Goal: Task Accomplishment & Management: Complete application form

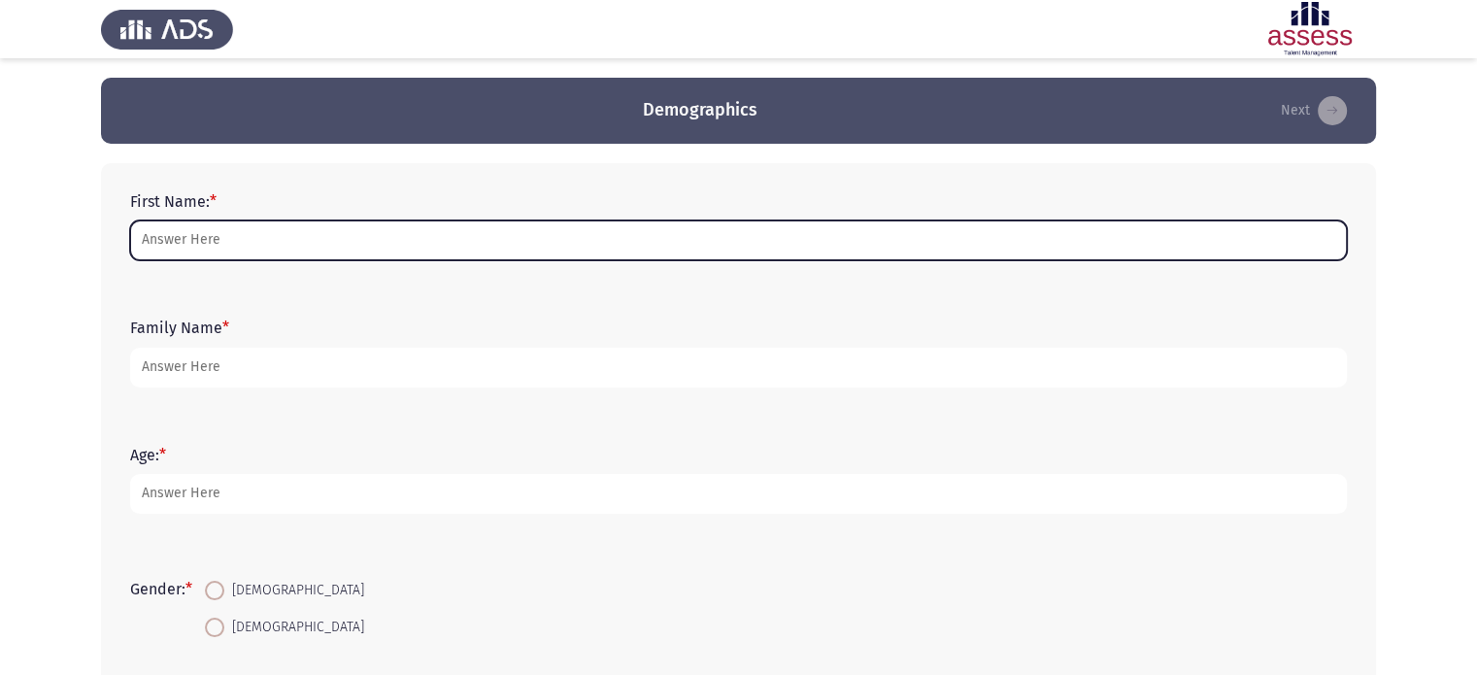
click at [326, 244] on input "First Name: *" at bounding box center [738, 240] width 1217 height 40
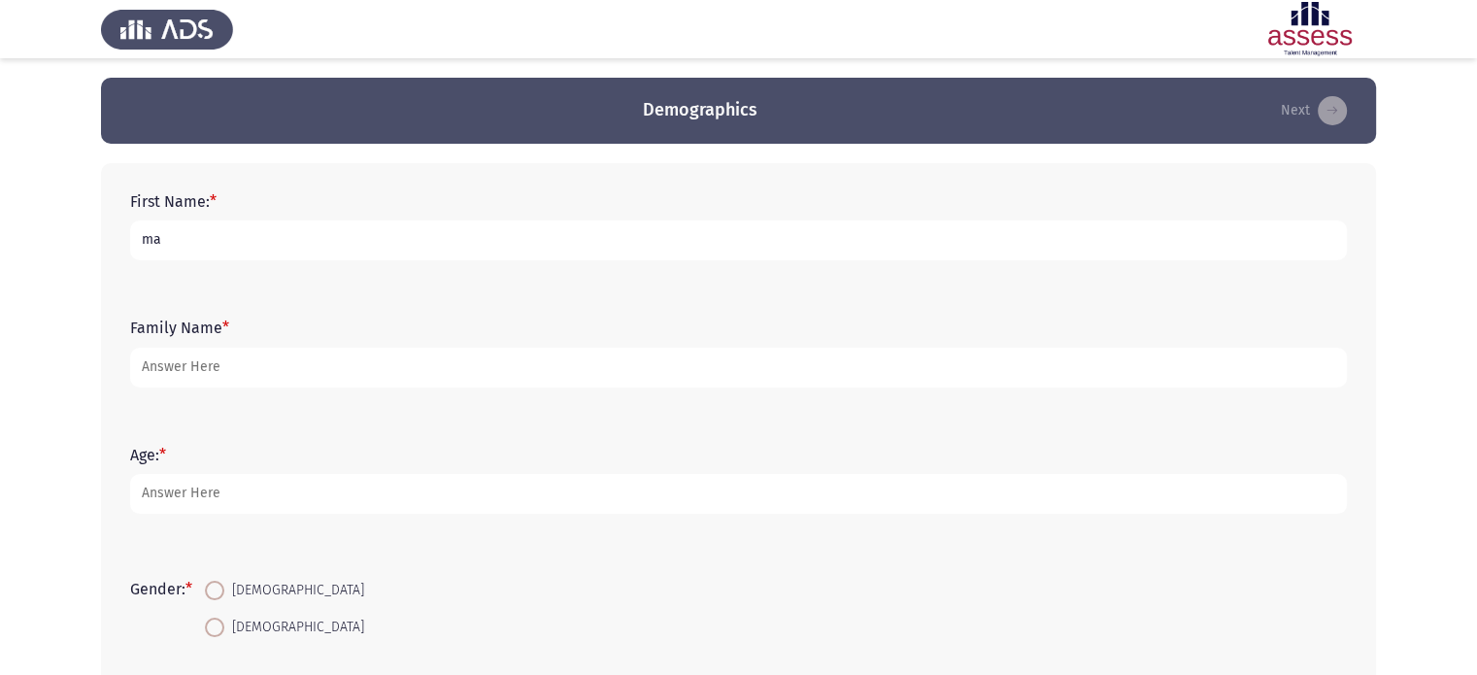
type input "m"
type input "Mariam"
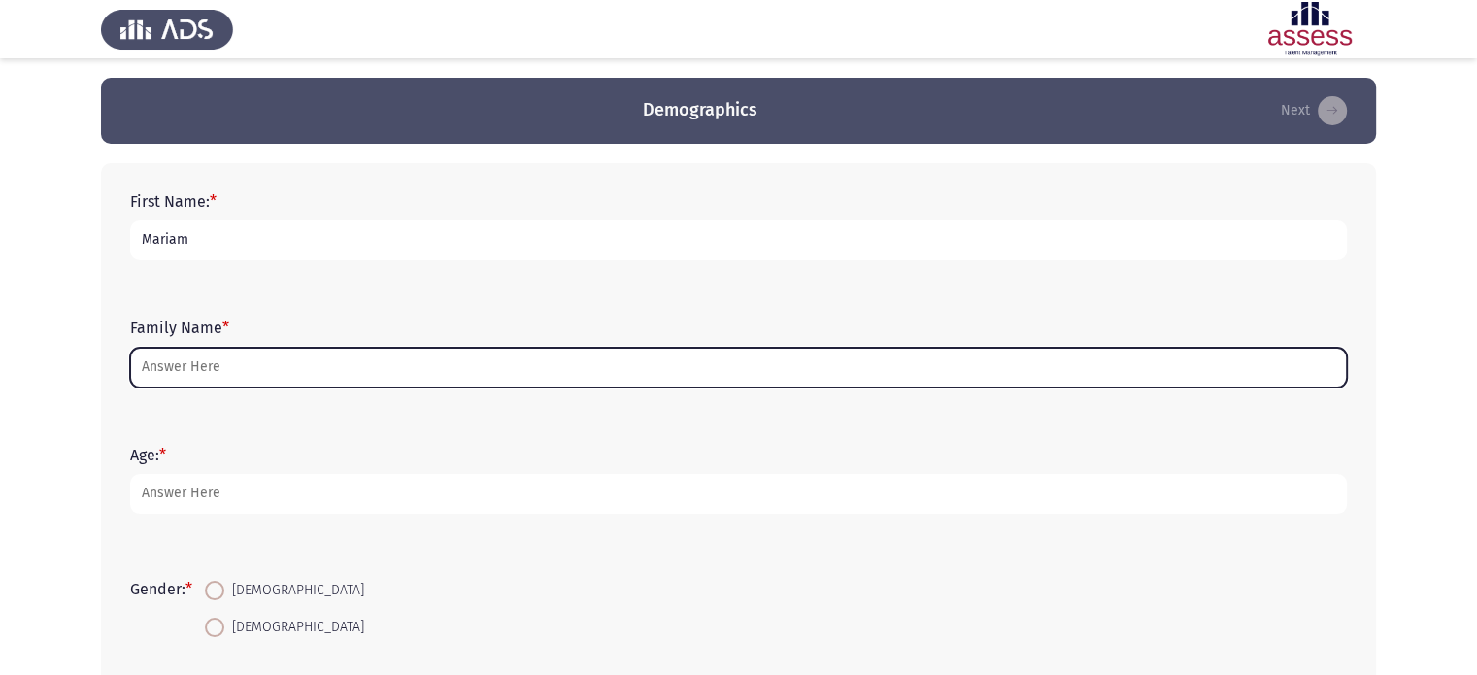
click at [234, 368] on input "Family Name *" at bounding box center [738, 368] width 1217 height 40
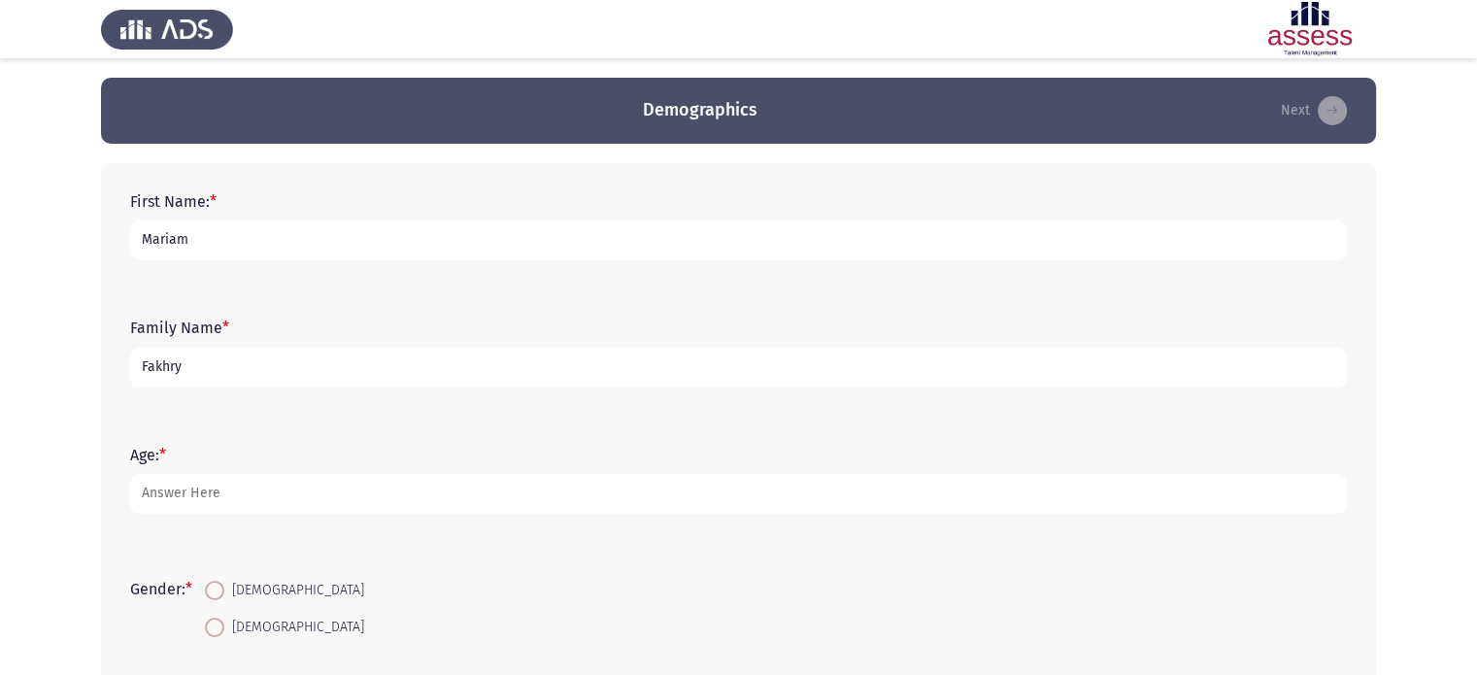
type input "Fakhry"
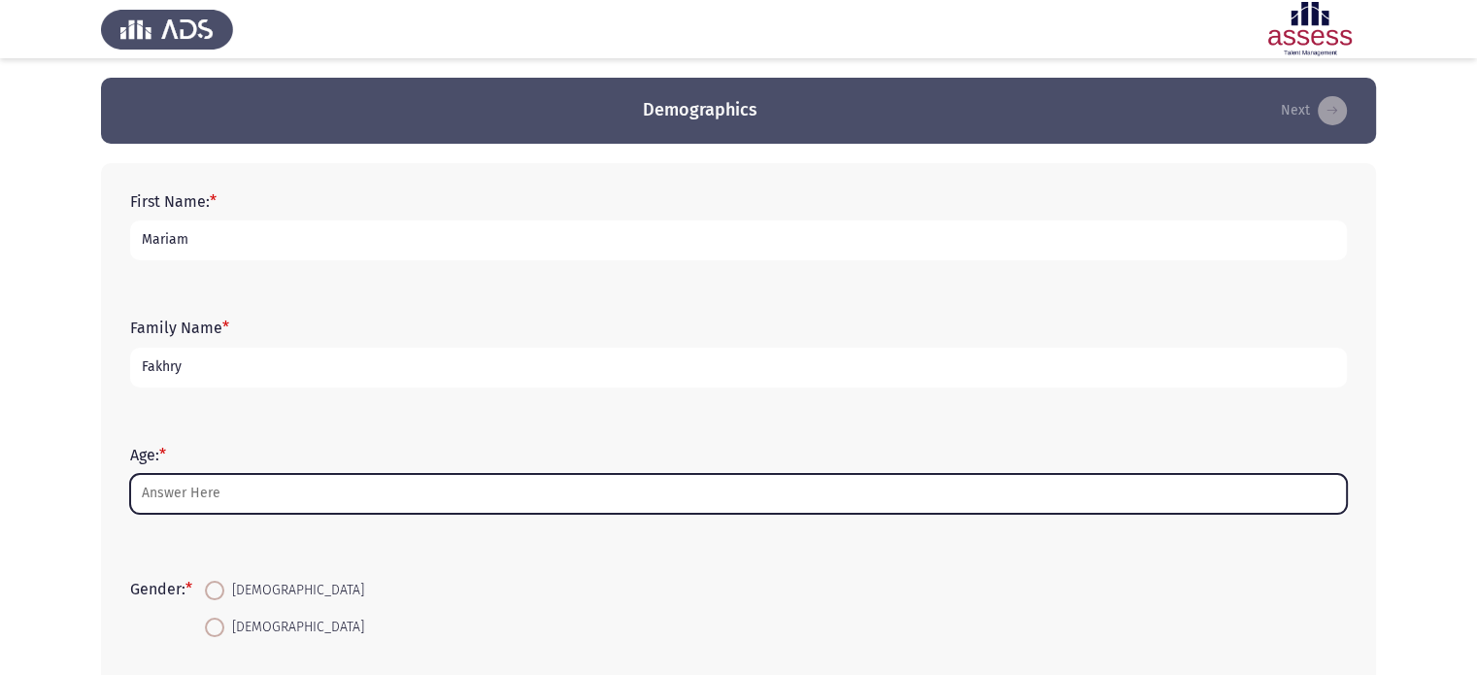
click at [232, 493] on input "Age: *" at bounding box center [738, 494] width 1217 height 40
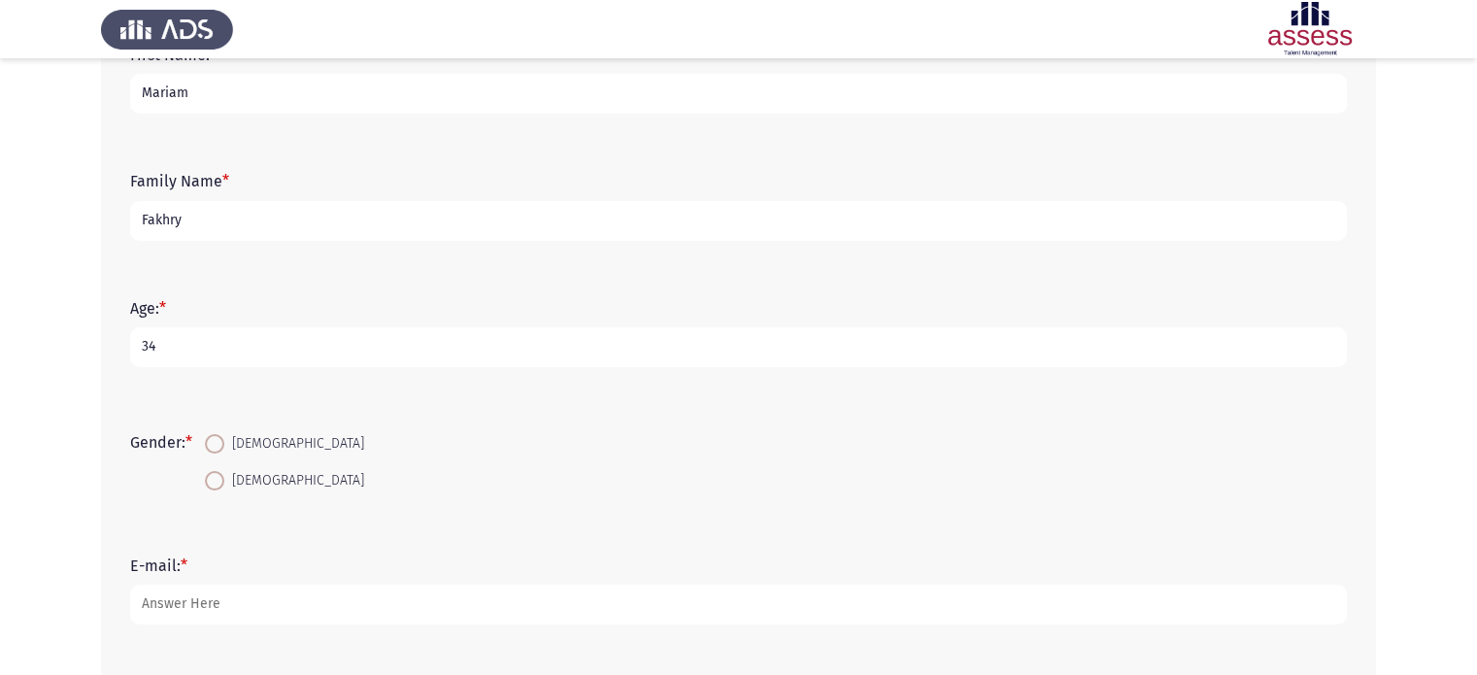
scroll to position [148, 0]
type input "34"
click at [234, 471] on span "[DEMOGRAPHIC_DATA]" at bounding box center [294, 479] width 140 height 23
click at [224, 471] on input "[DEMOGRAPHIC_DATA]" at bounding box center [214, 479] width 19 height 19
radio input "true"
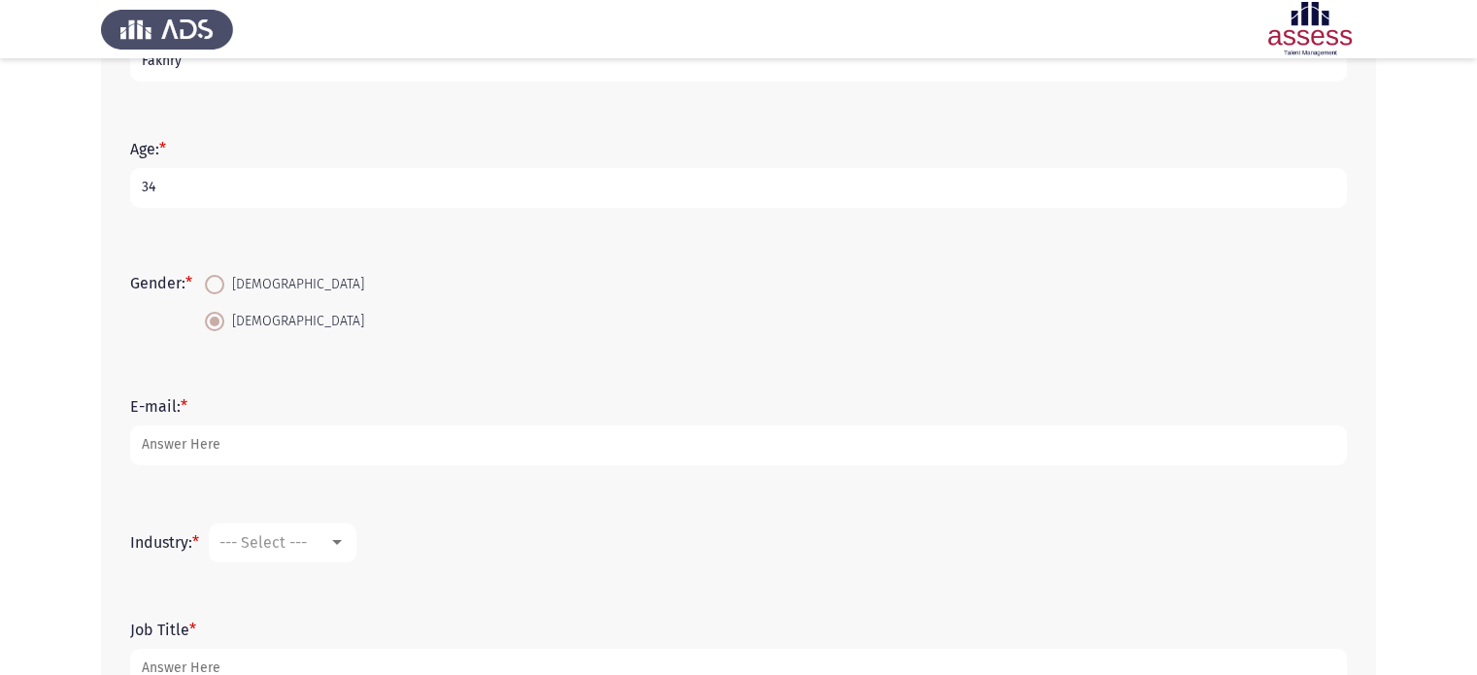
scroll to position [315, 0]
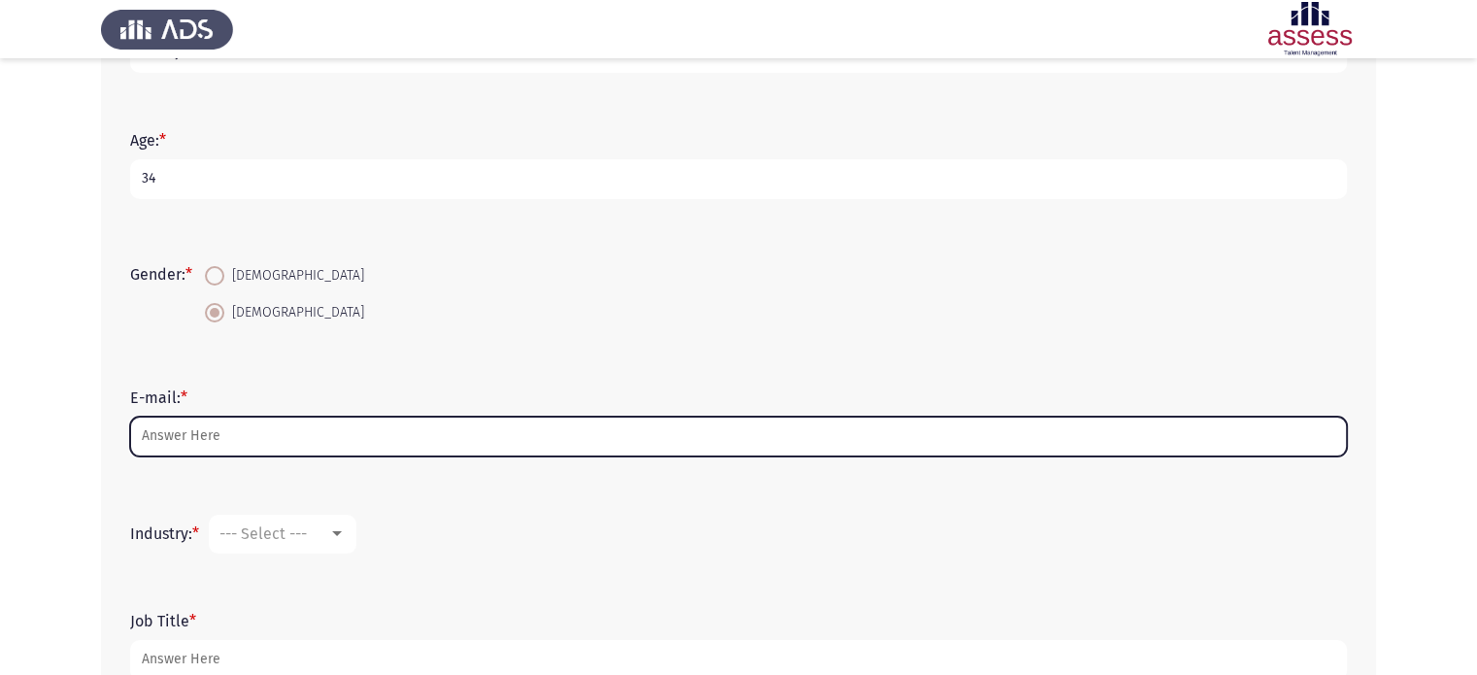
click at [369, 436] on input "E-mail: *" at bounding box center [738, 437] width 1217 height 40
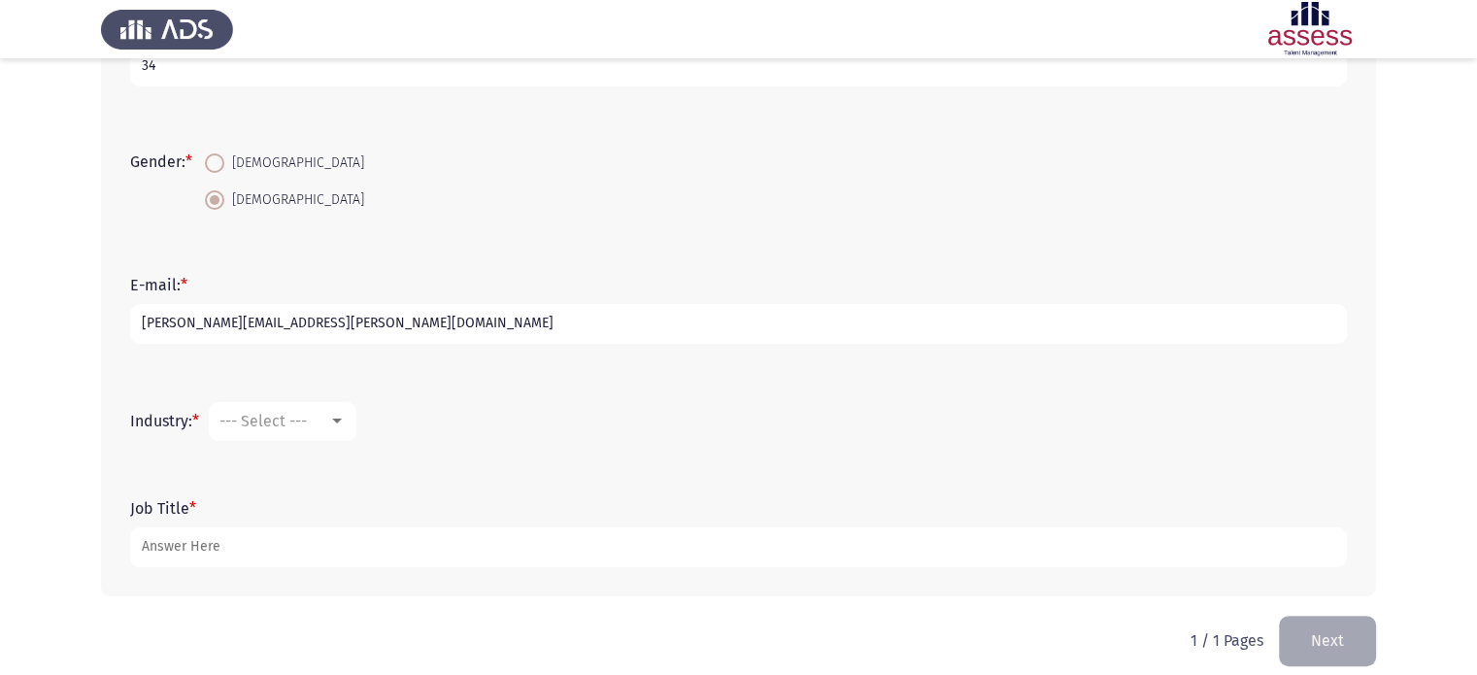
scroll to position [445, 0]
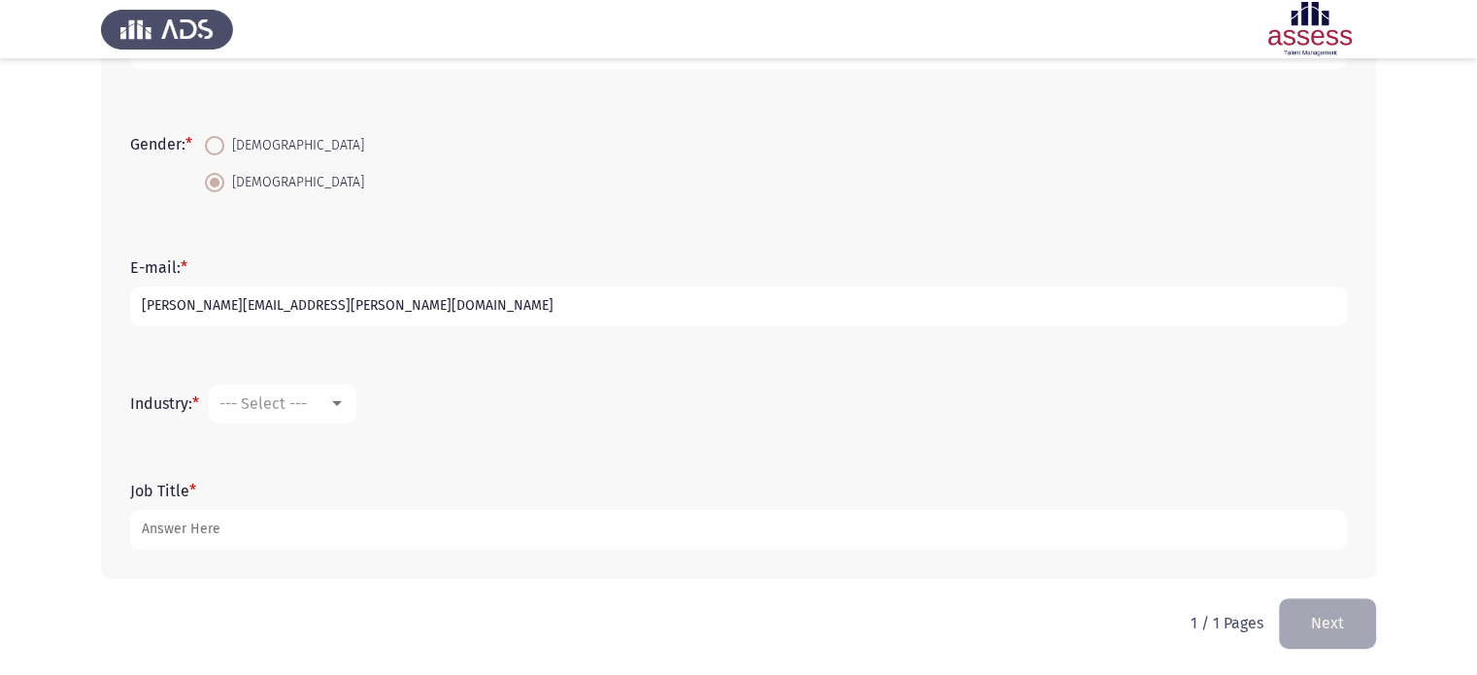
type input "[PERSON_NAME][EMAIL_ADDRESS][PERSON_NAME][DOMAIN_NAME]"
click at [337, 414] on mat-select "--- Select ---" at bounding box center [283, 403] width 148 height 39
click at [343, 399] on div at bounding box center [336, 404] width 17 height 16
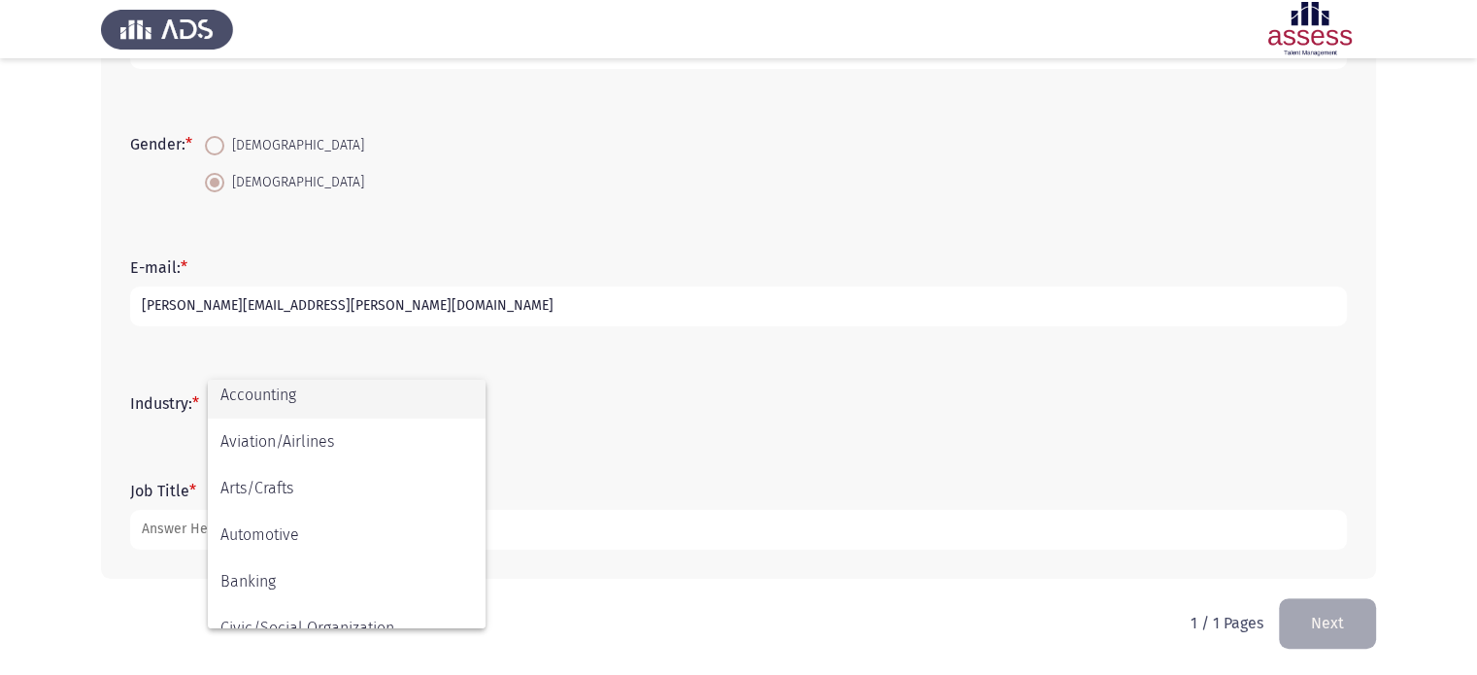
scroll to position [0, 0]
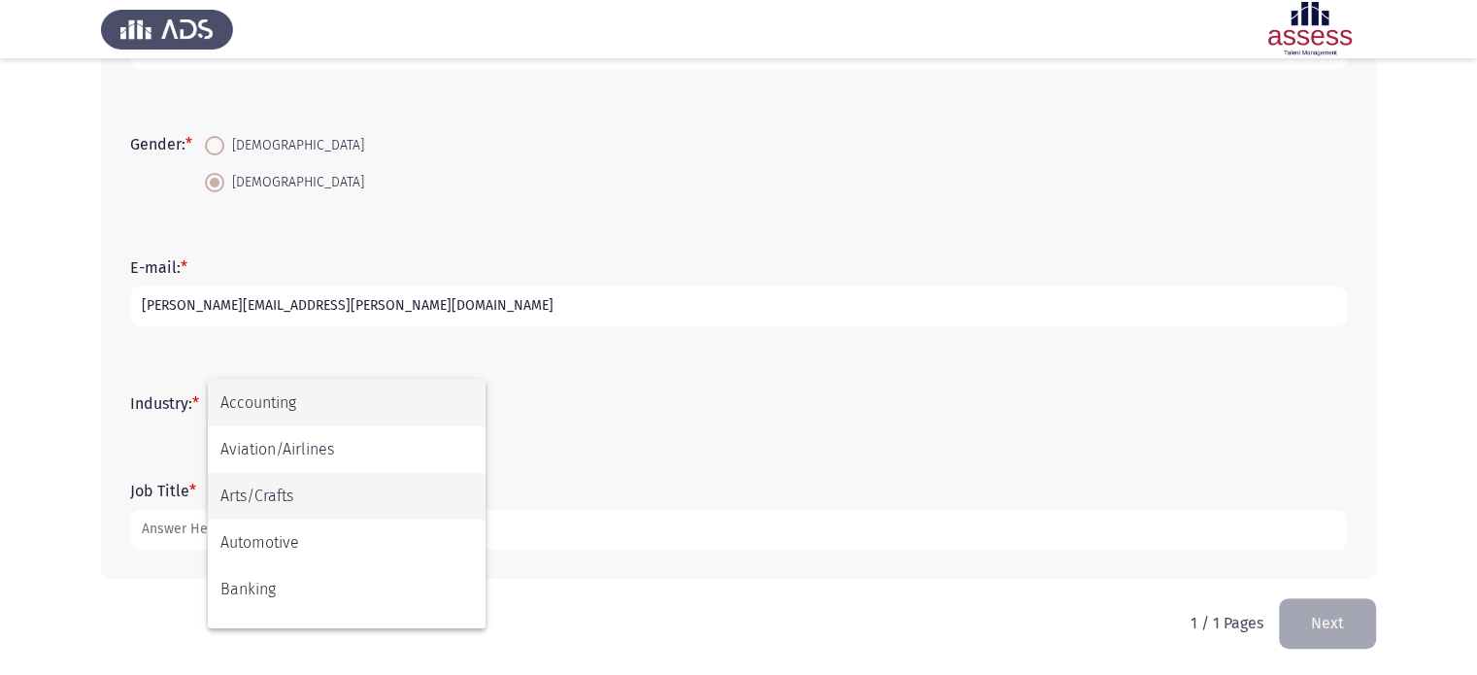
click at [318, 488] on span "Arts/Crafts" at bounding box center [346, 496] width 252 height 47
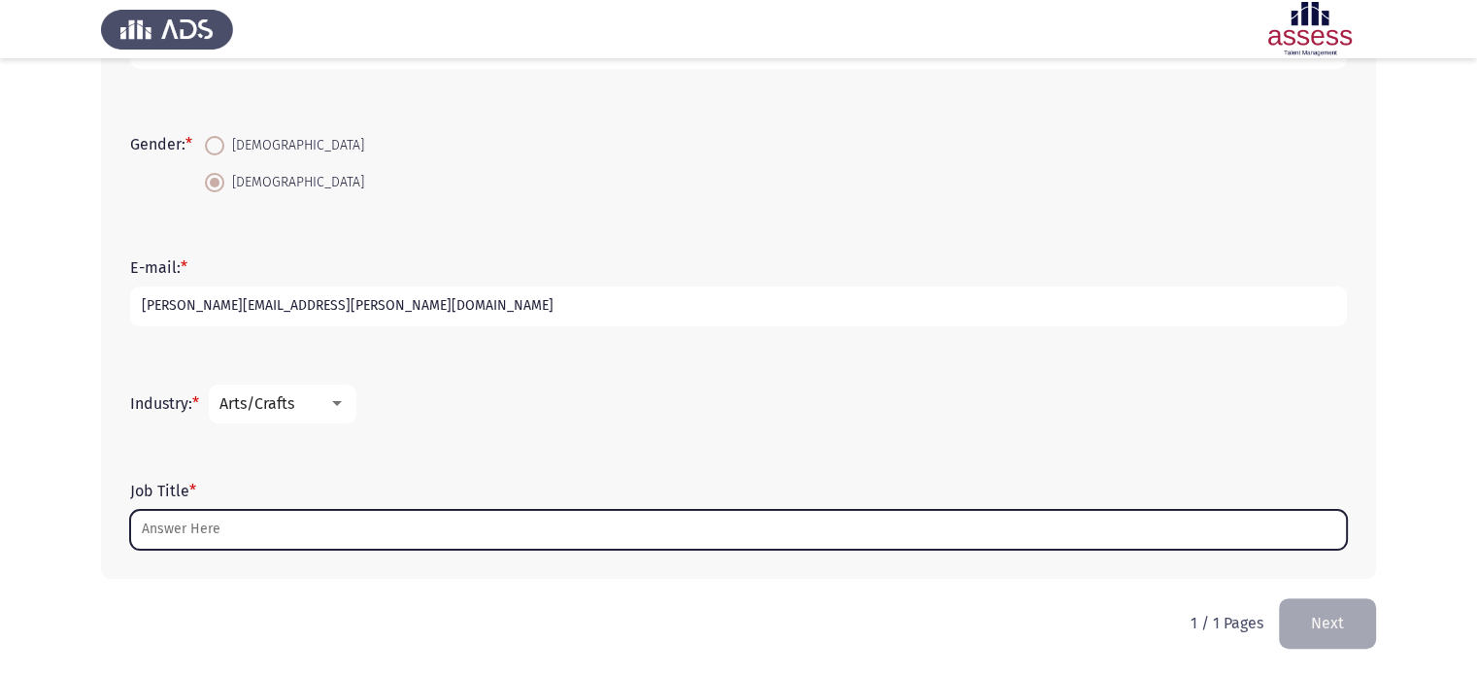
click at [276, 531] on input "Job Title *" at bounding box center [738, 530] width 1217 height 40
click at [269, 524] on input "Job Title *" at bounding box center [738, 530] width 1217 height 40
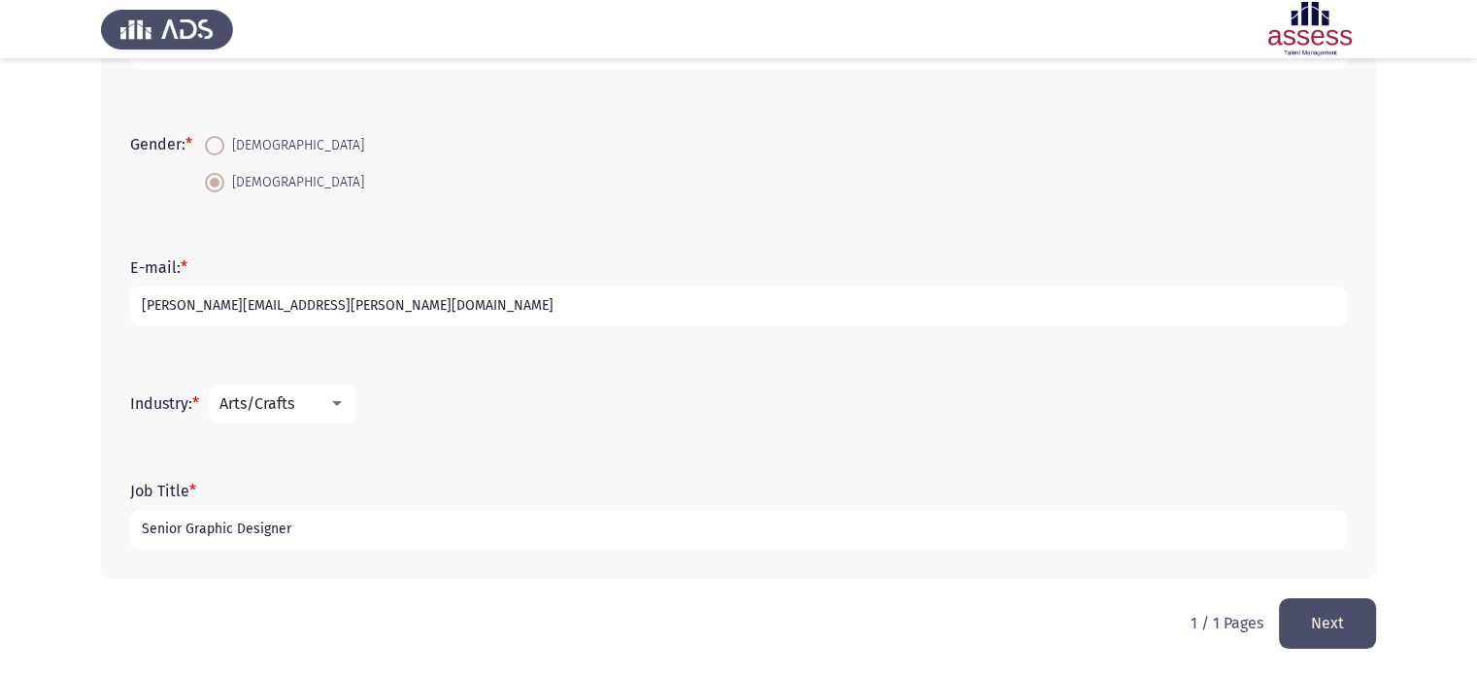
type input "Senior Graphic Designer"
click at [1328, 627] on button "Next" at bounding box center [1327, 623] width 97 height 50
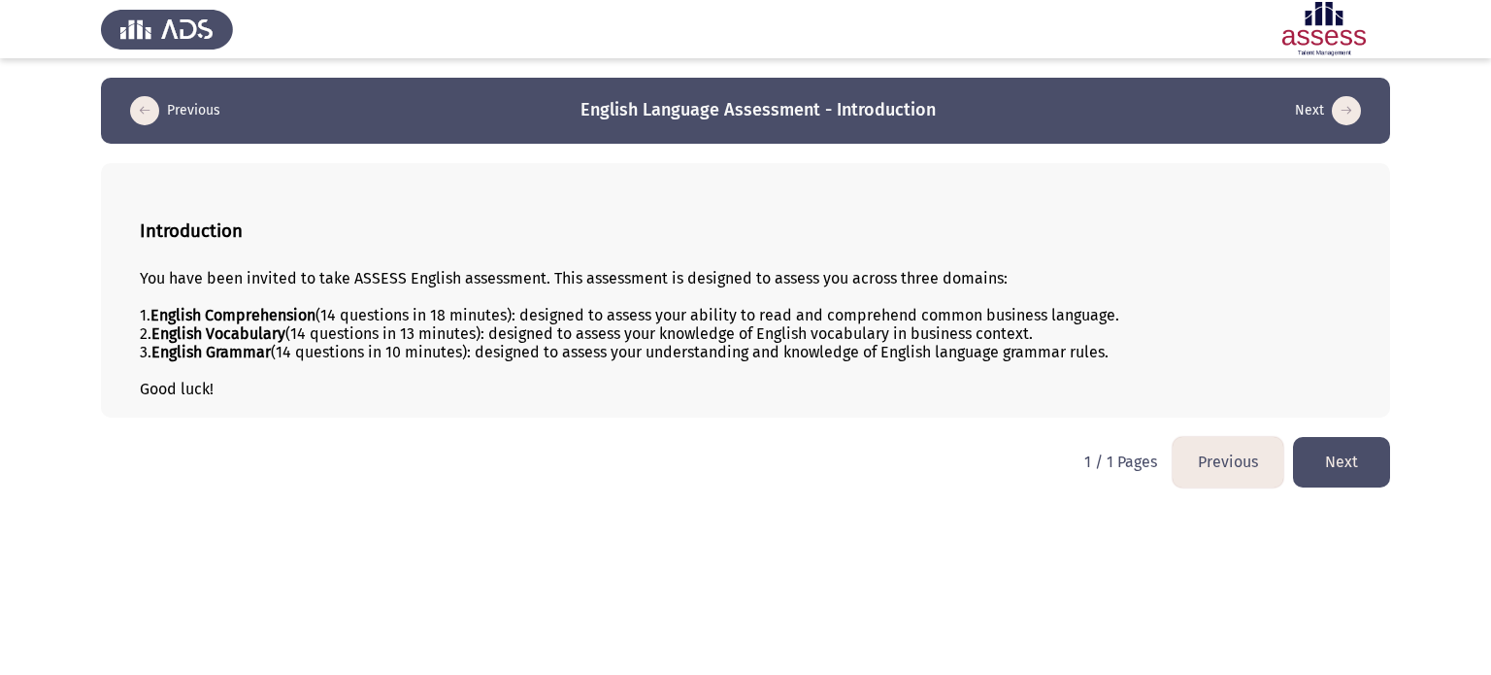
click at [1328, 469] on button "Next" at bounding box center [1341, 462] width 97 height 50
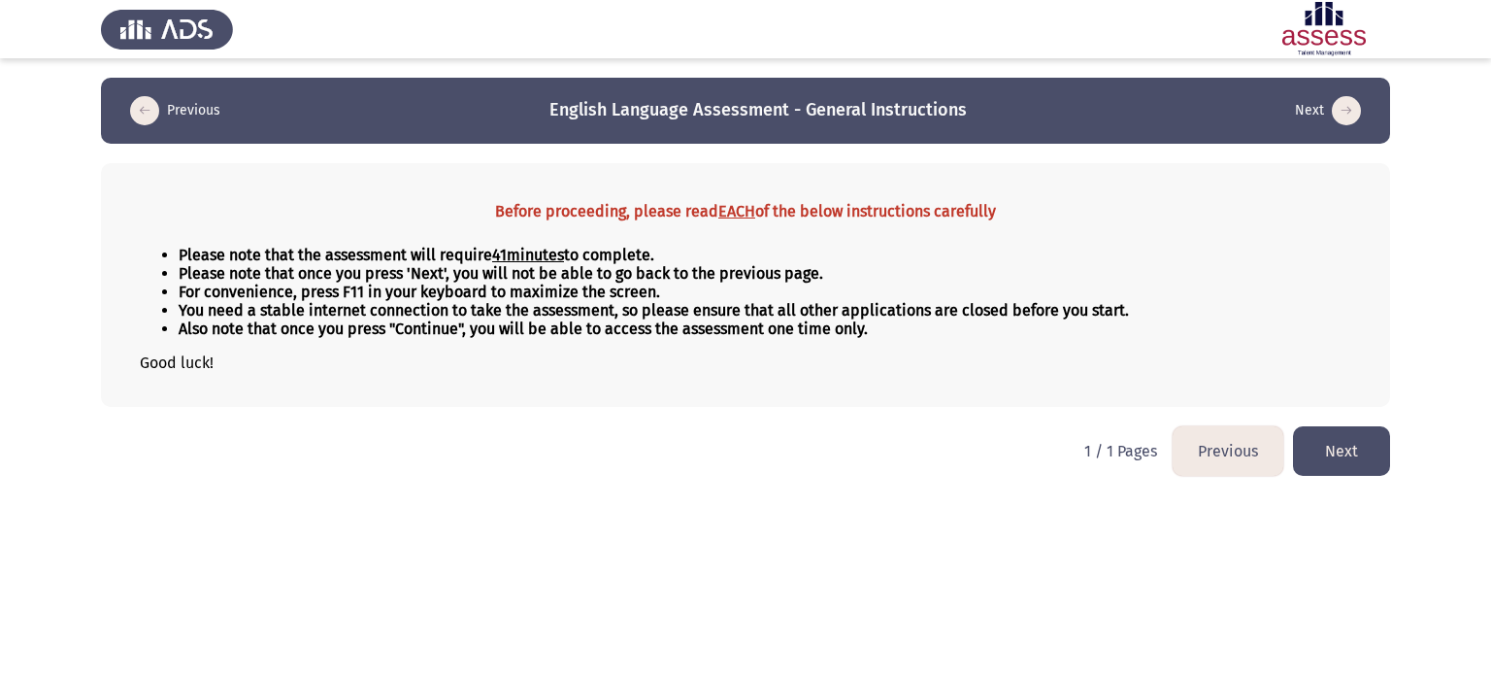
click at [1339, 454] on button "Next" at bounding box center [1341, 451] width 97 height 50
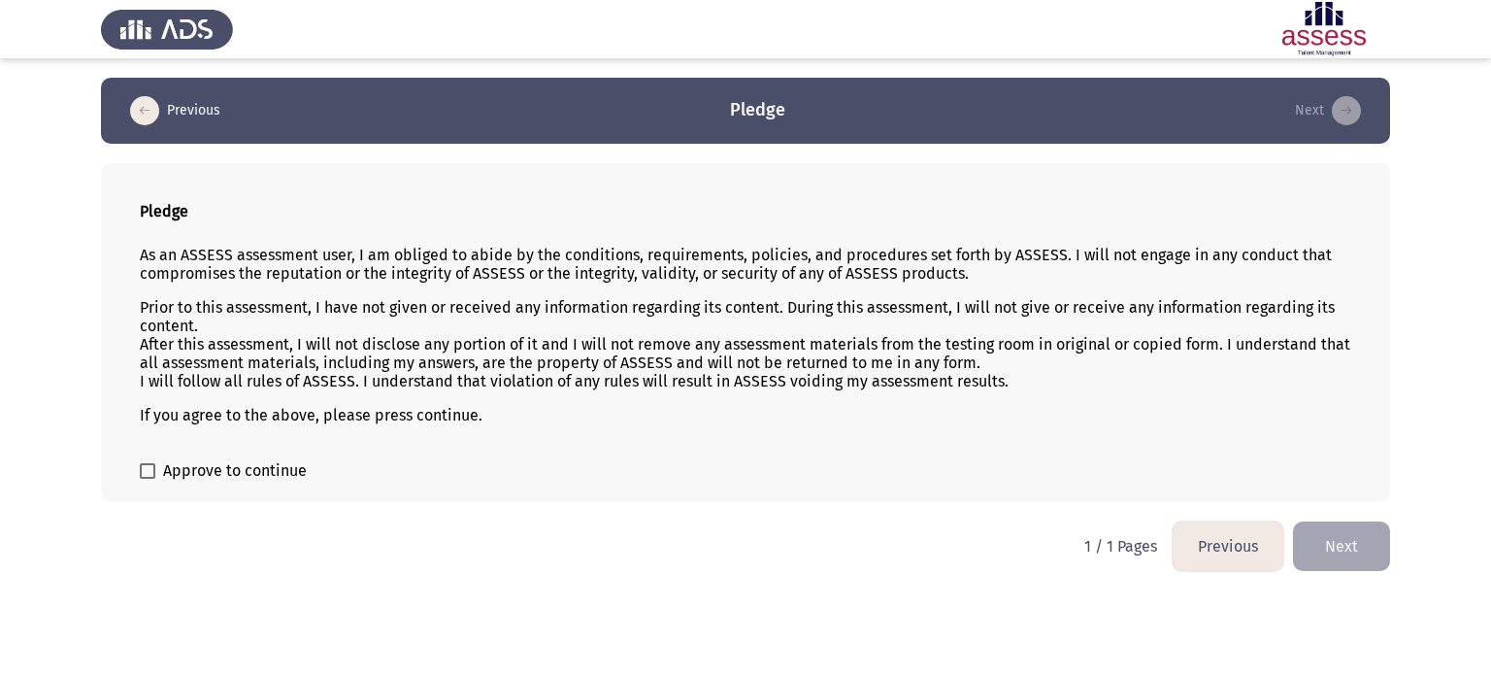
click at [268, 469] on span "Approve to continue" at bounding box center [235, 470] width 144 height 23
click at [148, 479] on input "Approve to continue" at bounding box center [147, 479] width 1 height 1
checkbox input "true"
click at [1383, 545] on button "Next" at bounding box center [1341, 546] width 97 height 50
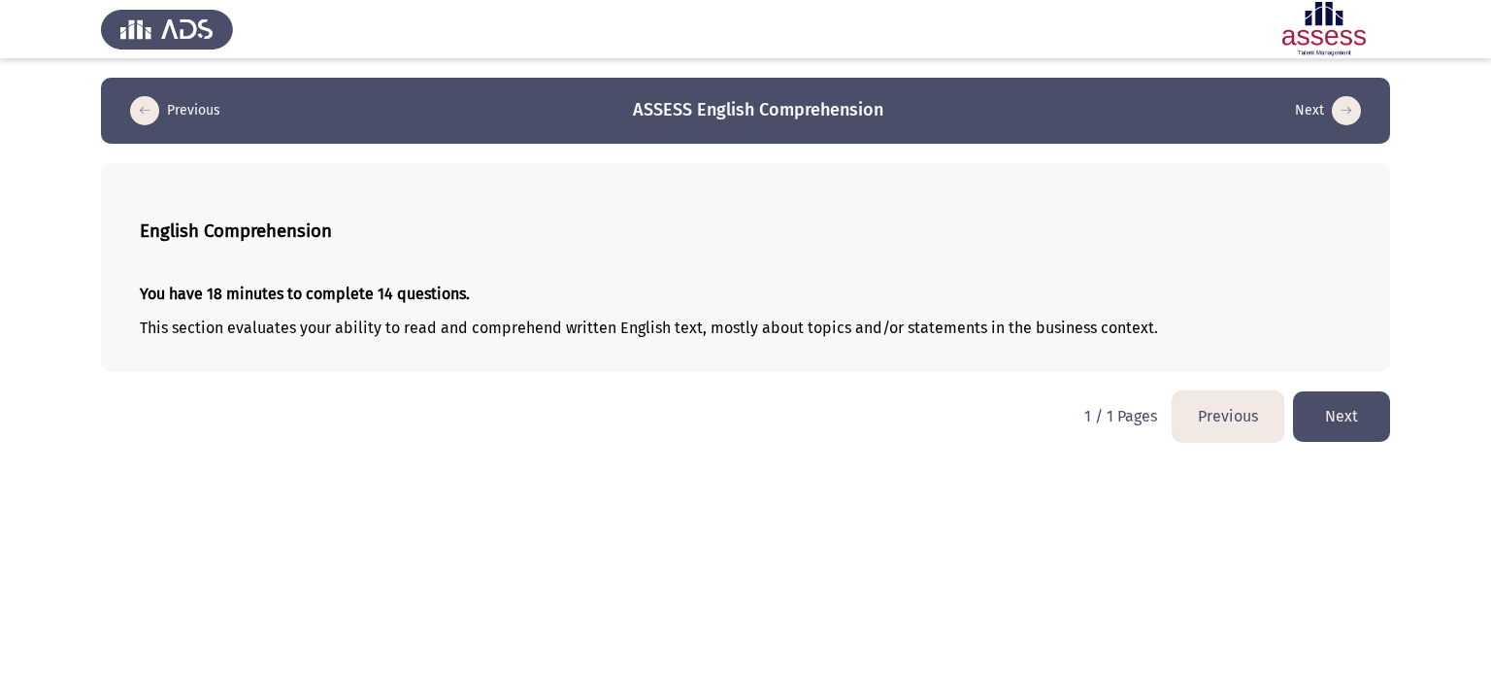
click at [1319, 419] on button "Next" at bounding box center [1341, 416] width 97 height 50
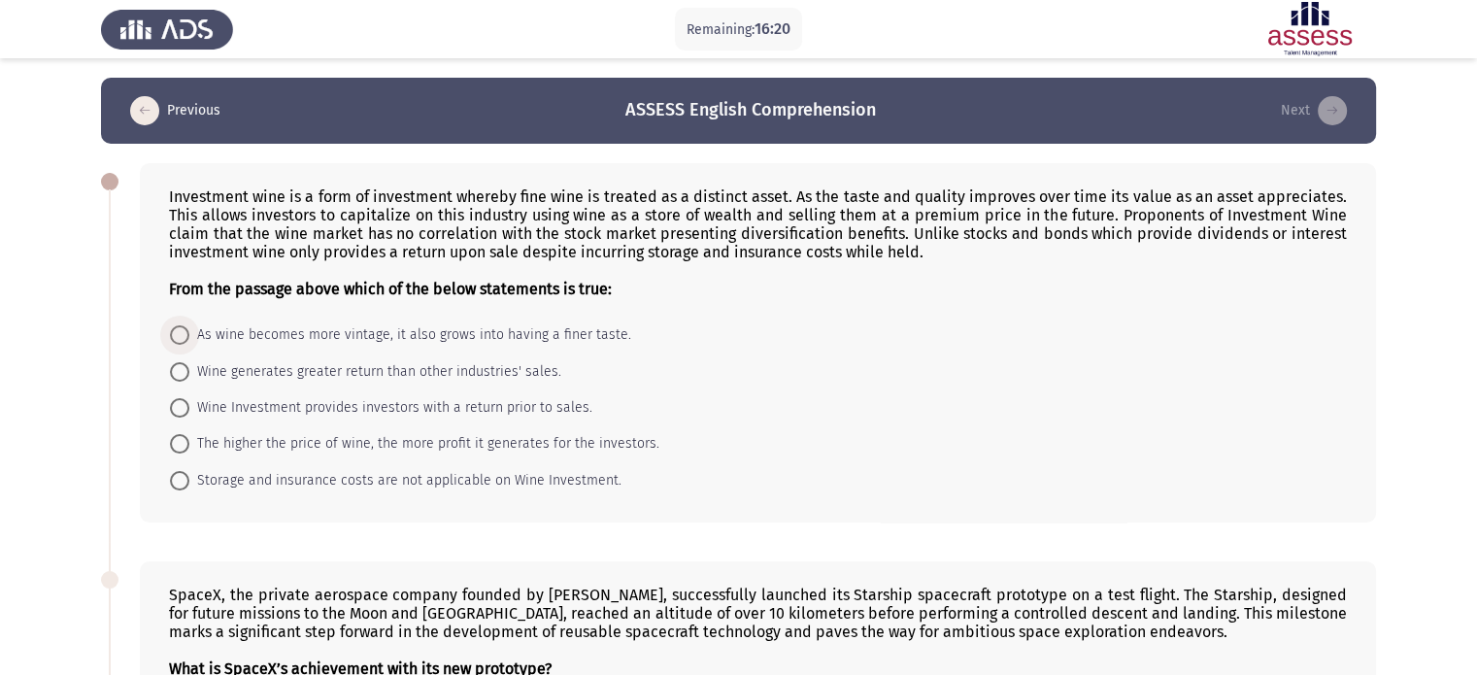
click at [184, 340] on span at bounding box center [179, 334] width 19 height 19
click at [184, 340] on input "As wine becomes more vintage, it also grows into having a finer taste." at bounding box center [179, 334] width 19 height 19
radio input "true"
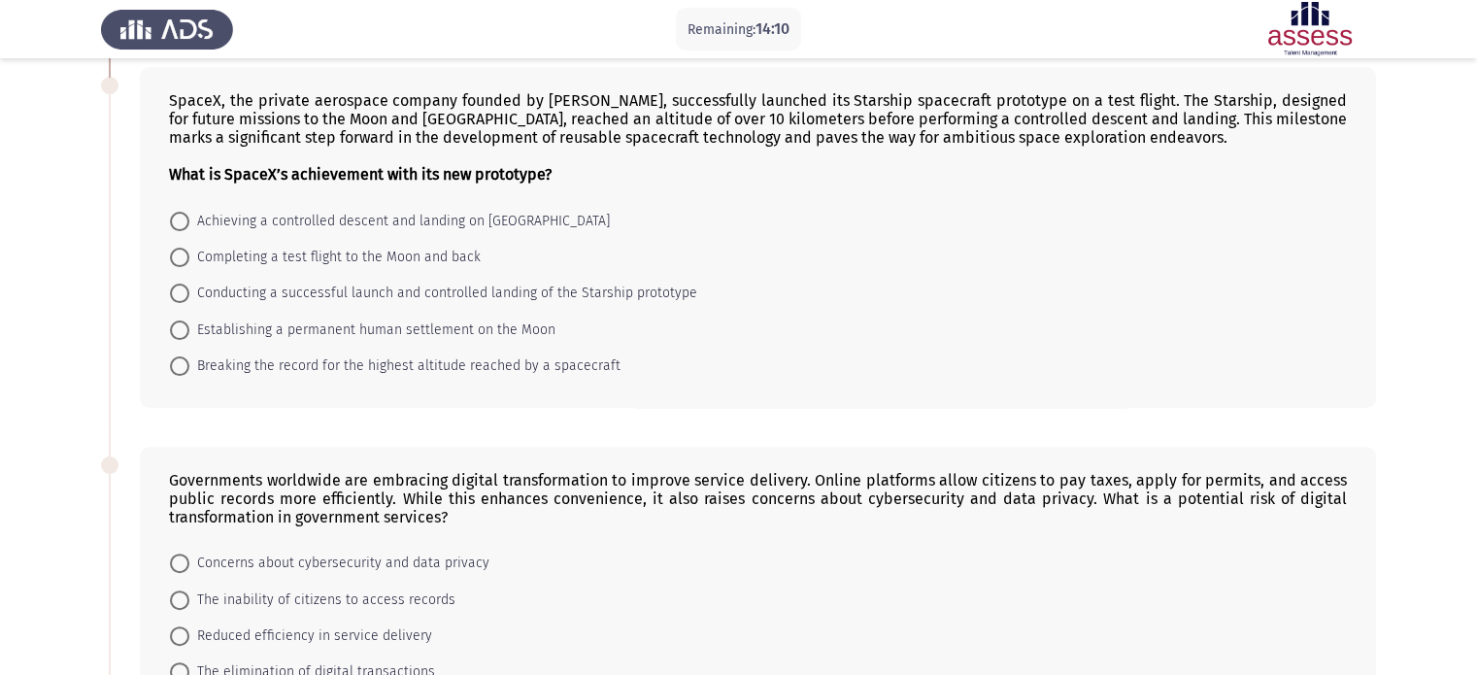
scroll to position [493, 0]
click at [181, 284] on span at bounding box center [179, 292] width 19 height 19
click at [181, 284] on input "Conducting a successful launch and controlled landing of the Starship prototype" at bounding box center [179, 292] width 19 height 19
radio input "true"
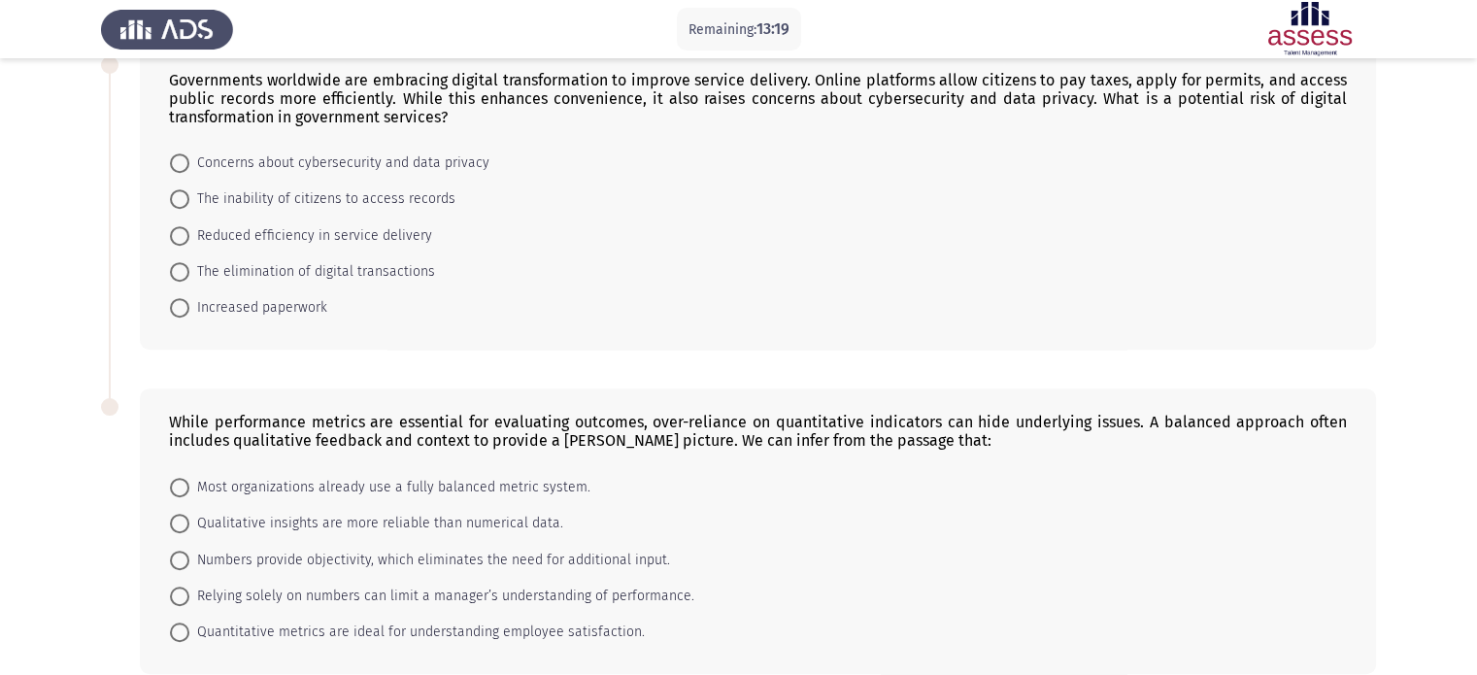
scroll to position [901, 0]
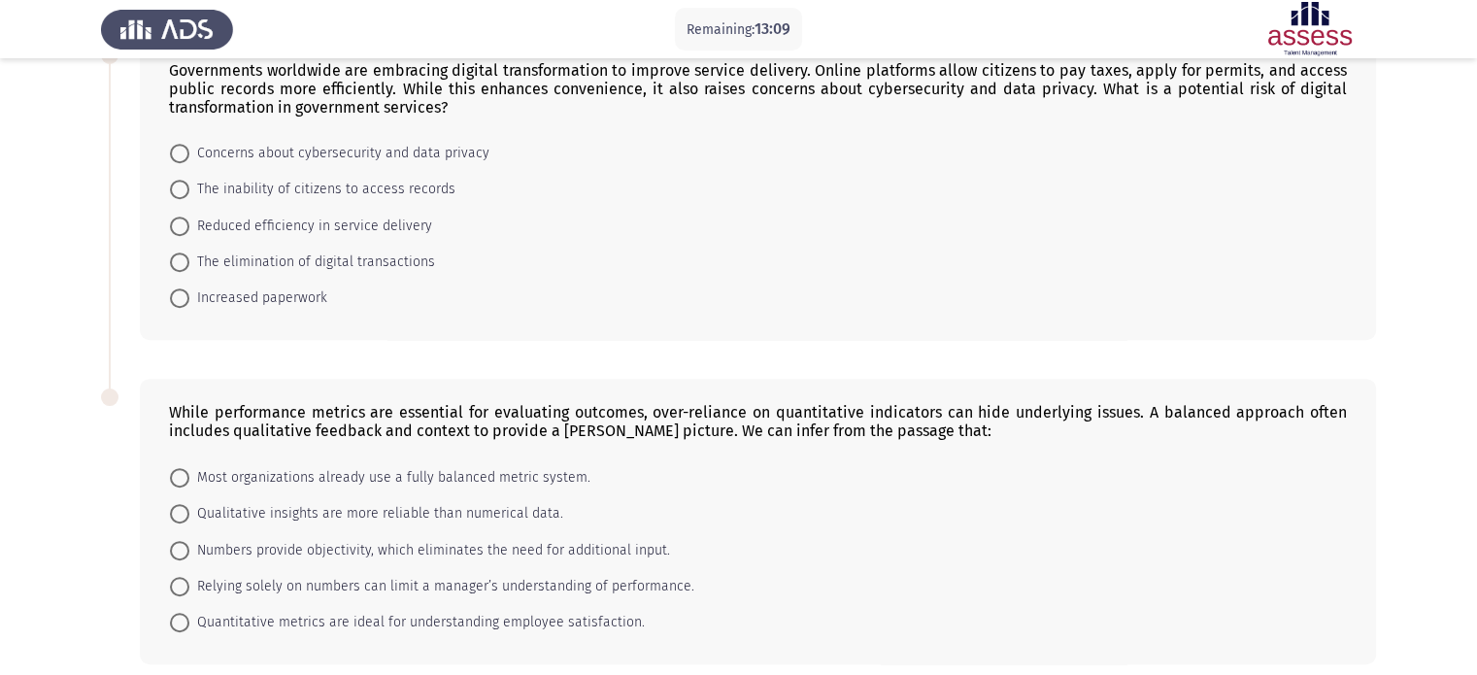
click at [284, 158] on span "Concerns about cybersecurity and data privacy" at bounding box center [339, 153] width 300 height 23
click at [189, 158] on input "Concerns about cybersecurity and data privacy" at bounding box center [179, 153] width 19 height 19
radio input "true"
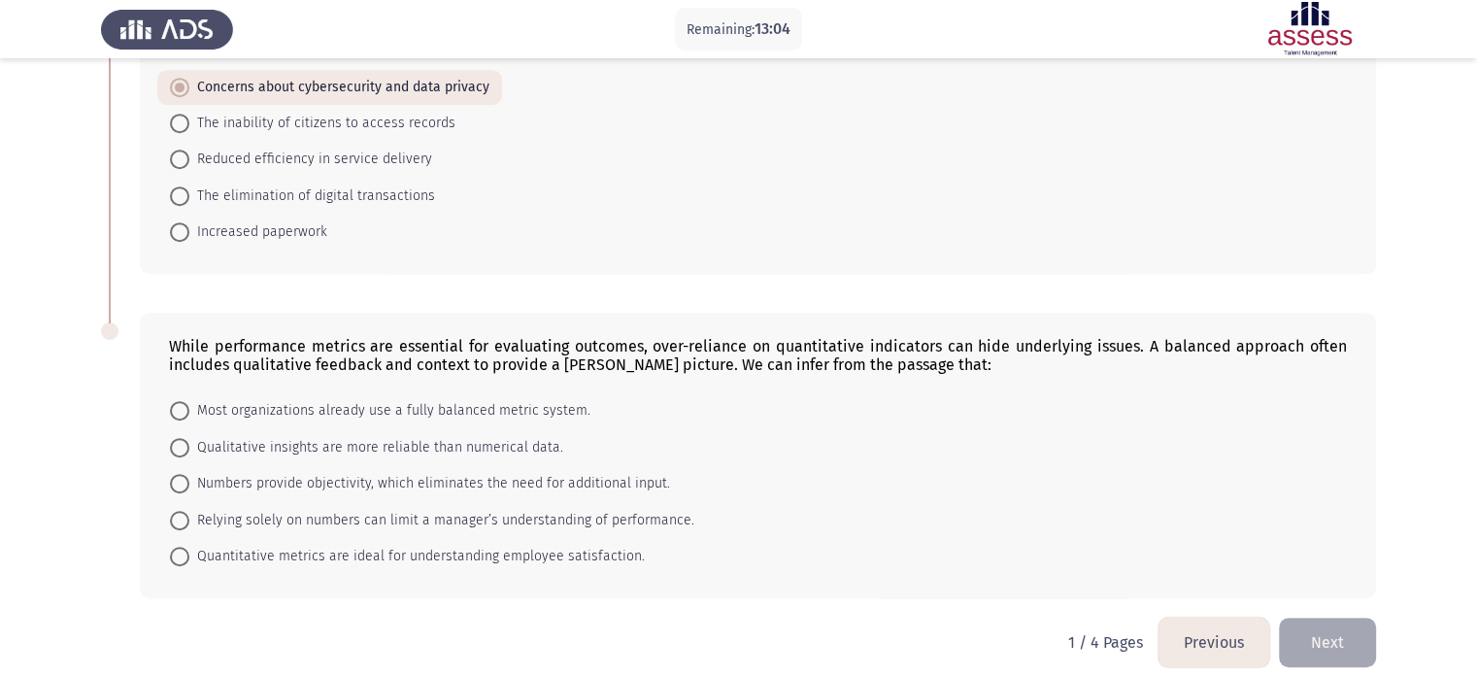
scroll to position [986, 0]
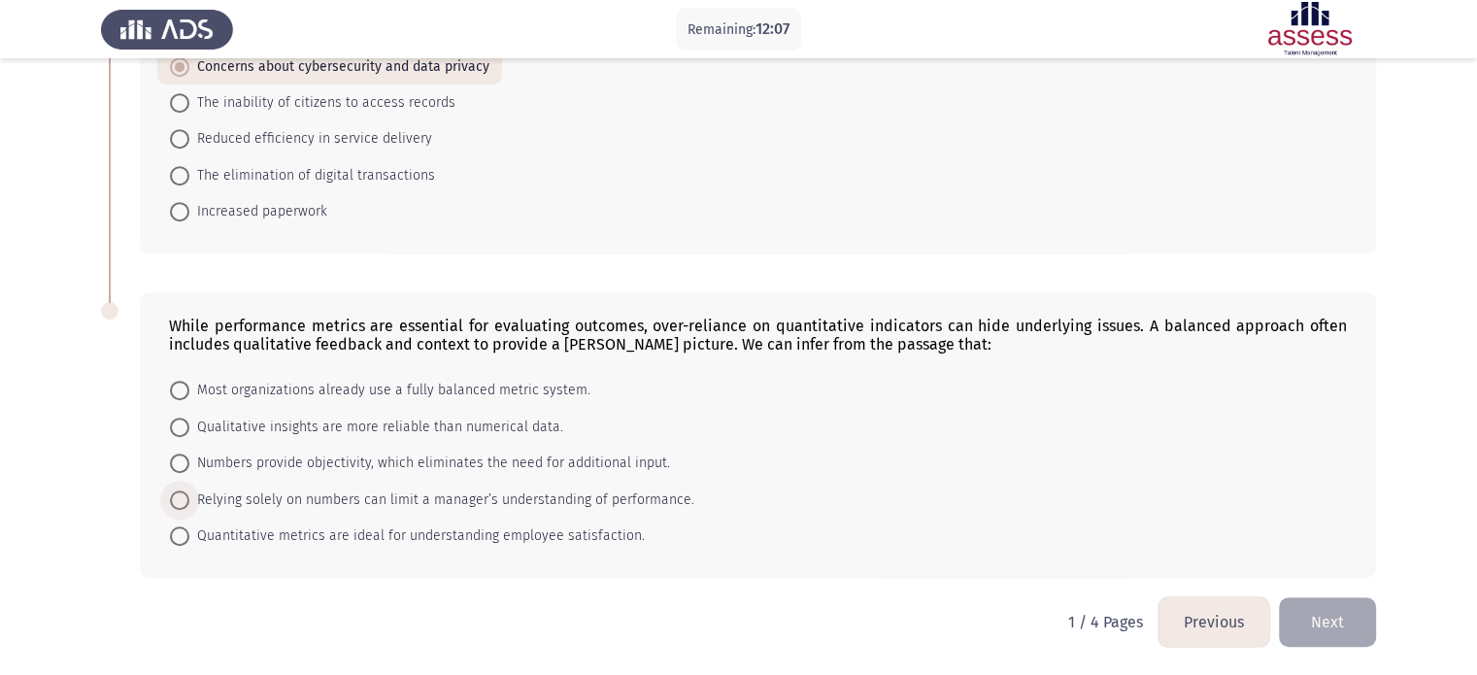
click at [369, 508] on span "Relying solely on numbers can limit a manager’s understanding of performance." at bounding box center [441, 499] width 505 height 23
click at [189, 508] on input "Relying solely on numbers can limit a manager’s understanding of performance." at bounding box center [179, 499] width 19 height 19
radio input "true"
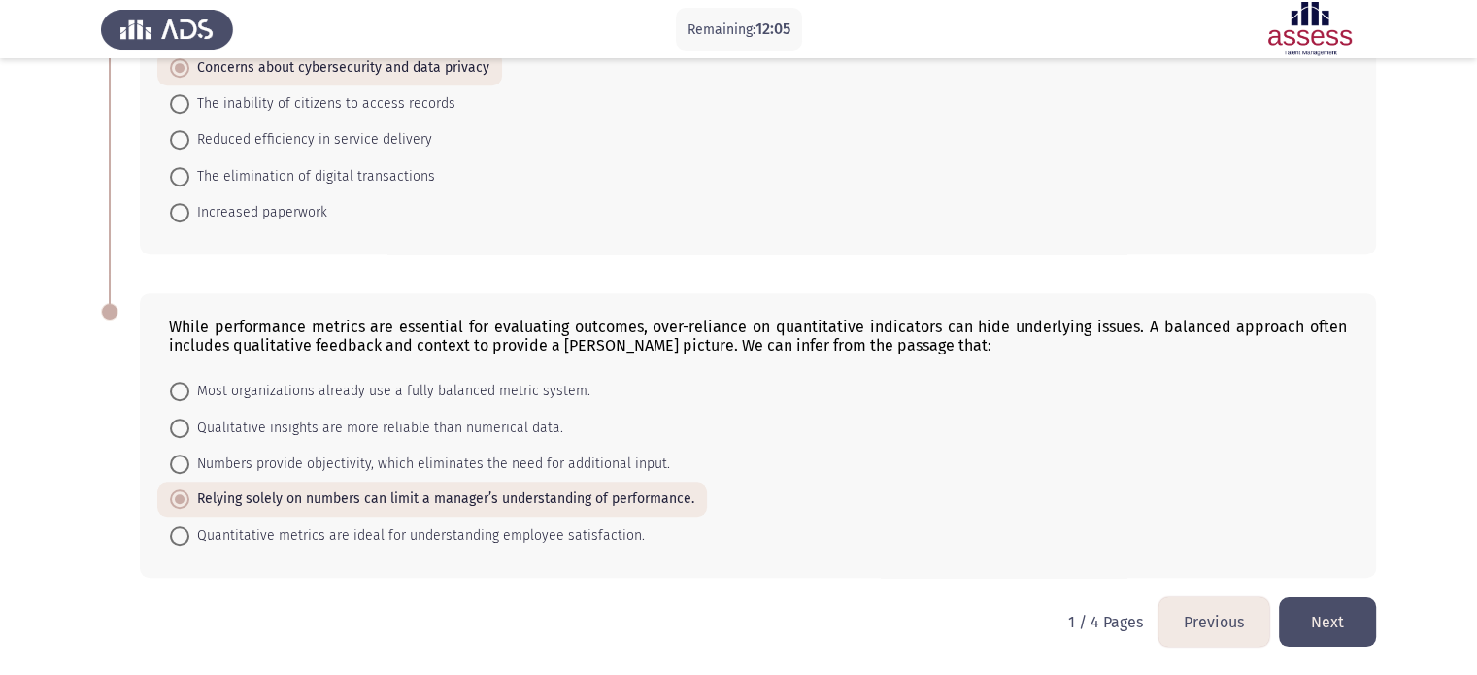
click at [1325, 632] on button "Next" at bounding box center [1327, 622] width 97 height 50
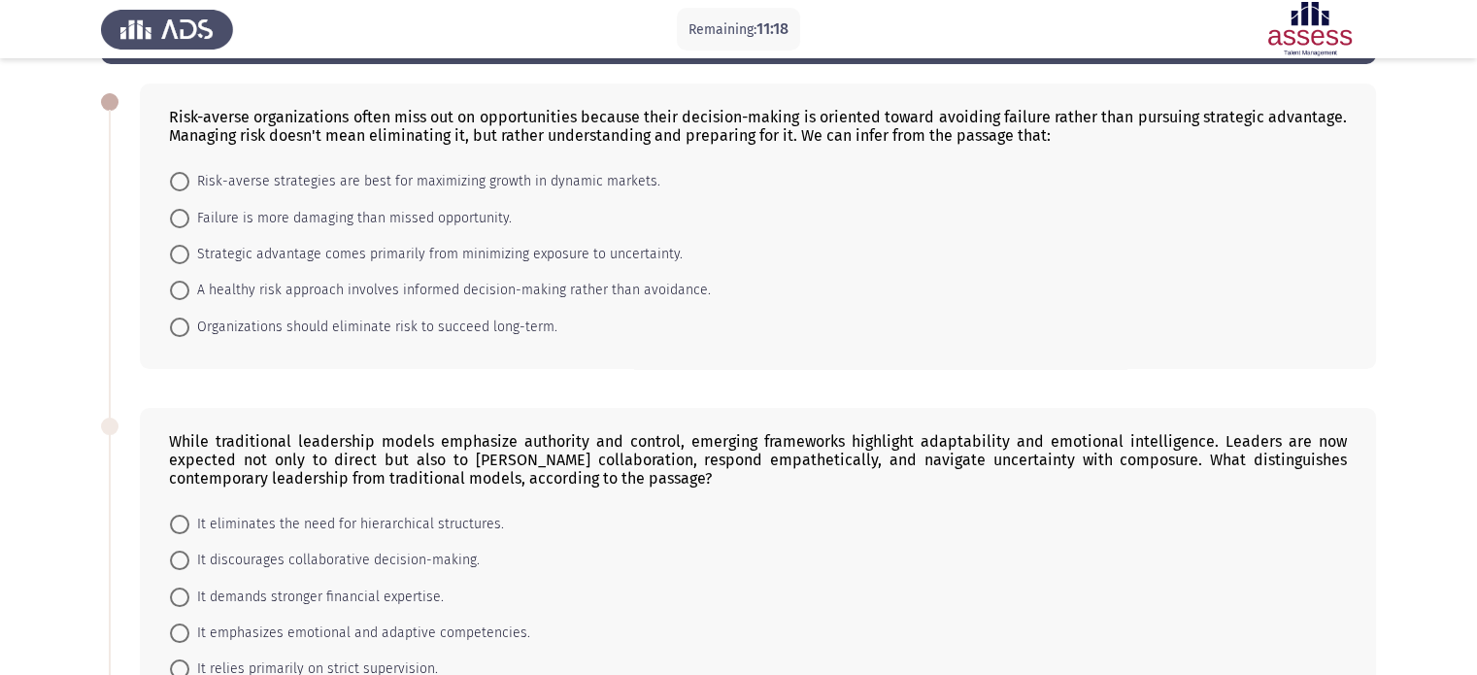
scroll to position [88, 0]
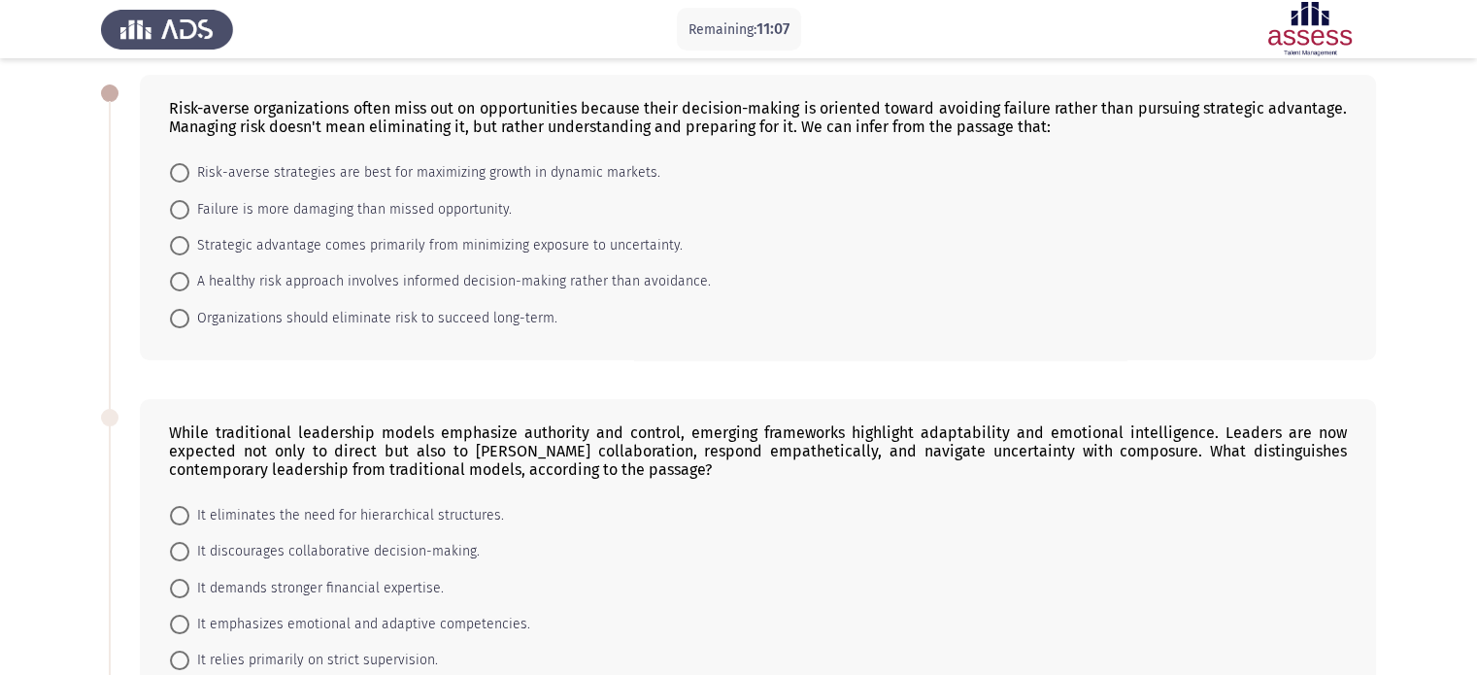
click at [249, 281] on span "A healthy risk approach involves informed decision-making rather than avoidance." at bounding box center [449, 281] width 521 height 23
click at [189, 281] on input "A healthy risk approach involves informed decision-making rather than avoidance." at bounding box center [179, 281] width 19 height 19
radio input "true"
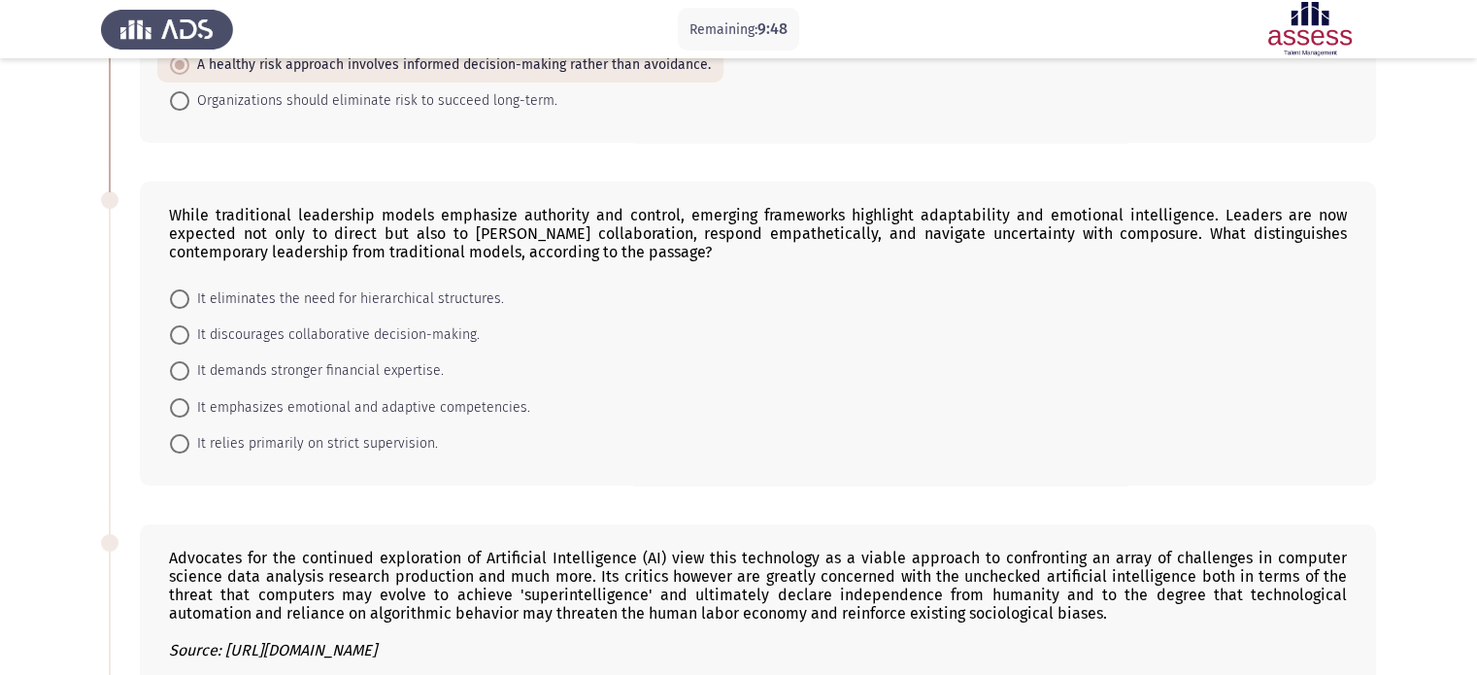
scroll to position [274, 0]
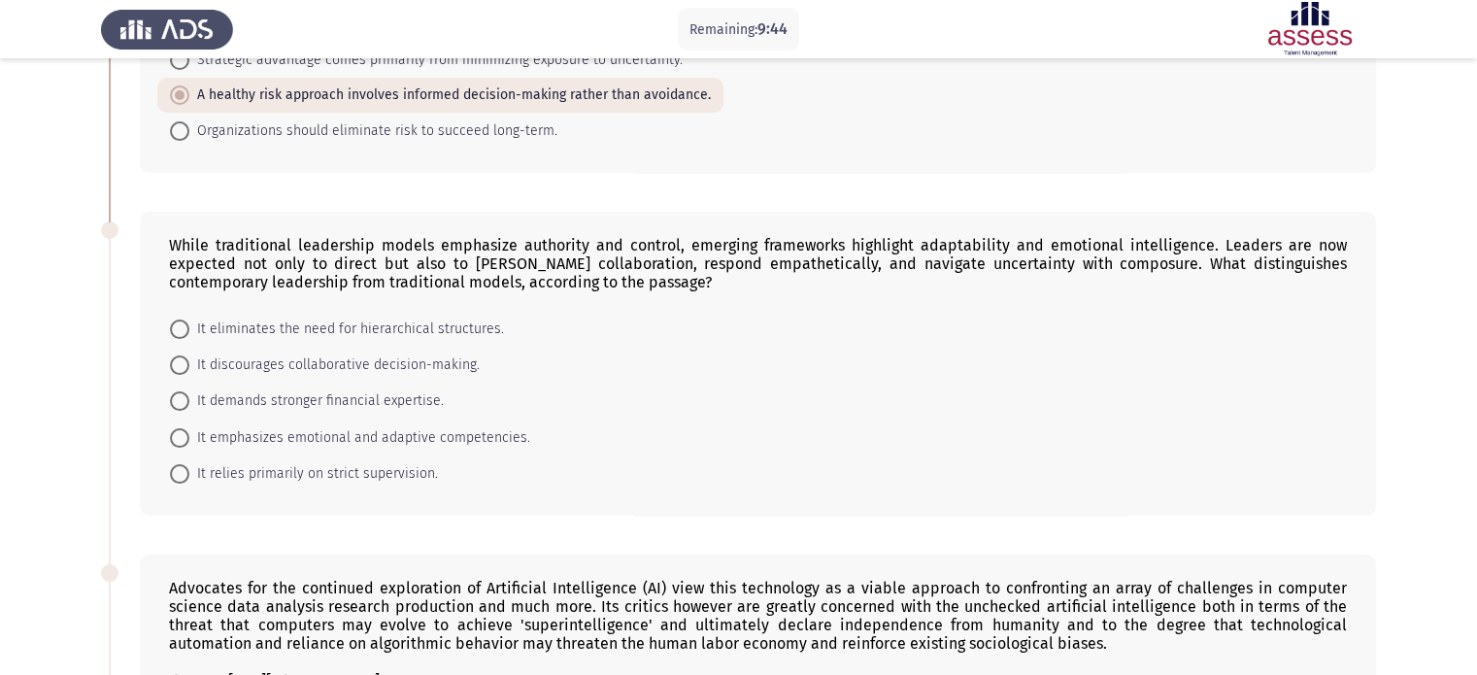
click at [334, 427] on span "It emphasizes emotional and adaptive competencies." at bounding box center [359, 437] width 341 height 23
click at [189, 428] on input "It emphasizes emotional and adaptive competencies." at bounding box center [179, 437] width 19 height 19
radio input "true"
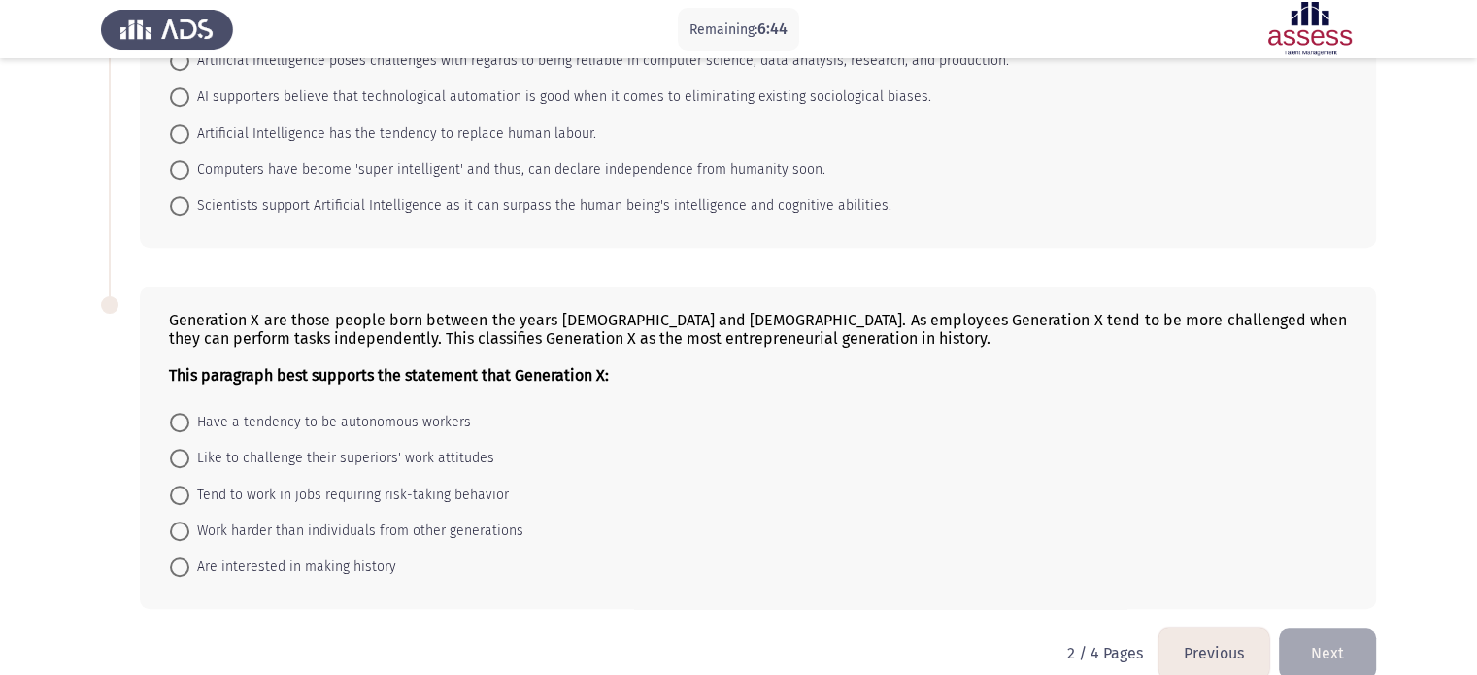
scroll to position [970, 0]
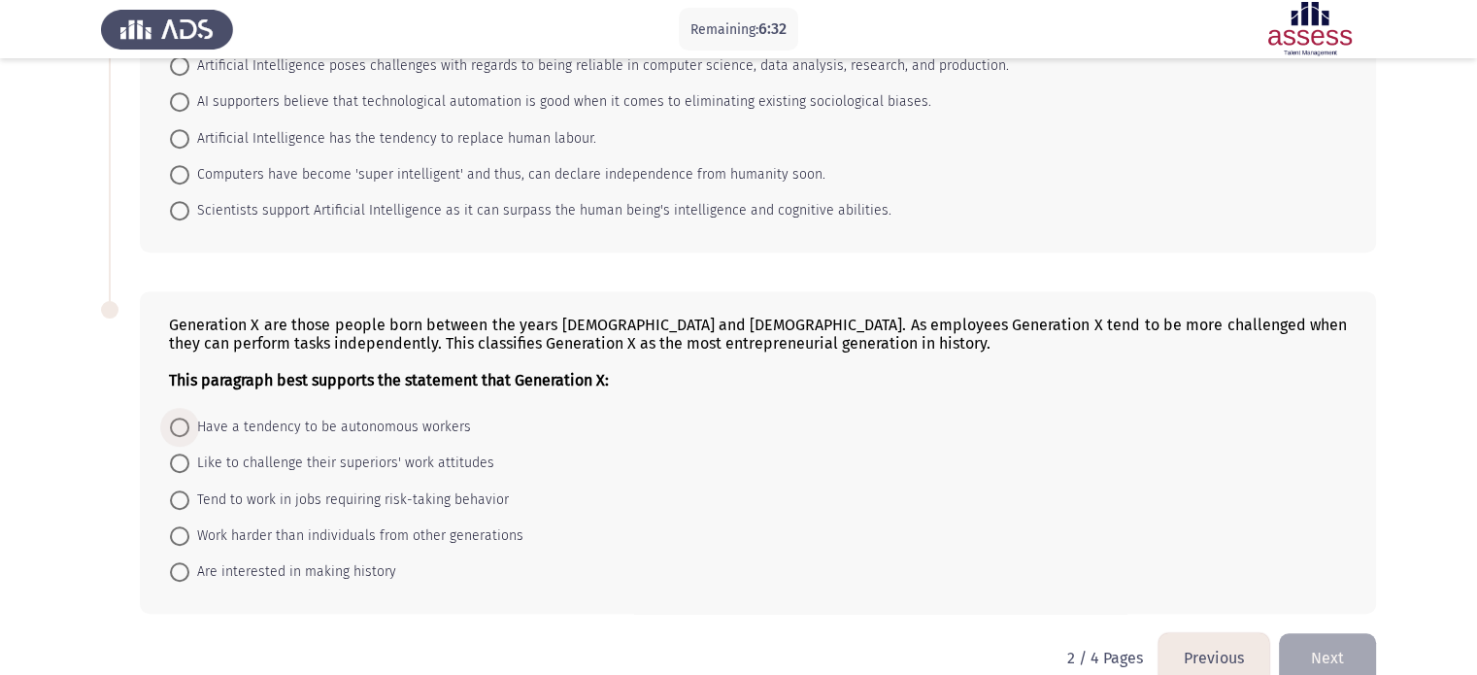
click at [174, 431] on span at bounding box center [179, 426] width 19 height 19
click at [174, 431] on input "Have a tendency to be autonomous workers" at bounding box center [179, 426] width 19 height 19
radio input "true"
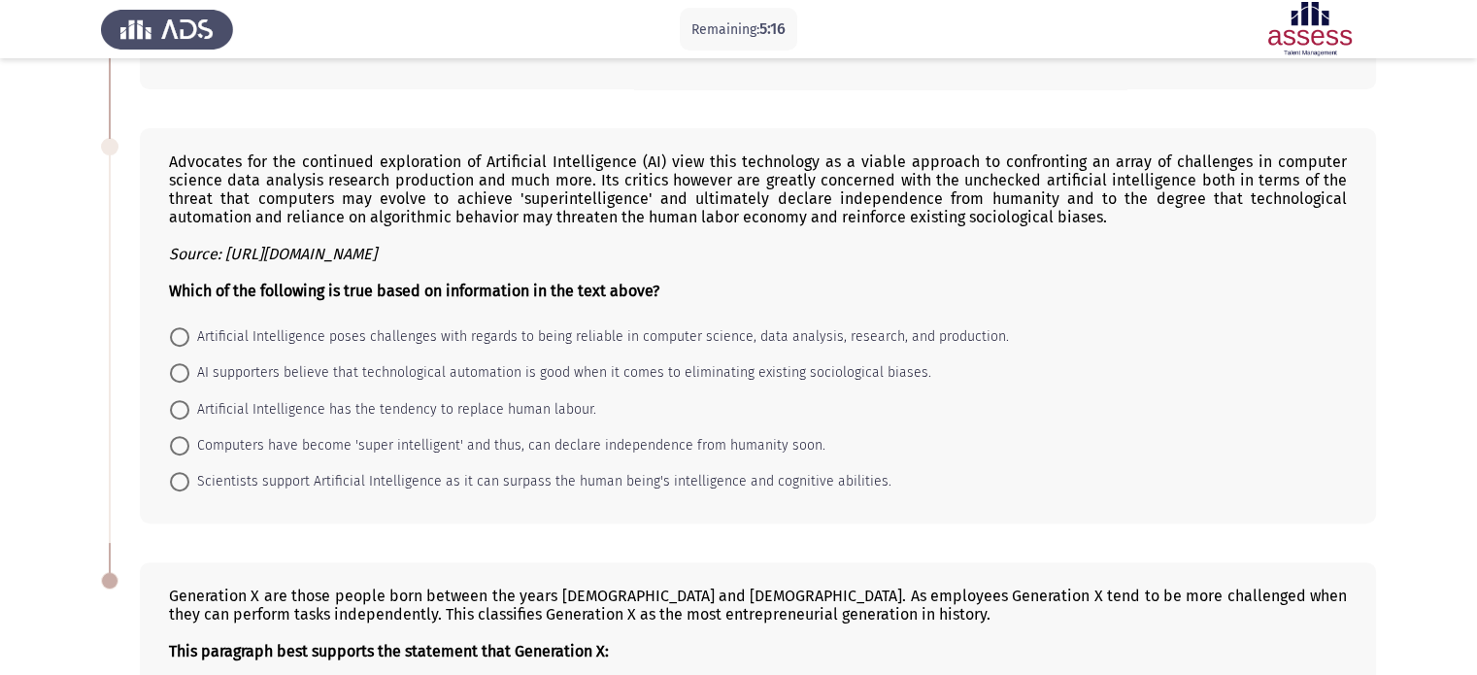
scroll to position [701, 0]
click at [201, 403] on span "Artificial Intelligence has the tendency to replace human labour." at bounding box center [392, 407] width 407 height 23
click at [189, 403] on input "Artificial Intelligence has the tendency to replace human labour." at bounding box center [179, 407] width 19 height 19
radio input "true"
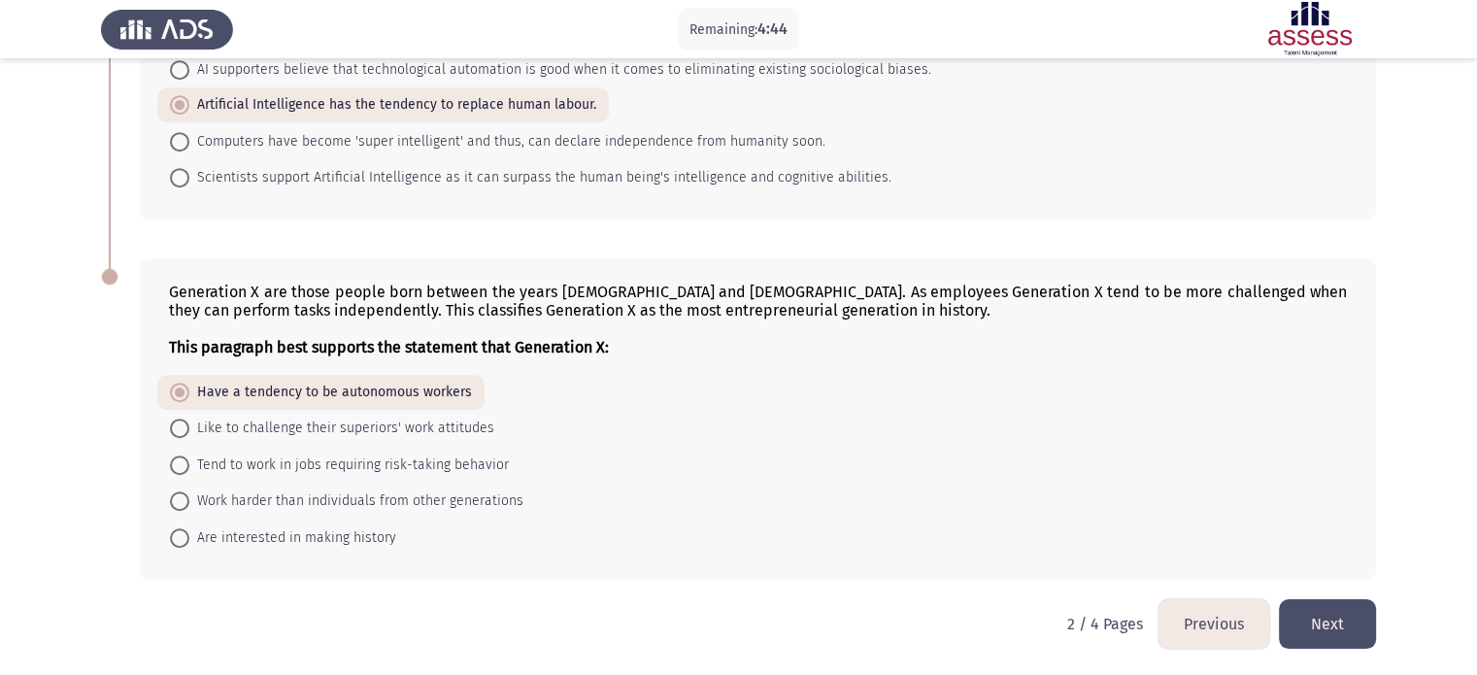
scroll to position [1004, 0]
click at [1334, 635] on button "Next" at bounding box center [1327, 622] width 97 height 50
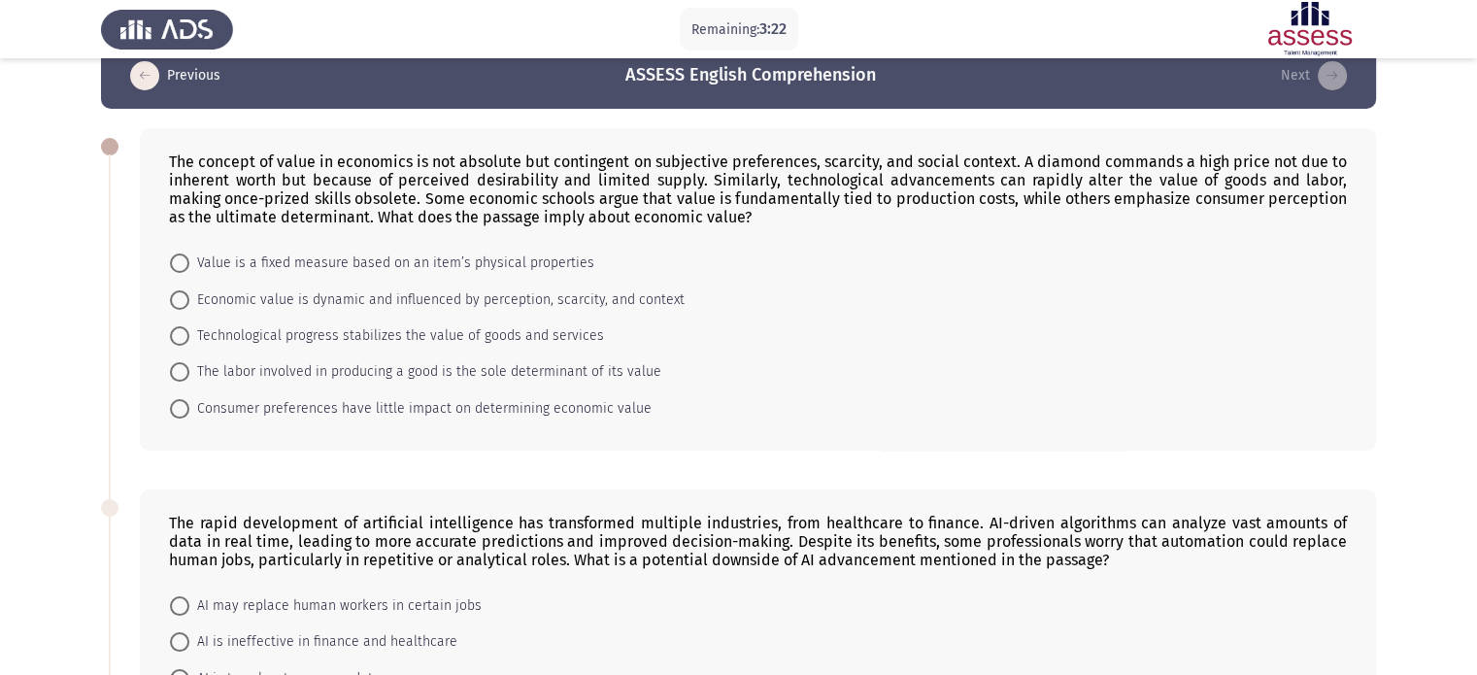
scroll to position [43, 0]
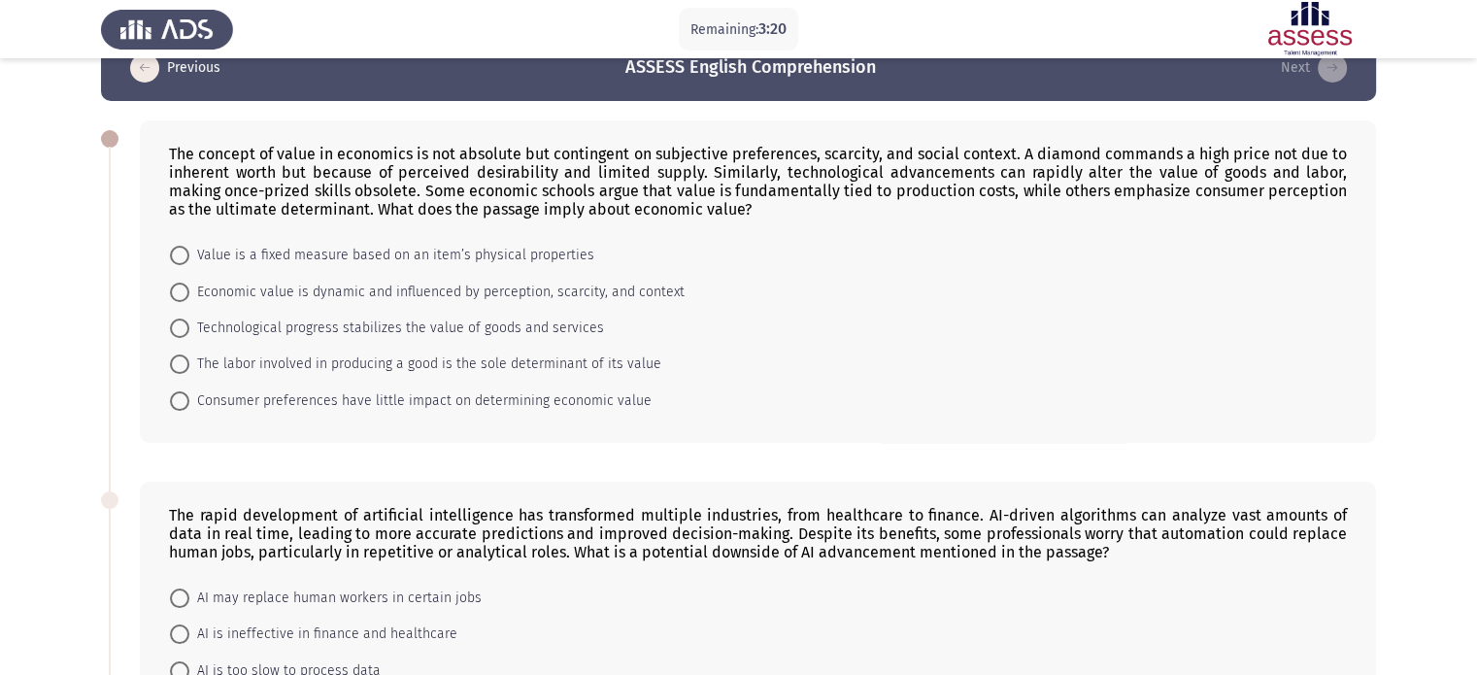
click at [183, 290] on span at bounding box center [179, 292] width 19 height 19
click at [183, 290] on input "Economic value is dynamic and influenced by perception, scarcity, and context" at bounding box center [179, 292] width 19 height 19
radio input "true"
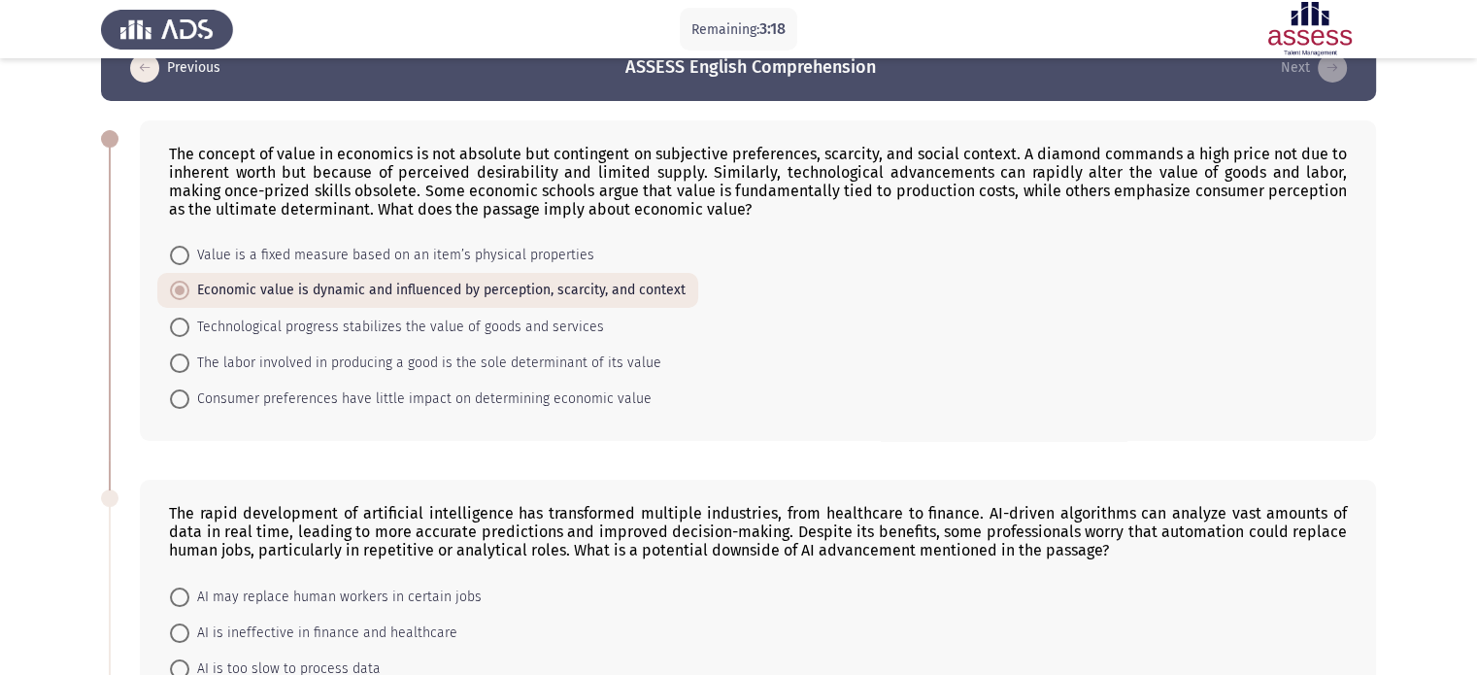
drag, startPoint x: 1474, startPoint y: 81, endPoint x: 1490, endPoint y: 170, distance: 90.8
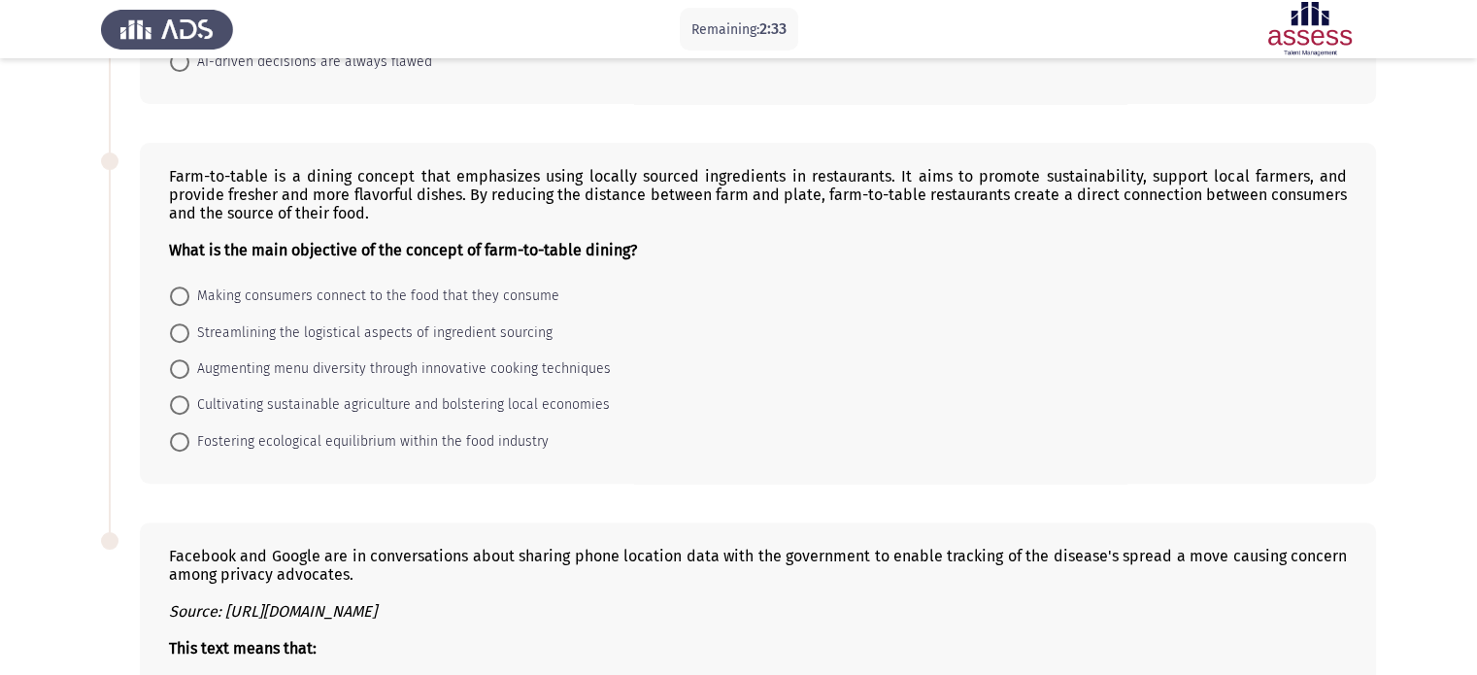
scroll to position [718, 0]
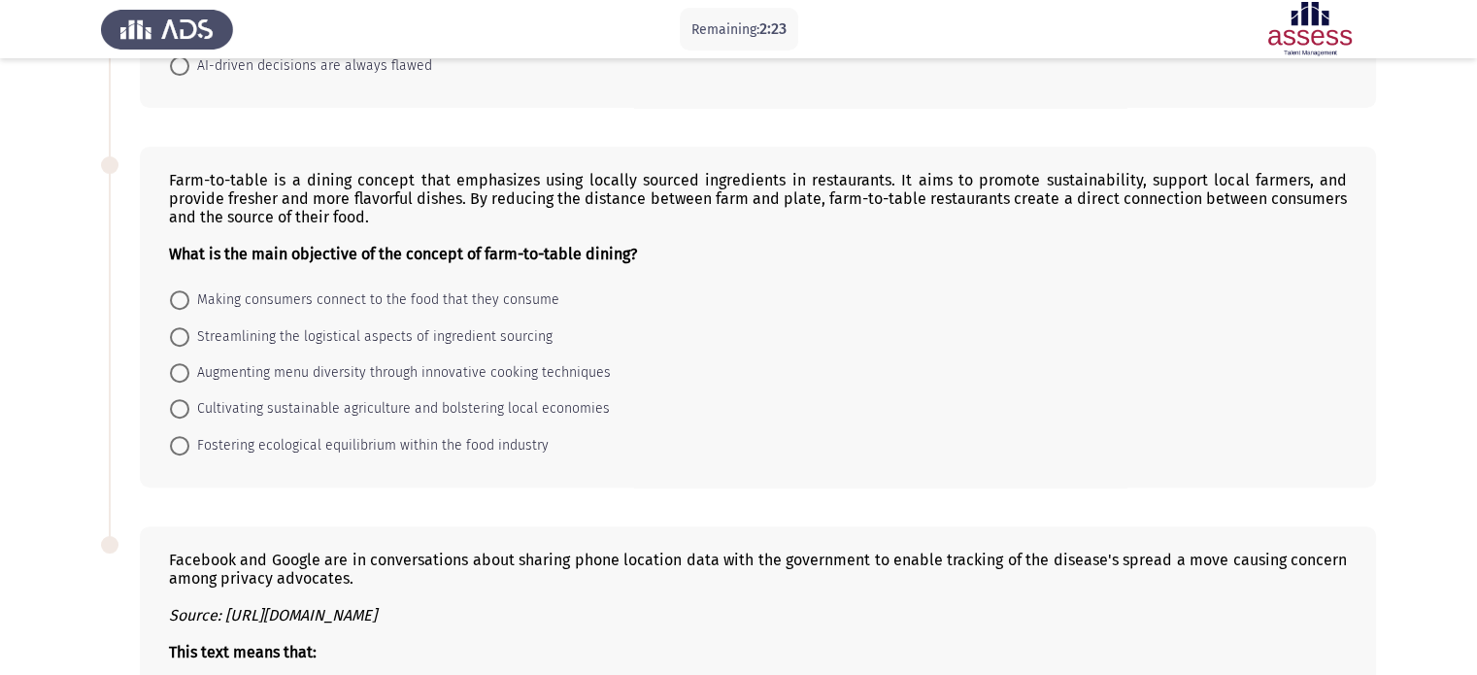
drag, startPoint x: 1482, startPoint y: 359, endPoint x: 1490, endPoint y: 318, distance: 41.7
click at [1476, 318] on html "Remaining: 2:23 Previous ASSESS English Comprehension Next The concept of value…" at bounding box center [738, 132] width 1477 height 1701
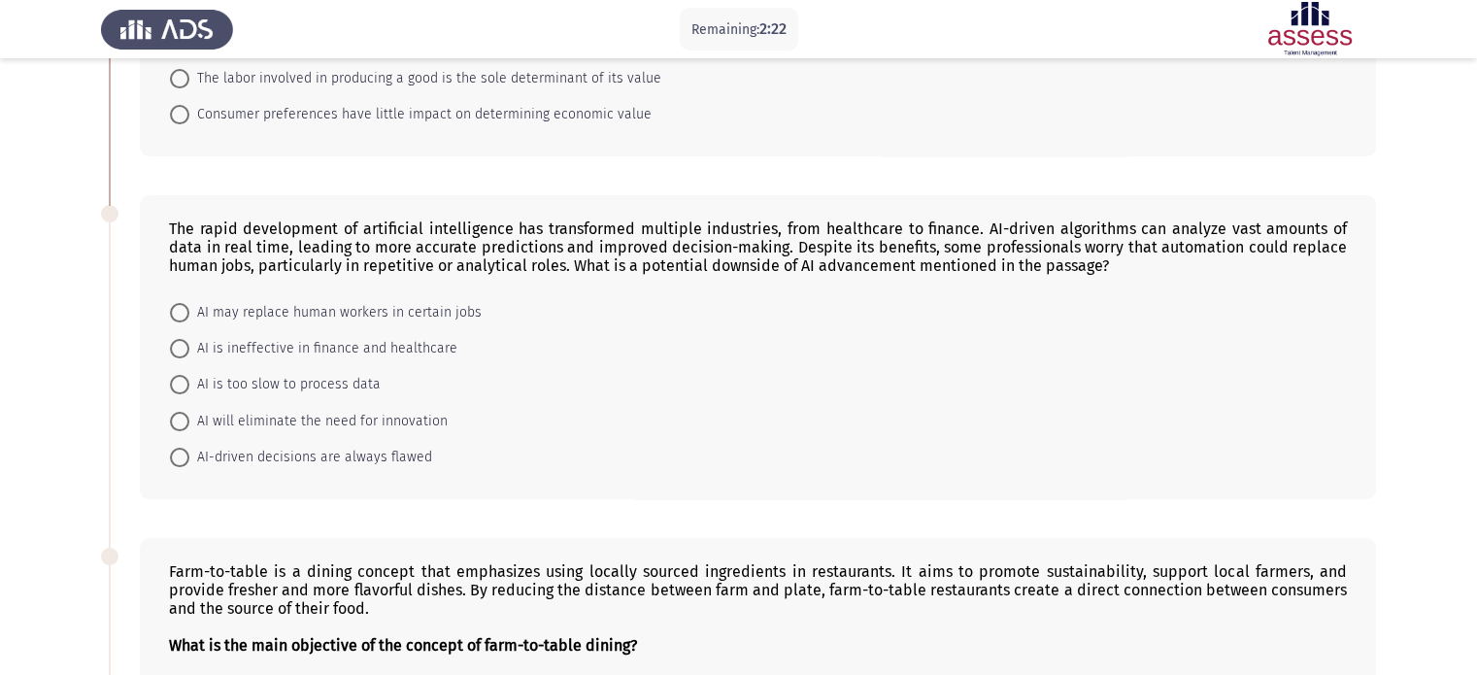
scroll to position [325, 0]
click at [172, 312] on span at bounding box center [179, 314] width 19 height 19
click at [172, 312] on input "AI may replace human workers in certain jobs" at bounding box center [179, 314] width 19 height 19
radio input "true"
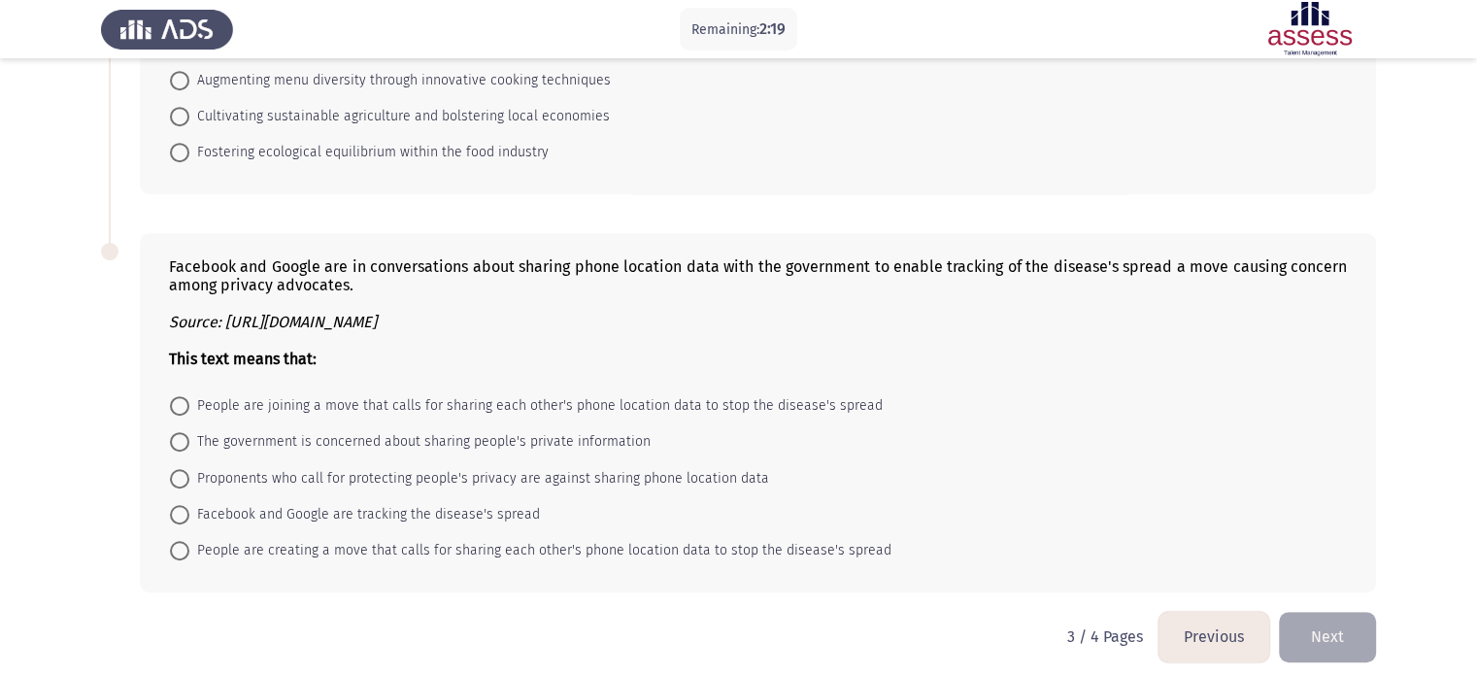
scroll to position [1025, 0]
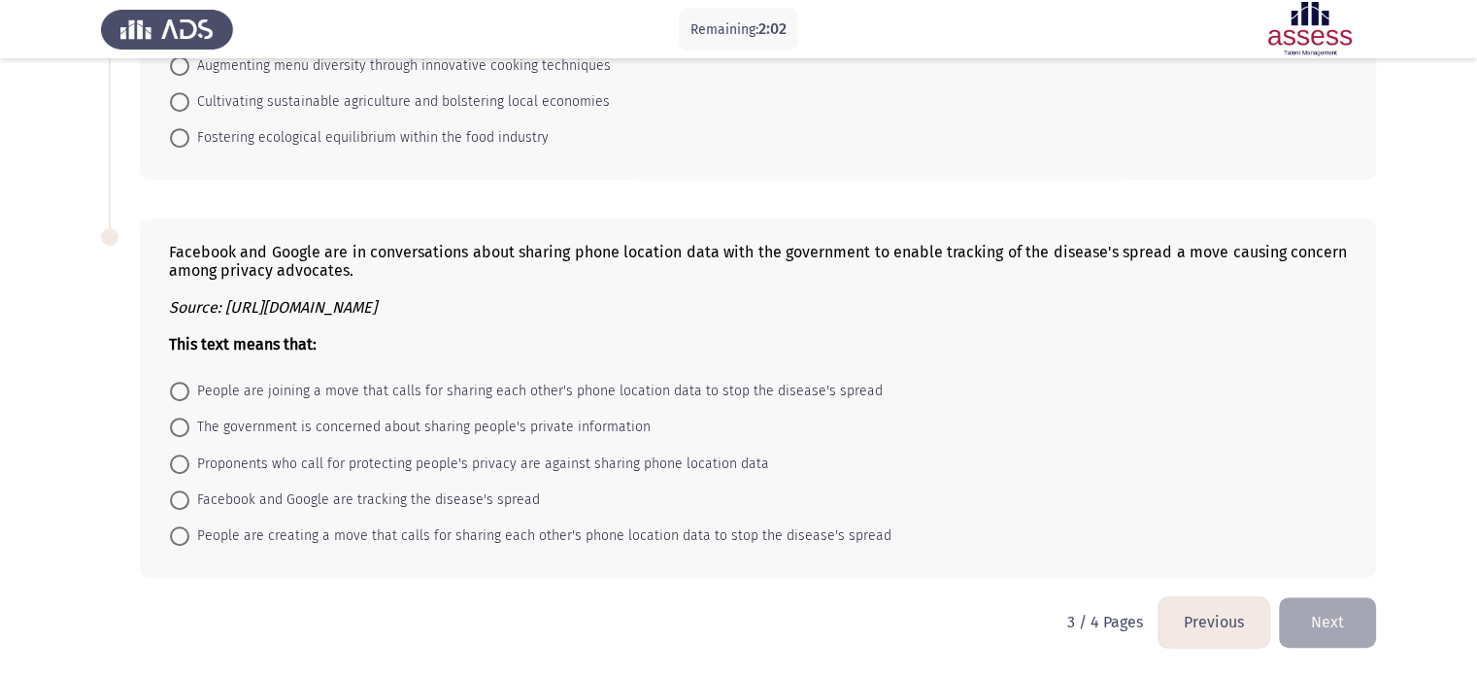
click at [266, 106] on span "Cultivating sustainable agriculture and bolstering local economies" at bounding box center [399, 101] width 420 height 23
click at [189, 106] on input "Cultivating sustainable agriculture and bolstering local economies" at bounding box center [179, 101] width 19 height 19
radio input "true"
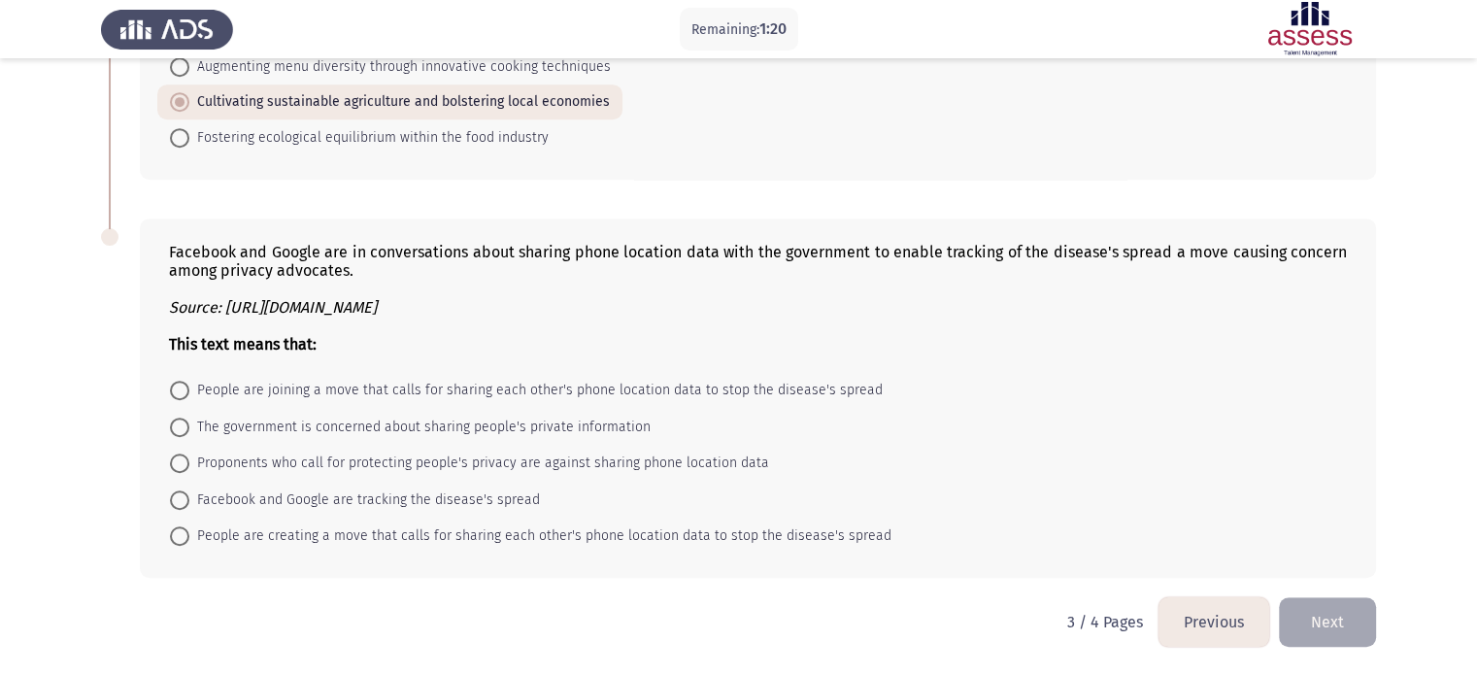
click at [194, 467] on span "Proponents who call for protecting people's privacy are against sharing phone l…" at bounding box center [479, 462] width 580 height 23
click at [189, 467] on input "Proponents who call for protecting people's privacy are against sharing phone l…" at bounding box center [179, 462] width 19 height 19
radio input "true"
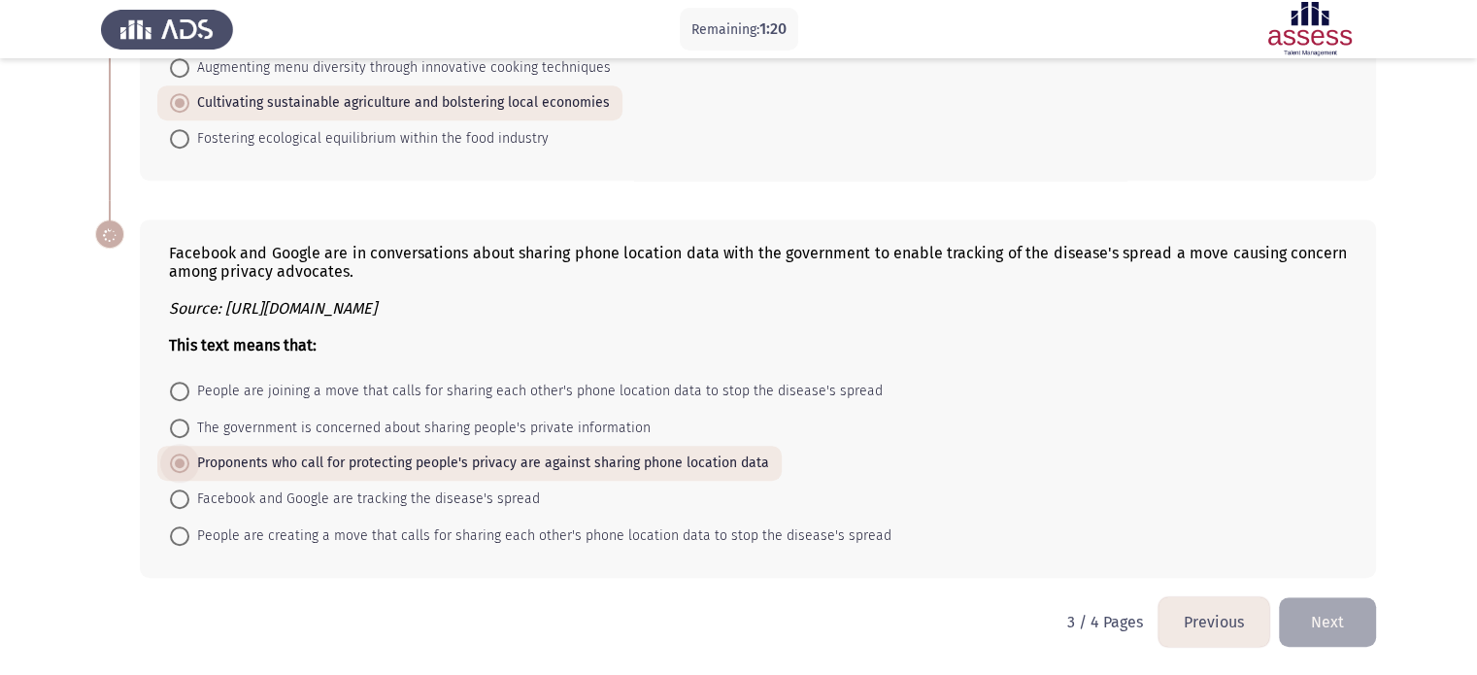
scroll to position [1022, 0]
click at [1319, 633] on button "Next" at bounding box center [1327, 622] width 97 height 50
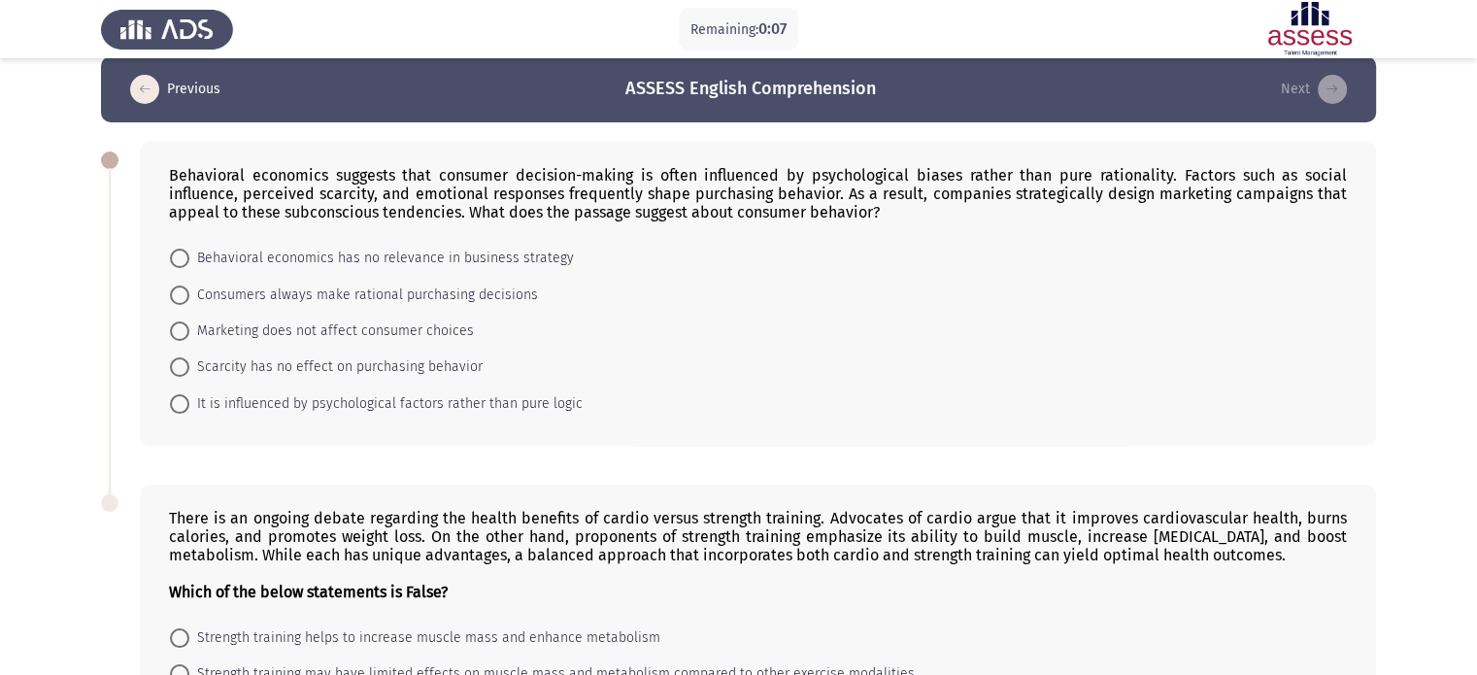
scroll to position [0, 0]
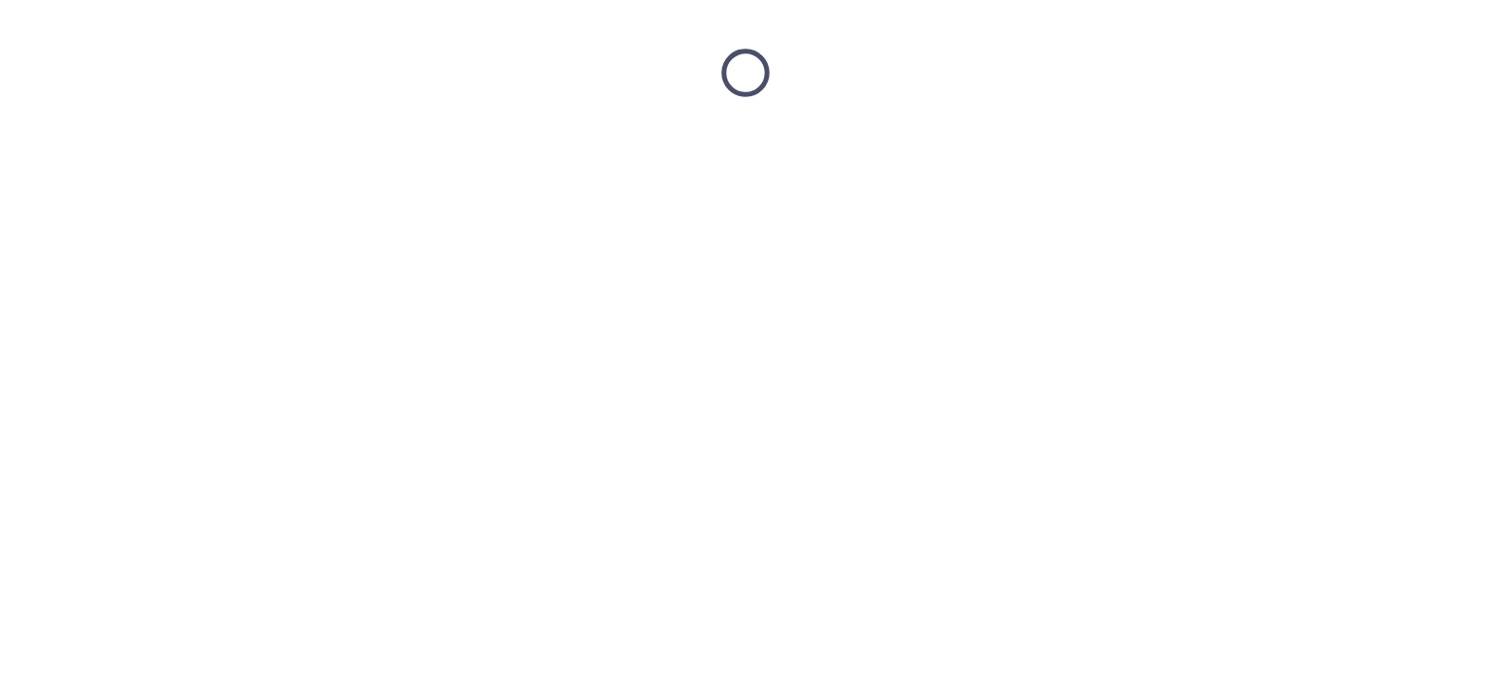
click at [181, 146] on html at bounding box center [745, 73] width 1491 height 146
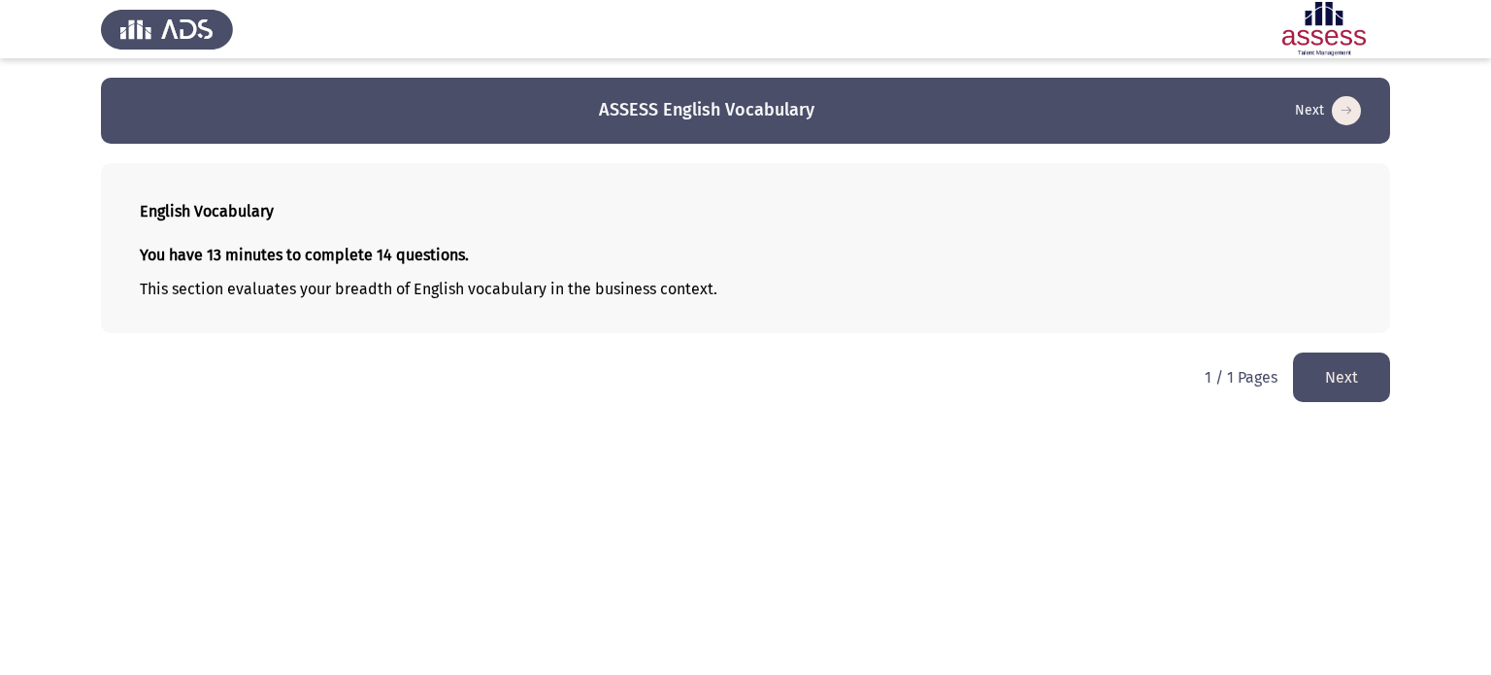
click at [1375, 390] on button "Next" at bounding box center [1341, 377] width 97 height 50
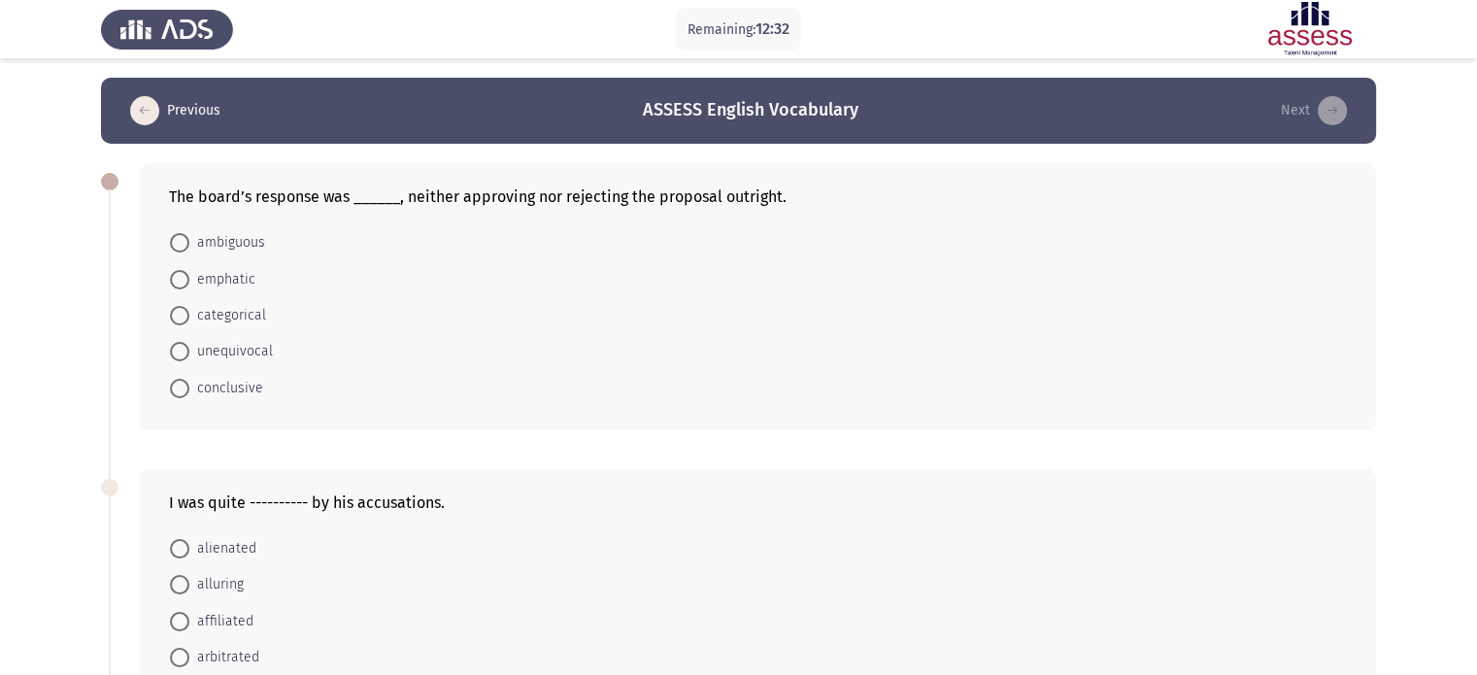
click at [233, 242] on span "ambiguous" at bounding box center [227, 242] width 76 height 23
click at [189, 242] on input "ambiguous" at bounding box center [179, 242] width 19 height 19
radio input "true"
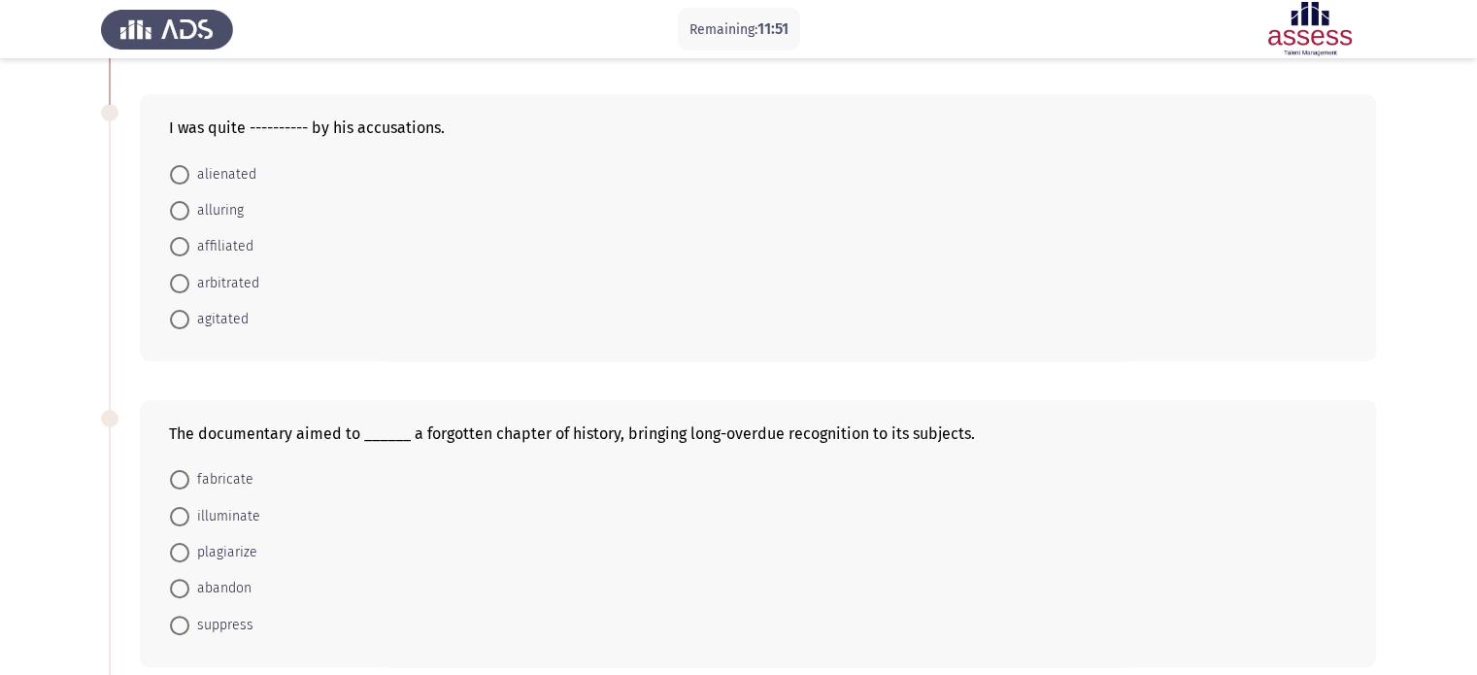
scroll to position [402, 0]
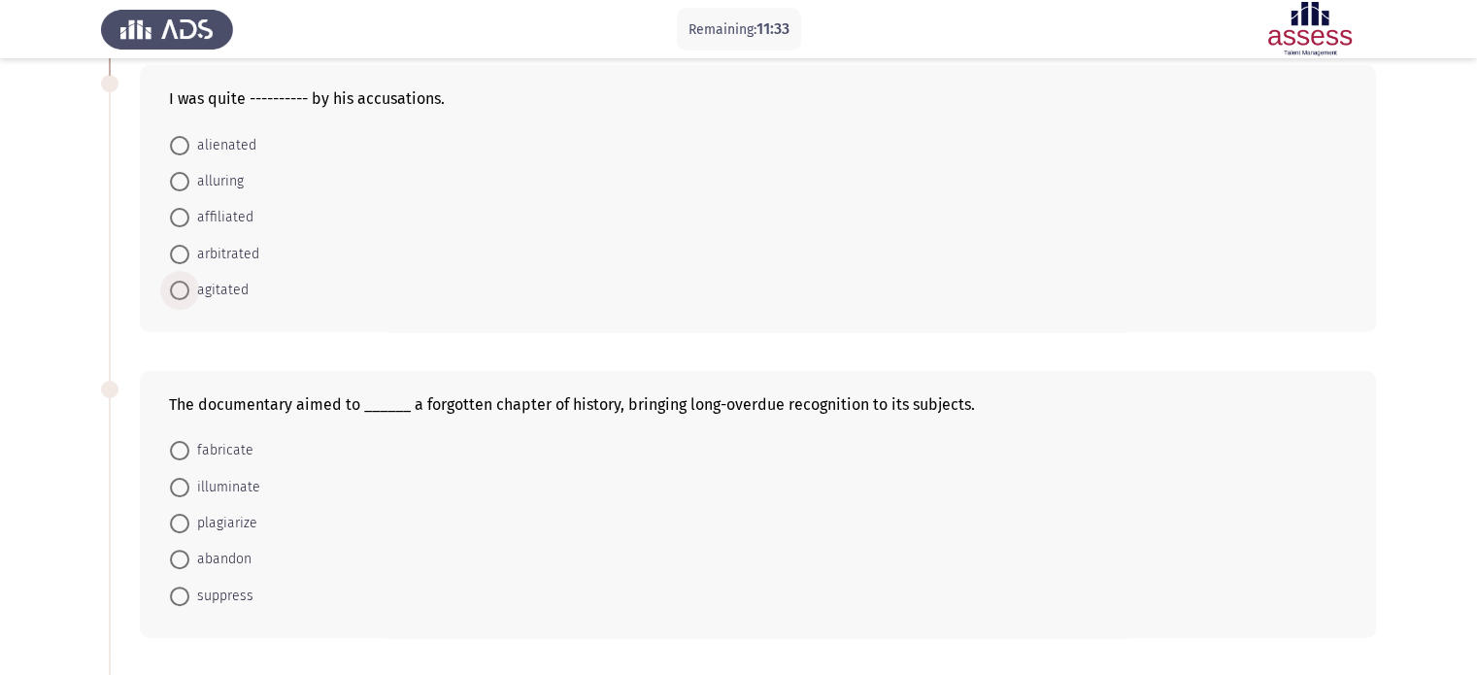
click at [184, 283] on span at bounding box center [179, 290] width 19 height 19
click at [184, 283] on input "agitated" at bounding box center [179, 290] width 19 height 19
radio input "true"
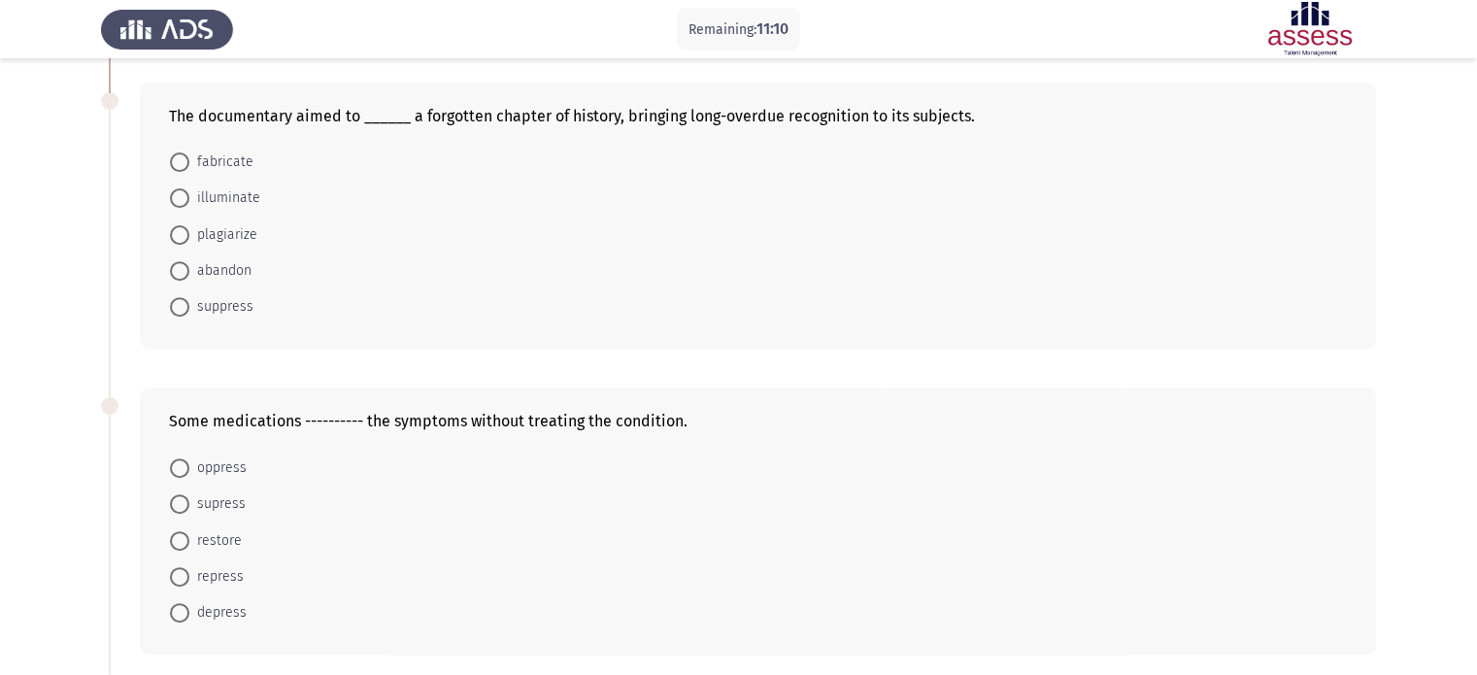
scroll to position [691, 0]
click at [195, 184] on span "illuminate" at bounding box center [224, 195] width 71 height 23
click at [189, 186] on input "illuminate" at bounding box center [179, 195] width 19 height 19
radio input "true"
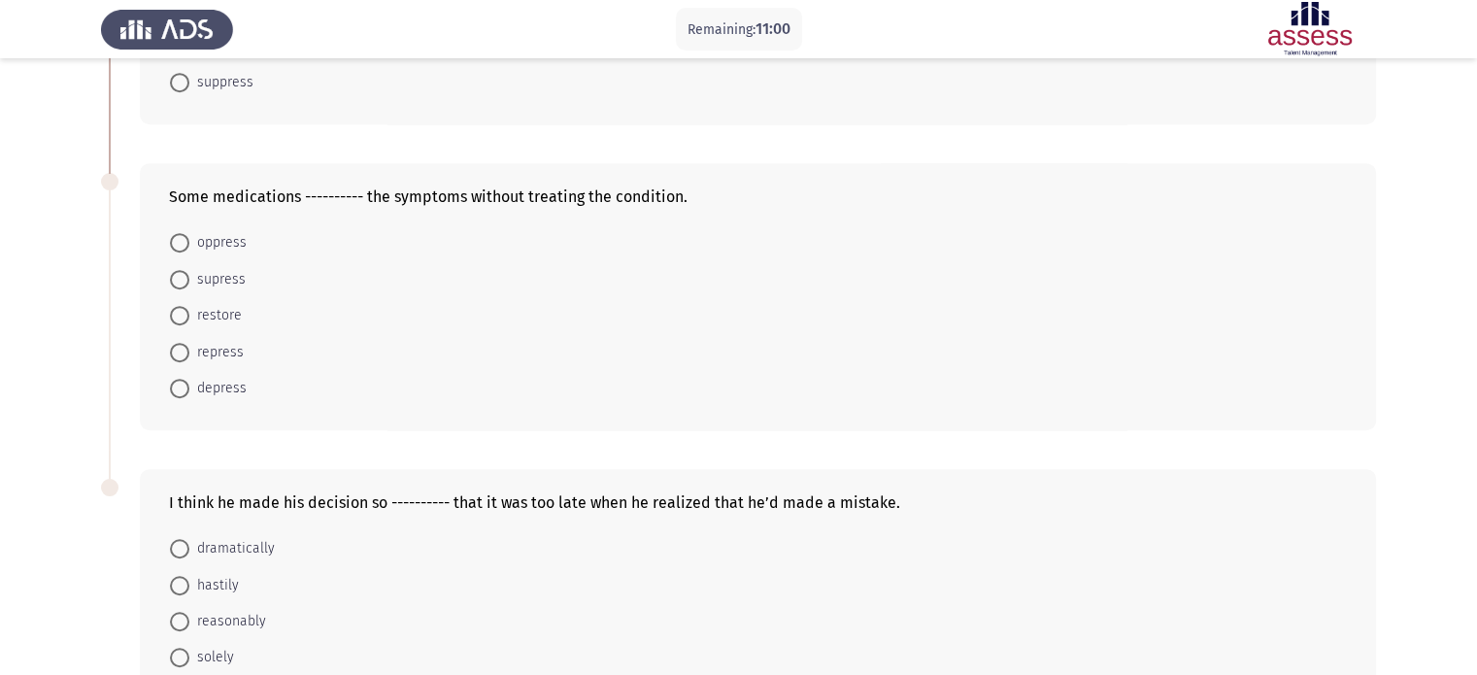
scroll to position [925, 0]
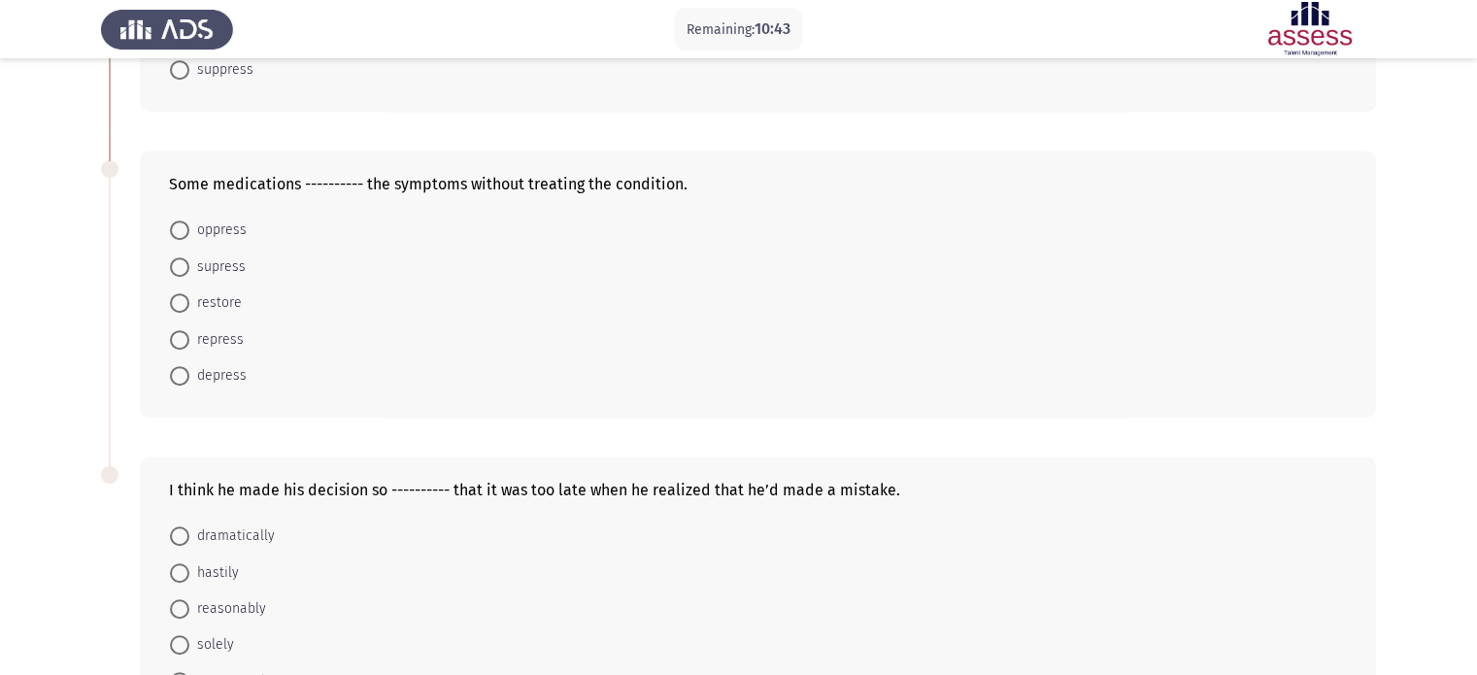
click at [203, 268] on span "supress" at bounding box center [217, 266] width 56 height 23
click at [189, 268] on input "supress" at bounding box center [179, 266] width 19 height 19
radio input "true"
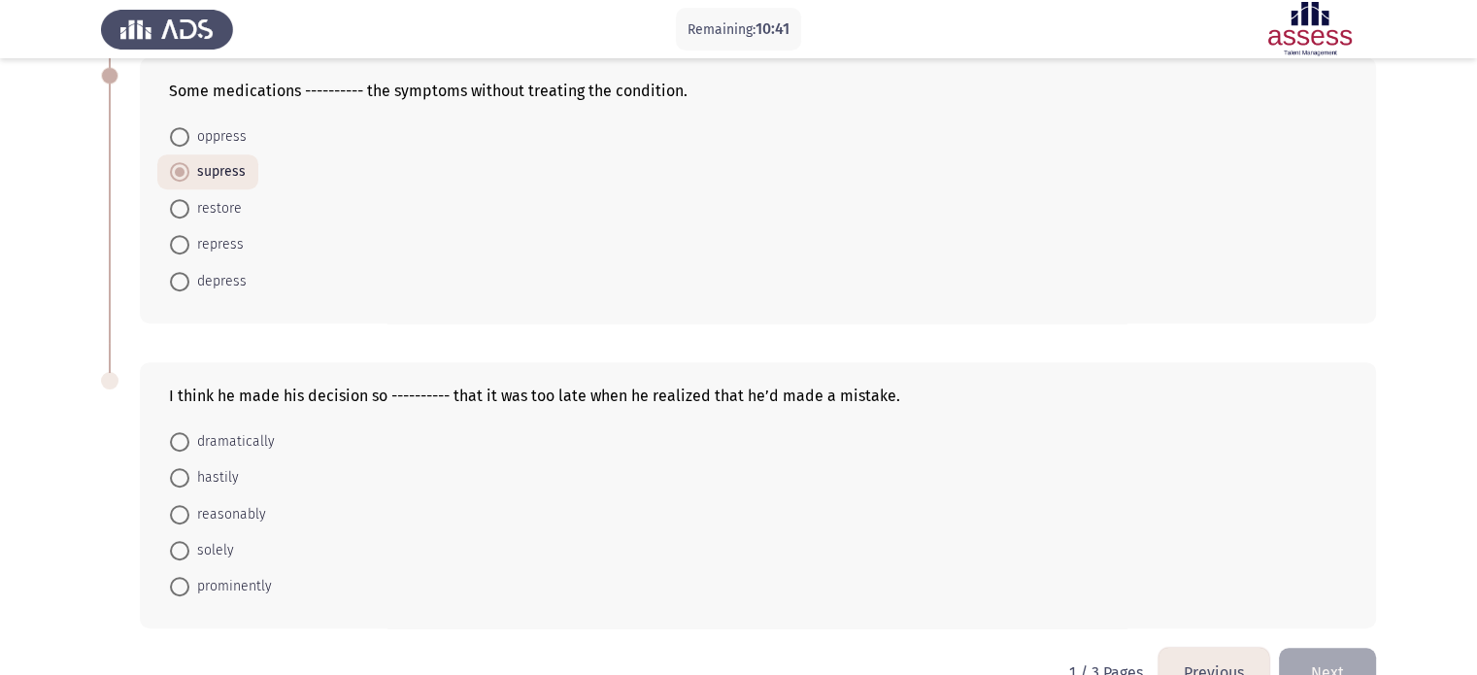
scroll to position [1066, 0]
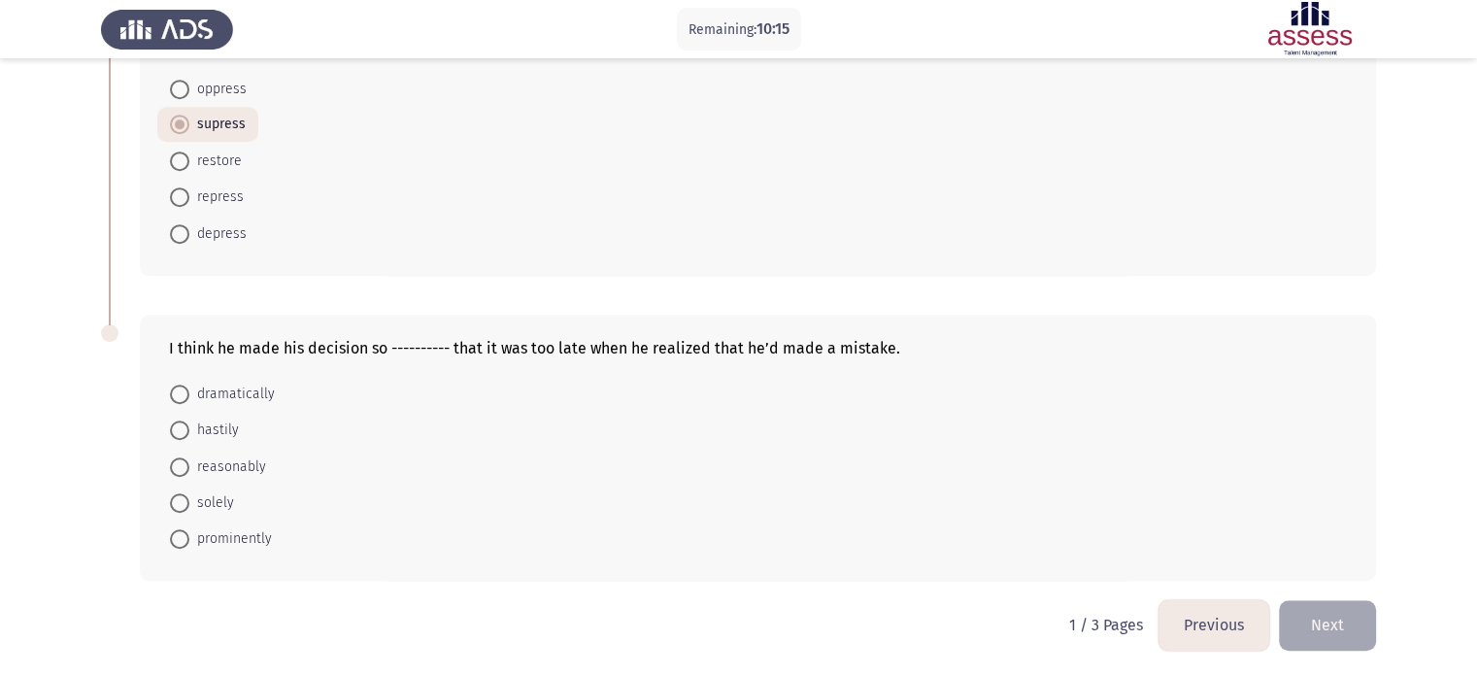
click at [217, 434] on span "hastily" at bounding box center [214, 429] width 50 height 23
click at [189, 434] on input "hastily" at bounding box center [179, 429] width 19 height 19
radio input "true"
click at [1336, 630] on button "Next" at bounding box center [1327, 625] width 97 height 50
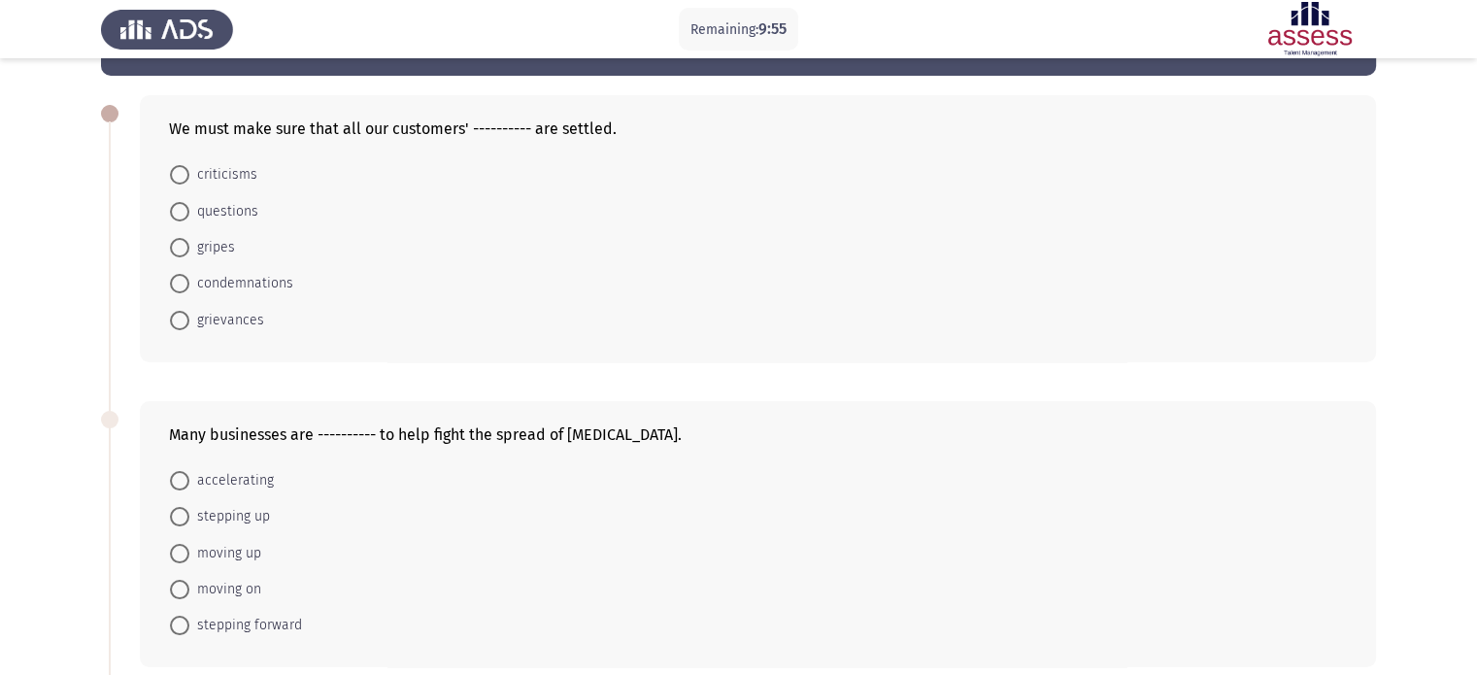
scroll to position [70, 0]
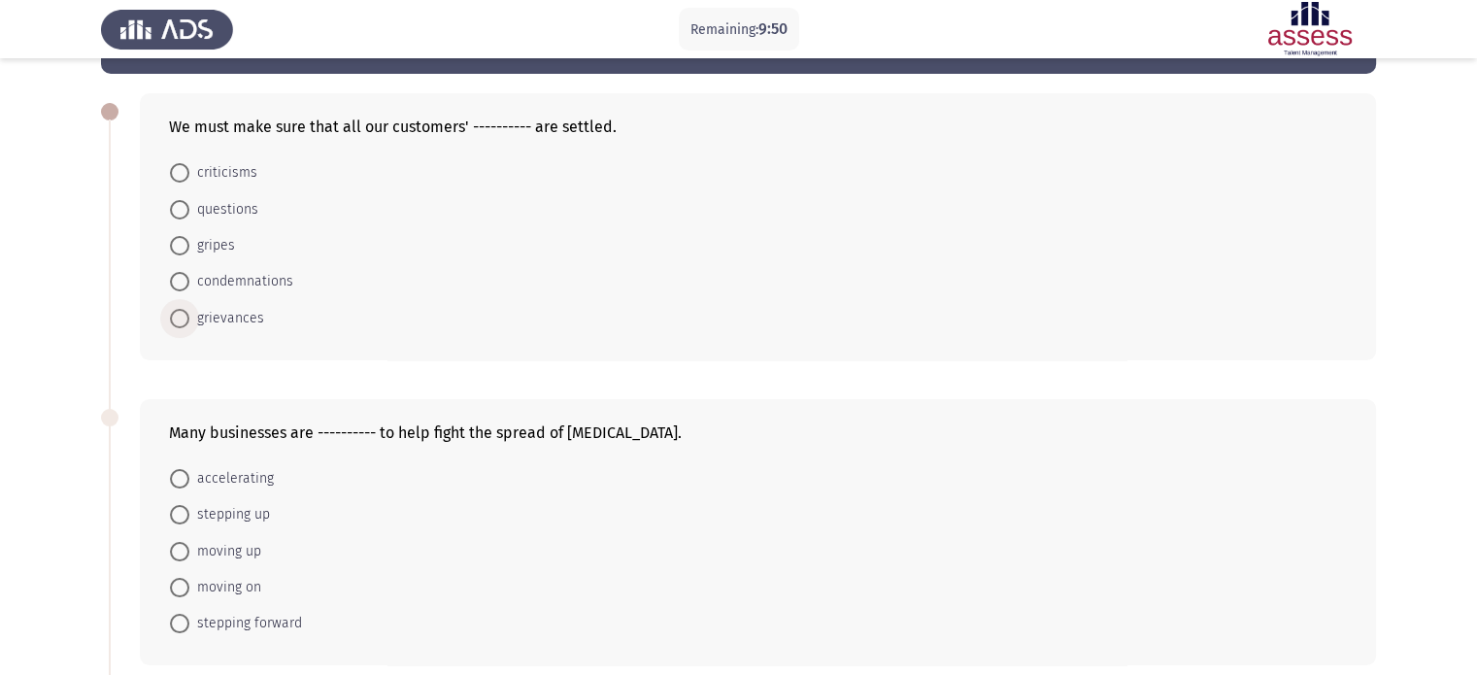
click at [225, 310] on span "grievances" at bounding box center [226, 318] width 75 height 23
click at [189, 310] on input "grievances" at bounding box center [179, 318] width 19 height 19
radio input "true"
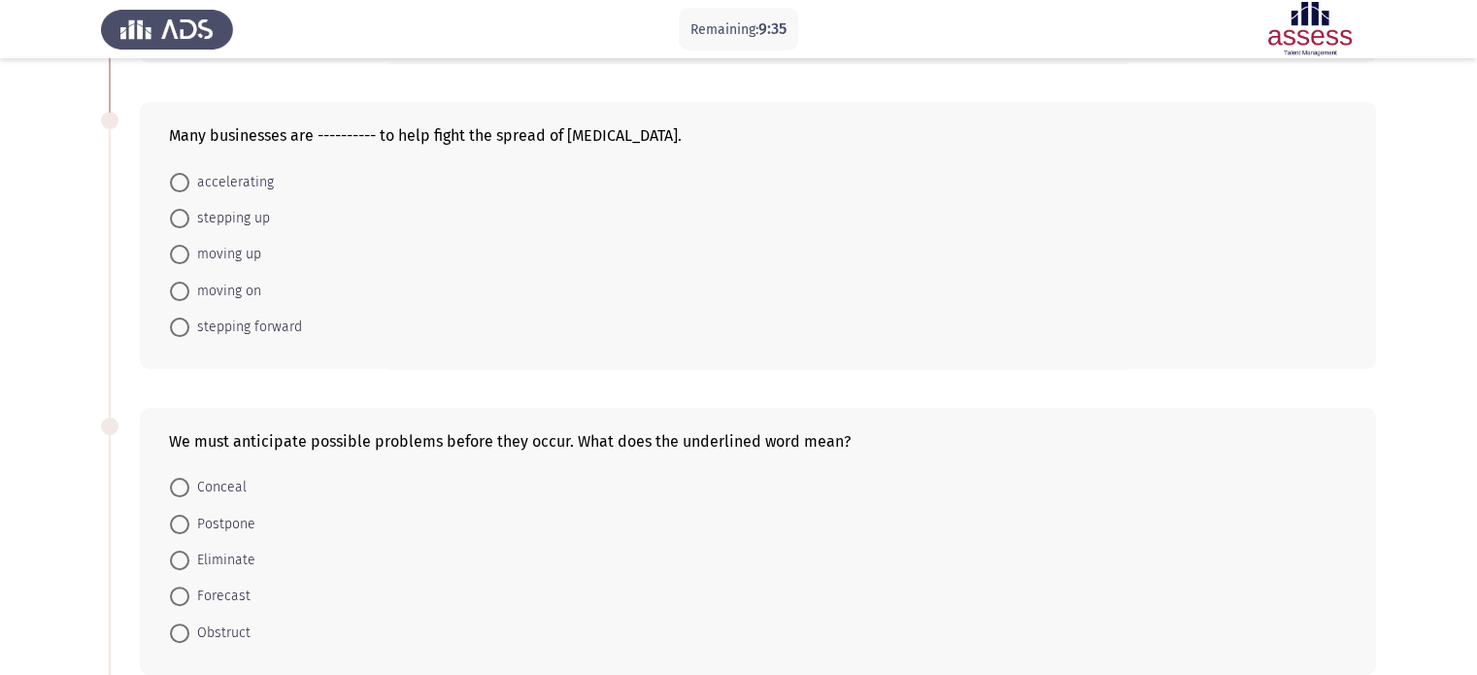
scroll to position [381, 0]
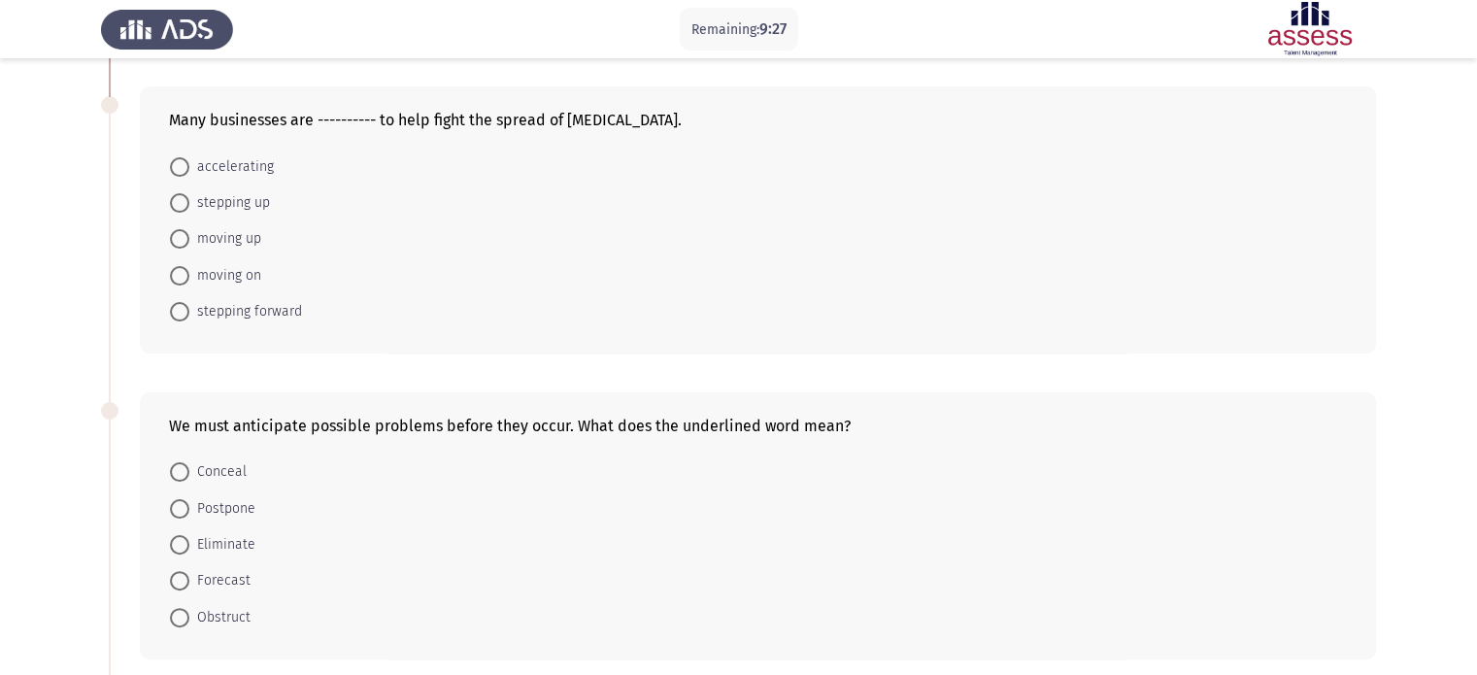
click at [183, 203] on span at bounding box center [179, 202] width 19 height 19
click at [183, 203] on input "stepping up" at bounding box center [179, 202] width 19 height 19
radio input "true"
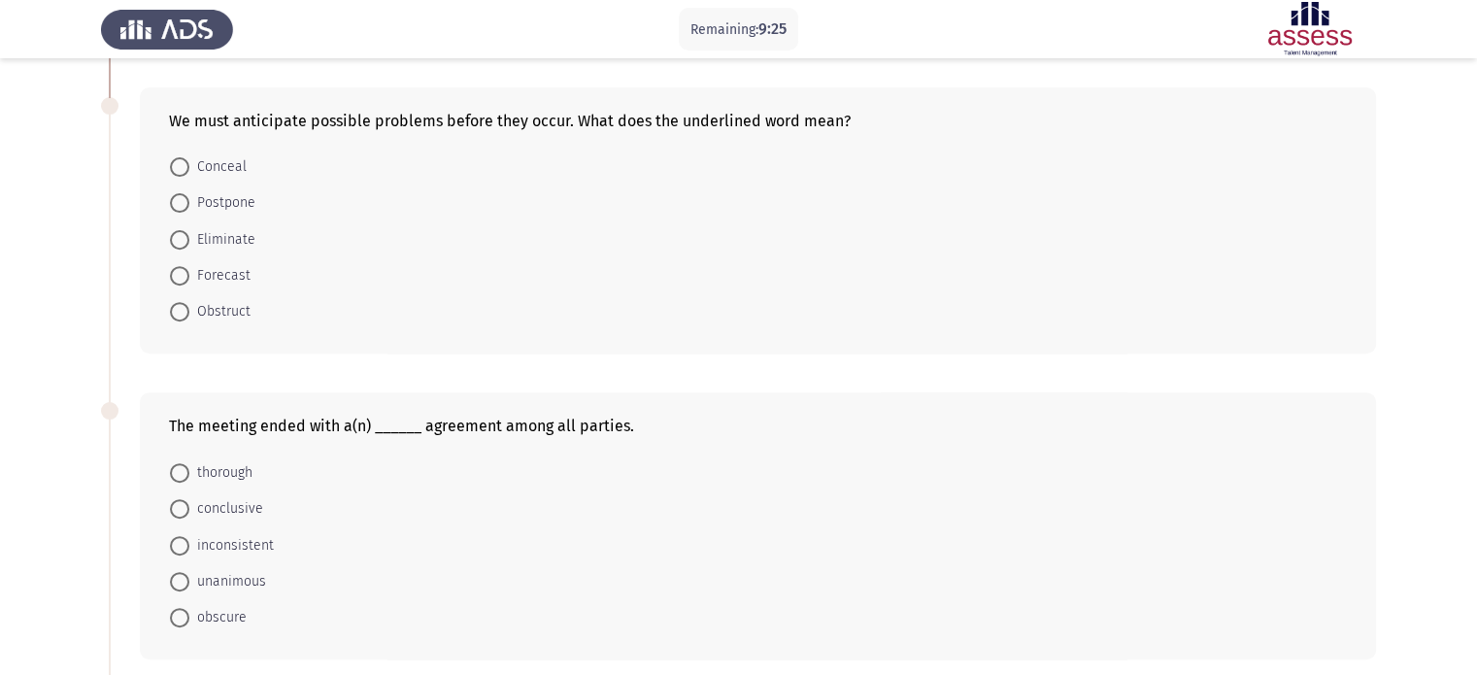
scroll to position [706, 0]
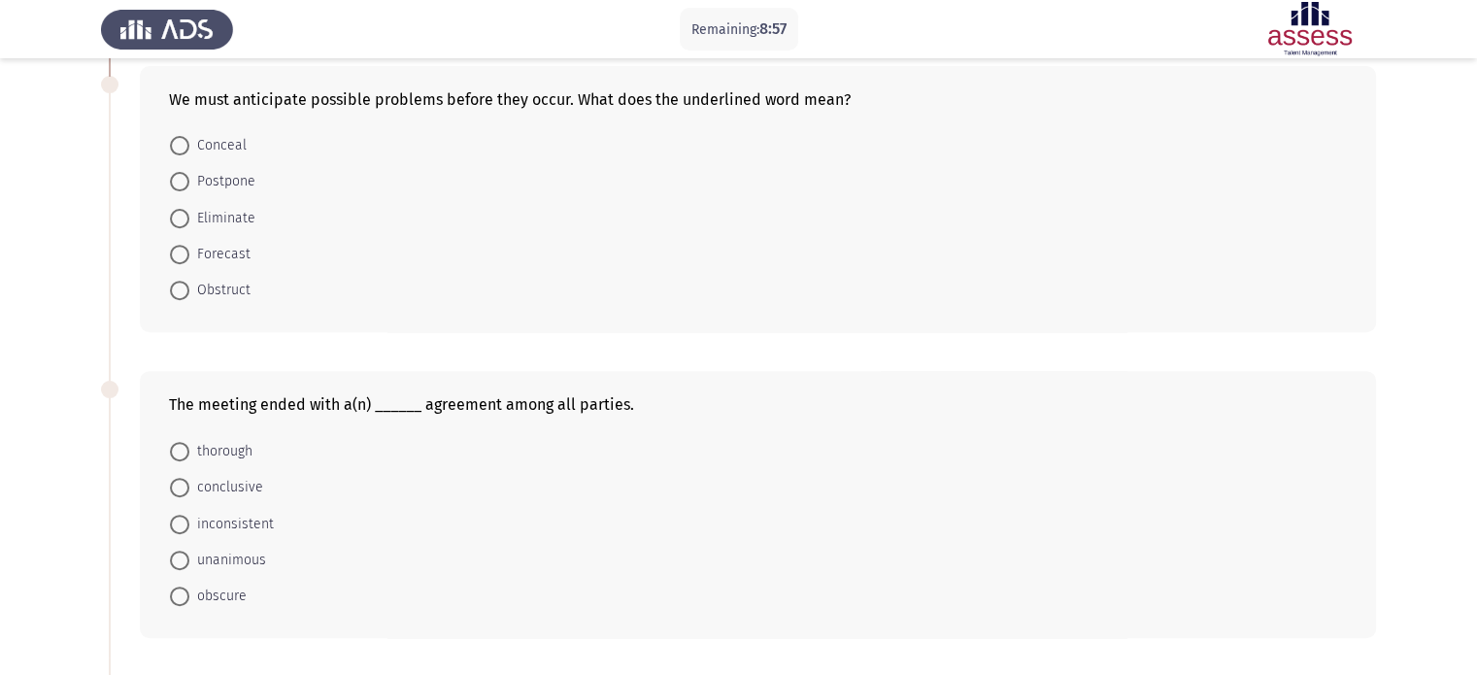
click at [179, 248] on span at bounding box center [179, 254] width 19 height 19
click at [179, 248] on input "Forecast" at bounding box center [179, 254] width 19 height 19
radio input "true"
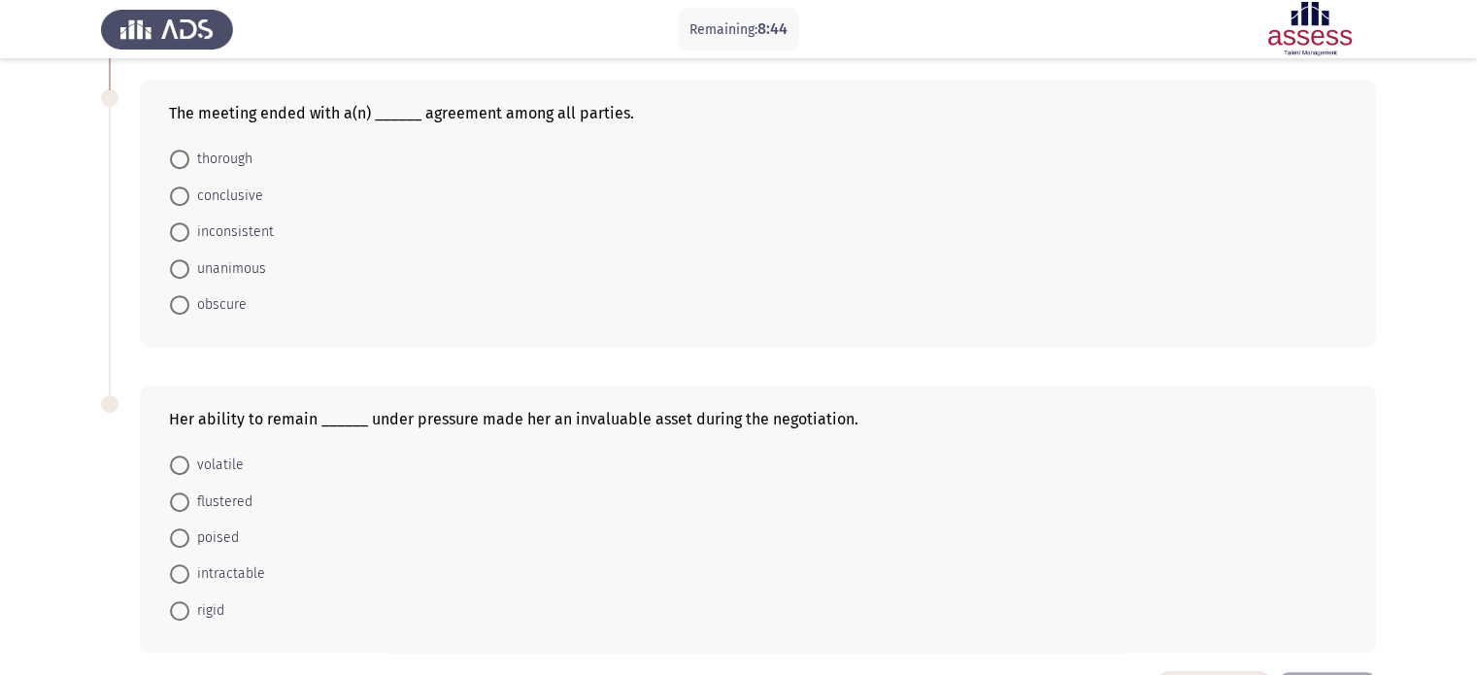
scroll to position [1014, 0]
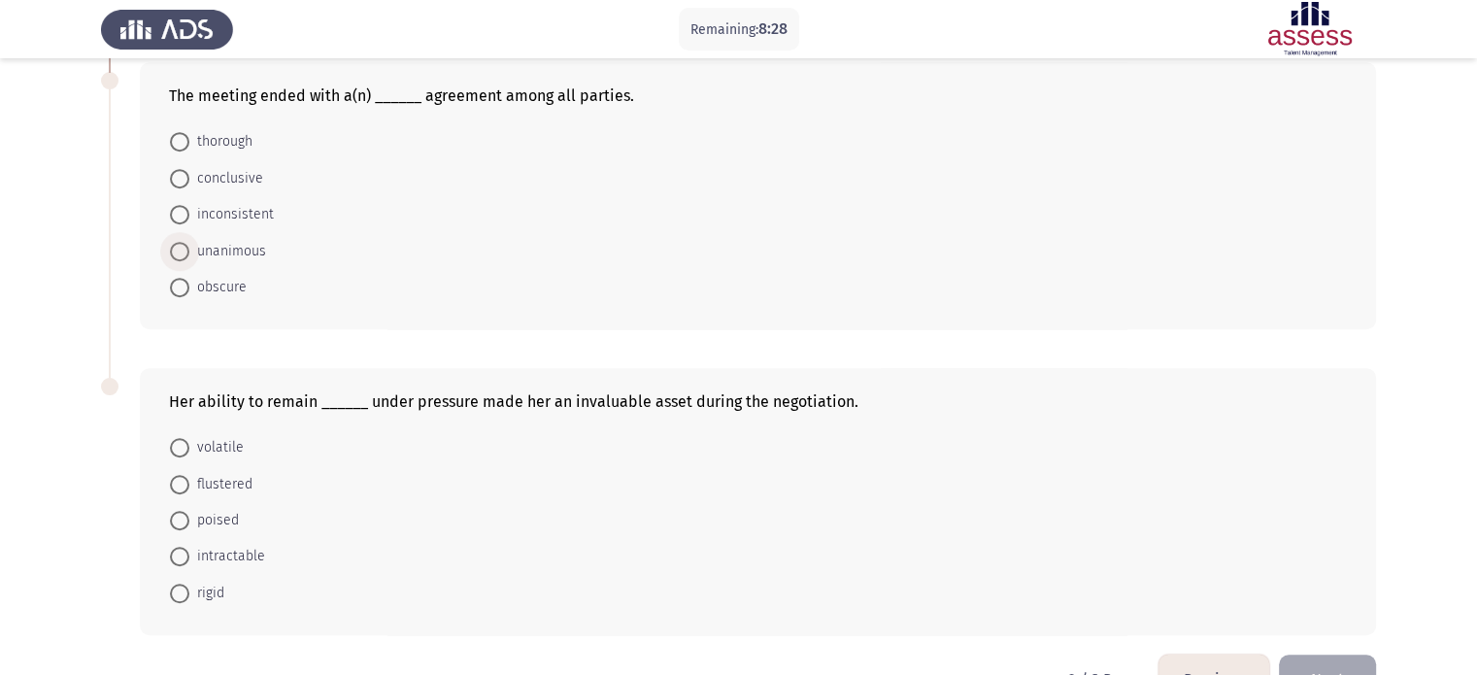
click at [222, 251] on span "unanimous" at bounding box center [227, 251] width 77 height 23
click at [189, 251] on input "unanimous" at bounding box center [179, 251] width 19 height 19
radio input "true"
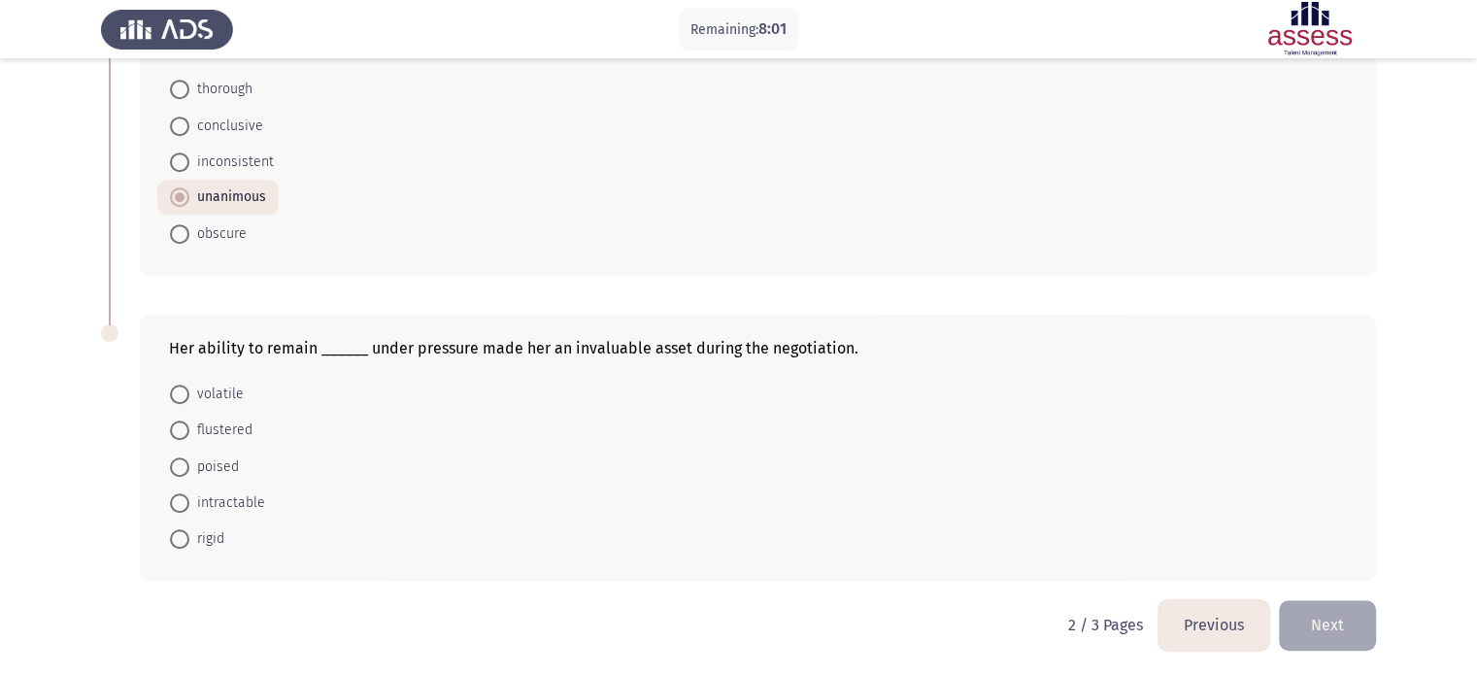
click at [217, 461] on span "poised" at bounding box center [214, 466] width 50 height 23
click at [189, 461] on input "poised" at bounding box center [179, 466] width 19 height 19
radio input "true"
click at [1352, 621] on button "Next" at bounding box center [1327, 625] width 97 height 50
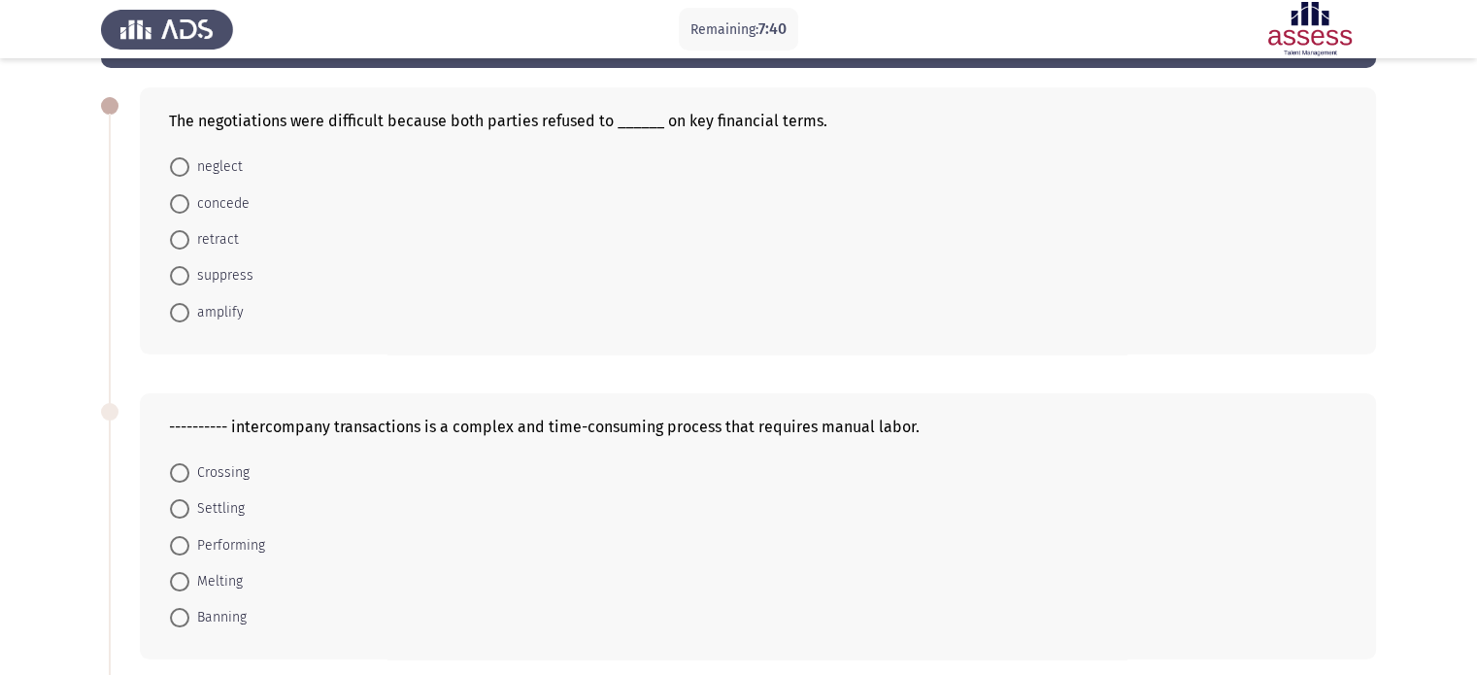
scroll to position [87, 0]
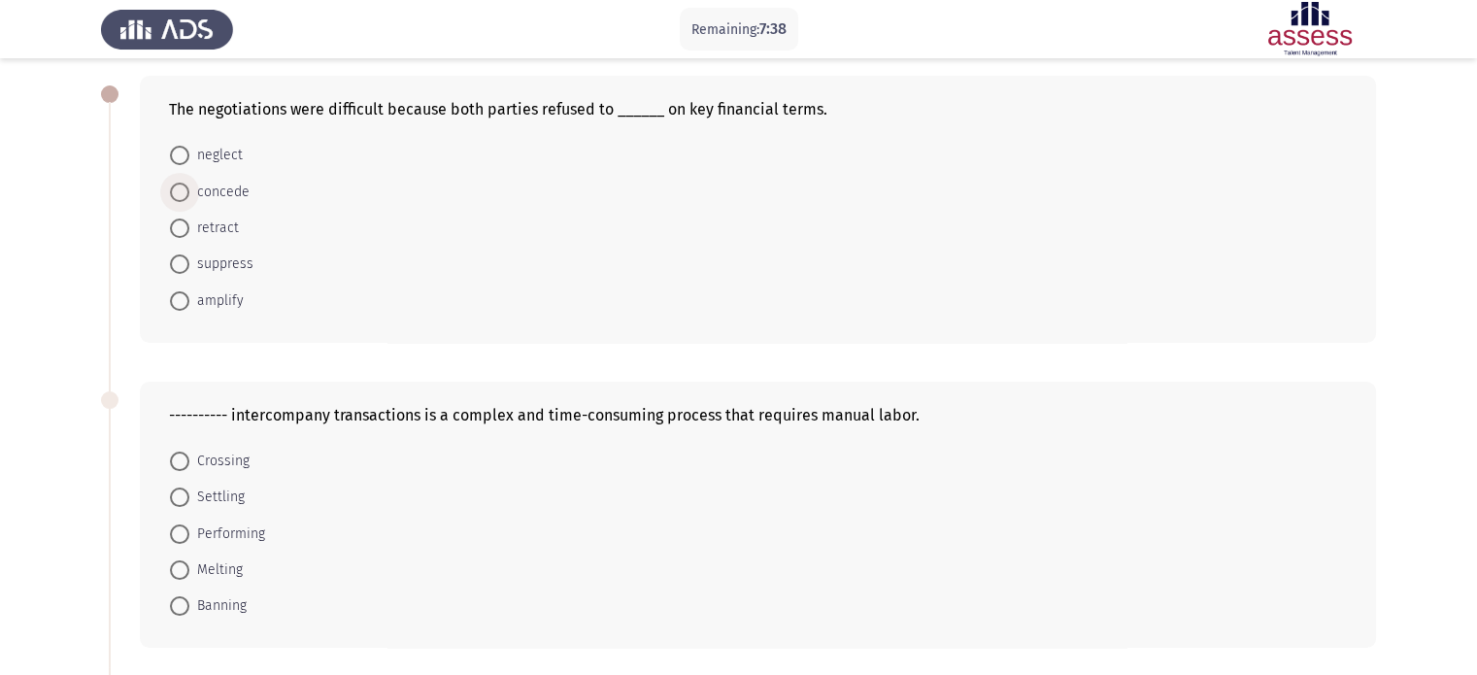
click at [228, 191] on span "concede" at bounding box center [219, 192] width 60 height 23
click at [189, 191] on input "concede" at bounding box center [179, 192] width 19 height 19
radio input "true"
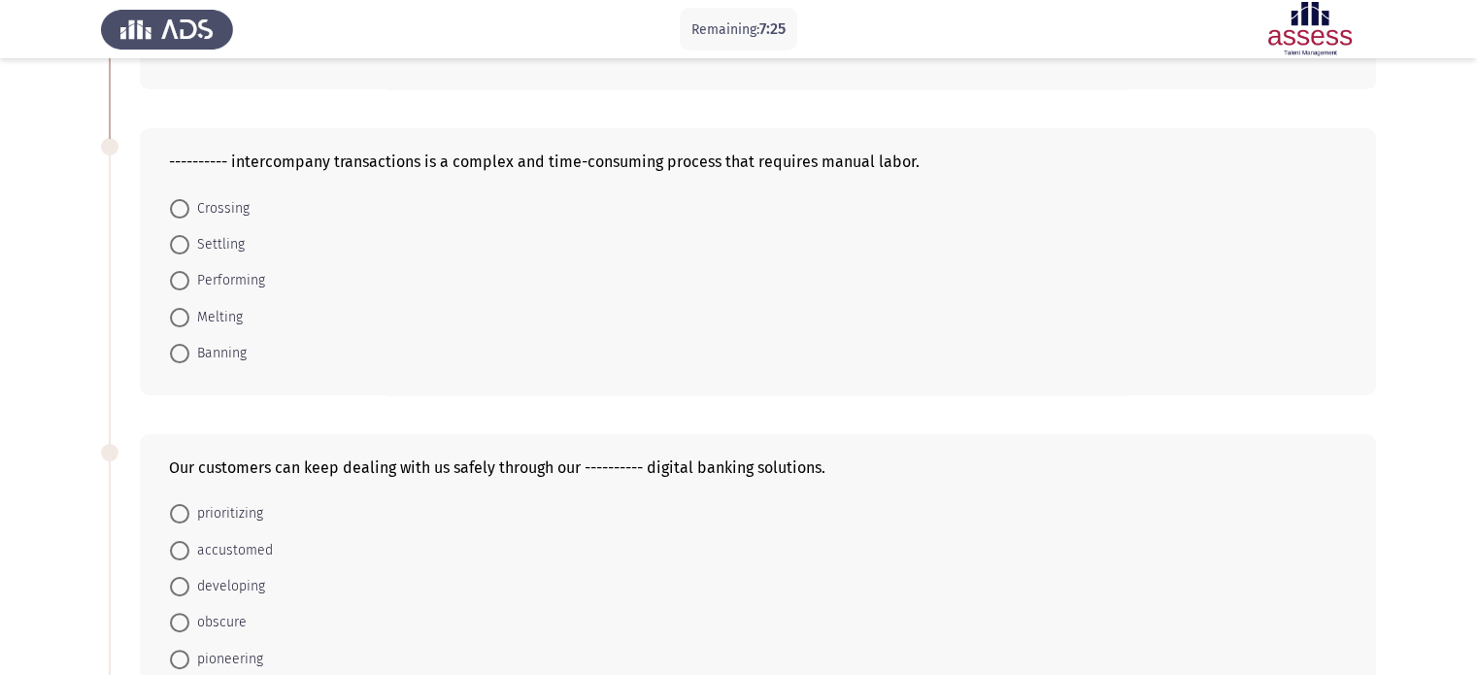
scroll to position [345, 0]
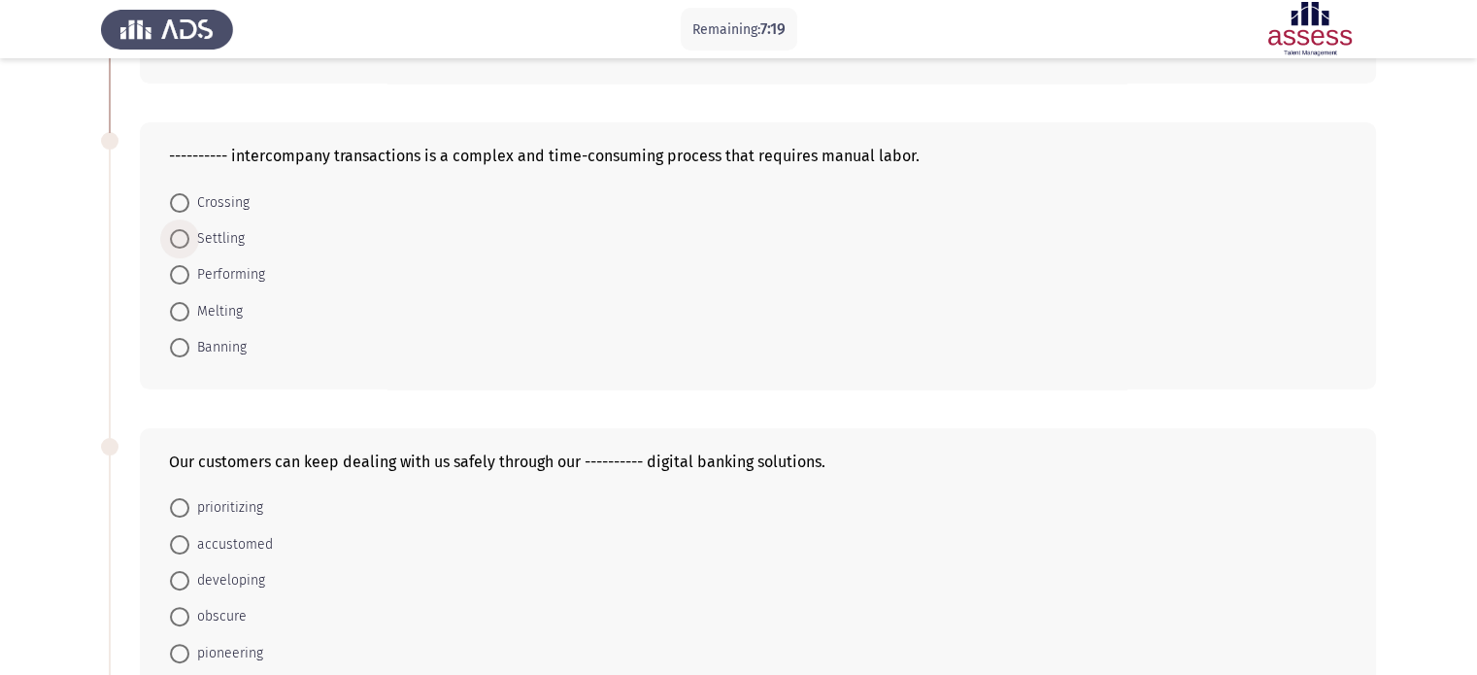
click at [217, 240] on span "Settling" at bounding box center [216, 238] width 55 height 23
click at [189, 240] on input "Settling" at bounding box center [179, 238] width 19 height 19
radio input "true"
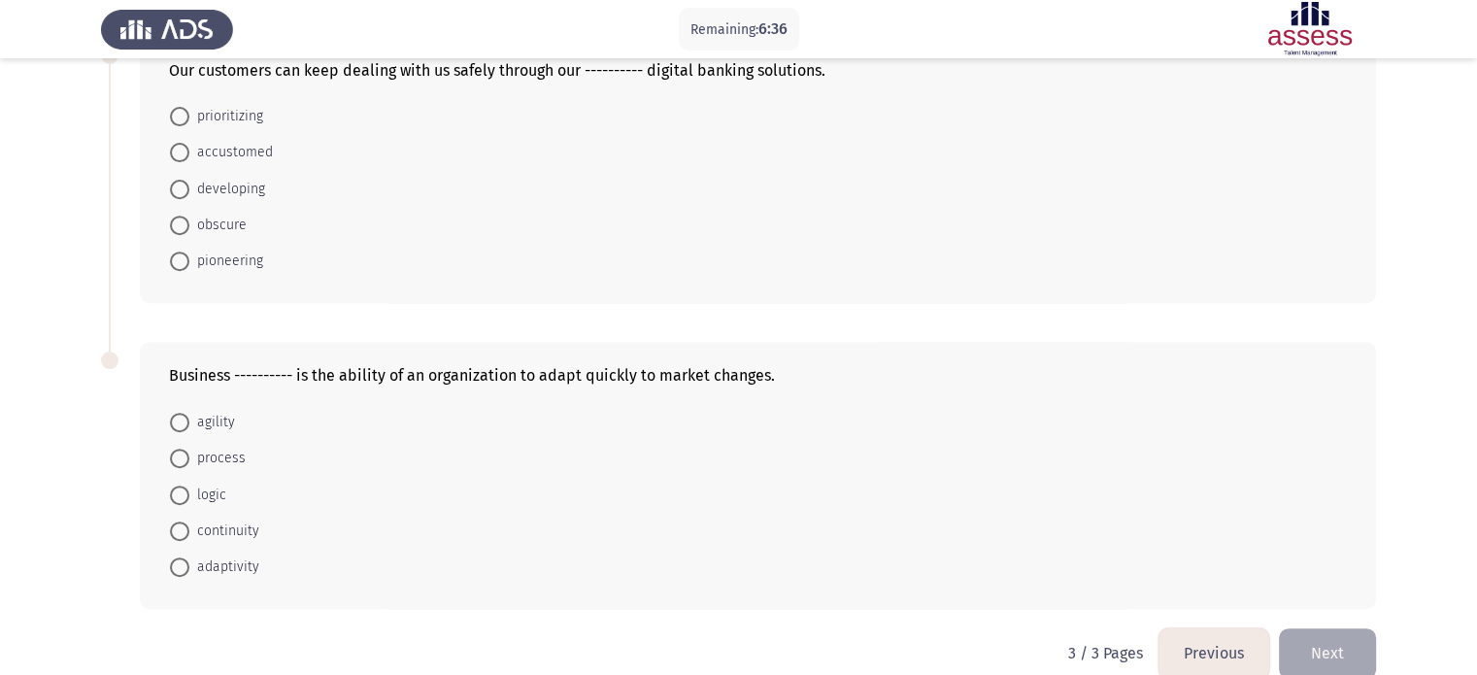
scroll to position [748, 0]
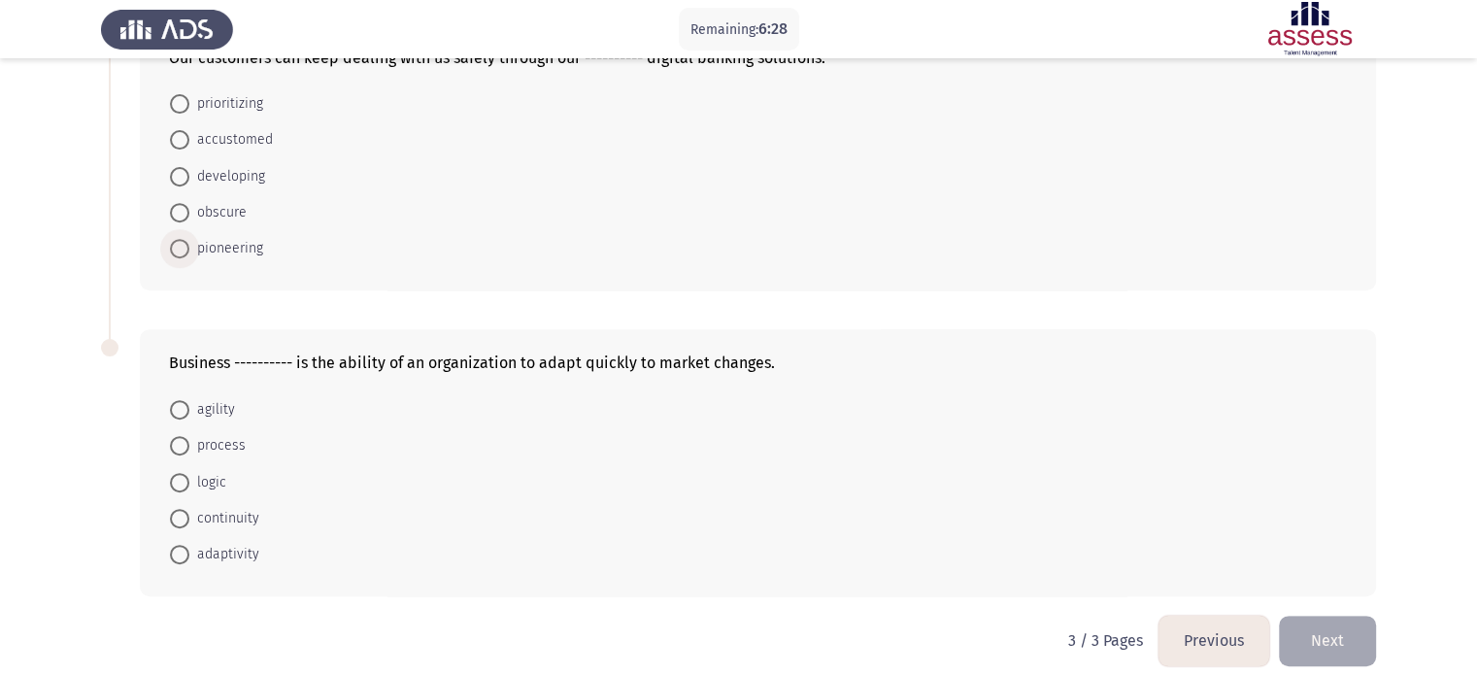
click at [236, 240] on span "pioneering" at bounding box center [226, 248] width 74 height 23
click at [189, 240] on input "pioneering" at bounding box center [179, 248] width 19 height 19
radio input "true"
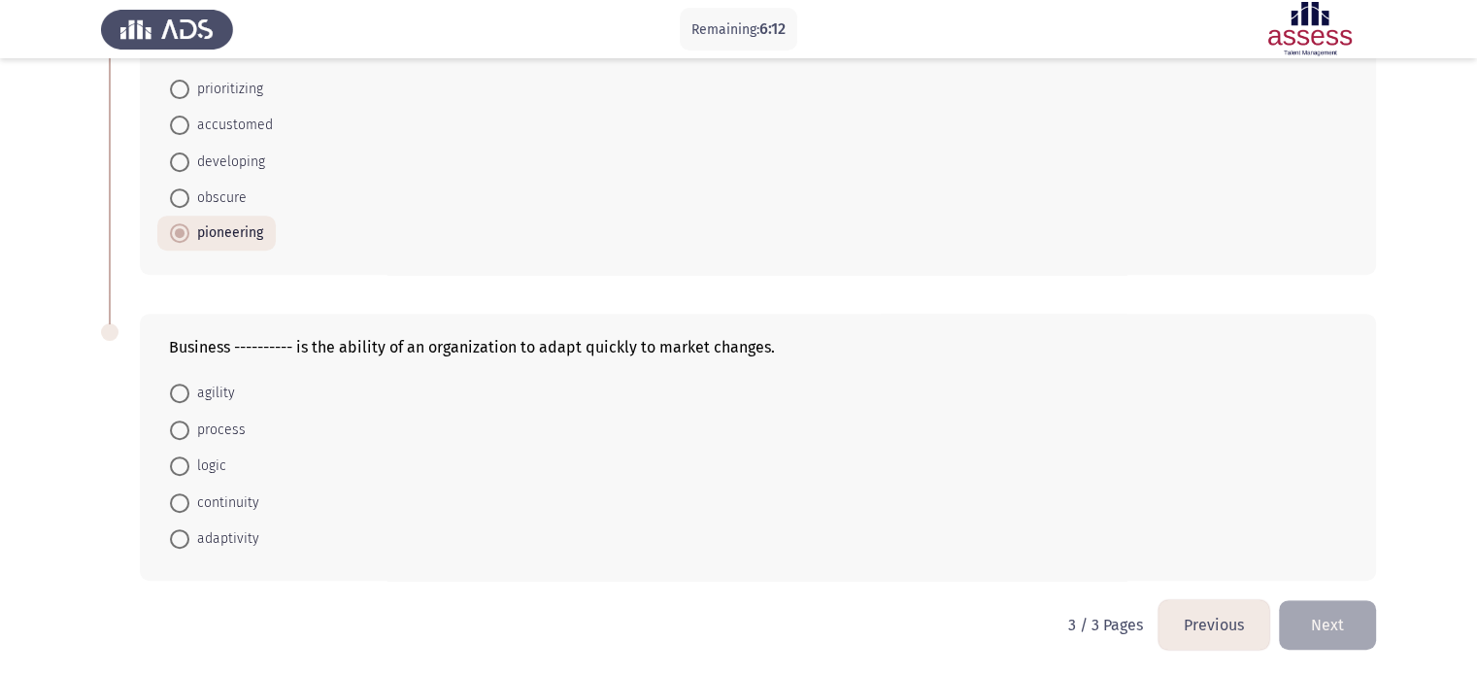
click at [219, 389] on span "agility" at bounding box center [212, 393] width 46 height 23
click at [189, 389] on input "agility" at bounding box center [179, 393] width 19 height 19
radio input "true"
click at [1342, 628] on button "Next" at bounding box center [1327, 625] width 97 height 50
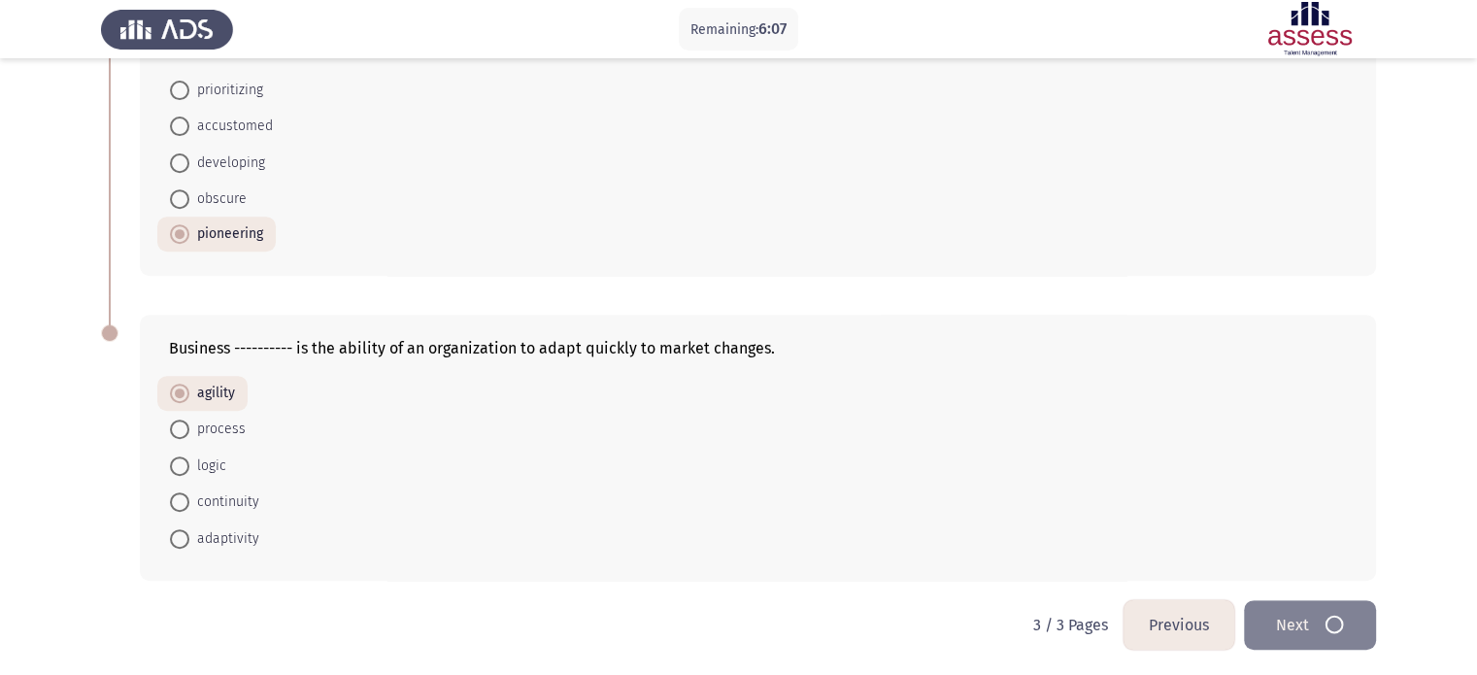
scroll to position [0, 0]
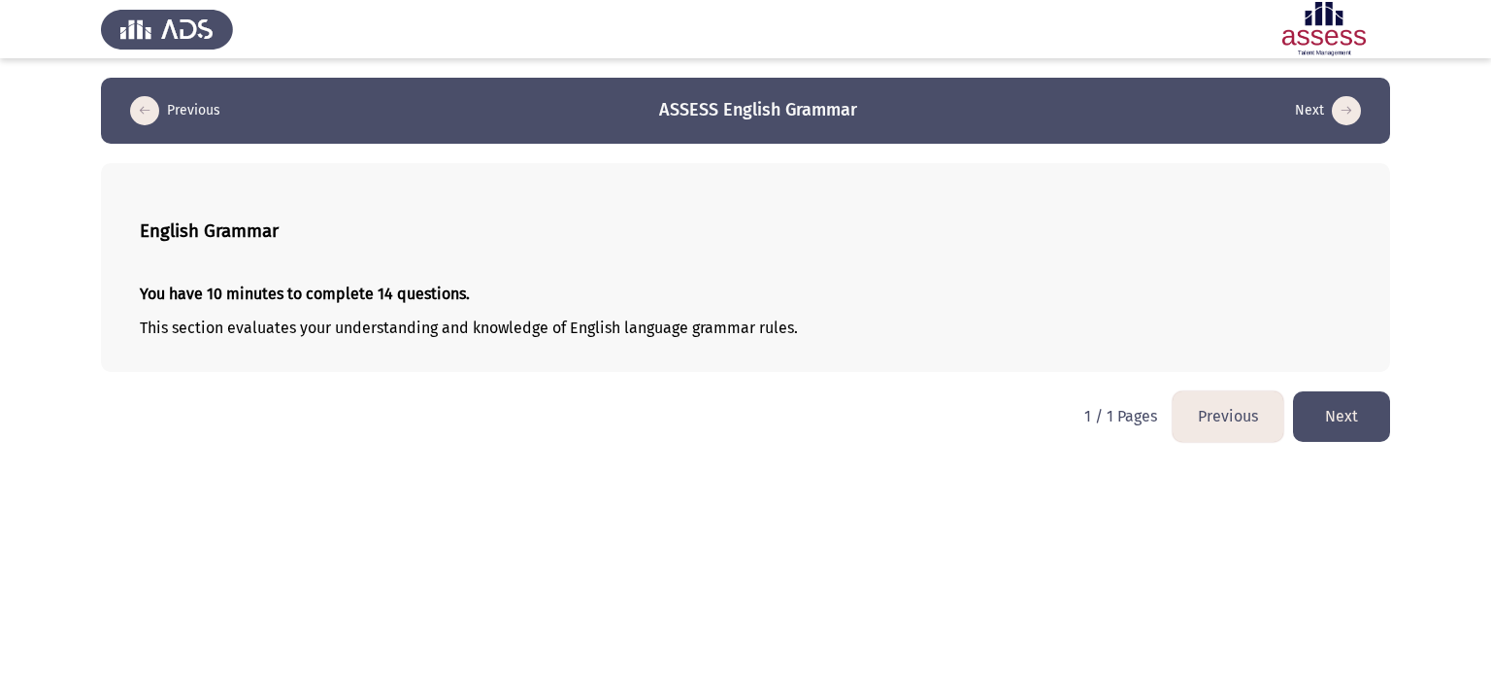
click at [1352, 429] on button "Next" at bounding box center [1341, 416] width 97 height 50
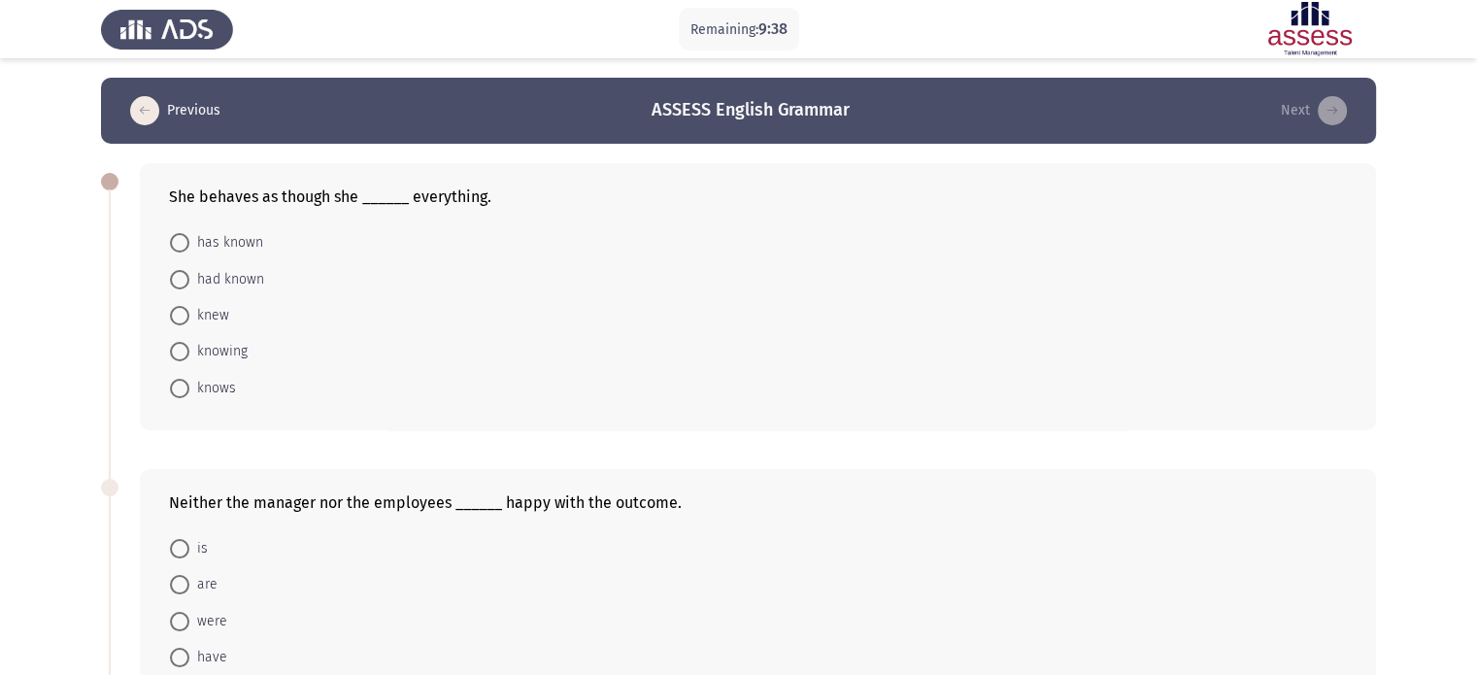
click at [224, 390] on span "knows" at bounding box center [212, 388] width 47 height 23
click at [189, 390] on input "knows" at bounding box center [179, 388] width 19 height 19
radio input "true"
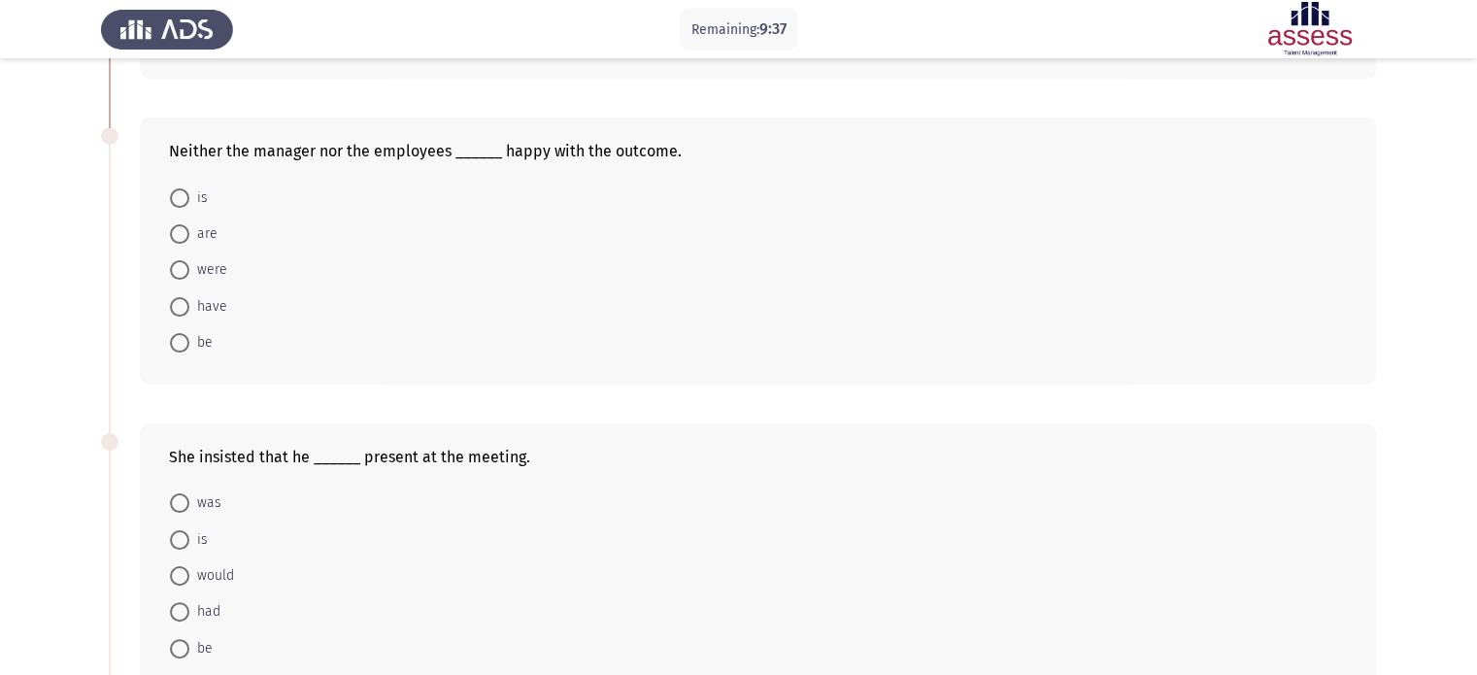
scroll to position [384, 0]
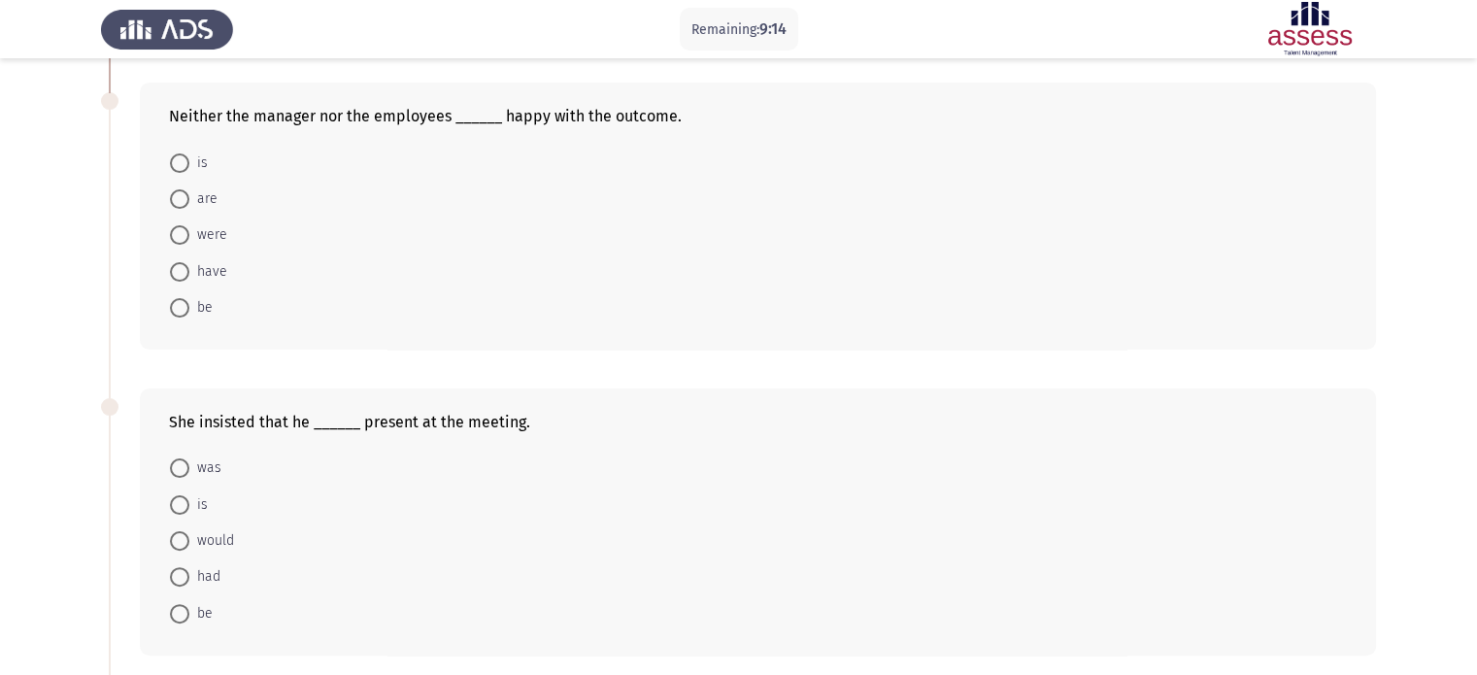
click at [212, 197] on span "are" at bounding box center [203, 198] width 28 height 23
click at [189, 197] on input "are" at bounding box center [179, 198] width 19 height 19
radio input "true"
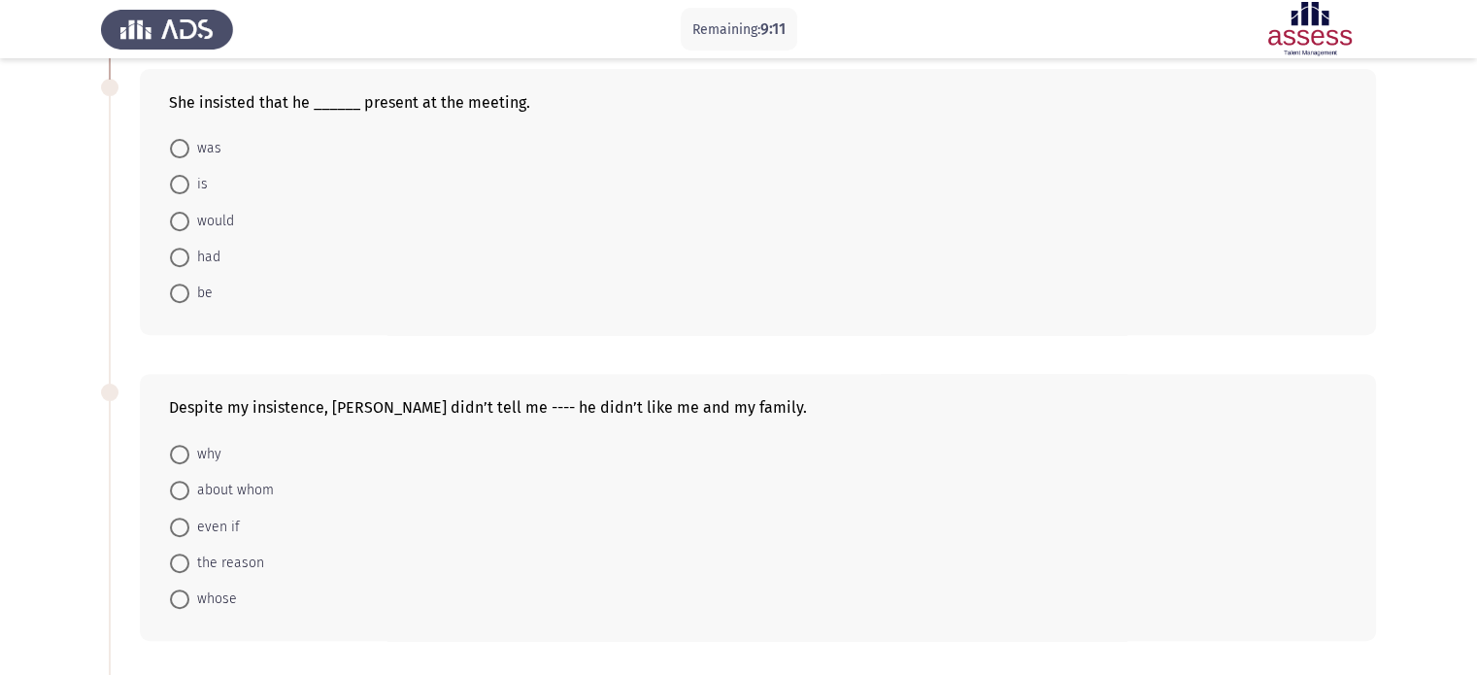
scroll to position [715, 0]
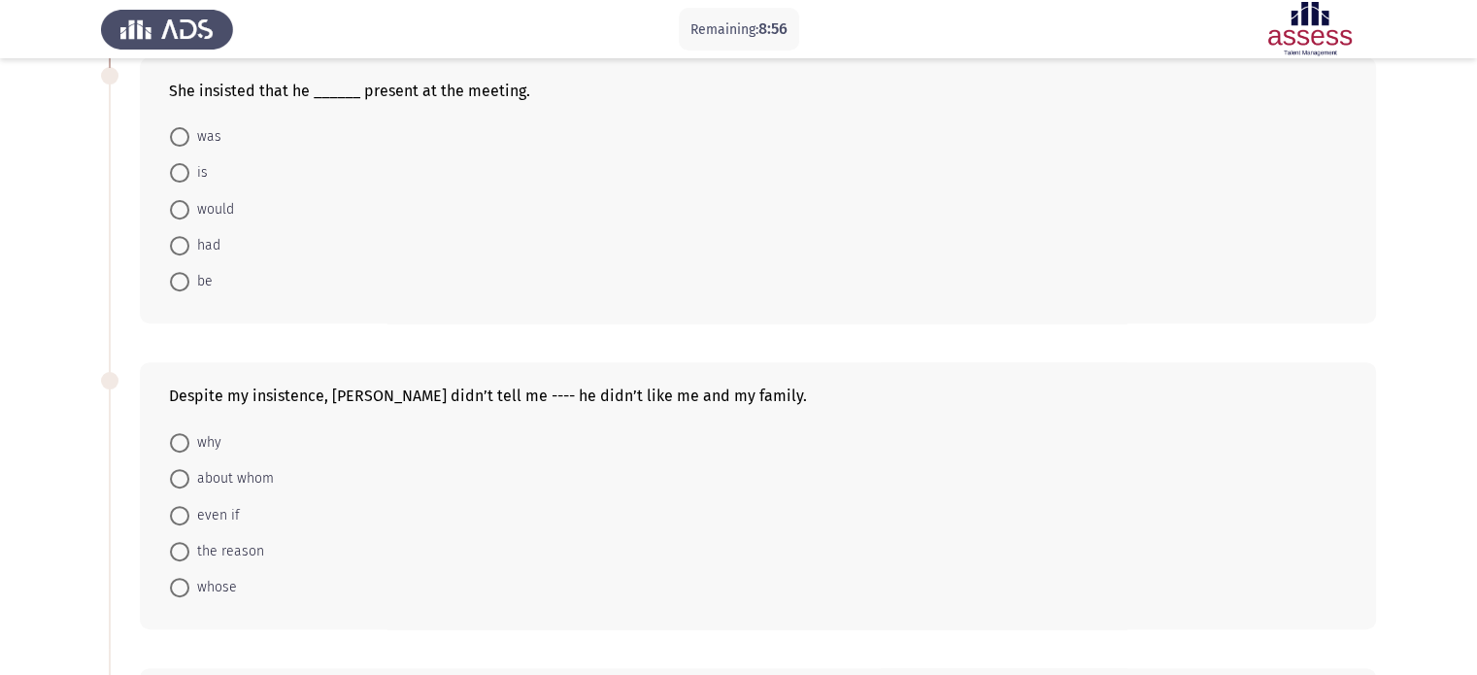
click at [190, 282] on span "be" at bounding box center [200, 281] width 23 height 23
click at [189, 282] on input "be" at bounding box center [179, 281] width 19 height 19
radio input "true"
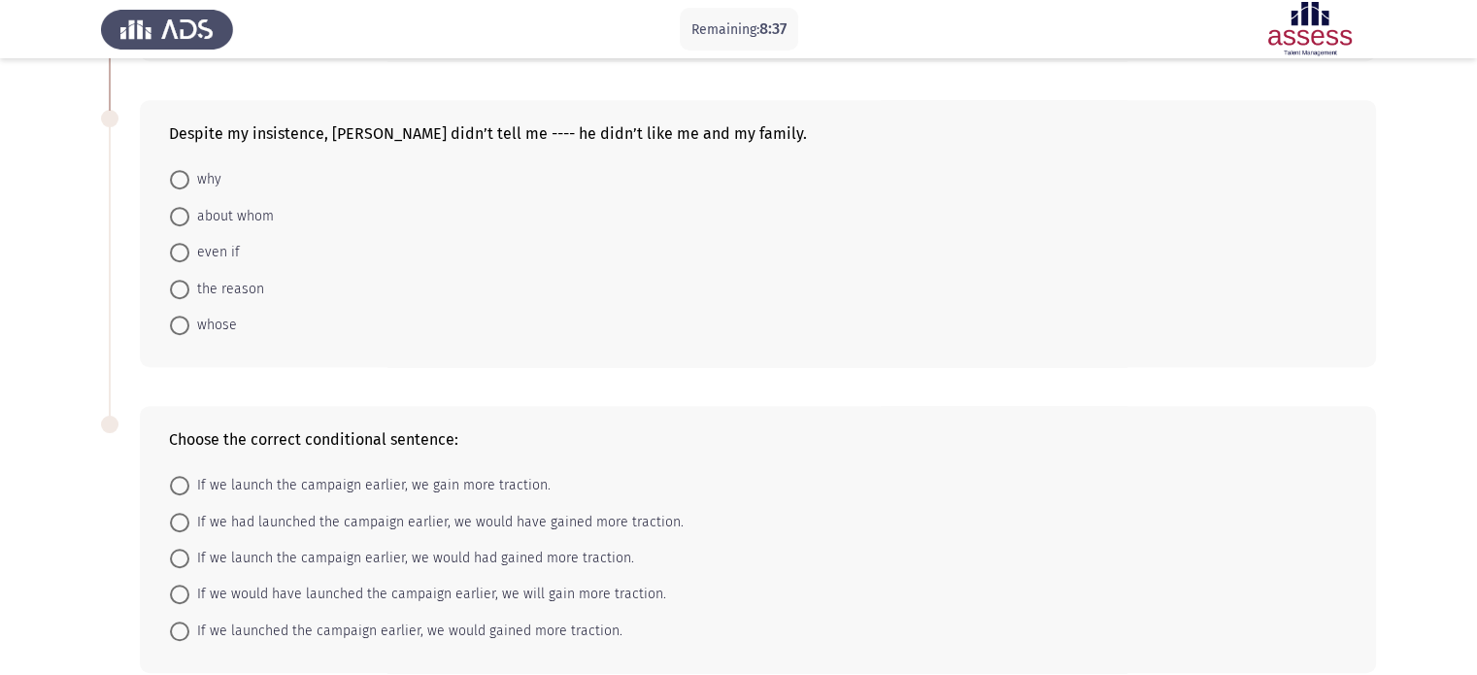
scroll to position [986, 0]
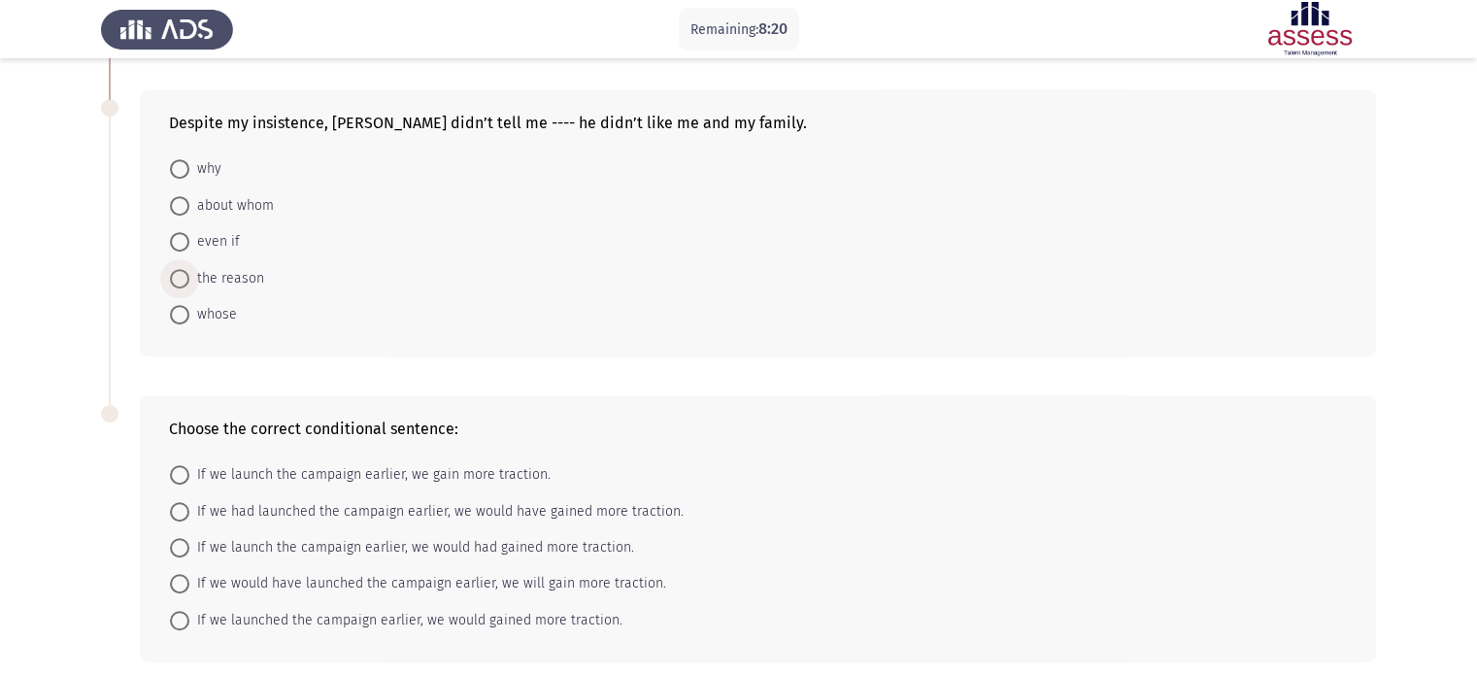
click at [217, 269] on span "the reason" at bounding box center [226, 278] width 75 height 23
click at [189, 269] on input "the reason" at bounding box center [179, 278] width 19 height 19
radio input "true"
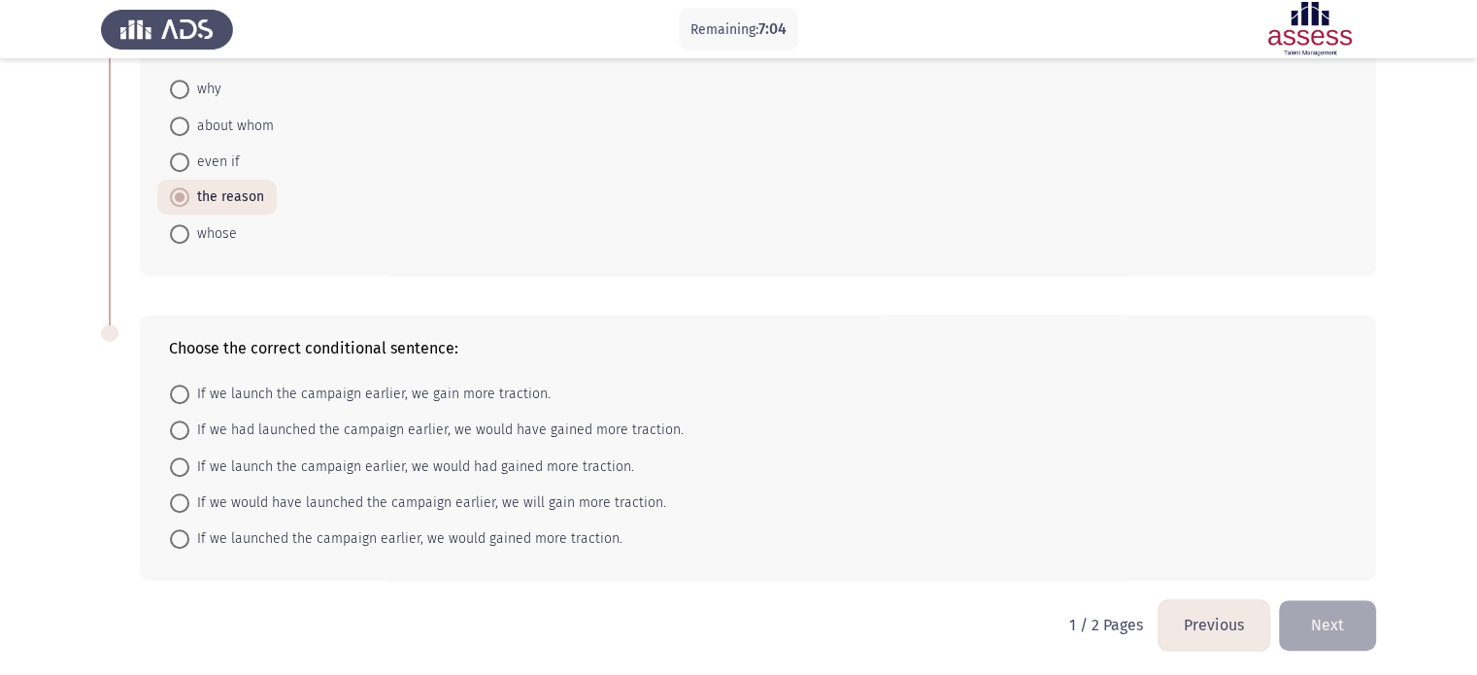
click at [307, 390] on span "If we launch the campaign earlier, we gain more traction." at bounding box center [369, 394] width 361 height 23
click at [189, 390] on input "If we launch the campaign earlier, we gain more traction." at bounding box center [179, 393] width 19 height 19
radio input "true"
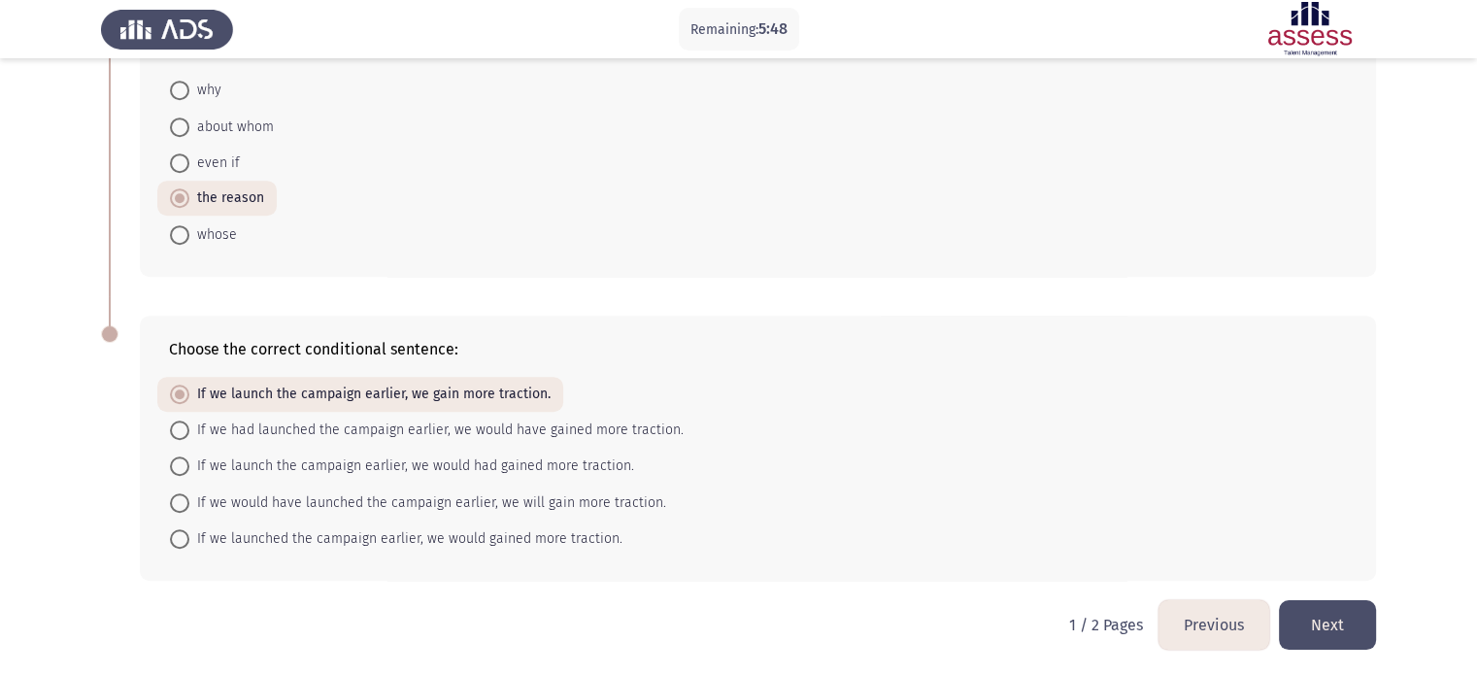
click at [1324, 632] on button "Next" at bounding box center [1327, 625] width 97 height 50
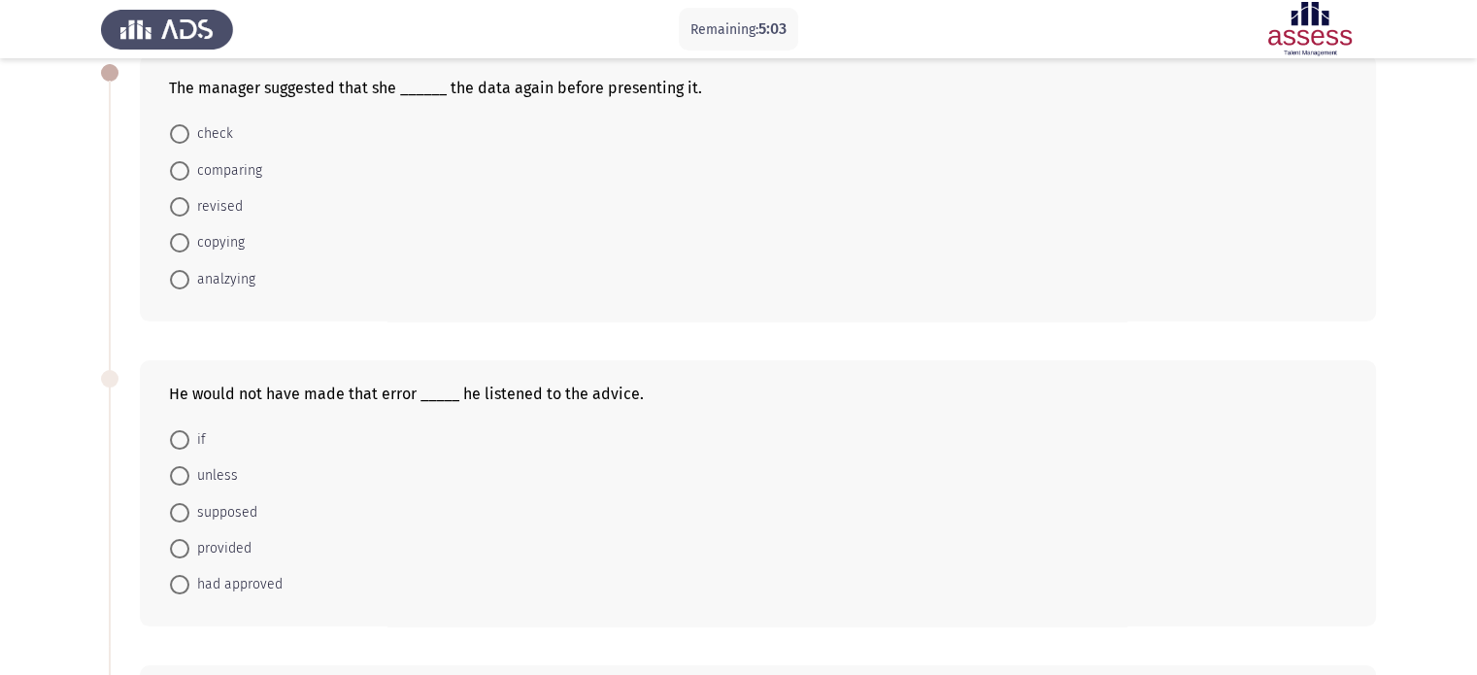
scroll to position [87, 0]
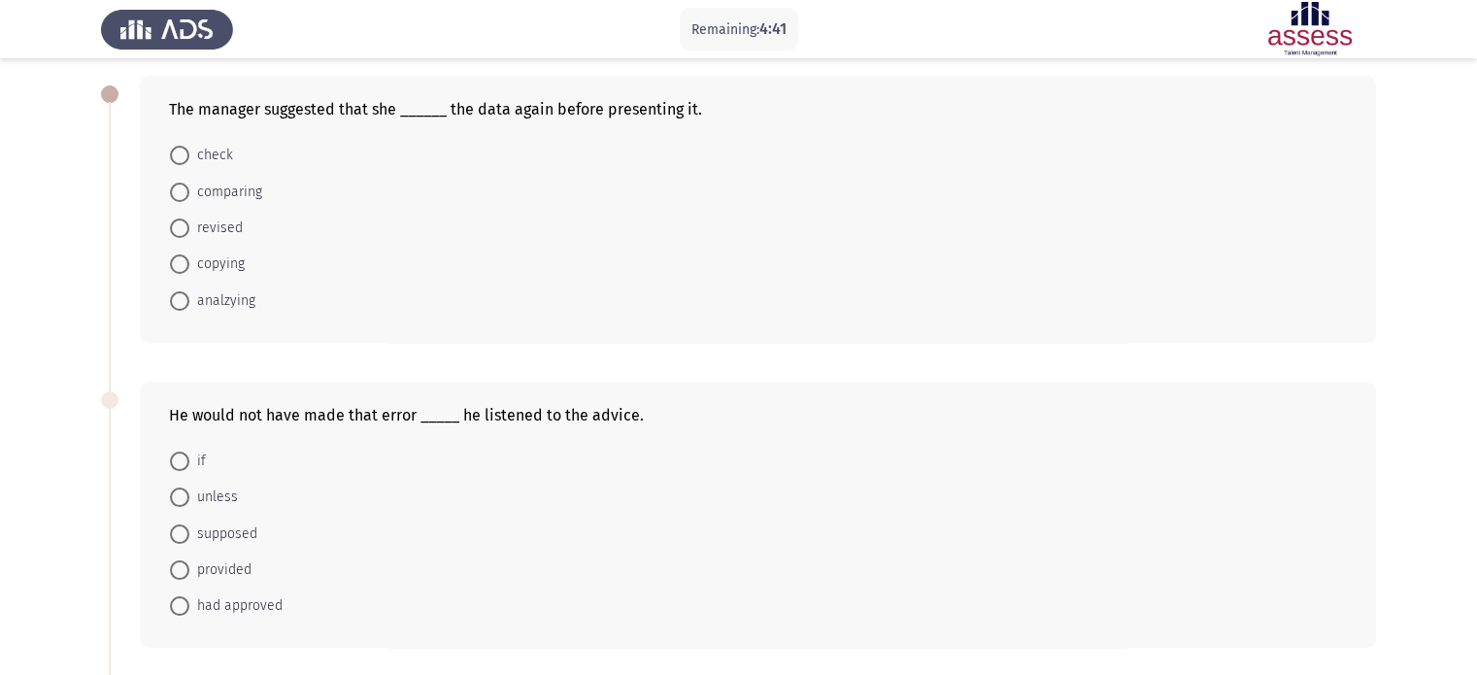
click at [184, 158] on span at bounding box center [179, 155] width 19 height 19
click at [184, 158] on input "check" at bounding box center [179, 155] width 19 height 19
radio input "true"
click at [197, 449] on span "if" at bounding box center [197, 460] width 17 height 23
click at [189, 451] on input "if" at bounding box center [179, 460] width 19 height 19
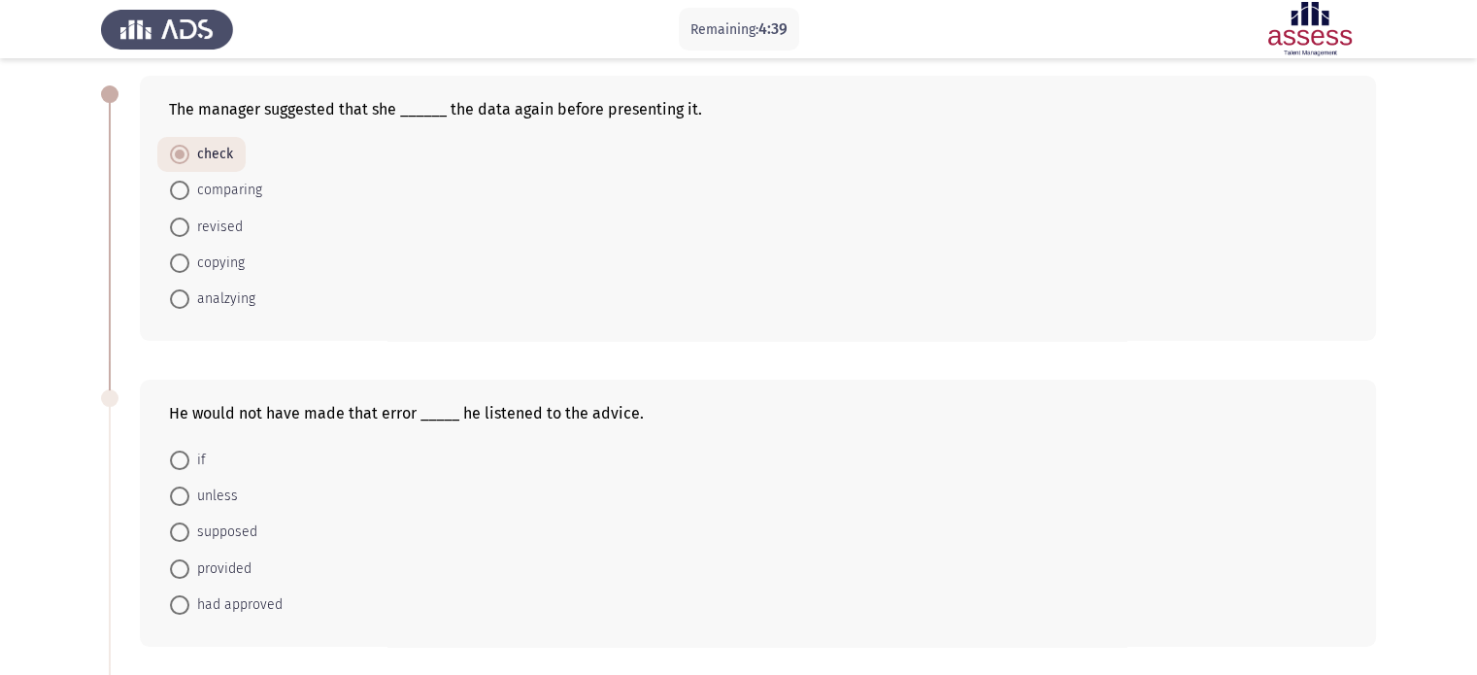
radio input "true"
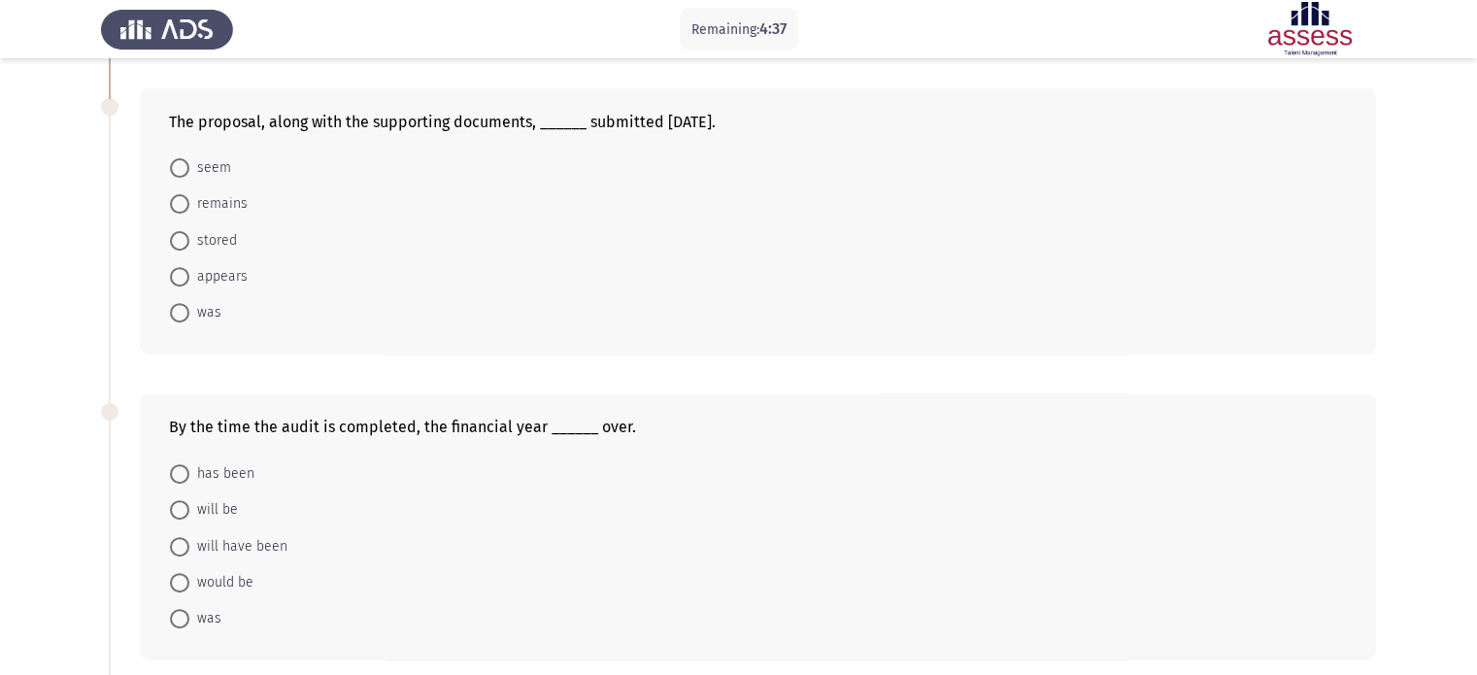
scroll to position [710, 0]
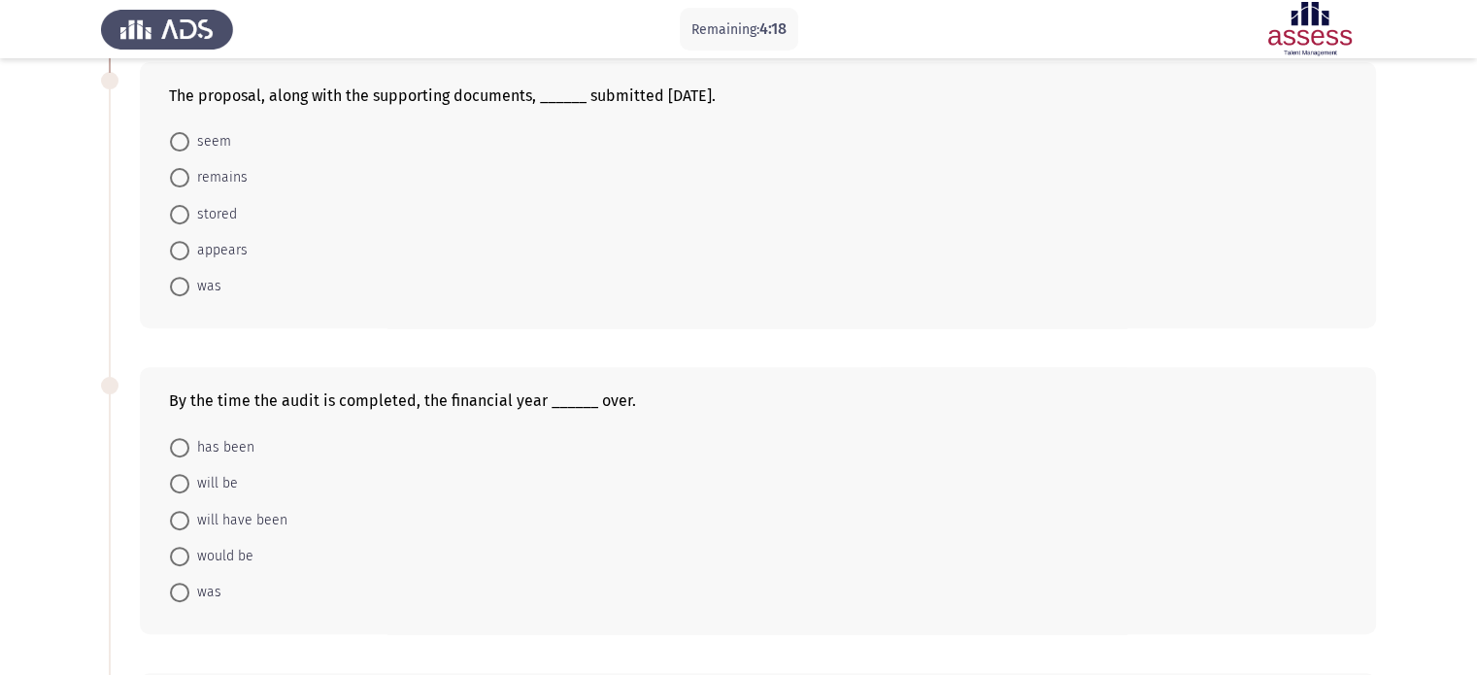
click at [194, 284] on span "was" at bounding box center [205, 286] width 32 height 23
click at [189, 284] on input "was" at bounding box center [179, 286] width 19 height 19
radio input "true"
click at [242, 522] on span "will have been" at bounding box center [238, 518] width 98 height 23
click at [189, 522] on input "will have been" at bounding box center [179, 518] width 19 height 19
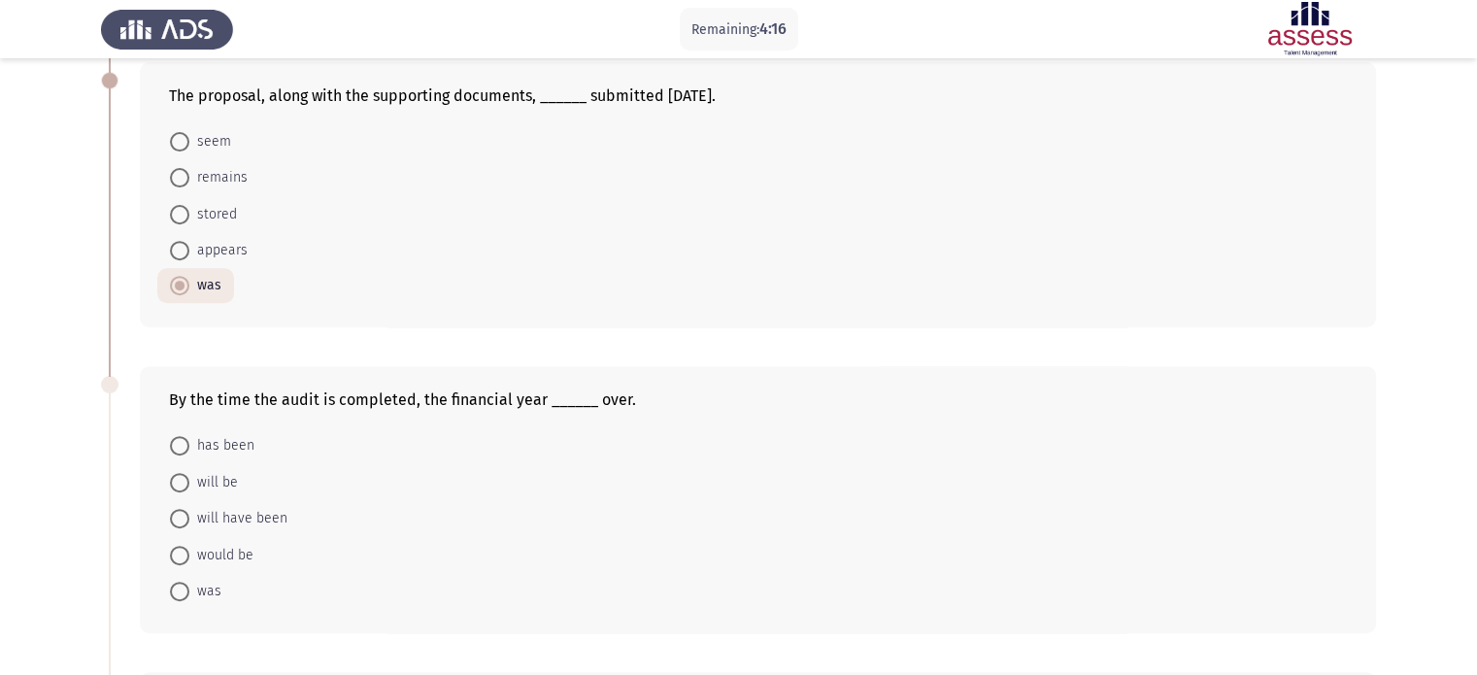
radio input "true"
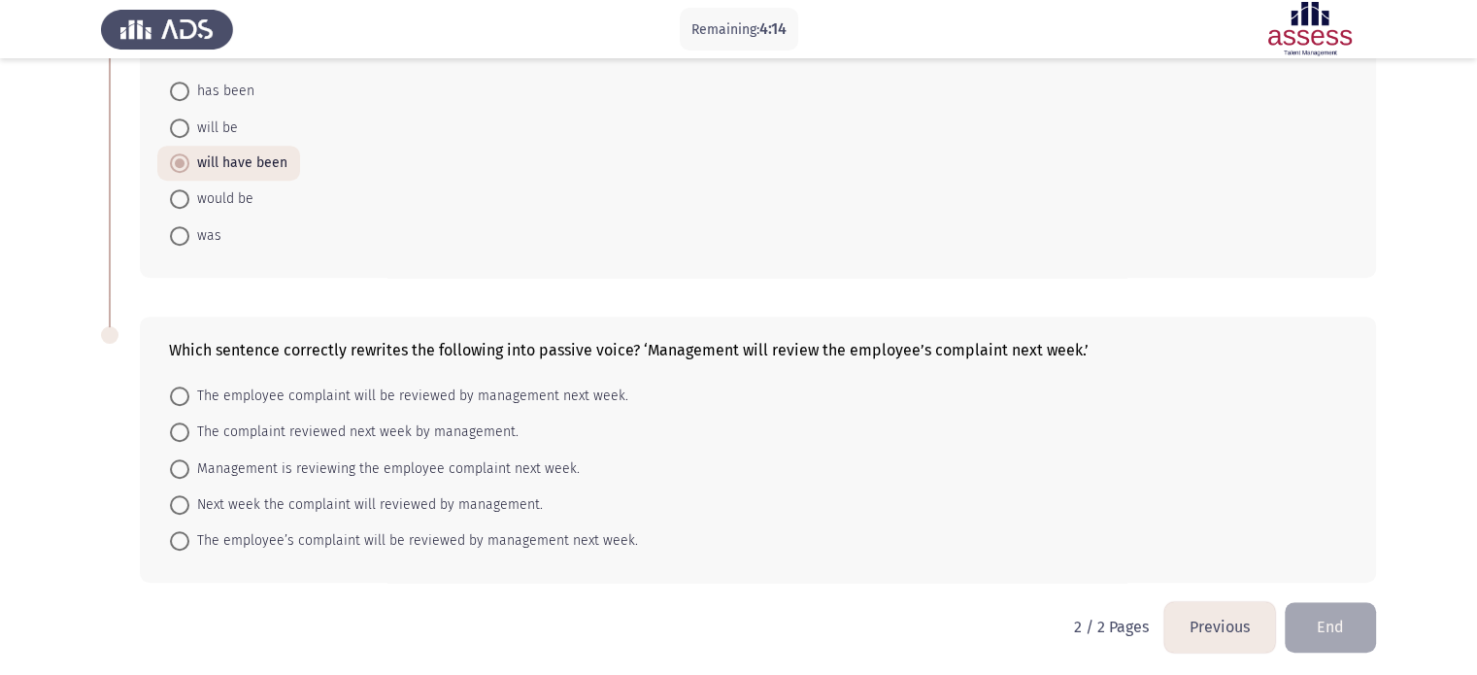
scroll to position [1066, 0]
click at [377, 531] on span "The employee’s complaint will be reviewed by management next week." at bounding box center [413, 538] width 449 height 23
click at [189, 531] on input "The employee’s complaint will be reviewed by management next week." at bounding box center [179, 538] width 19 height 19
radio input "true"
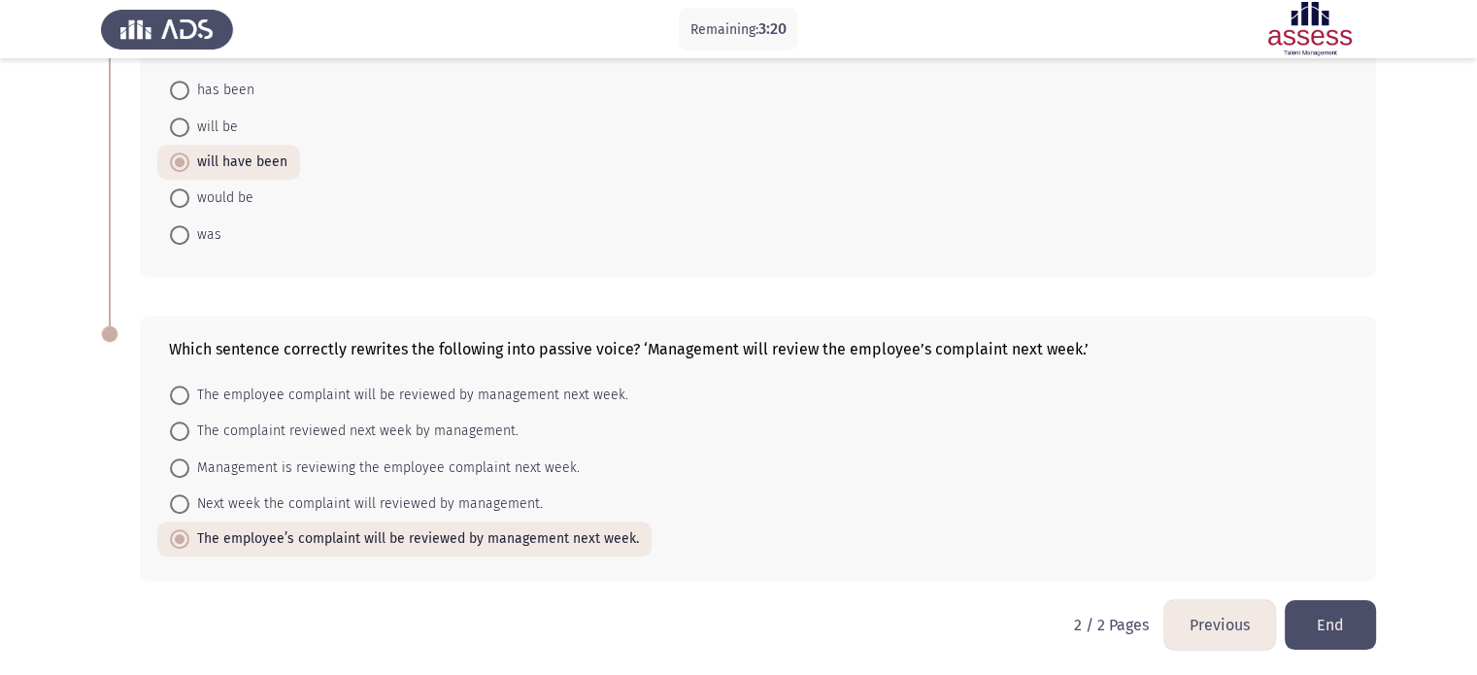
click at [1328, 628] on button "End" at bounding box center [1330, 625] width 91 height 50
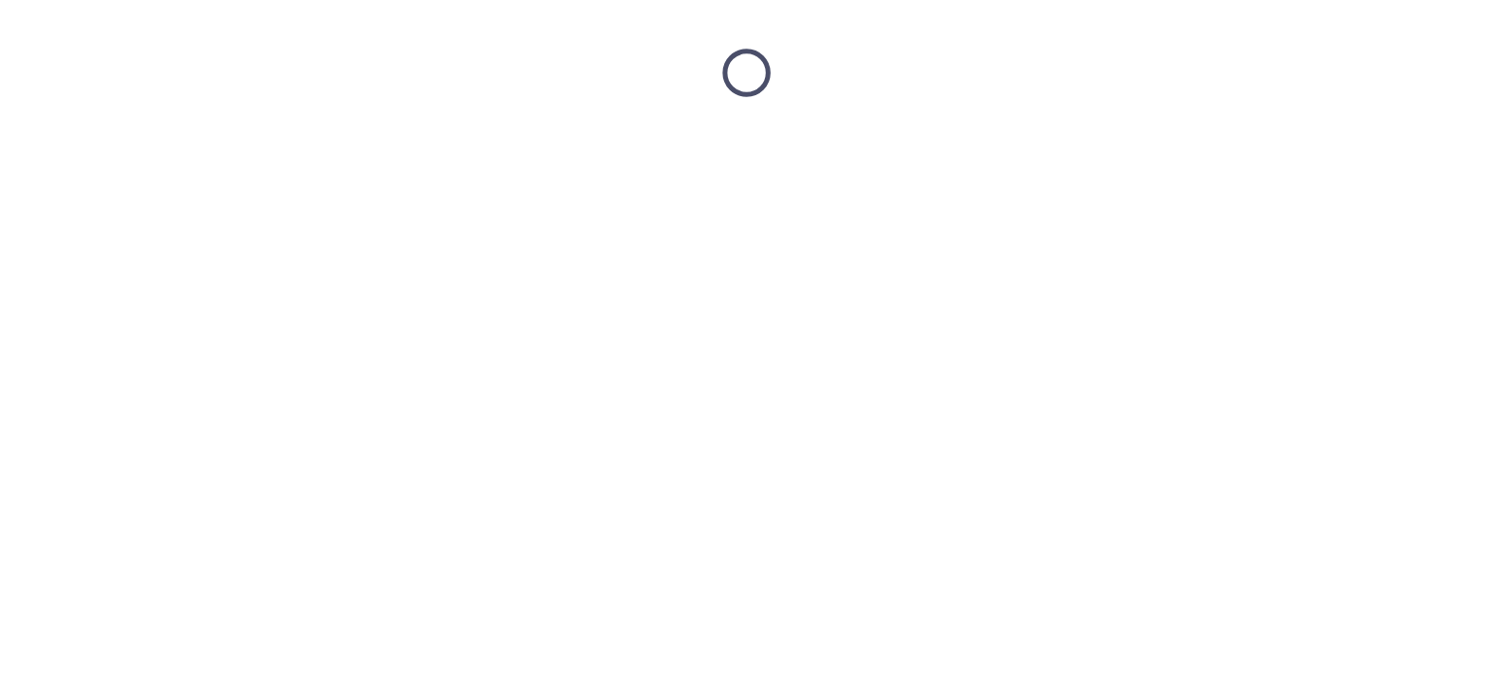
scroll to position [0, 0]
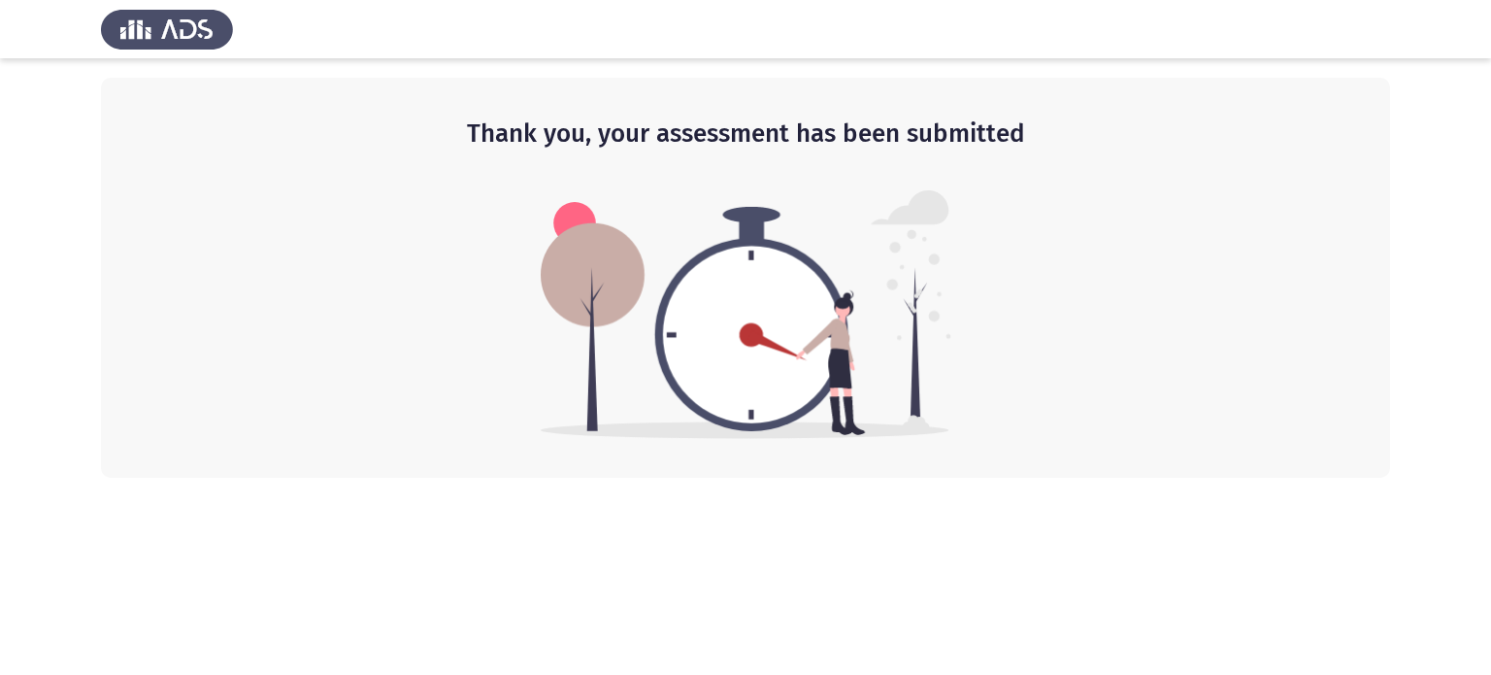
click at [862, 116] on div "Thank you, your assessment has been submitted" at bounding box center [745, 278] width 1289 height 400
click at [943, 131] on h2 "Thank you, your assessment has been submitted" at bounding box center [746, 134] width 1212 height 35
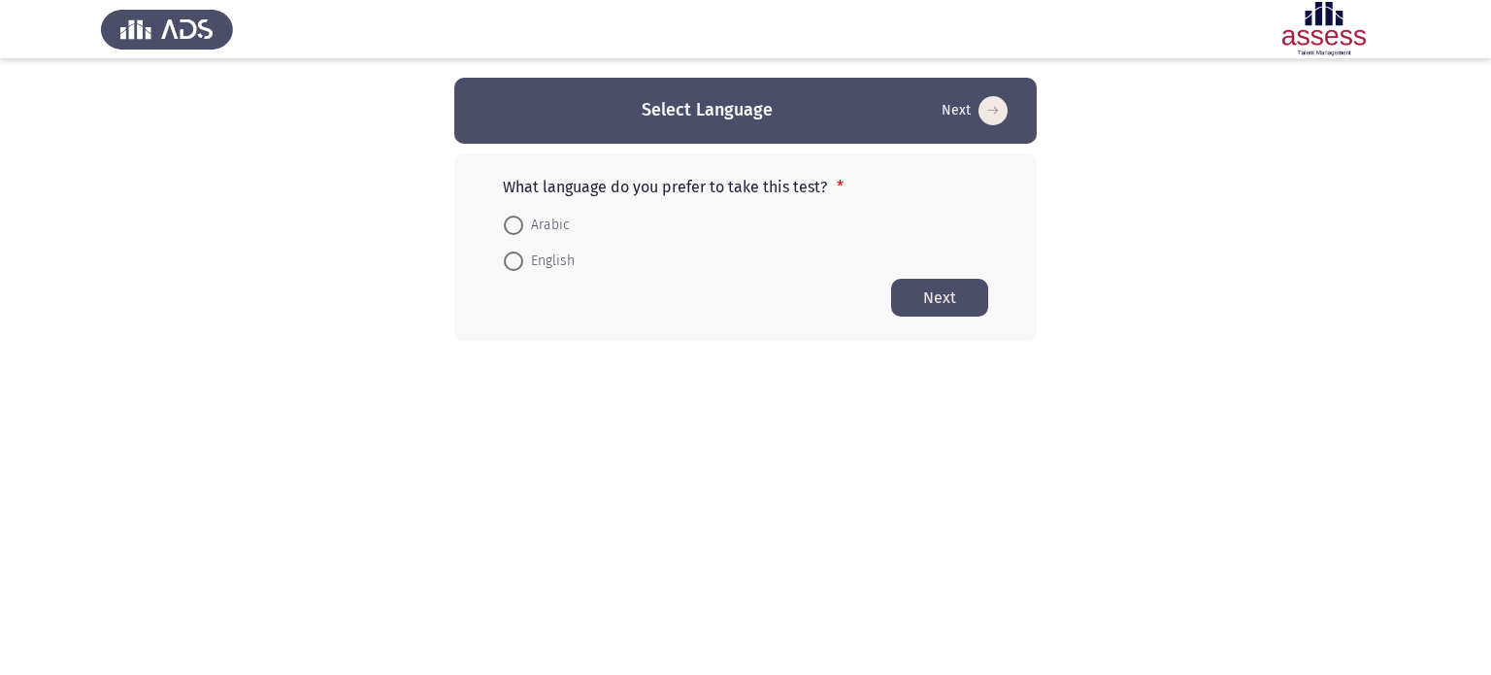
click at [688, 347] on html "Select Language Next What language do you prefer to take this test? * Arabic En…" at bounding box center [745, 209] width 1491 height 418
click at [527, 259] on span "English" at bounding box center [548, 261] width 51 height 23
click at [523, 259] on input "English" at bounding box center [513, 260] width 19 height 19
radio input "true"
click at [956, 310] on button "Next" at bounding box center [939, 297] width 97 height 38
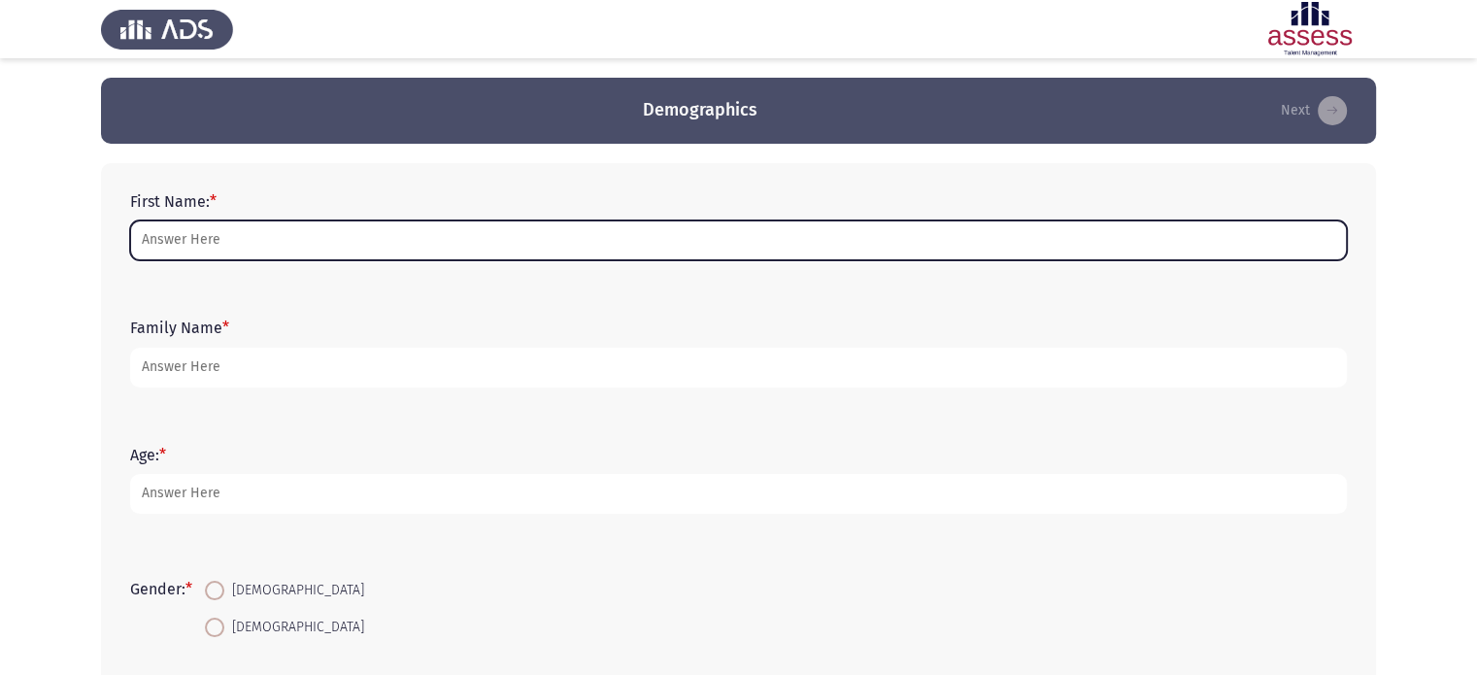
click at [571, 249] on input "First Name: *" at bounding box center [738, 240] width 1217 height 40
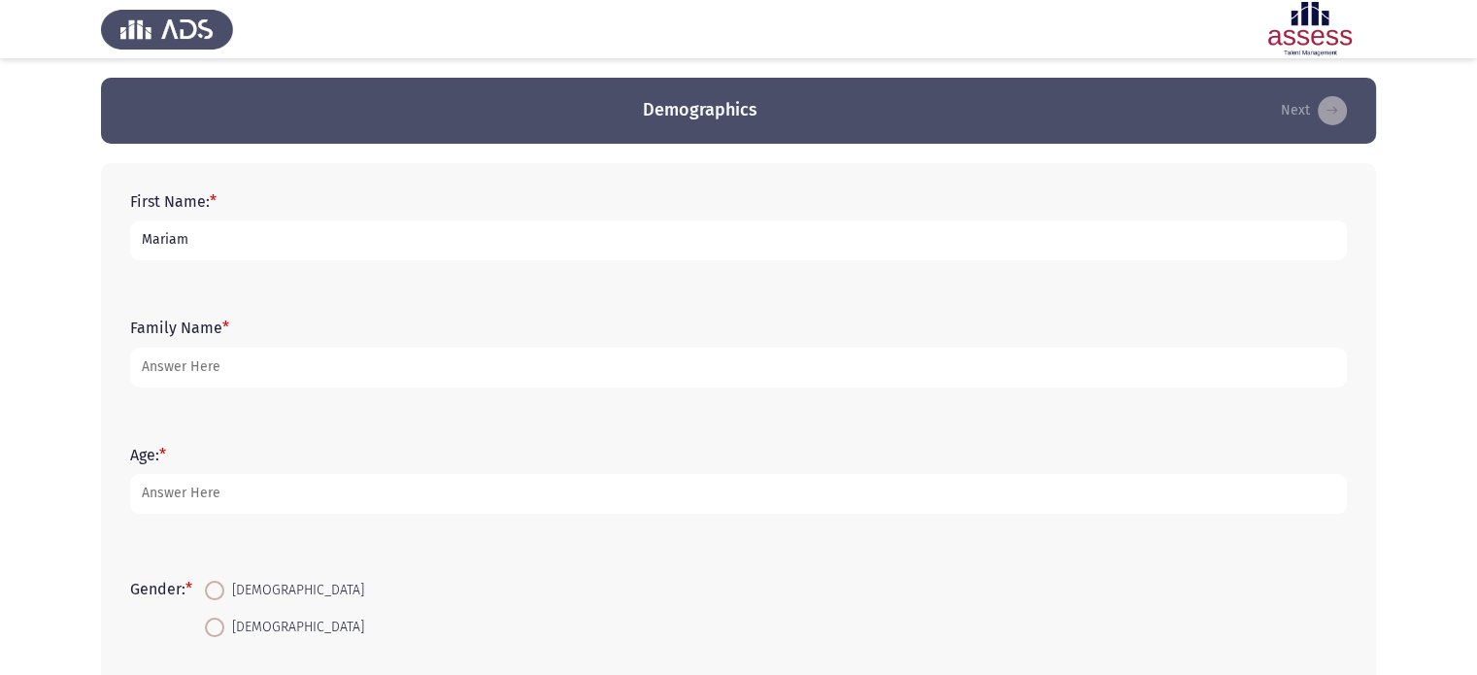
type input "Mariam"
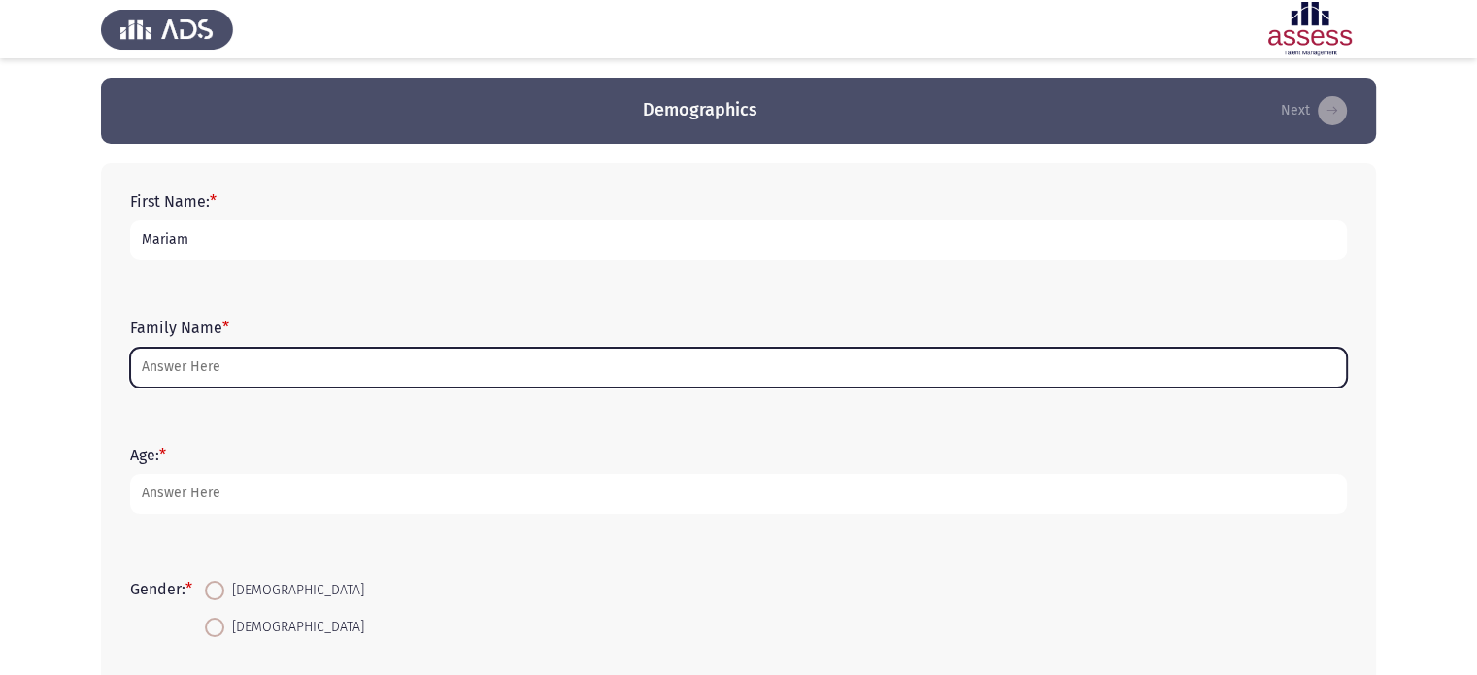
click at [490, 380] on input "Family Name *" at bounding box center [738, 368] width 1217 height 40
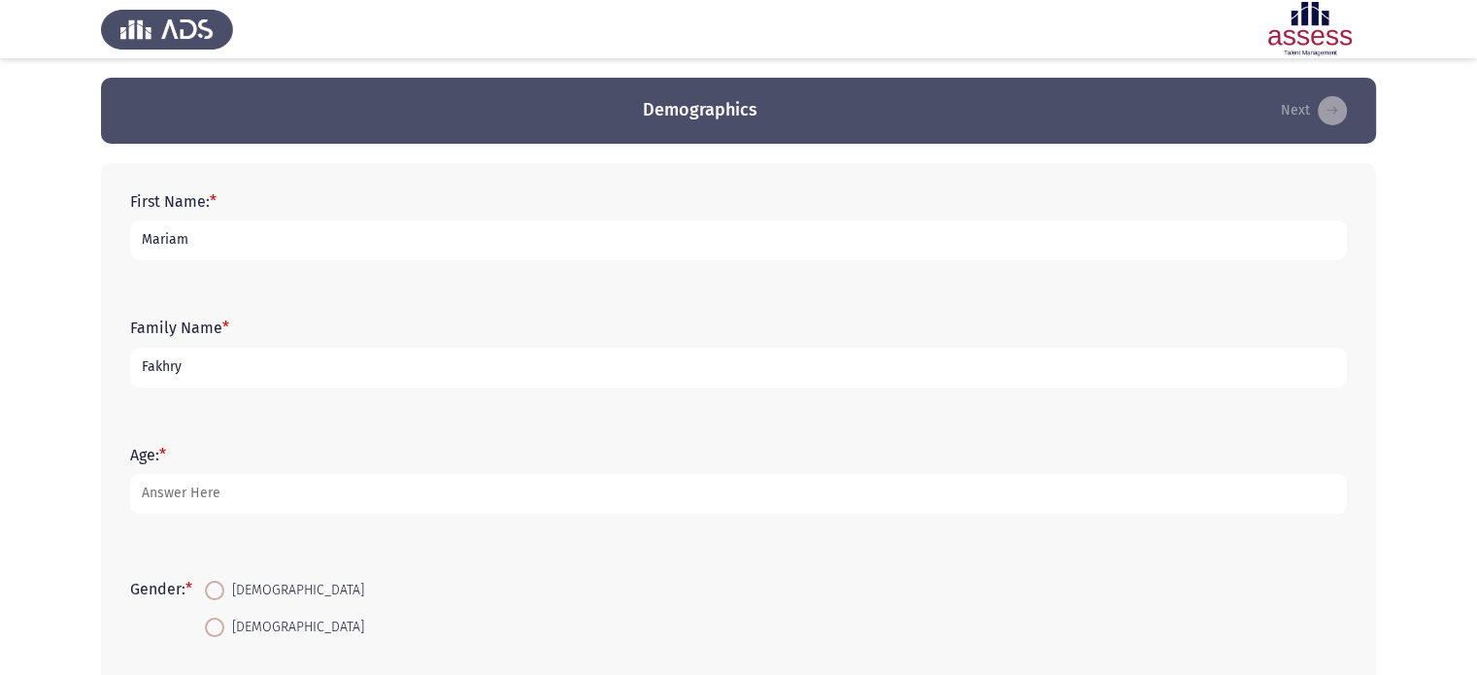
type input "Fakhry"
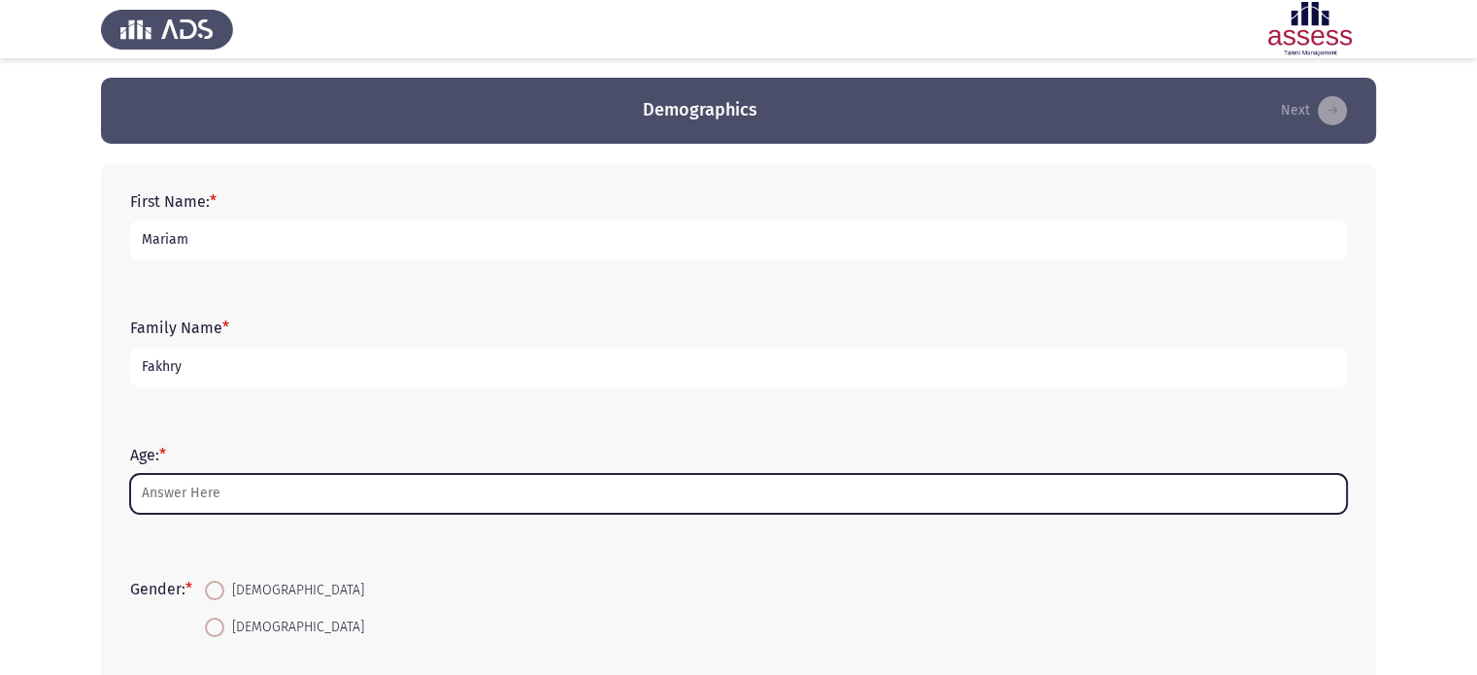
click at [296, 494] on input "Age: *" at bounding box center [738, 494] width 1217 height 40
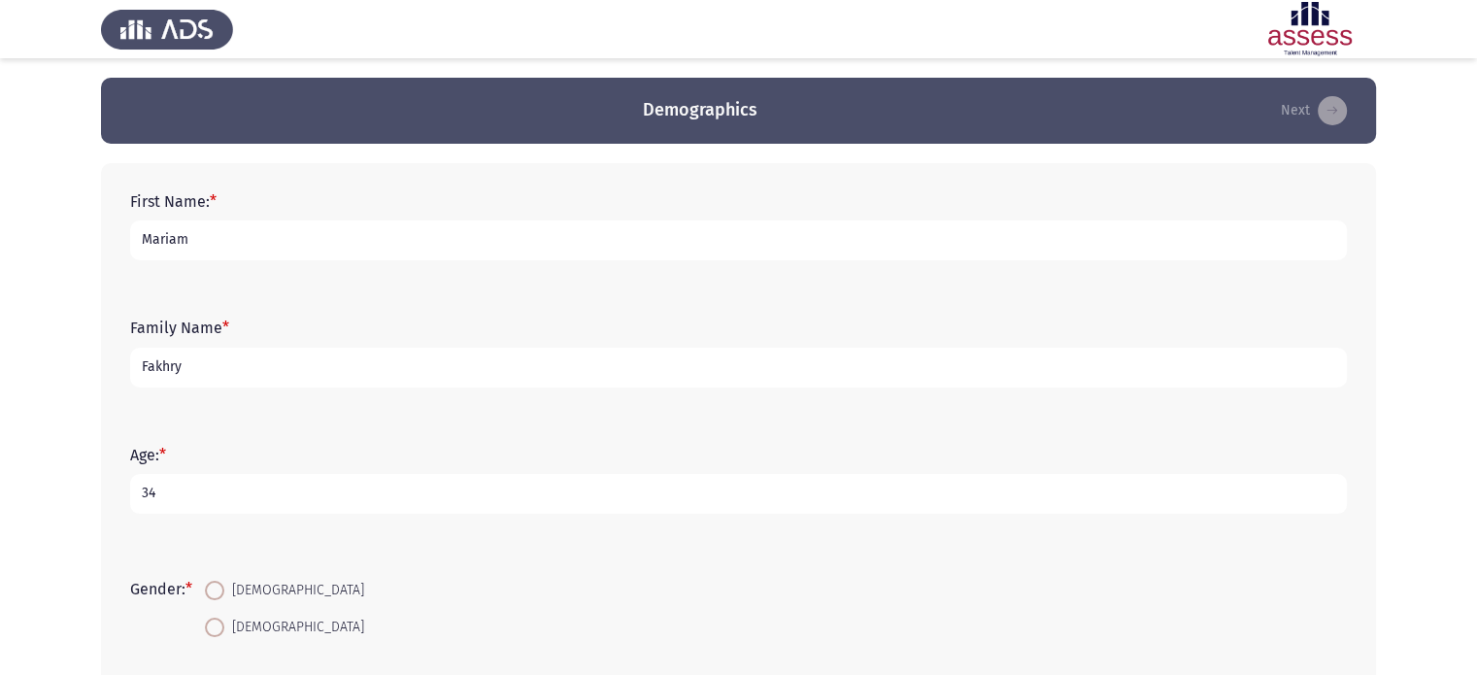
type input "34"
click at [262, 626] on span "[DEMOGRAPHIC_DATA]" at bounding box center [294, 627] width 140 height 23
click at [224, 626] on input "[DEMOGRAPHIC_DATA]" at bounding box center [214, 626] width 19 height 19
radio input "true"
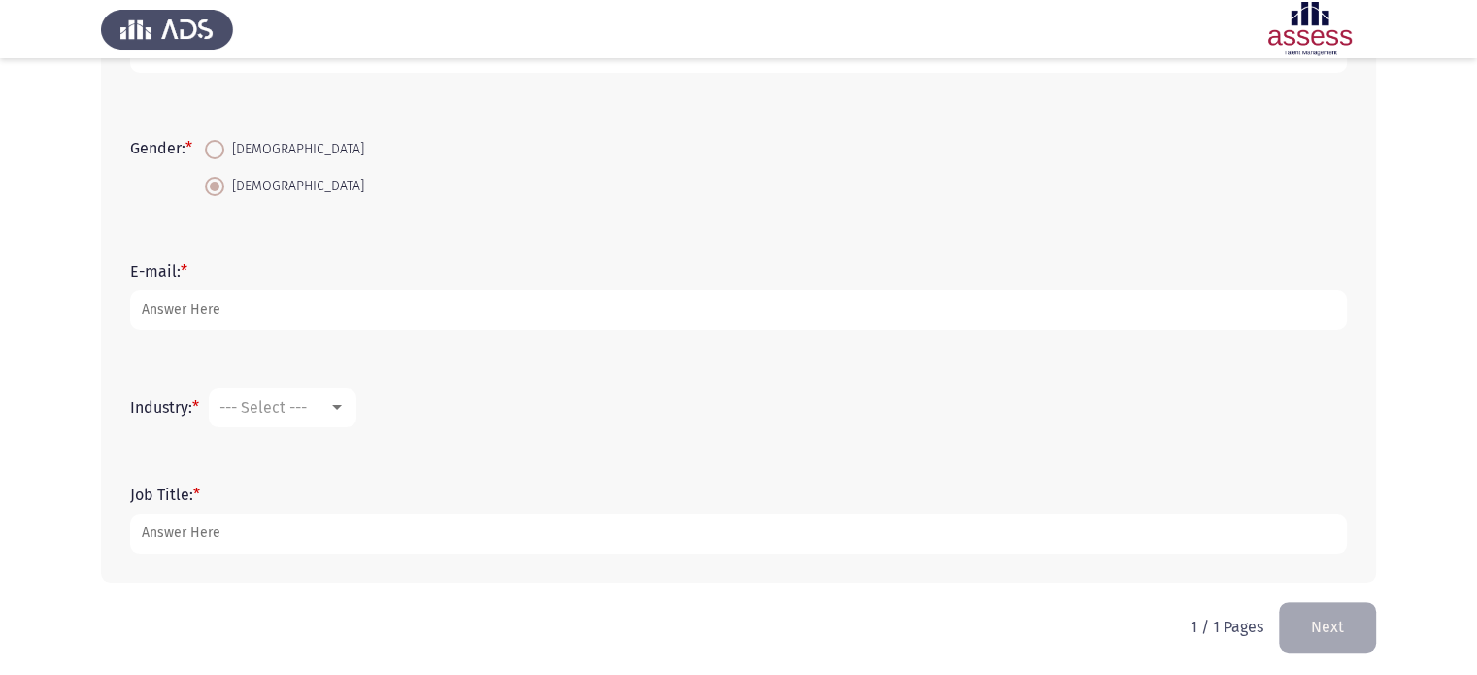
scroll to position [444, 0]
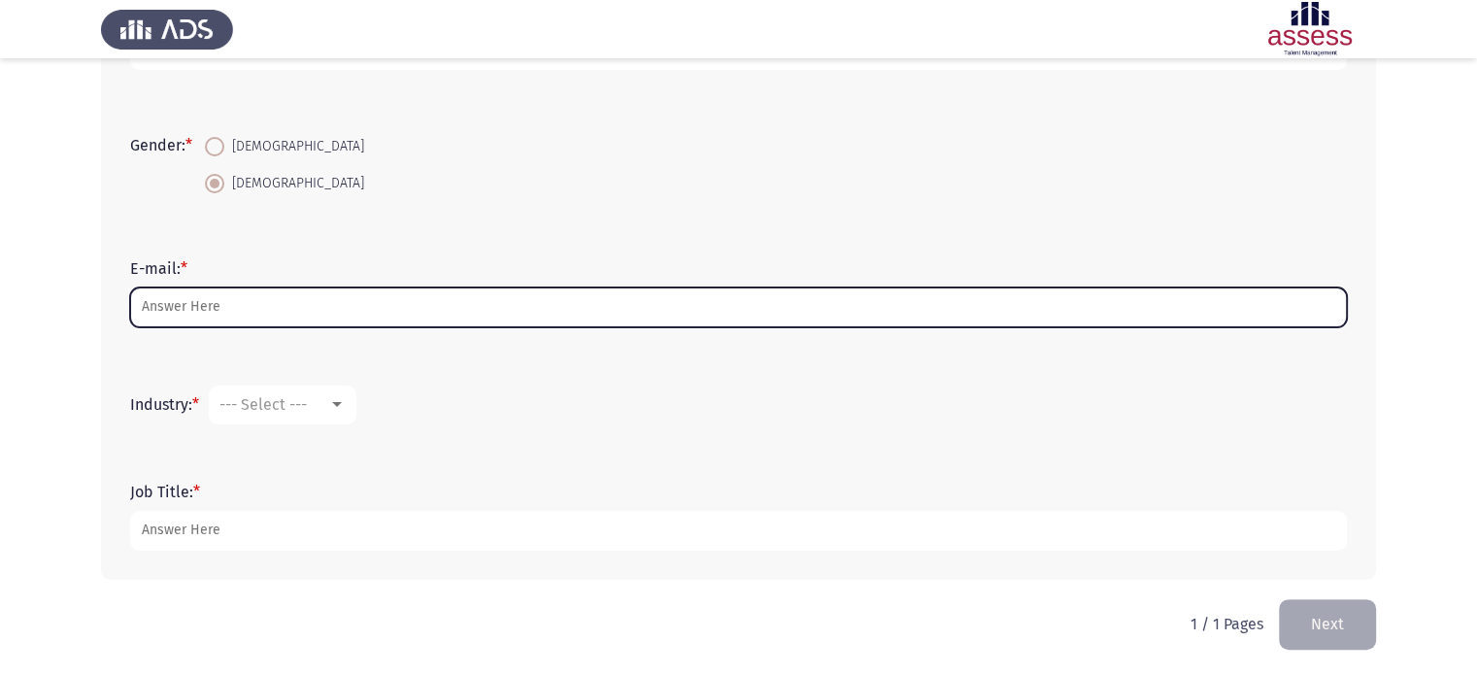
click at [380, 304] on input "E-mail: *" at bounding box center [738, 307] width 1217 height 40
type input "M"
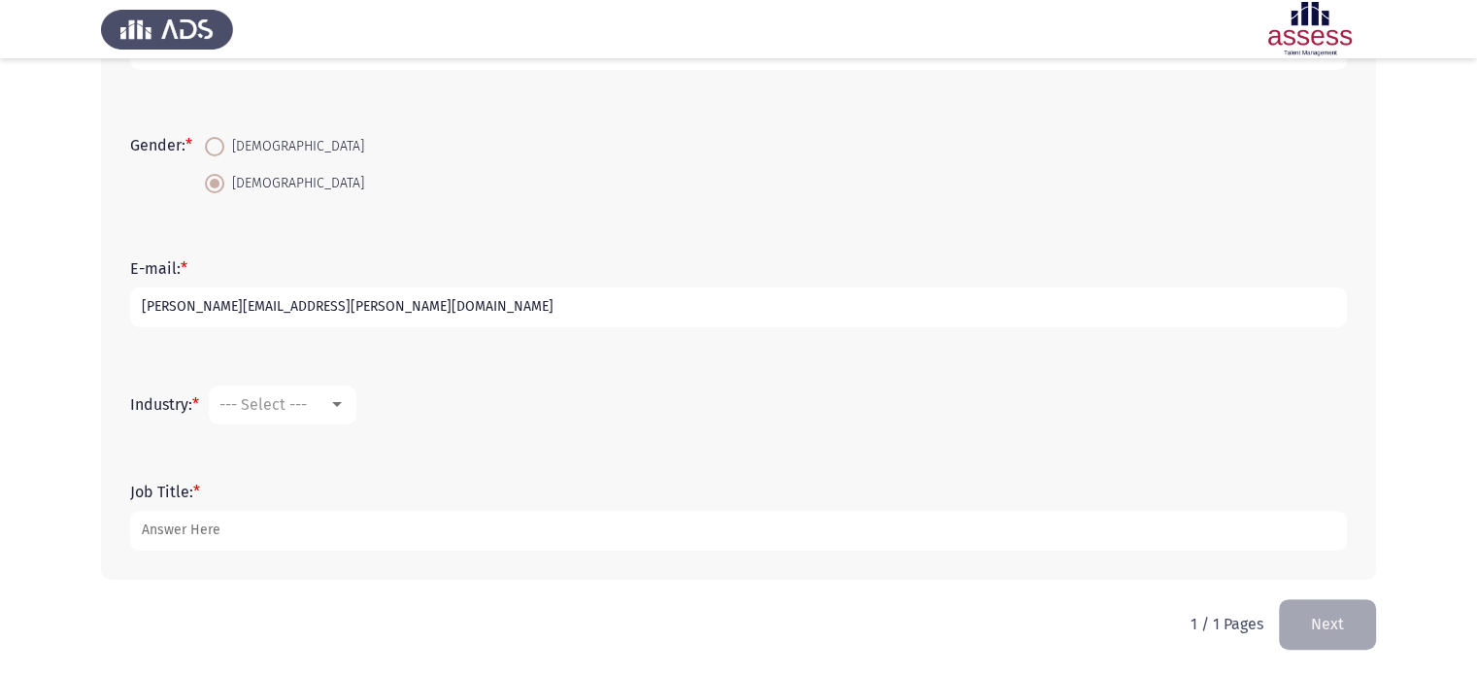
type input "[PERSON_NAME][EMAIL_ADDRESS][PERSON_NAME][DOMAIN_NAME]"
click at [353, 417] on mat-select "--- Select ---" at bounding box center [283, 404] width 148 height 39
click at [353, 410] on mat-select "--- Select ---" at bounding box center [283, 404] width 148 height 39
click at [339, 400] on div at bounding box center [336, 405] width 17 height 16
click at [315, 500] on span "Arts/Crafts" at bounding box center [346, 497] width 252 height 47
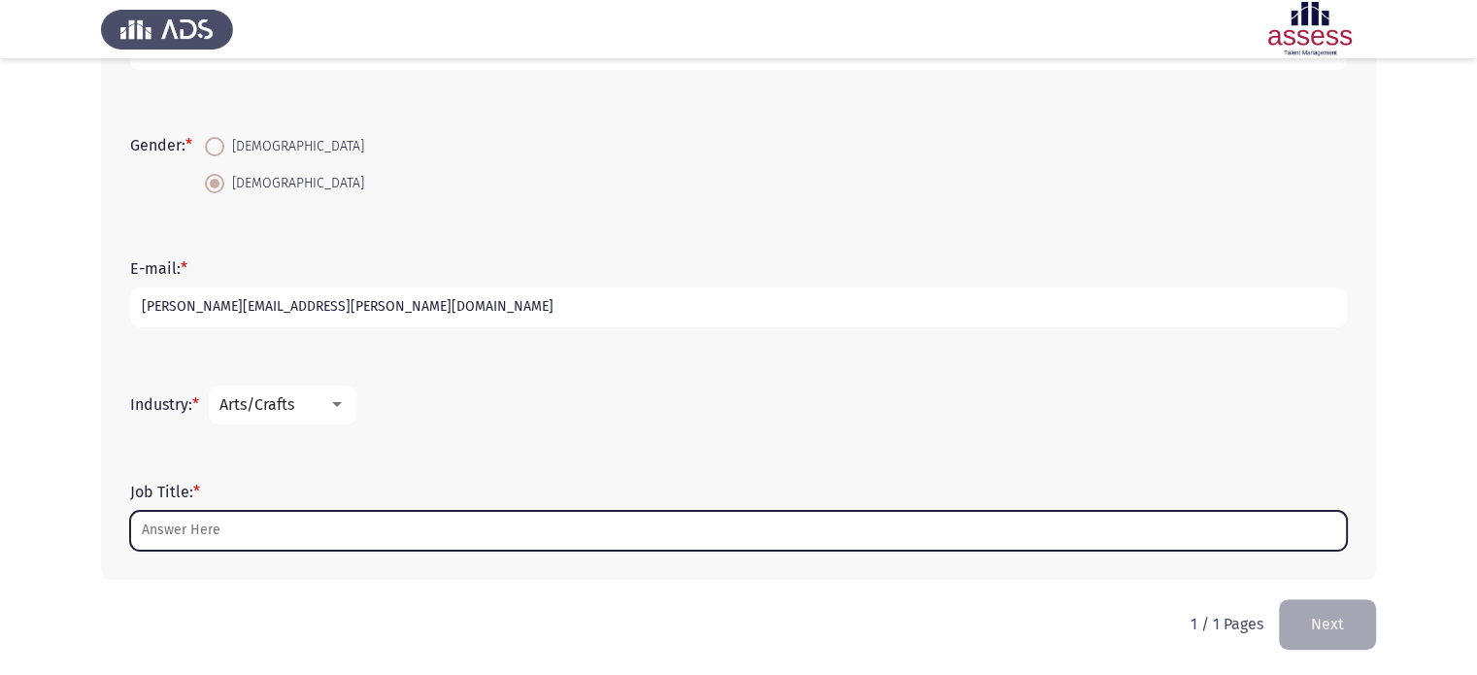
click at [315, 534] on input "Job Title: *" at bounding box center [738, 531] width 1217 height 40
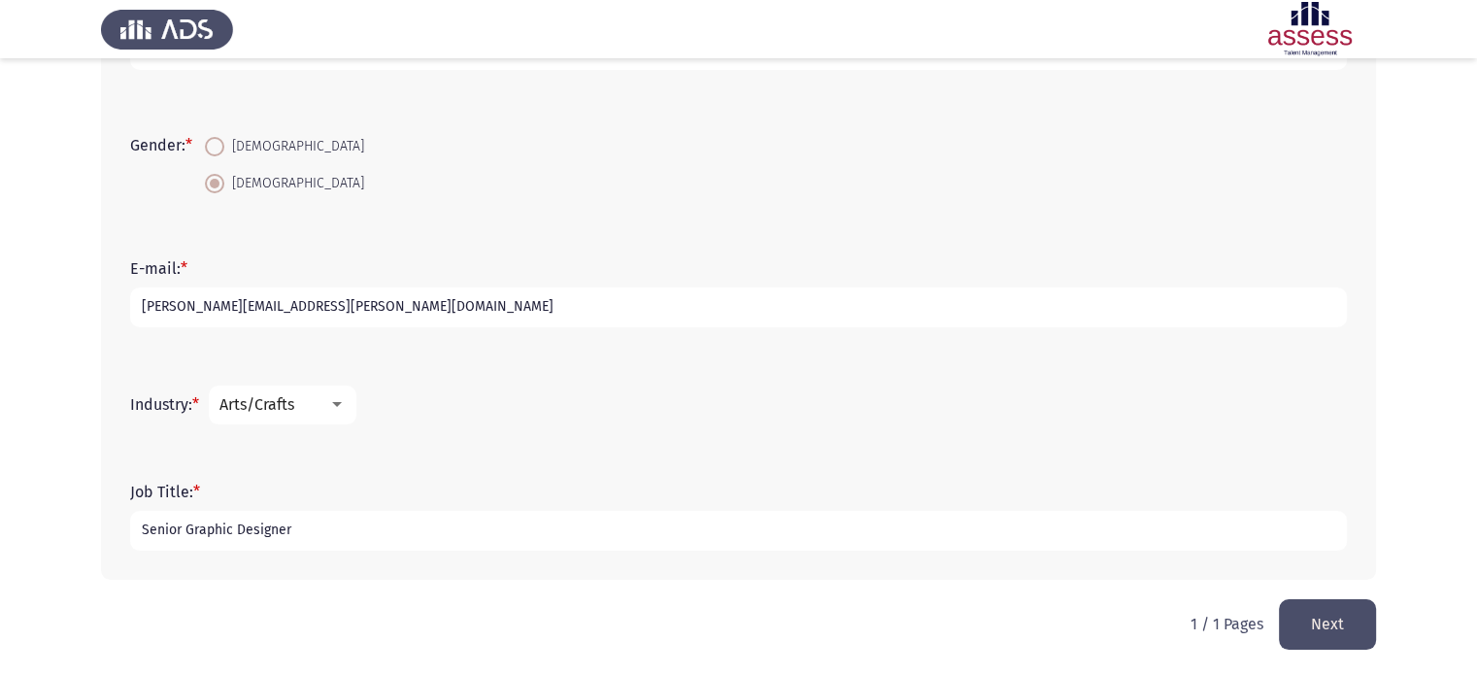
type input "Senior Graphic Designer"
click at [1344, 620] on button "Next" at bounding box center [1327, 624] width 97 height 50
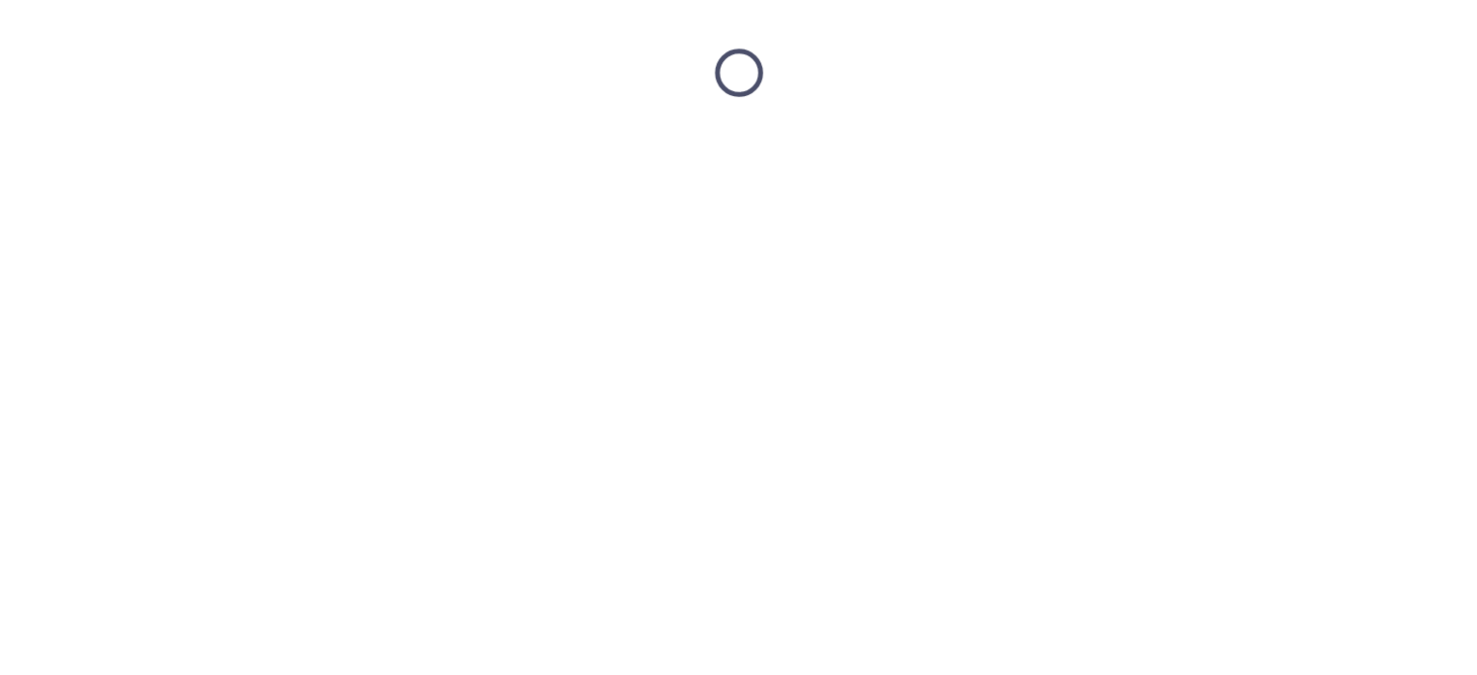
scroll to position [0, 0]
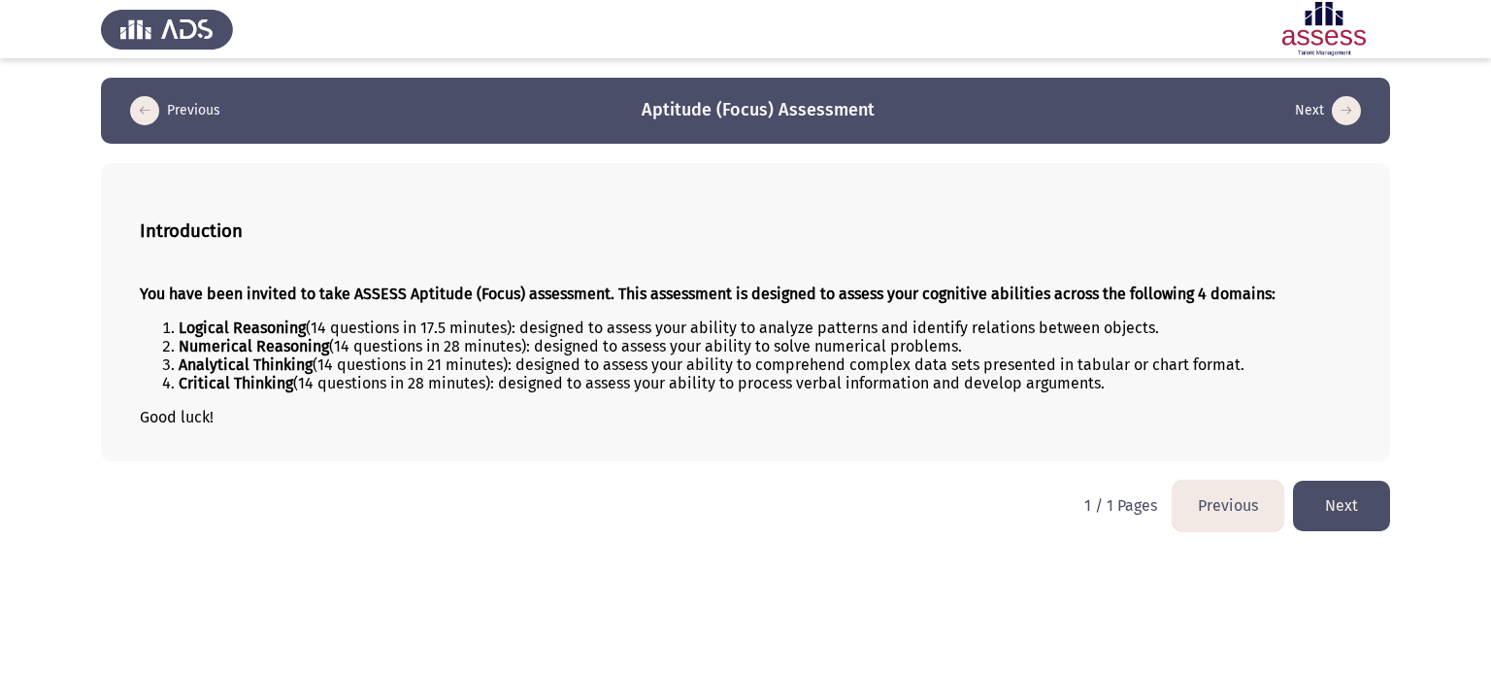
click at [1343, 525] on button "Next" at bounding box center [1341, 506] width 97 height 50
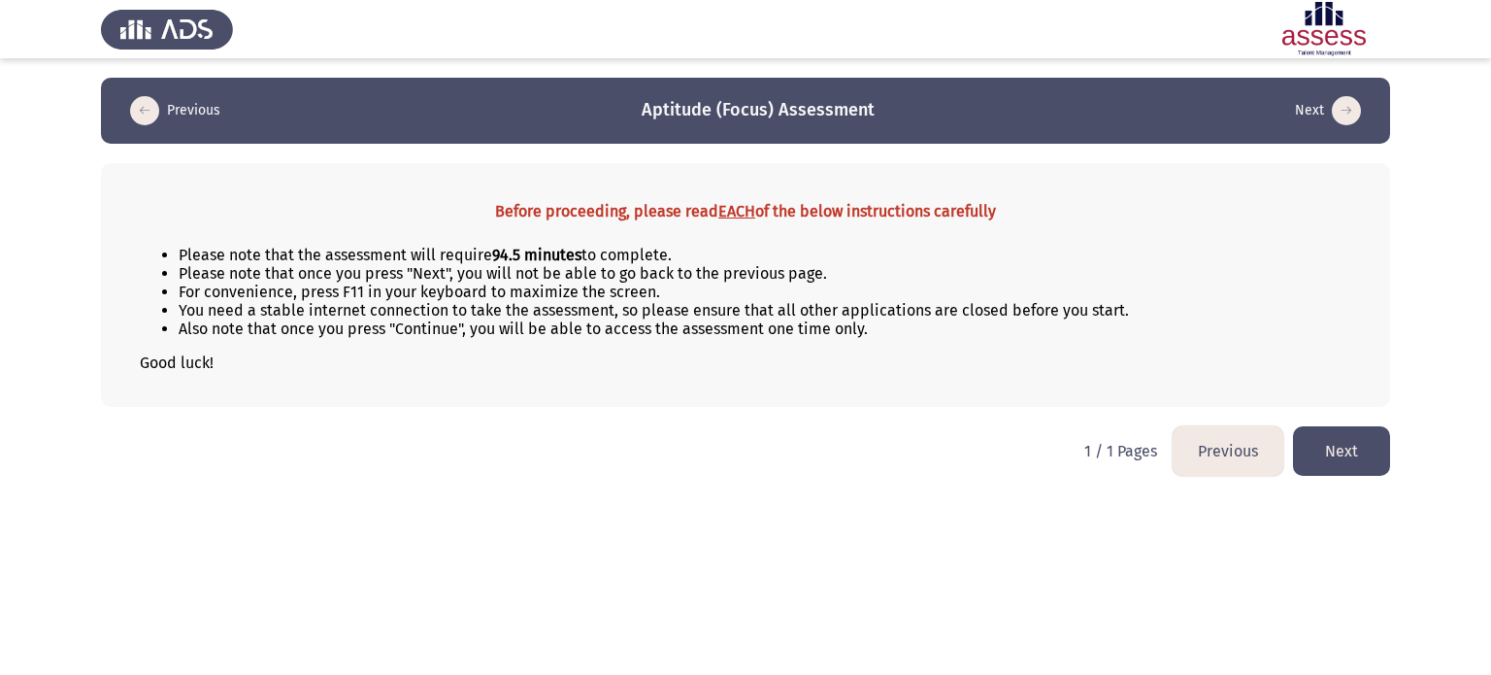
click at [1362, 459] on button "Next" at bounding box center [1341, 451] width 97 height 50
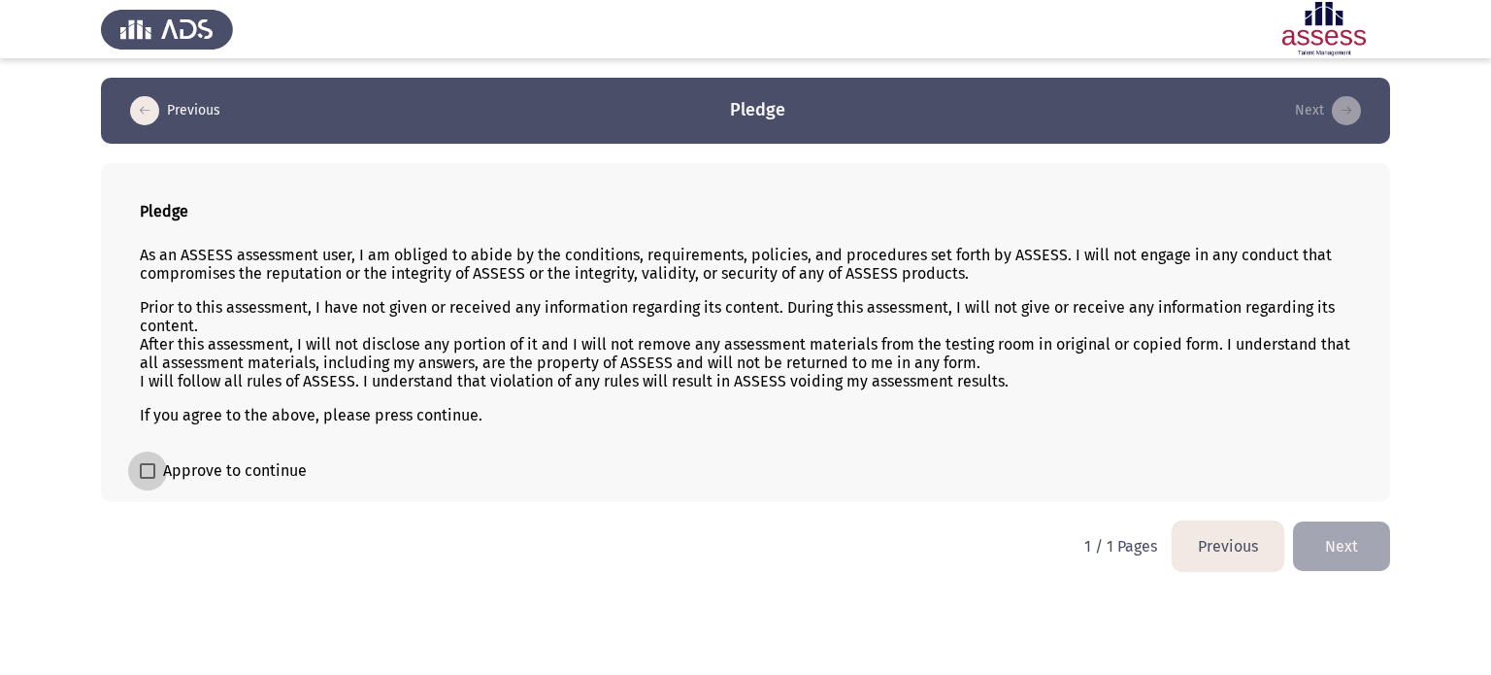
click at [261, 477] on span "Approve to continue" at bounding box center [235, 470] width 144 height 23
click at [148, 479] on input "Approve to continue" at bounding box center [147, 479] width 1 height 1
checkbox input "true"
click at [1336, 564] on button "Next" at bounding box center [1341, 546] width 97 height 50
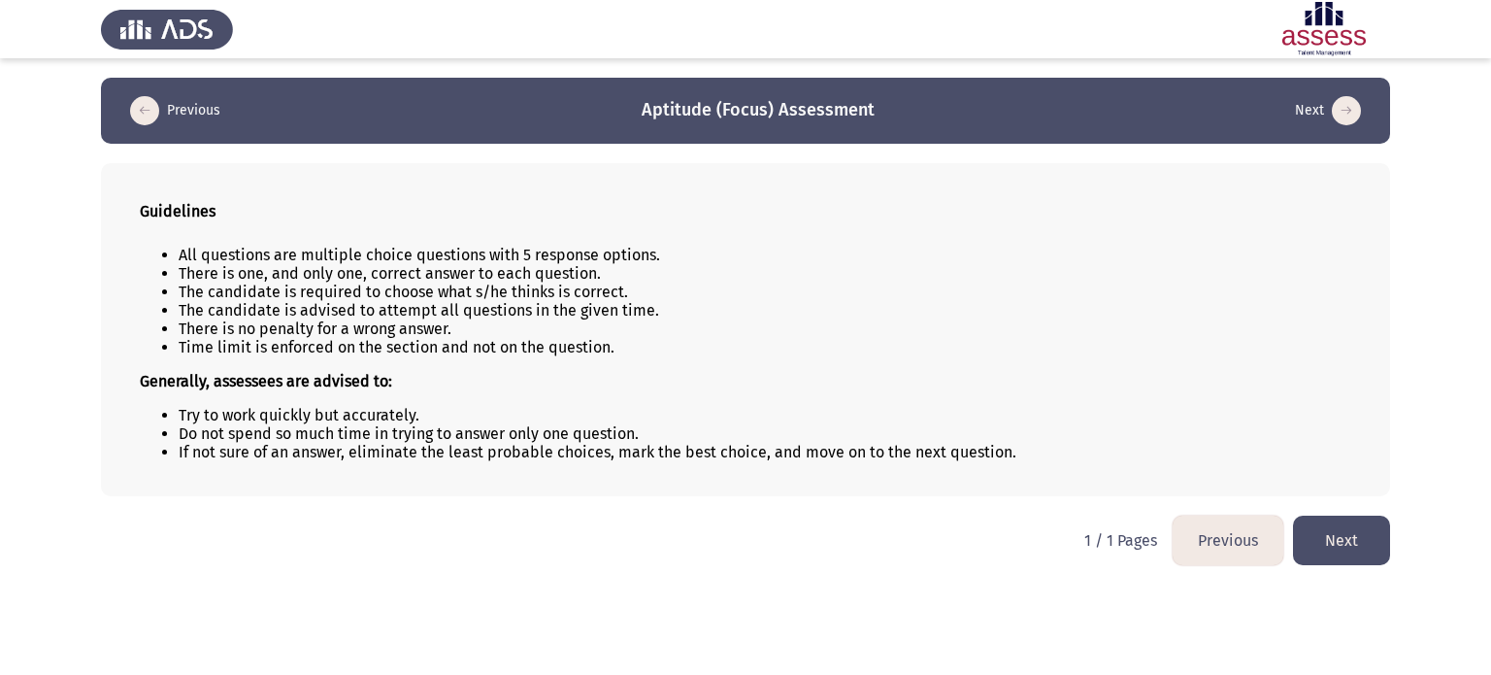
click at [346, 508] on html "Previous Aptitude (Focus) Assessment Next Guidelines All questions are multiple…" at bounding box center [745, 292] width 1491 height 584
click at [1347, 538] on button "Next" at bounding box center [1341, 541] width 97 height 50
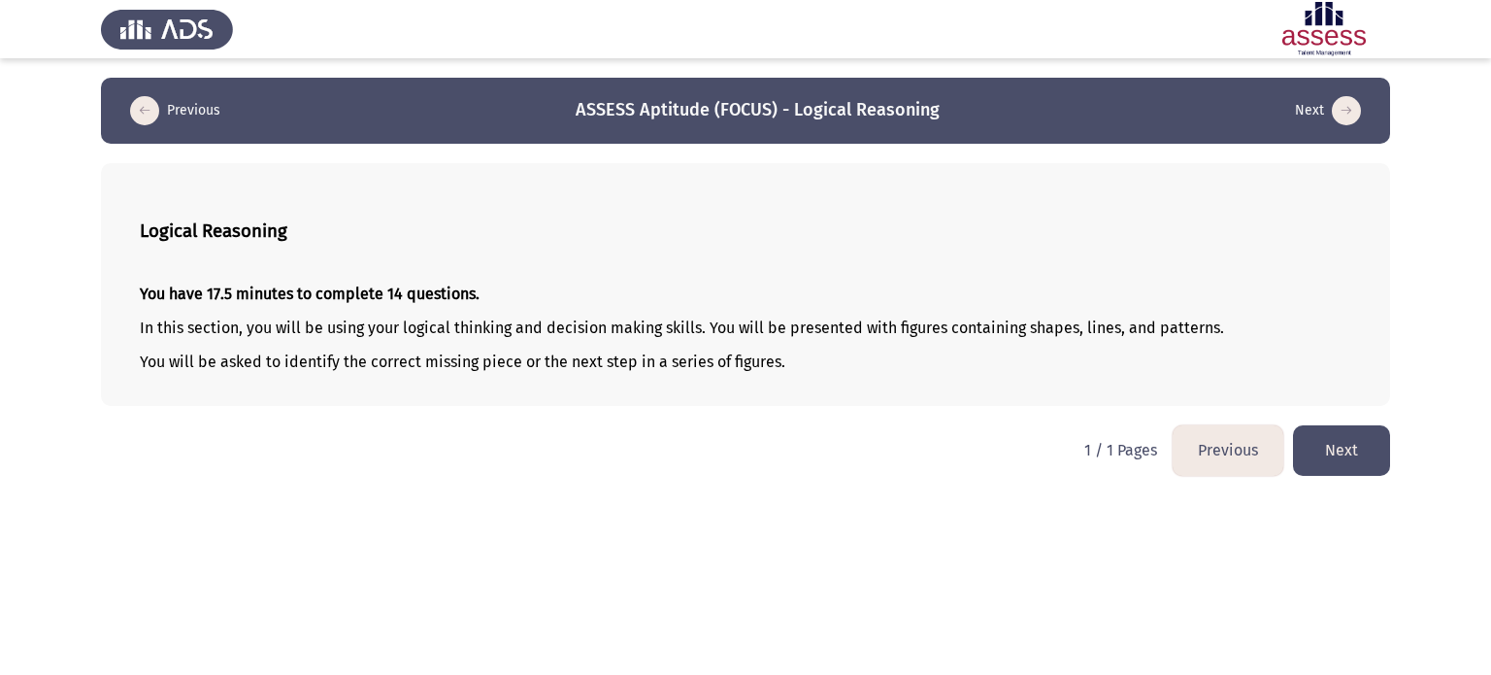
click at [1324, 465] on button "Next" at bounding box center [1341, 450] width 97 height 50
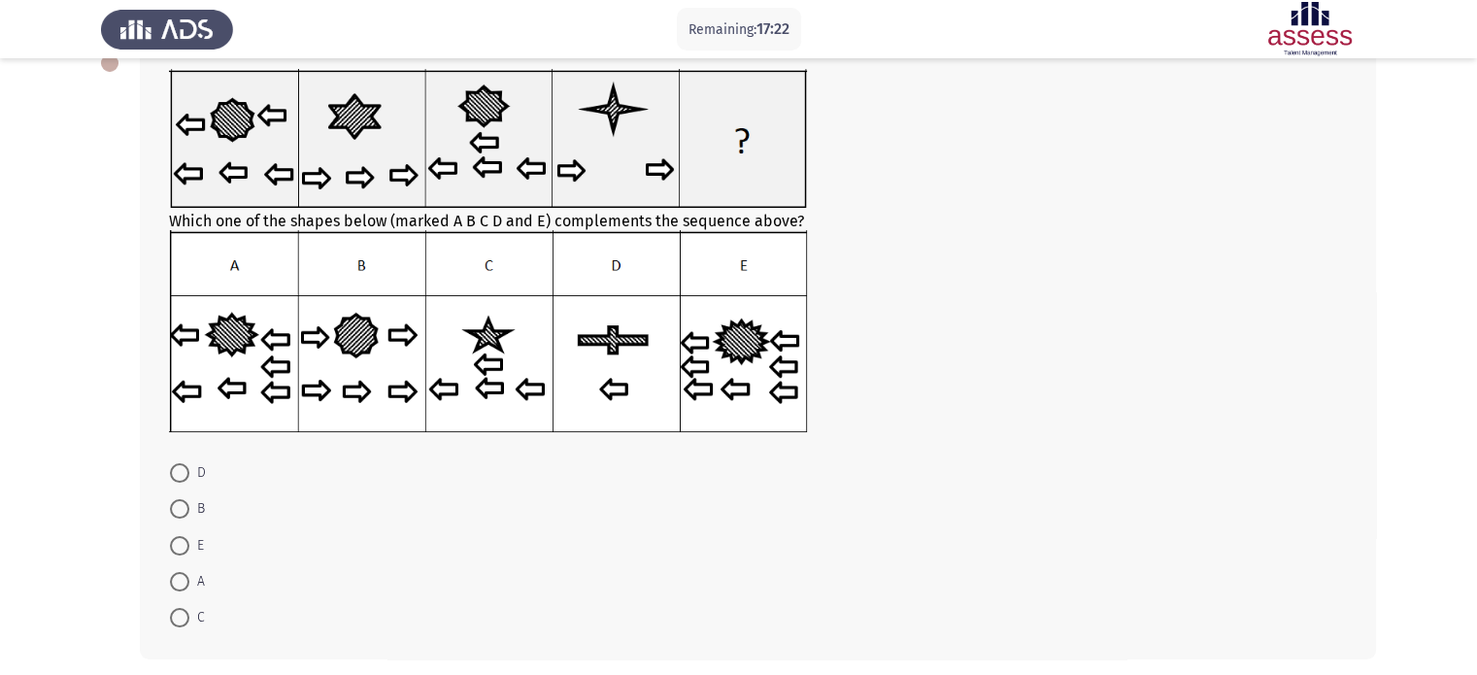
scroll to position [119, 0]
click at [180, 504] on span at bounding box center [179, 507] width 19 height 19
click at [180, 504] on input "B" at bounding box center [179, 507] width 19 height 19
radio input "true"
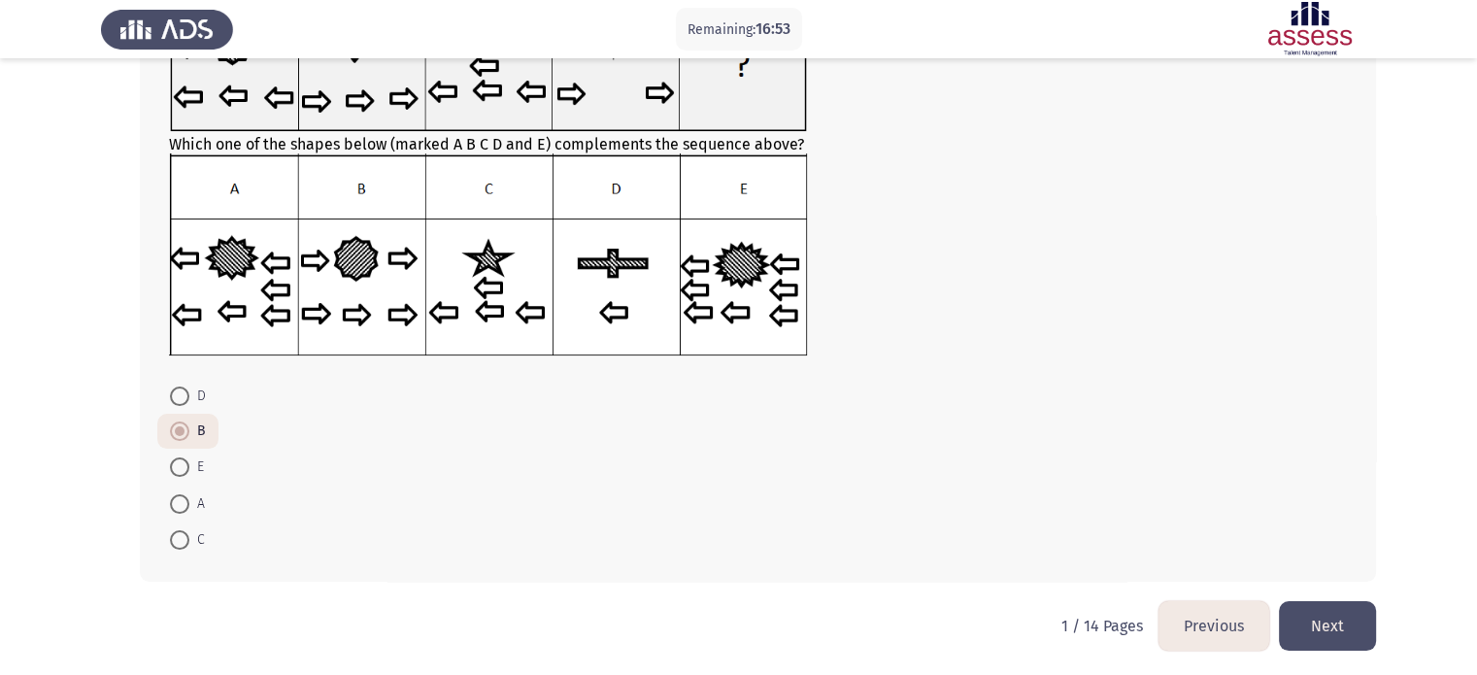
scroll to position [198, 0]
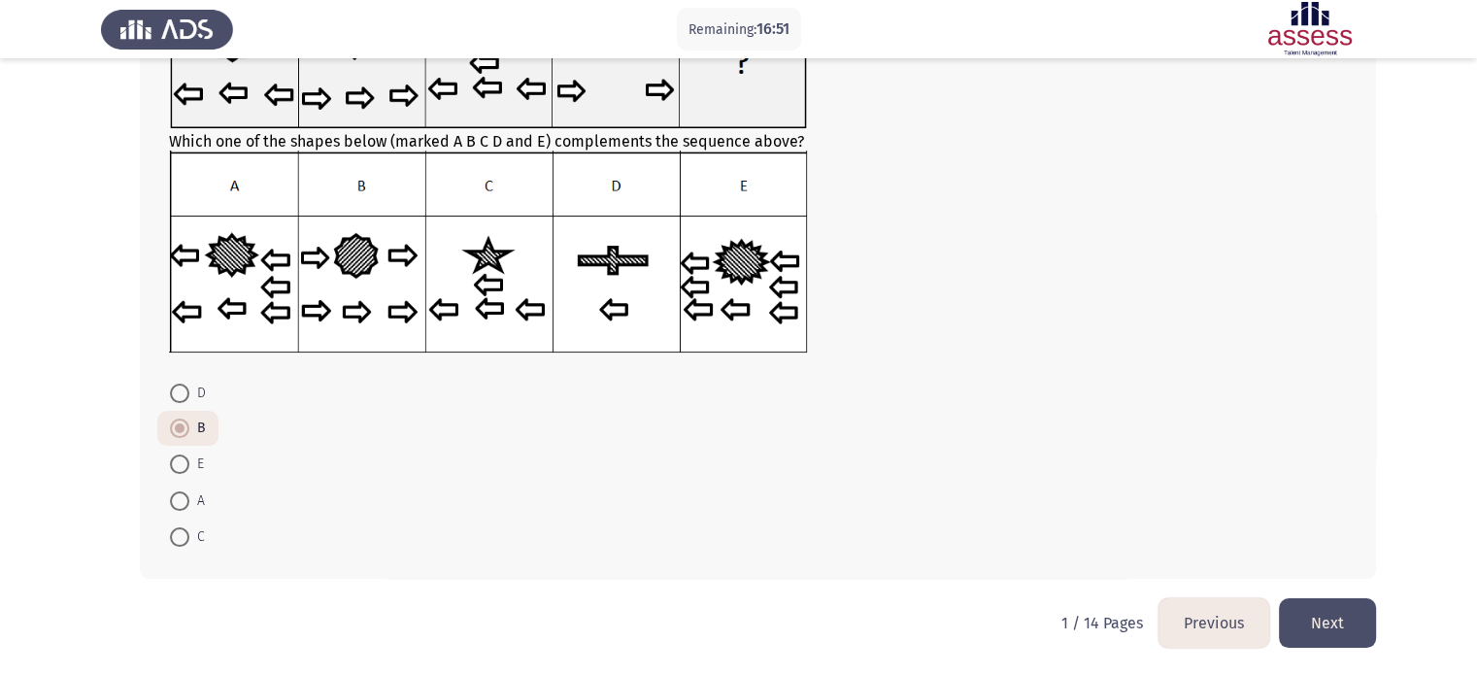
click at [1315, 614] on button "Next" at bounding box center [1327, 623] width 97 height 50
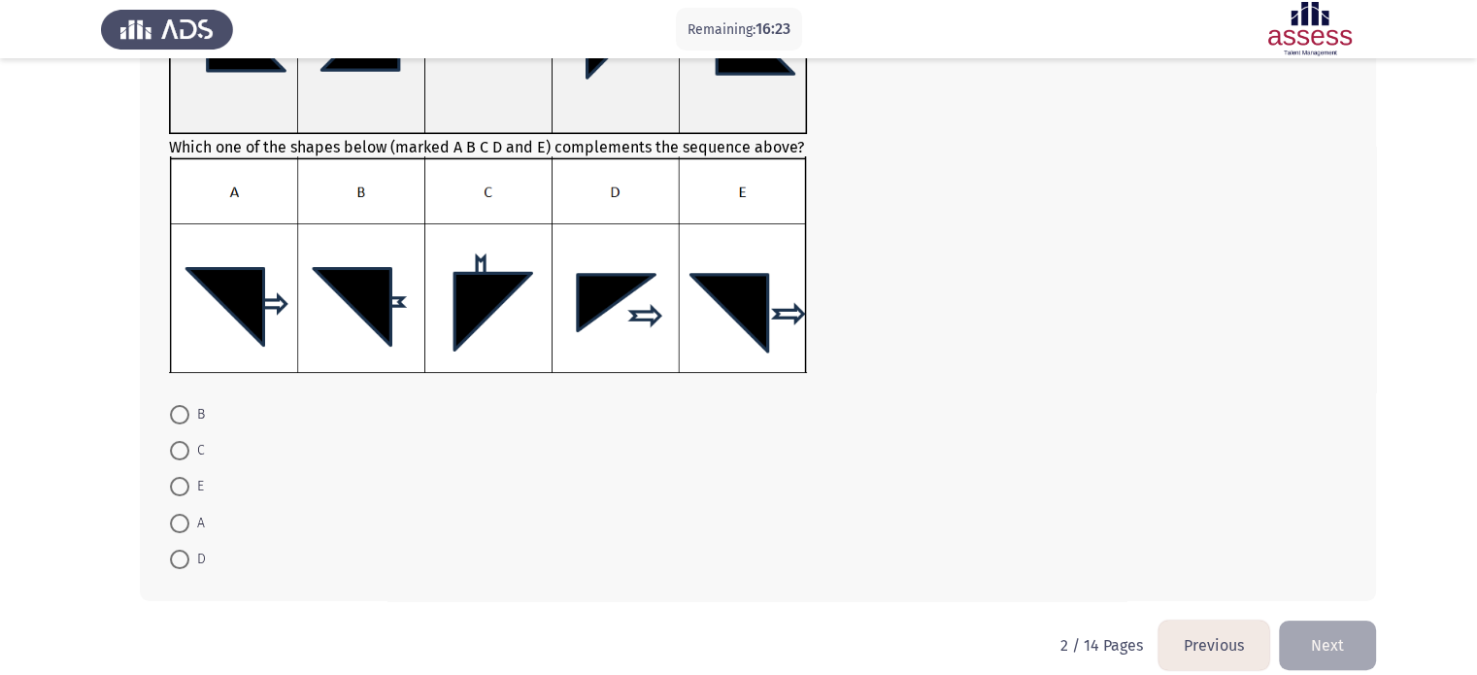
scroll to position [280, 0]
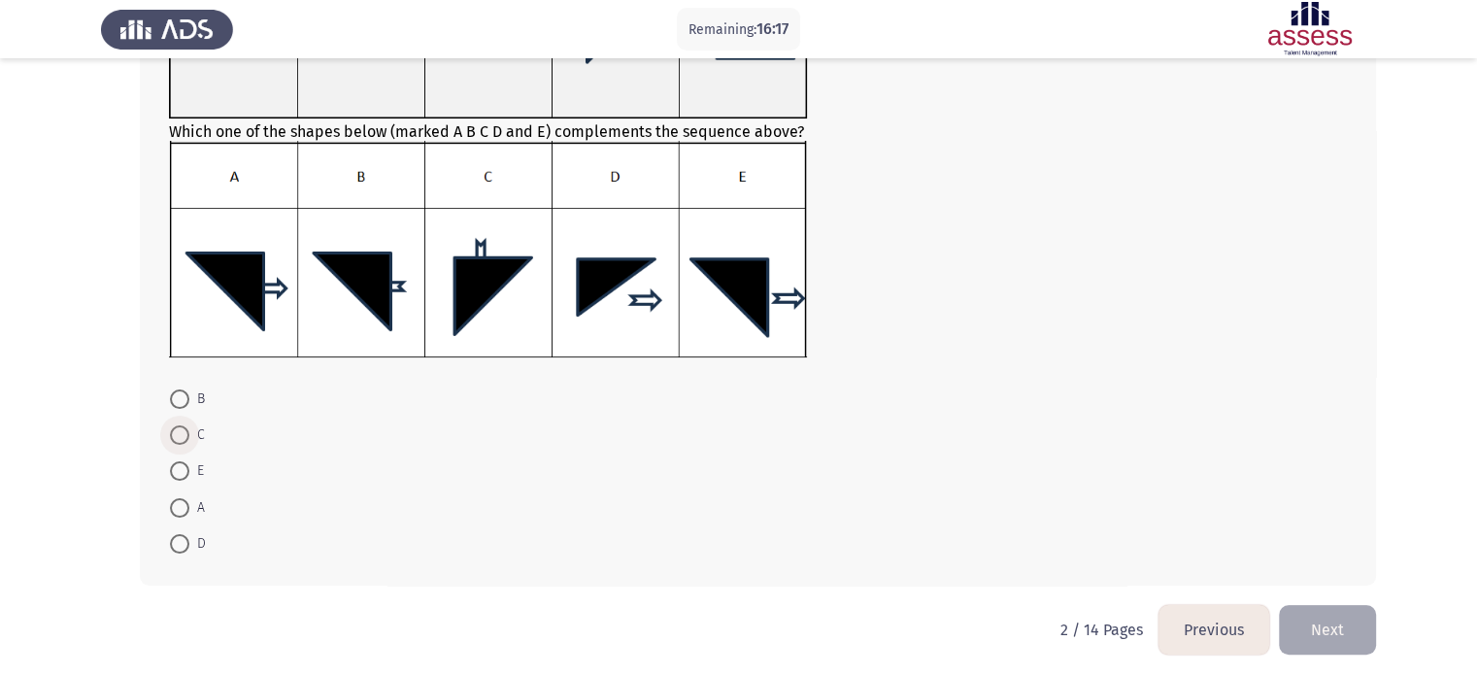
click at [175, 445] on label "C" at bounding box center [187, 434] width 35 height 23
click at [175, 445] on input "C" at bounding box center [179, 434] width 19 height 19
radio input "true"
click at [1299, 618] on button "Next" at bounding box center [1327, 629] width 97 height 50
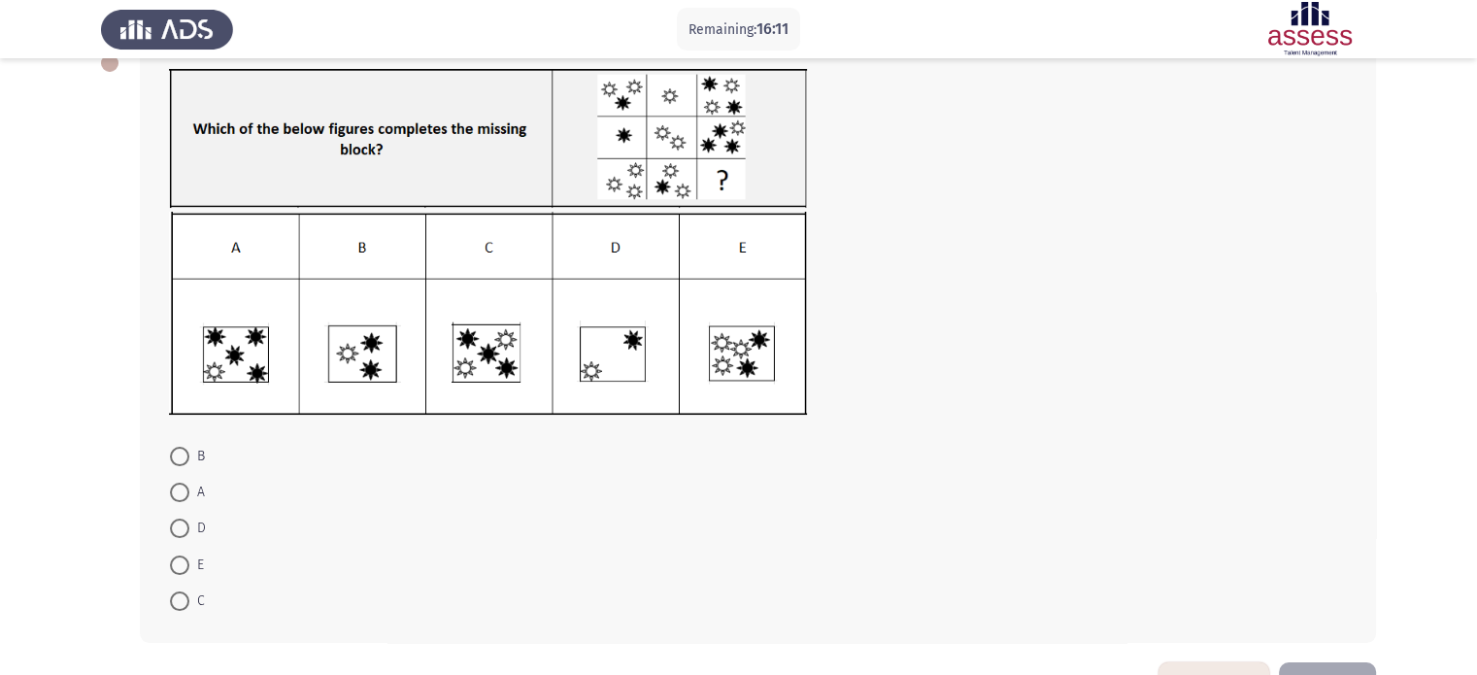
scroll to position [97, 0]
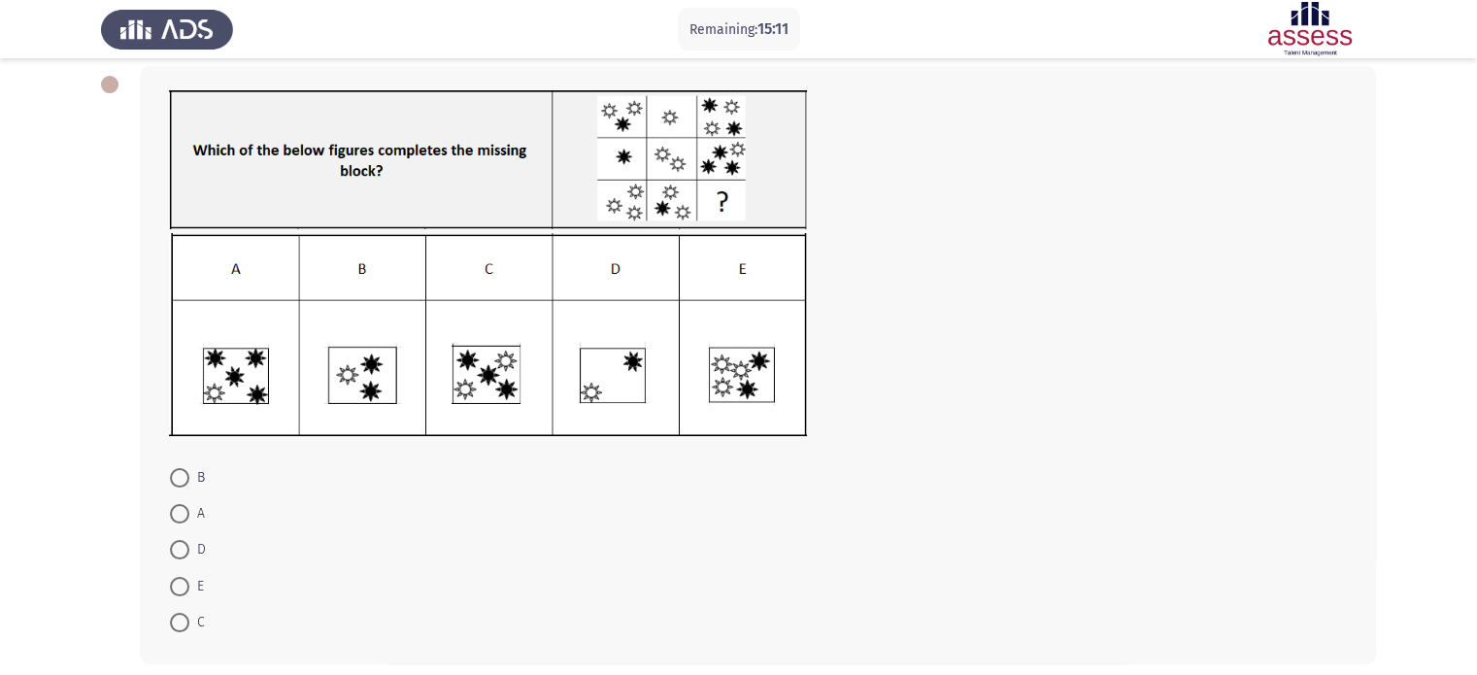
click at [184, 510] on span at bounding box center [179, 513] width 19 height 19
click at [184, 510] on input "A" at bounding box center [179, 513] width 19 height 19
radio input "true"
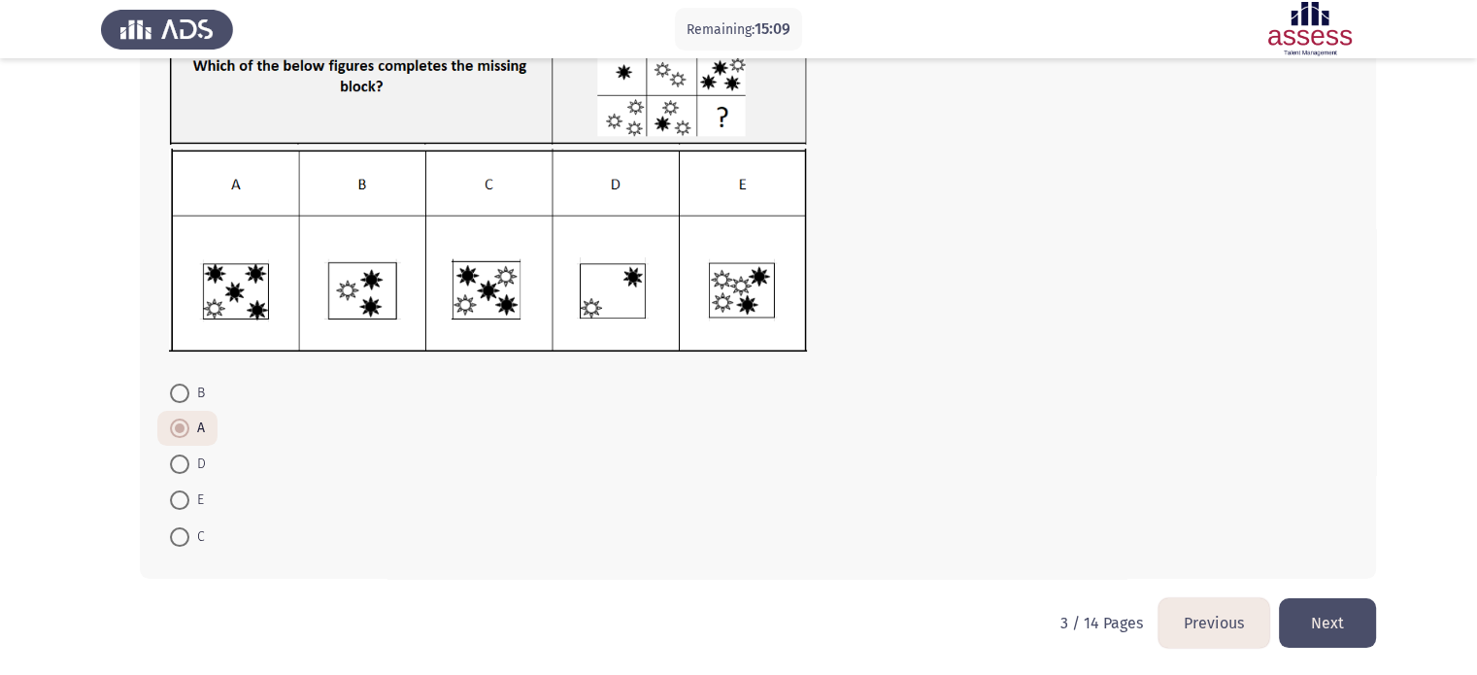
click at [1324, 619] on button "Next" at bounding box center [1327, 623] width 97 height 50
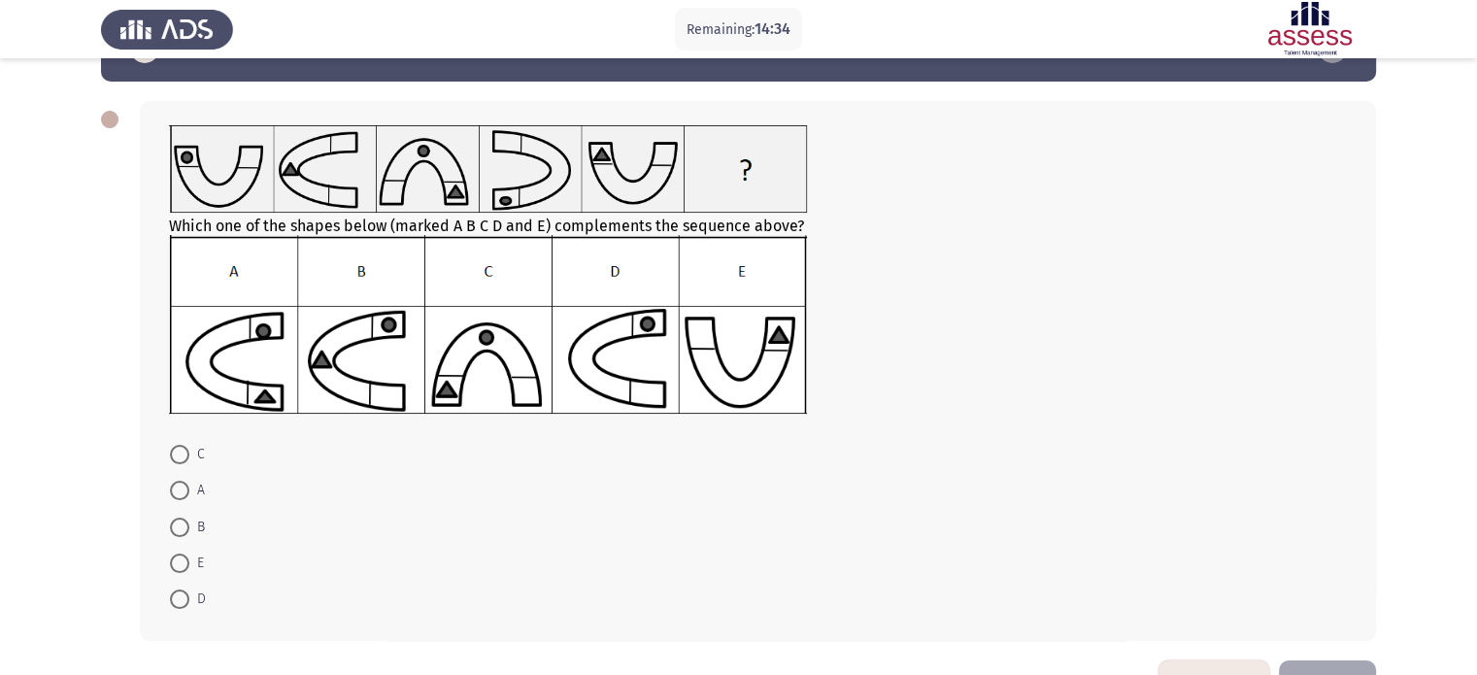
scroll to position [60, 0]
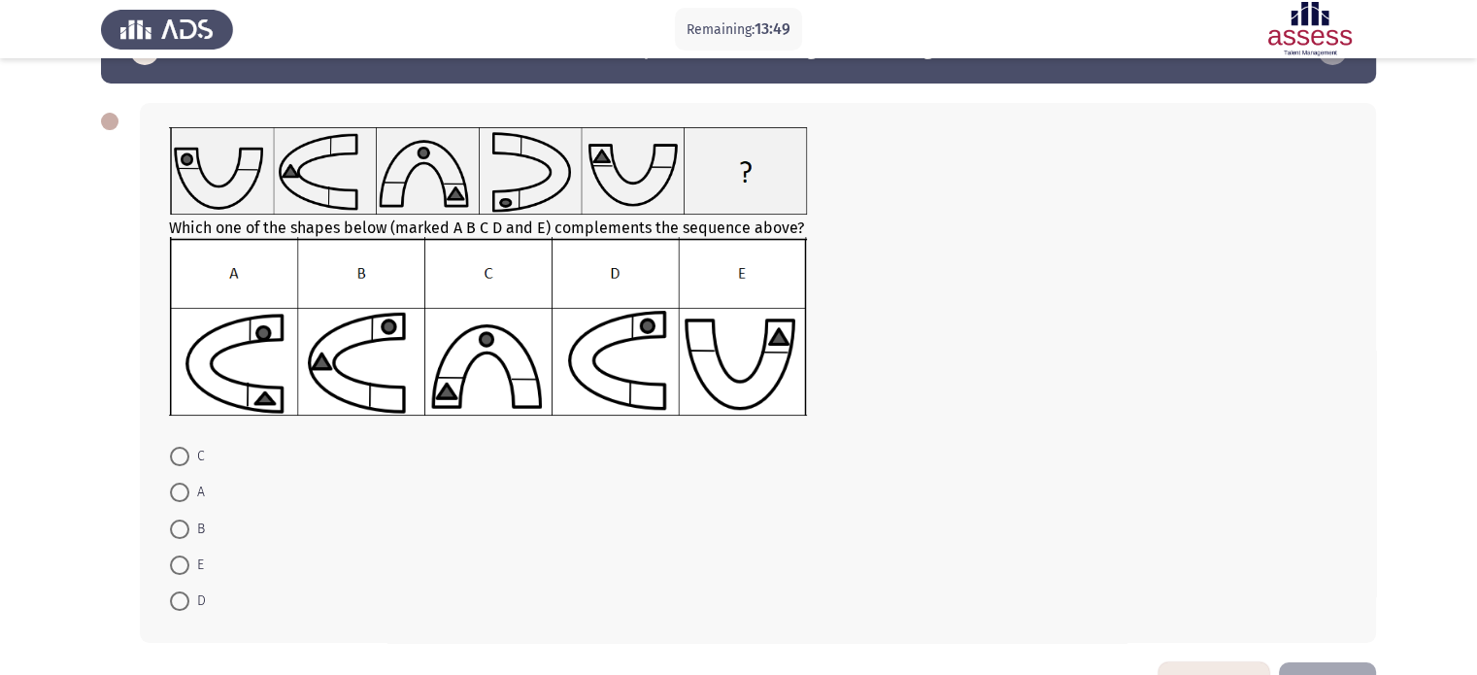
click at [190, 488] on span "A" at bounding box center [197, 492] width 16 height 23
click at [189, 488] on input "A" at bounding box center [179, 492] width 19 height 19
radio input "true"
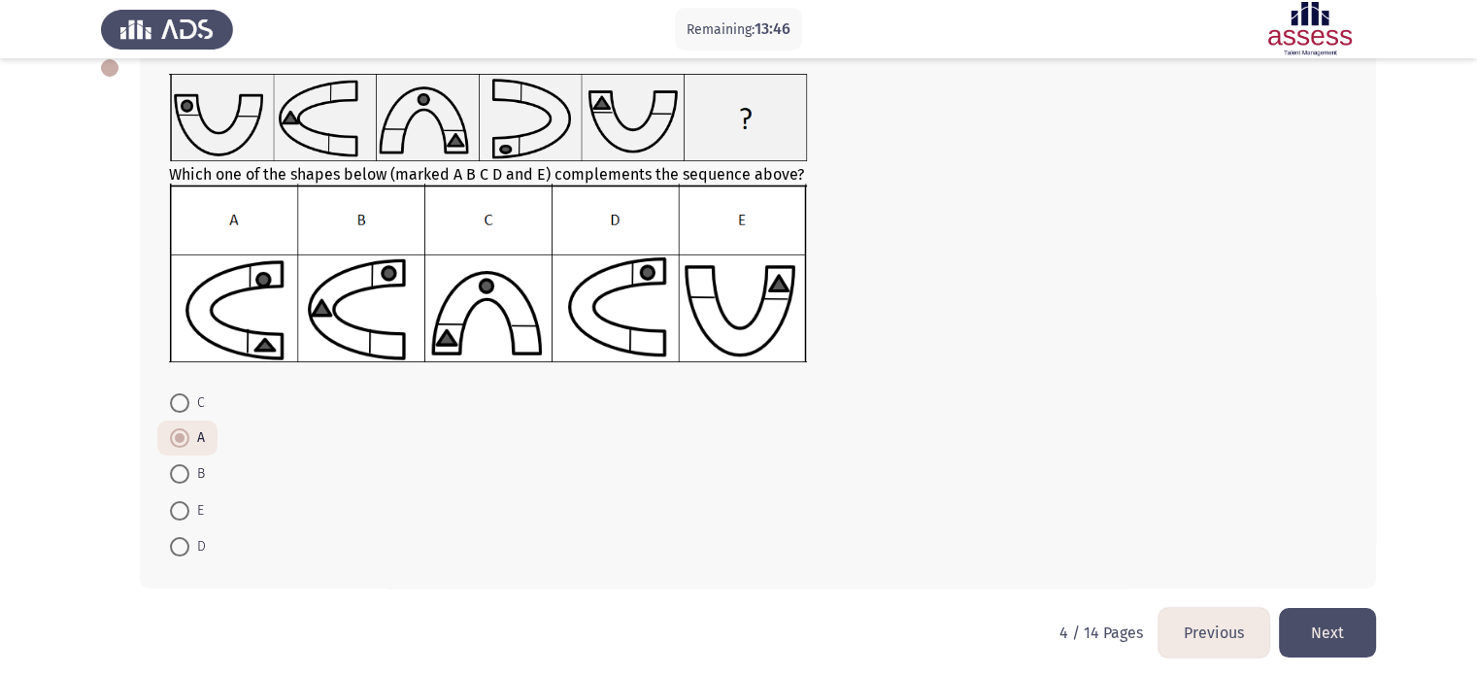
scroll to position [123, 0]
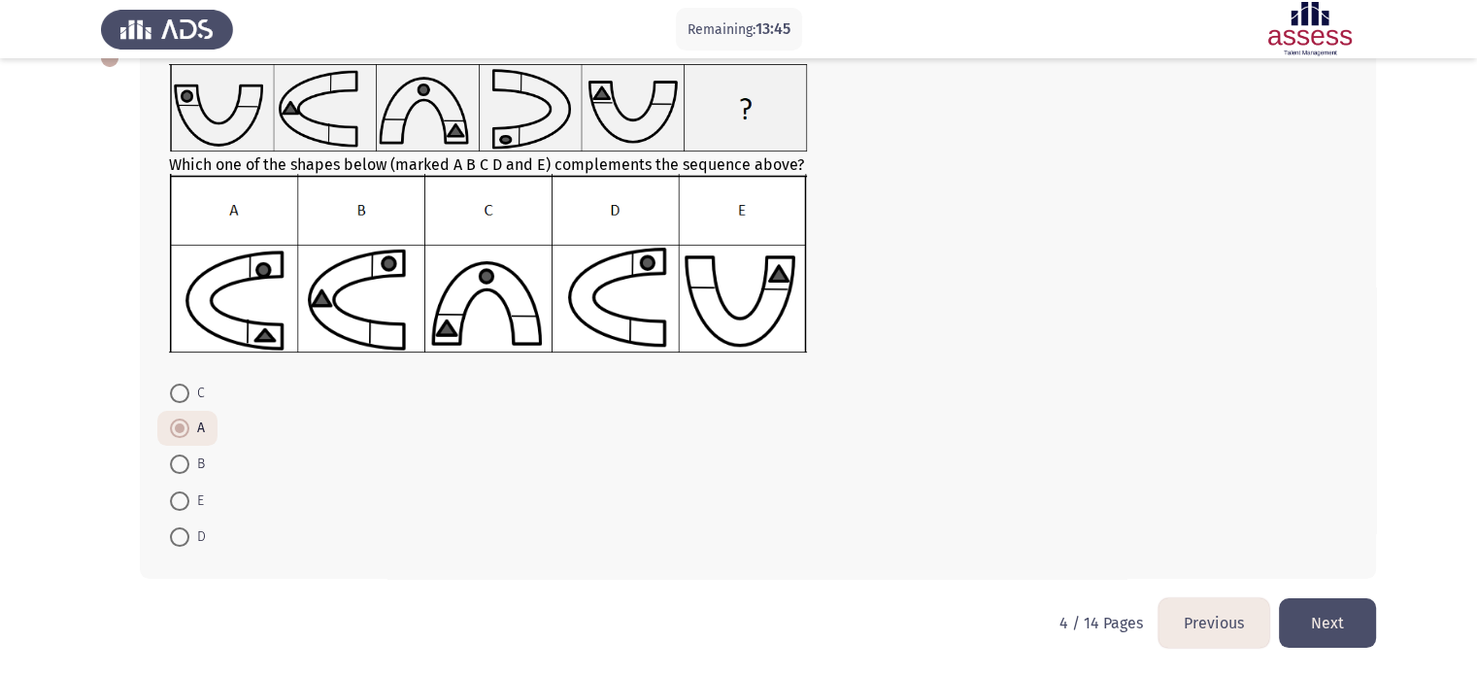
click at [1328, 617] on button "Next" at bounding box center [1327, 623] width 97 height 50
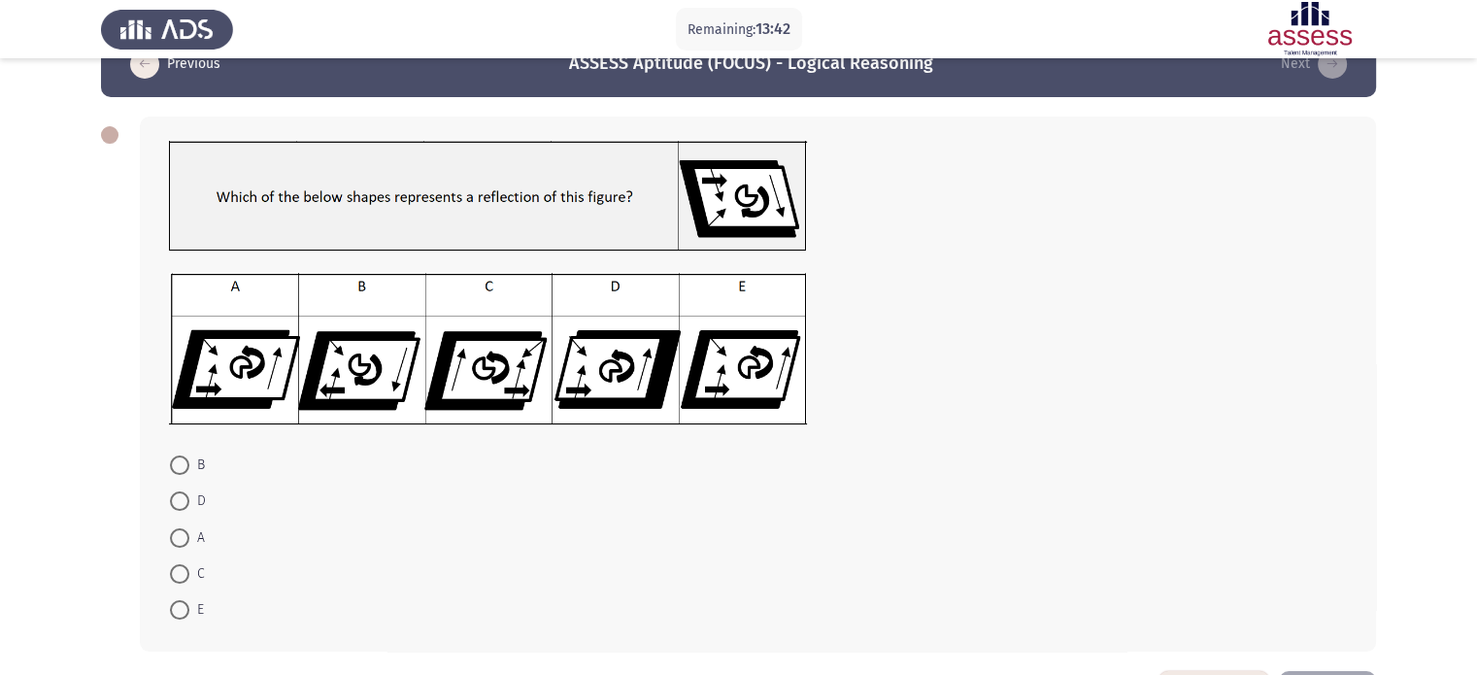
scroll to position [48, 0]
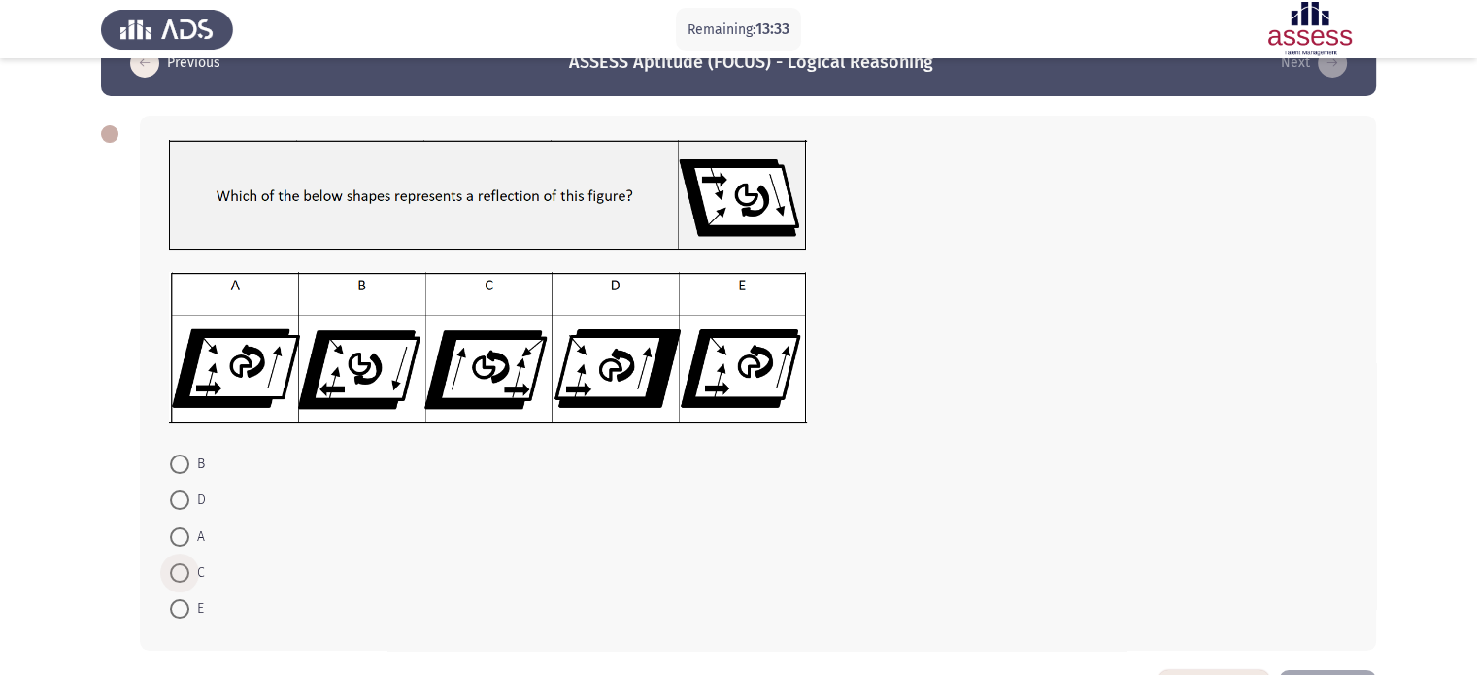
click at [180, 570] on span at bounding box center [179, 572] width 19 height 19
click at [180, 570] on input "C" at bounding box center [179, 572] width 19 height 19
radio input "true"
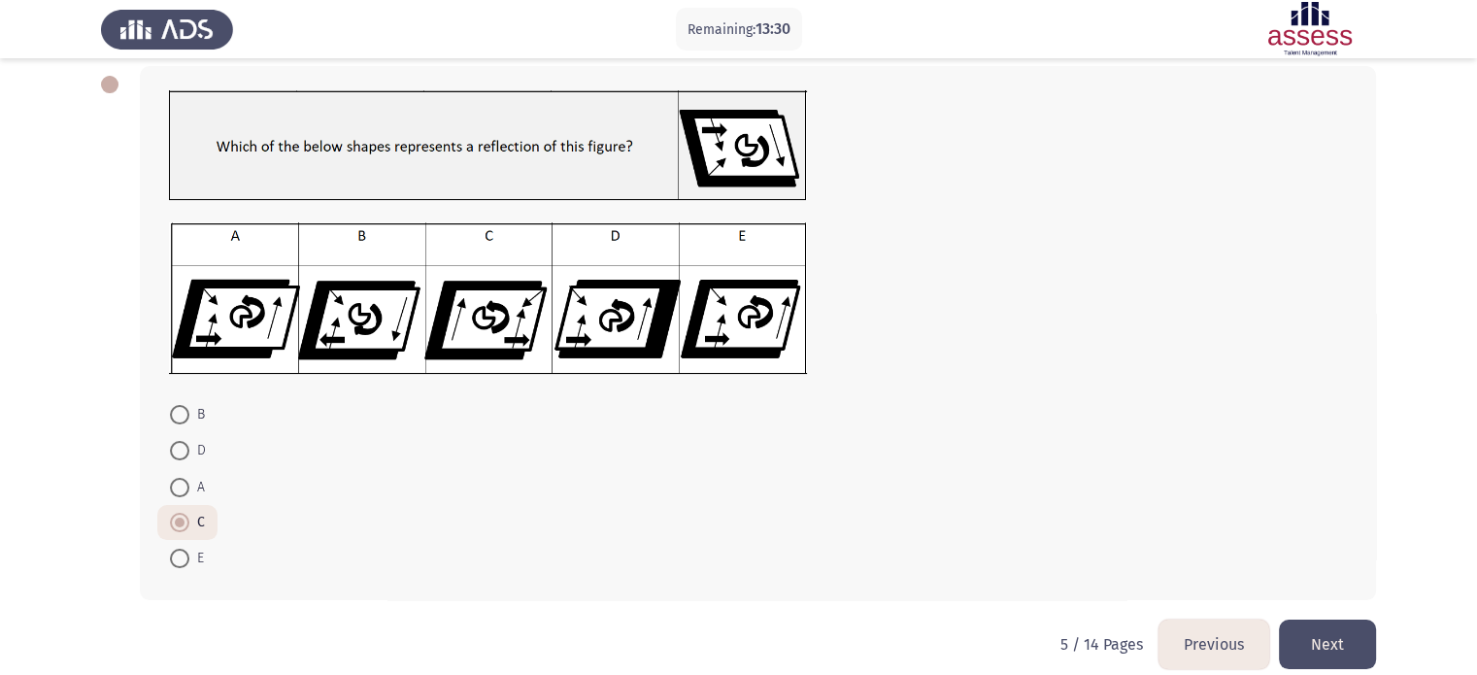
scroll to position [105, 0]
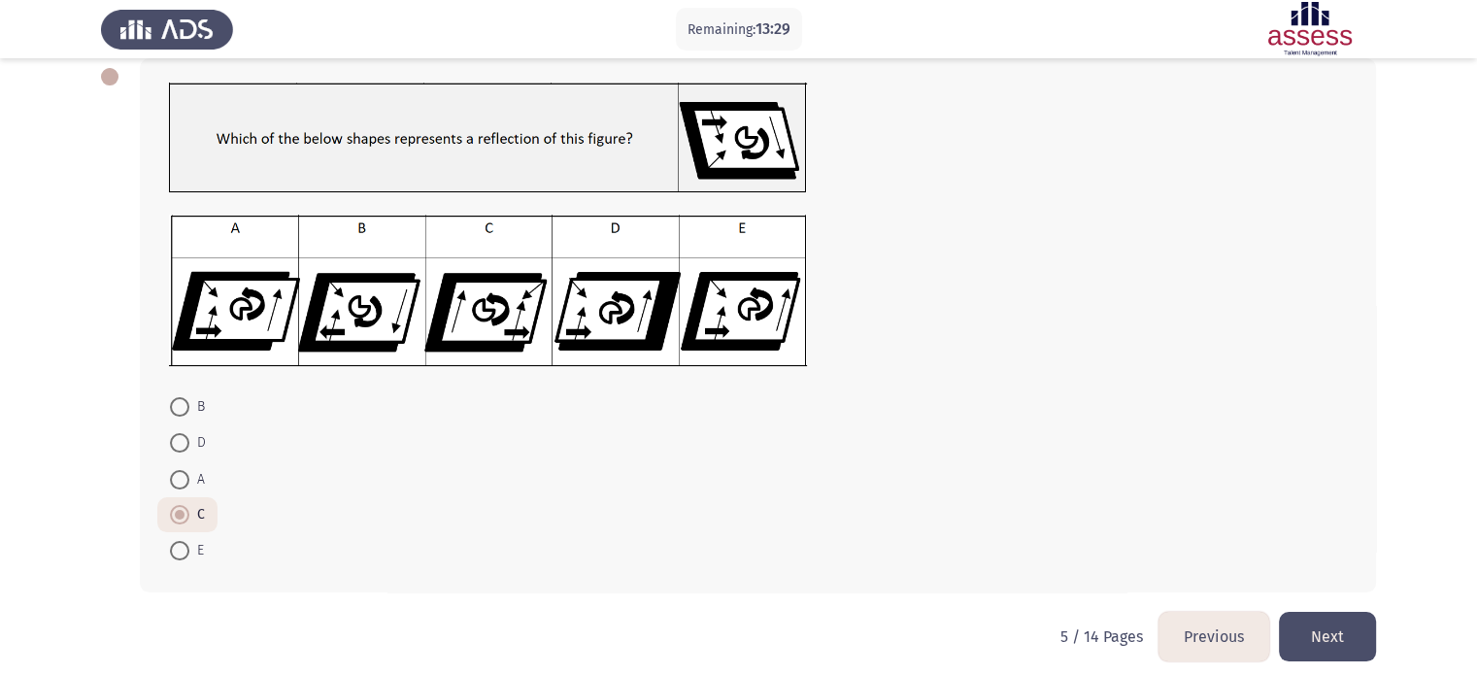
click at [1350, 642] on button "Next" at bounding box center [1327, 637] width 97 height 50
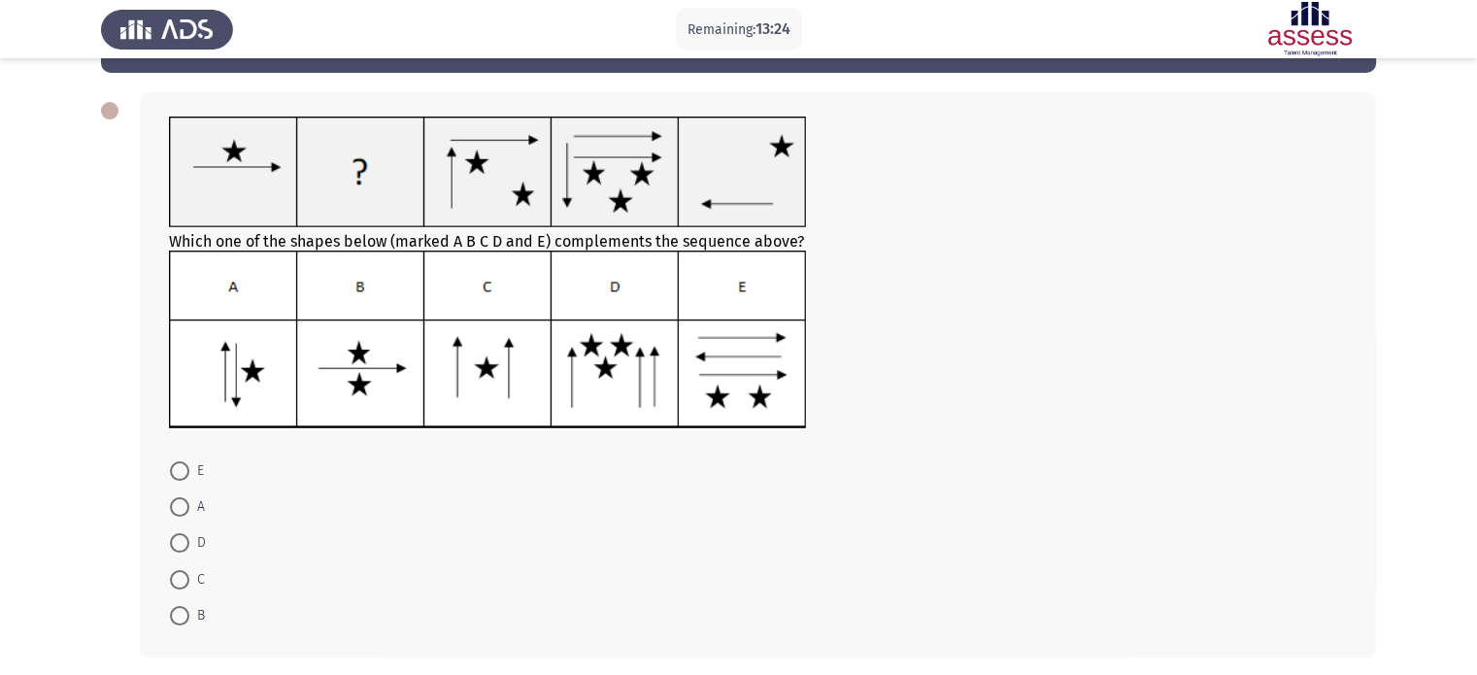
scroll to position [75, 0]
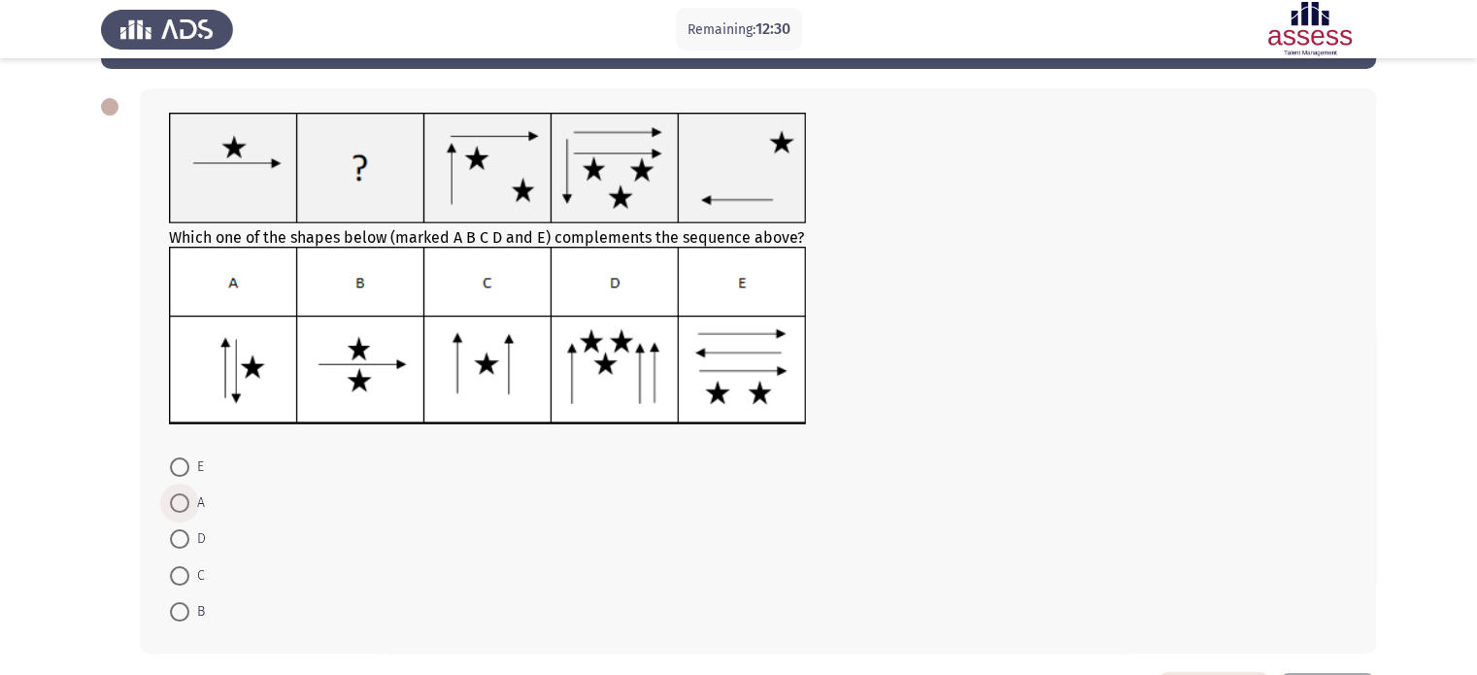
click at [178, 496] on span at bounding box center [179, 502] width 19 height 19
click at [178, 496] on input "A" at bounding box center [179, 502] width 19 height 19
radio input "true"
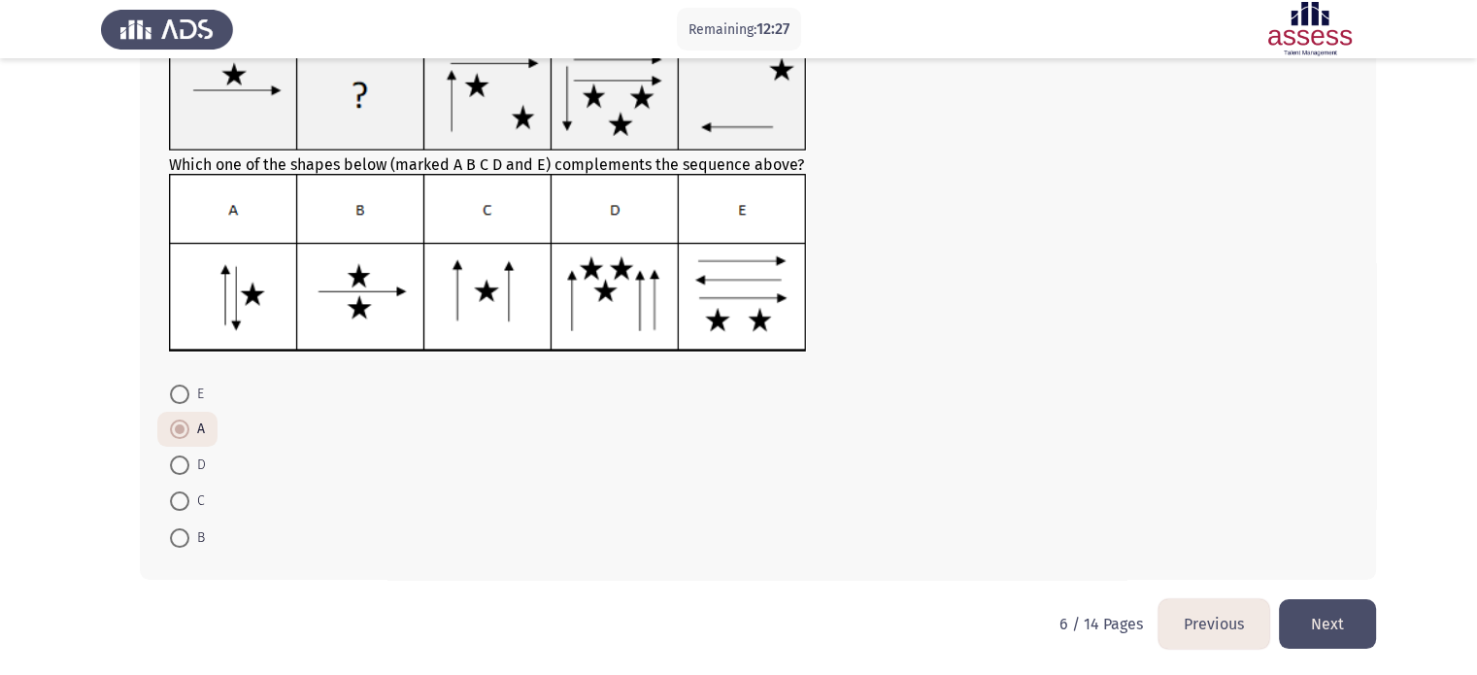
click at [1334, 618] on button "Next" at bounding box center [1327, 624] width 97 height 50
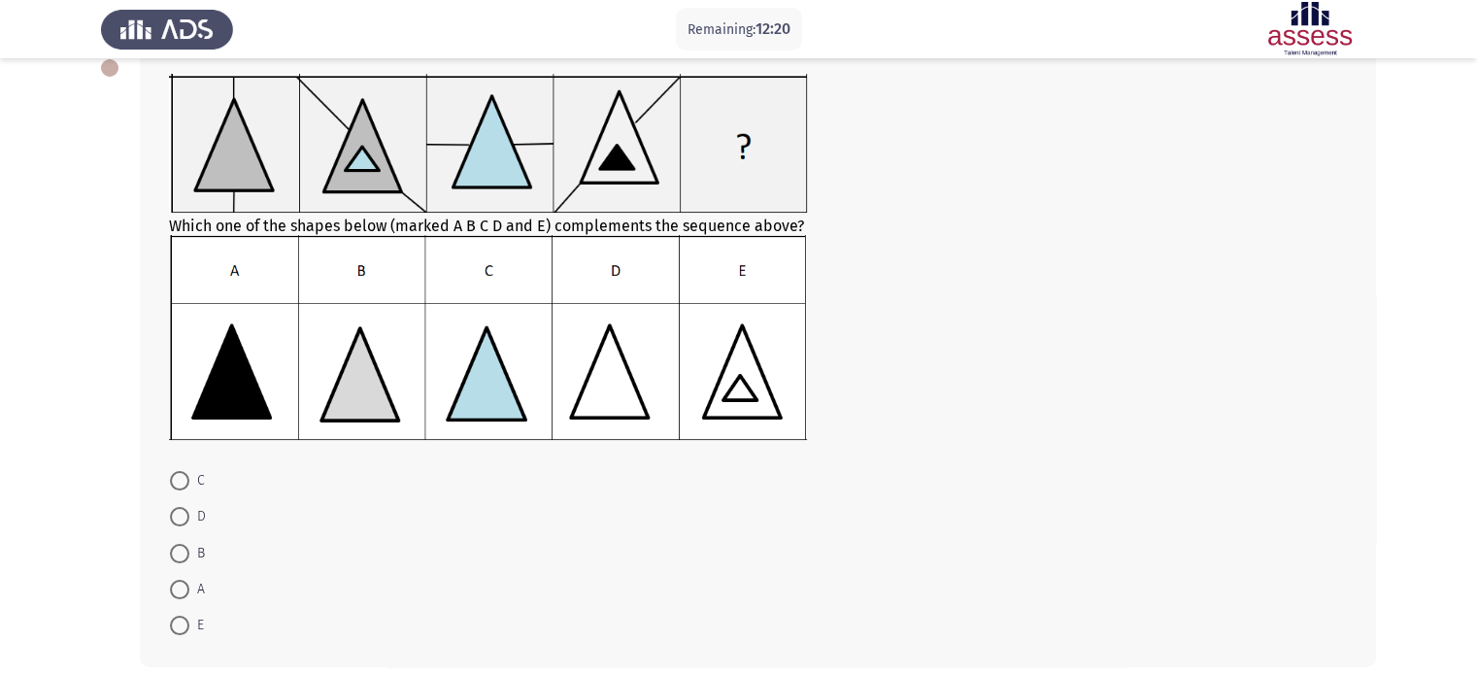
scroll to position [105, 0]
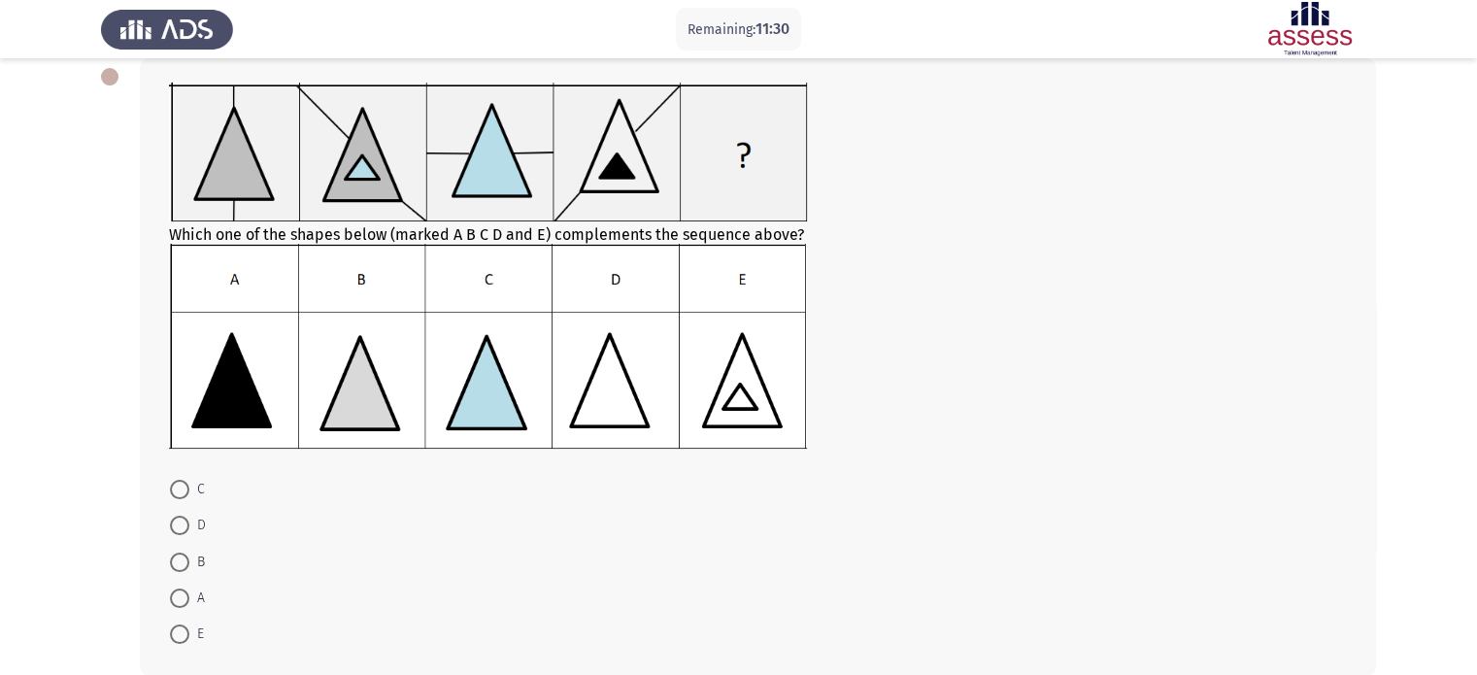
click at [183, 597] on span at bounding box center [179, 597] width 19 height 19
click at [183, 597] on input "A" at bounding box center [179, 597] width 19 height 19
radio input "true"
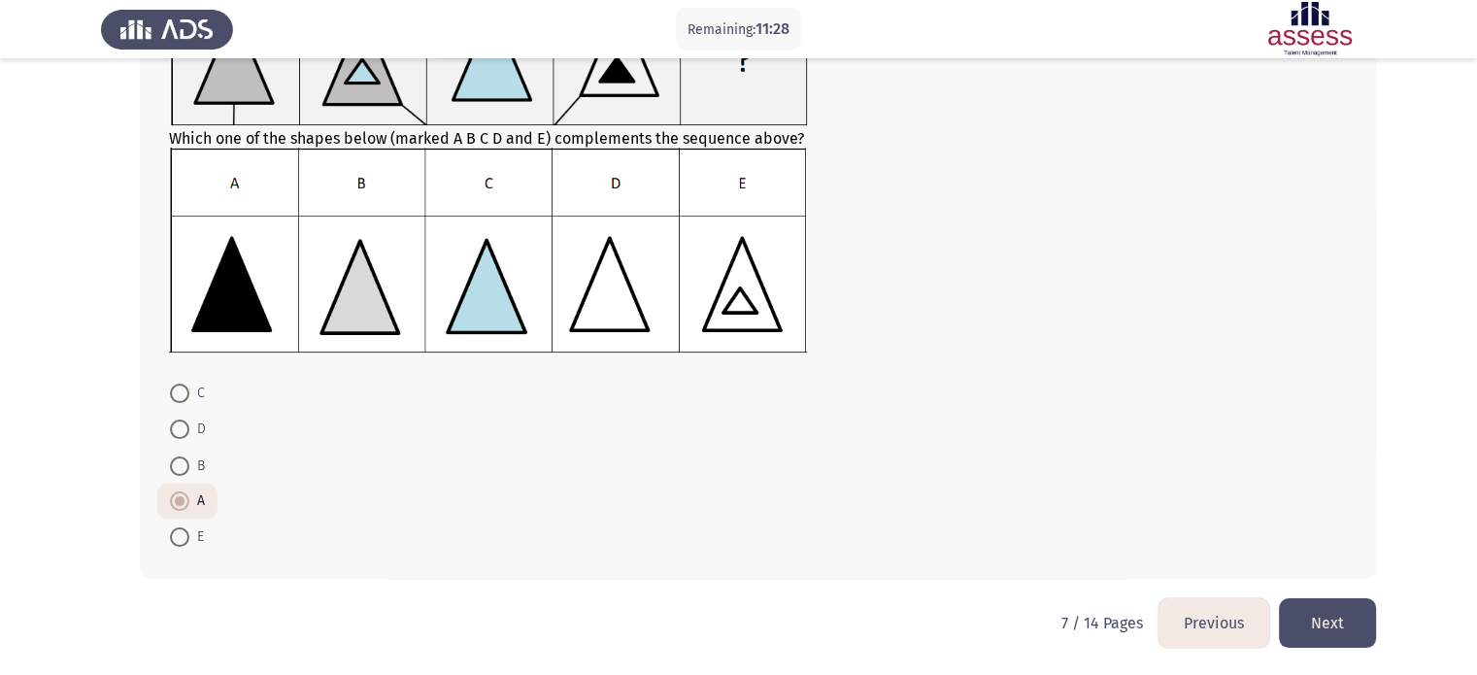
click at [1330, 620] on button "Next" at bounding box center [1327, 623] width 97 height 50
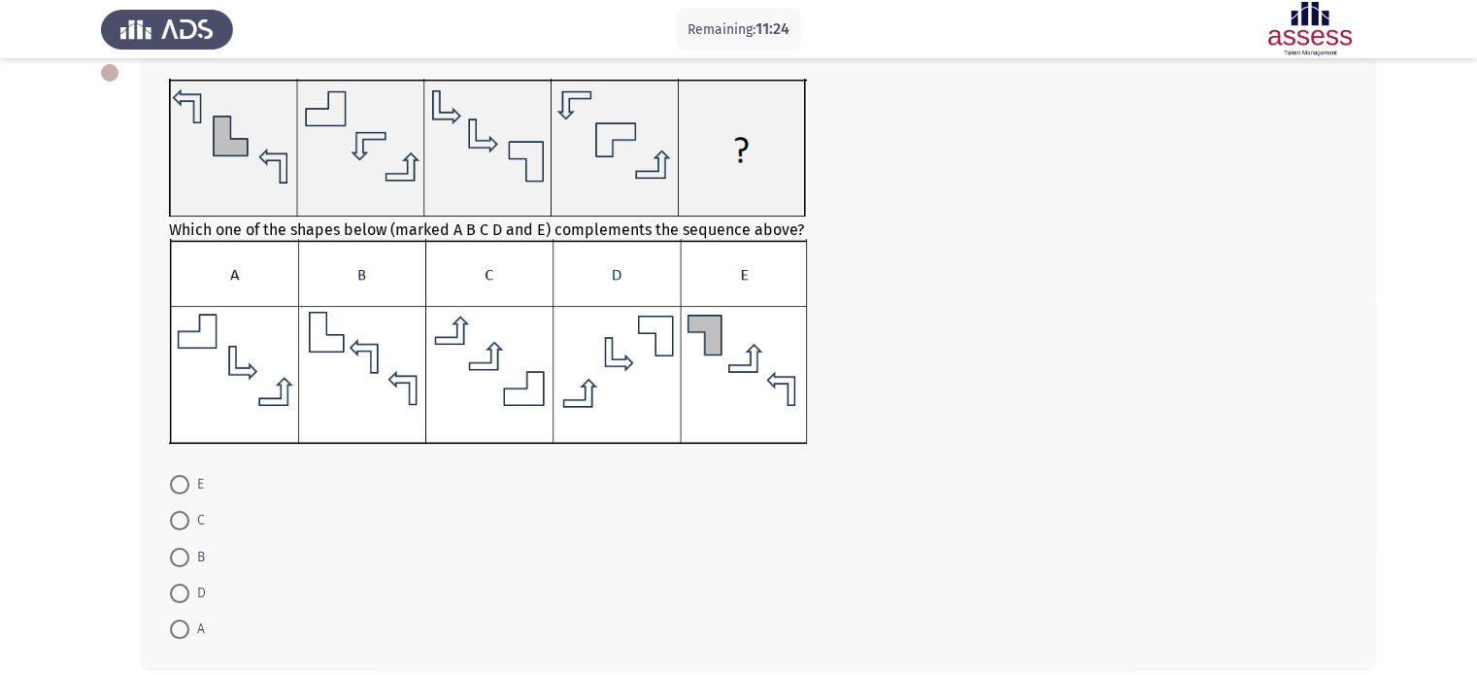
scroll to position [90, 0]
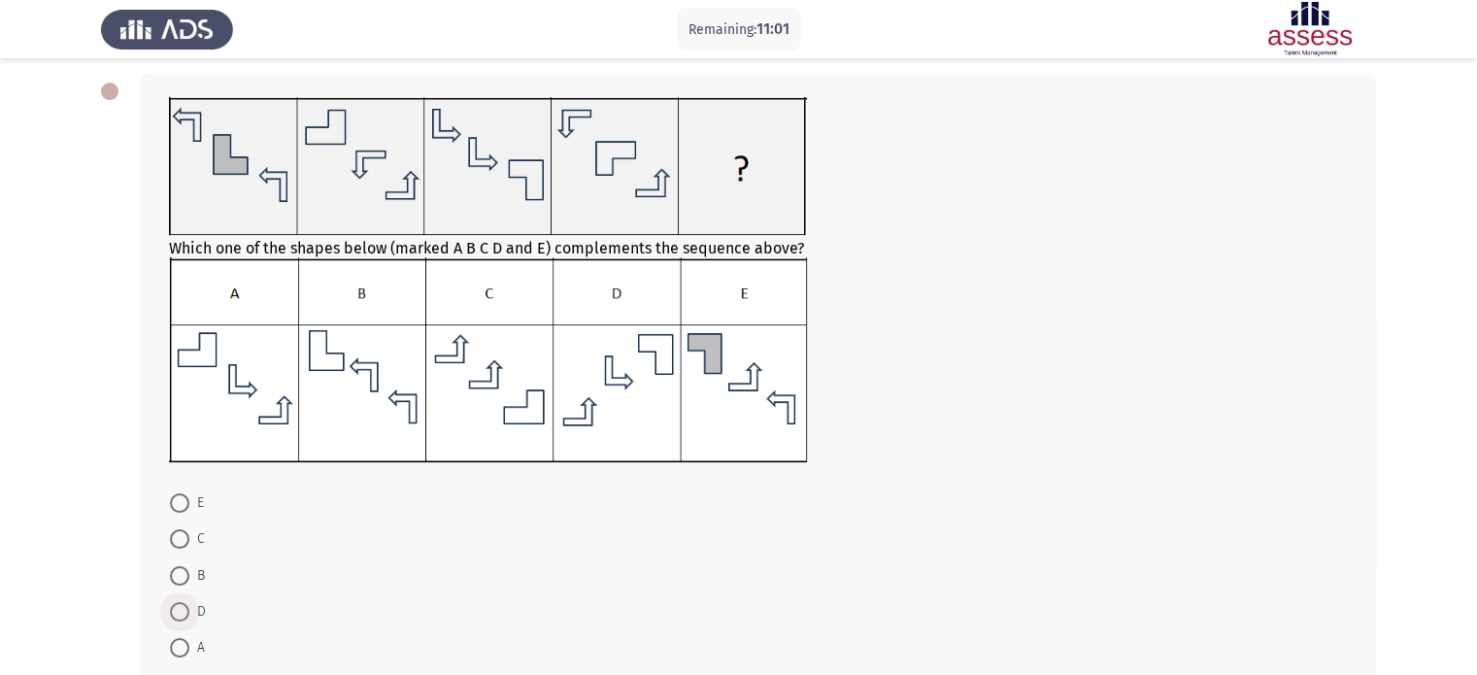
click at [185, 607] on span at bounding box center [179, 611] width 19 height 19
click at [185, 607] on input "D" at bounding box center [179, 611] width 19 height 19
radio input "true"
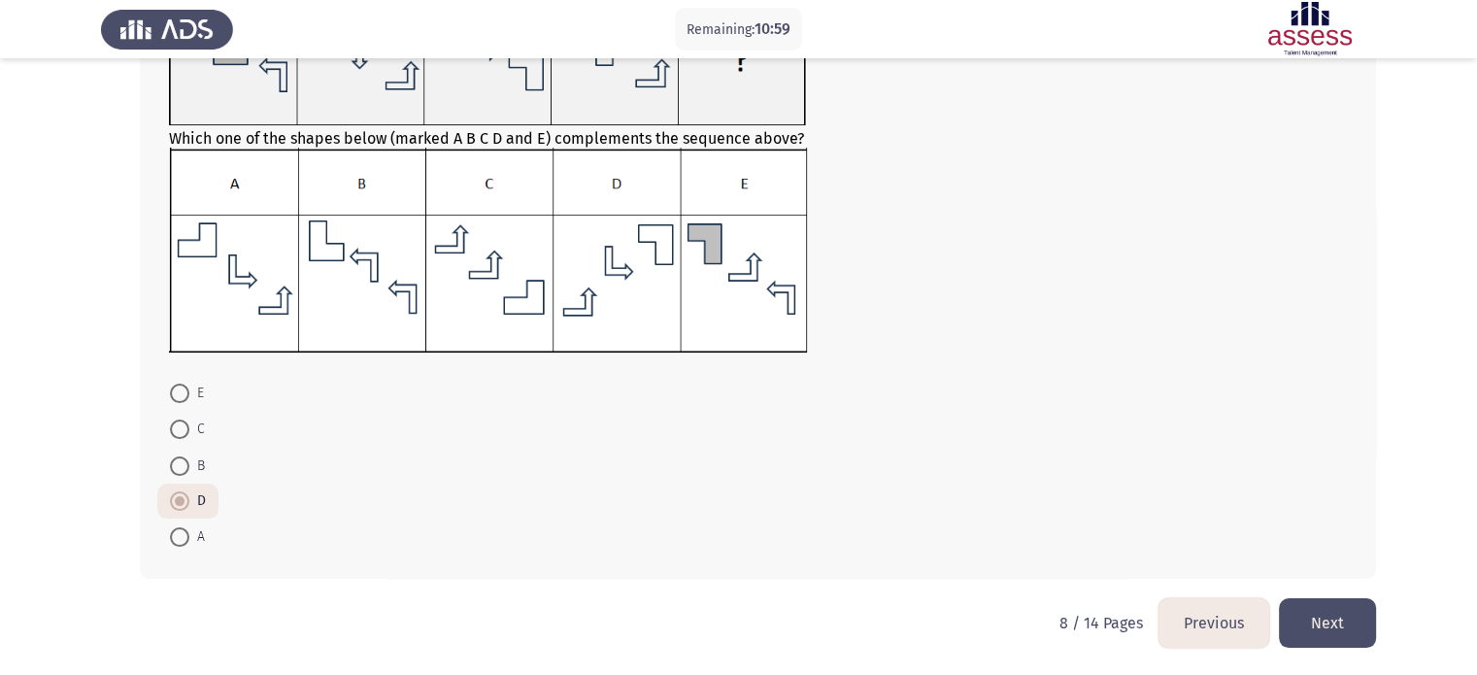
click at [1335, 617] on button "Next" at bounding box center [1327, 623] width 97 height 50
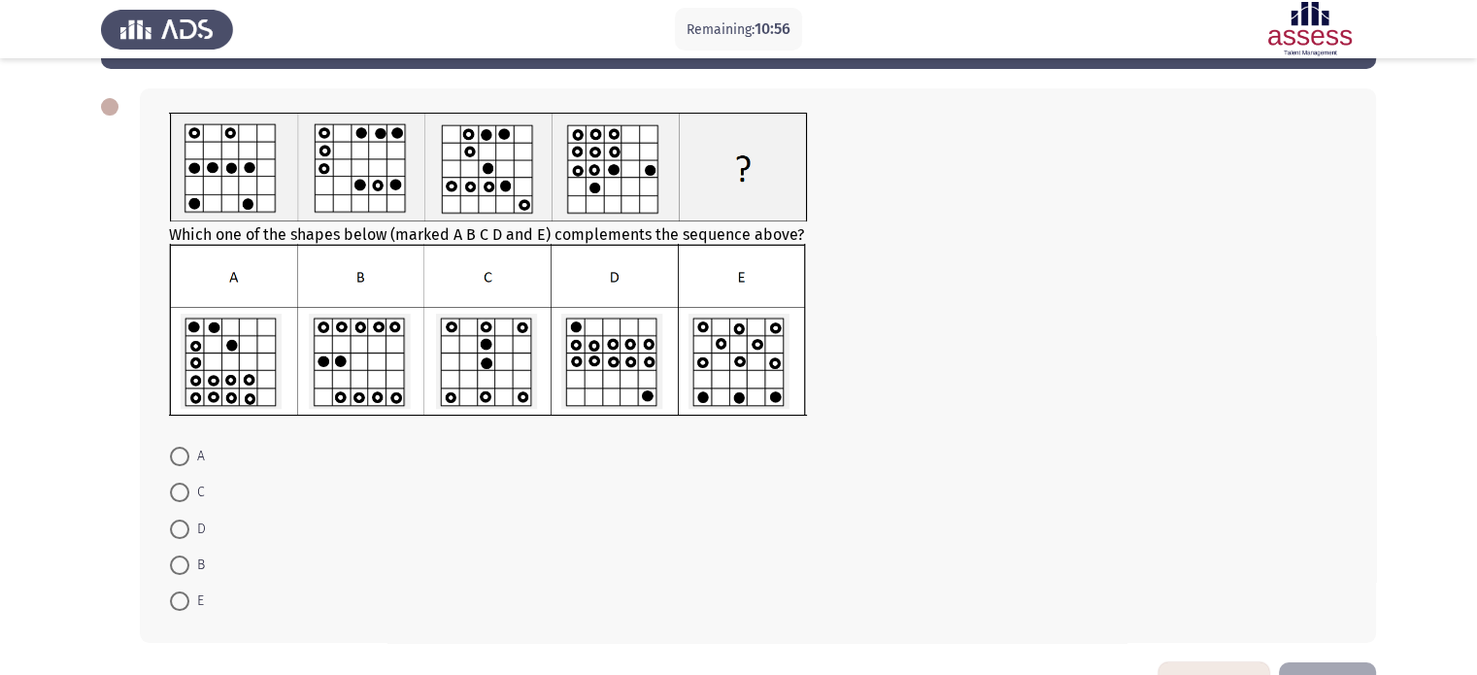
scroll to position [78, 0]
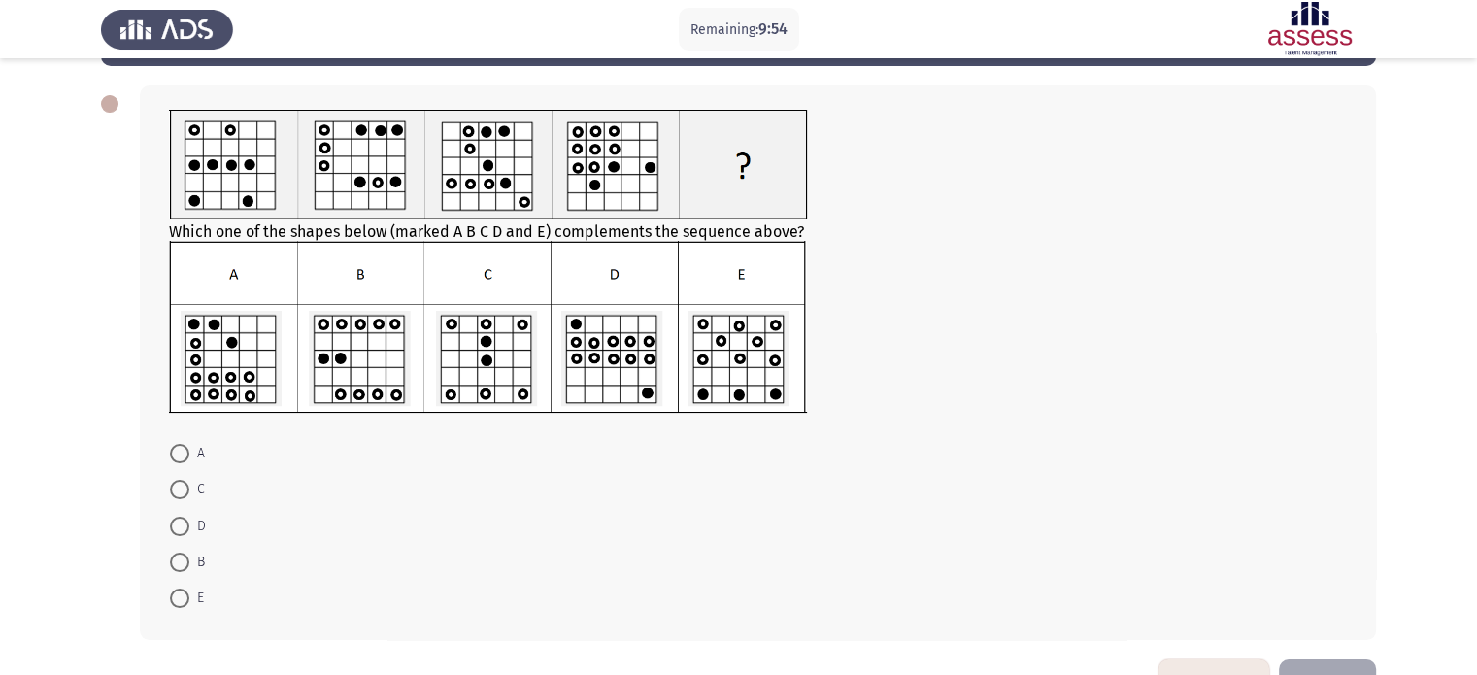
click at [175, 452] on span at bounding box center [179, 453] width 19 height 19
click at [175, 452] on input "A" at bounding box center [179, 453] width 19 height 19
radio input "true"
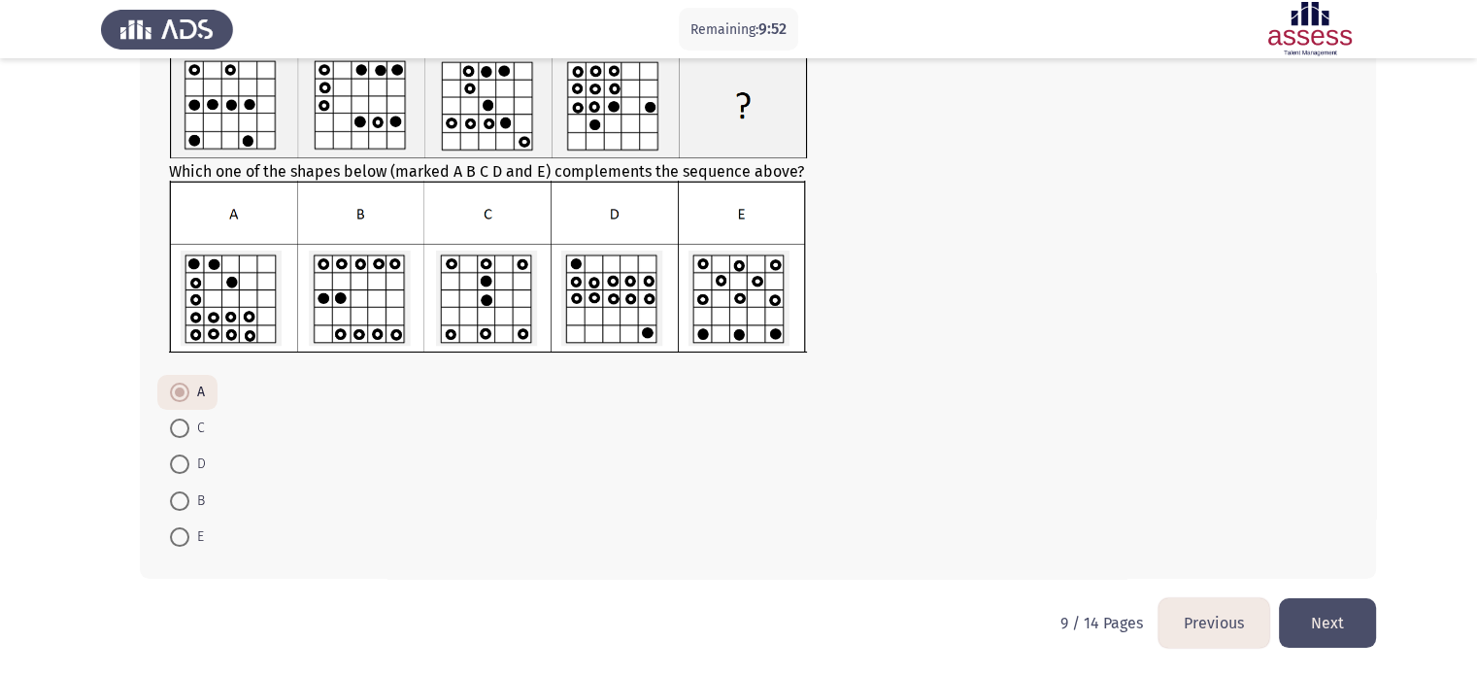
click at [1347, 617] on button "Next" at bounding box center [1327, 623] width 97 height 50
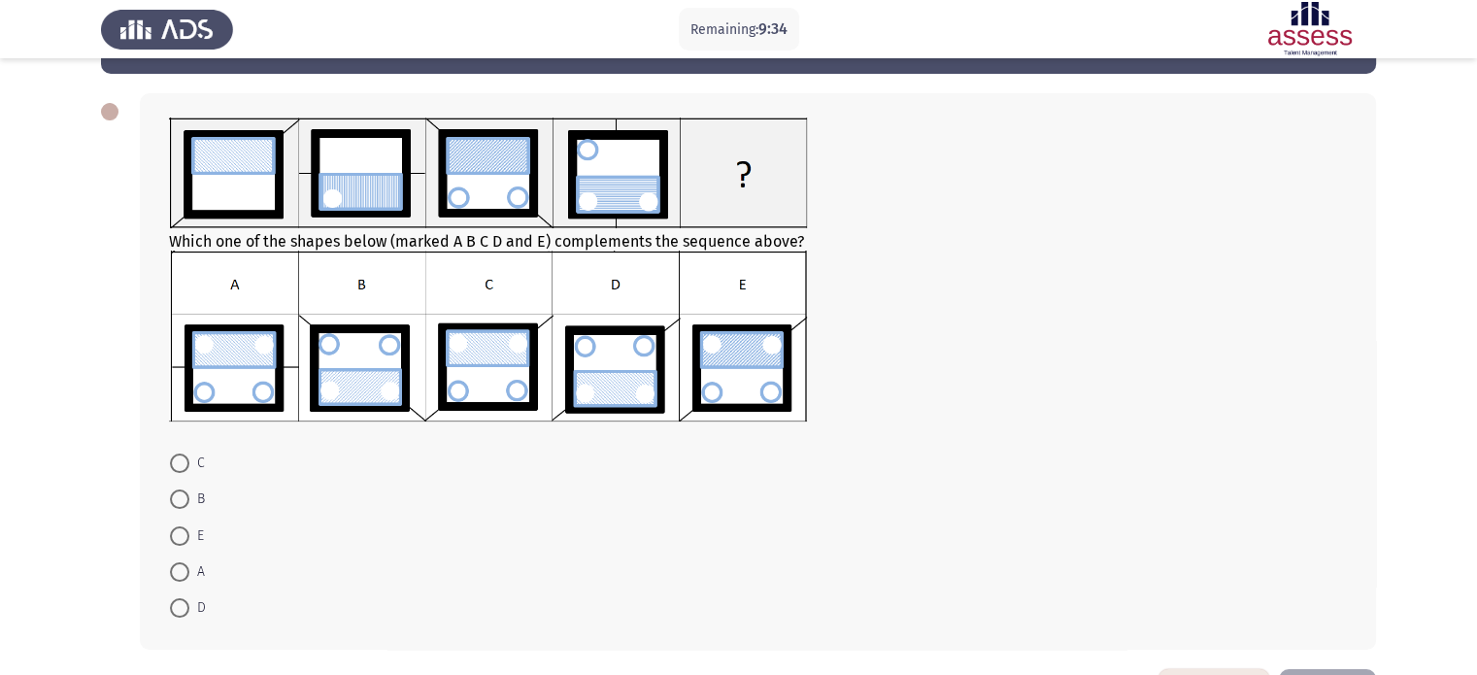
scroll to position [71, 0]
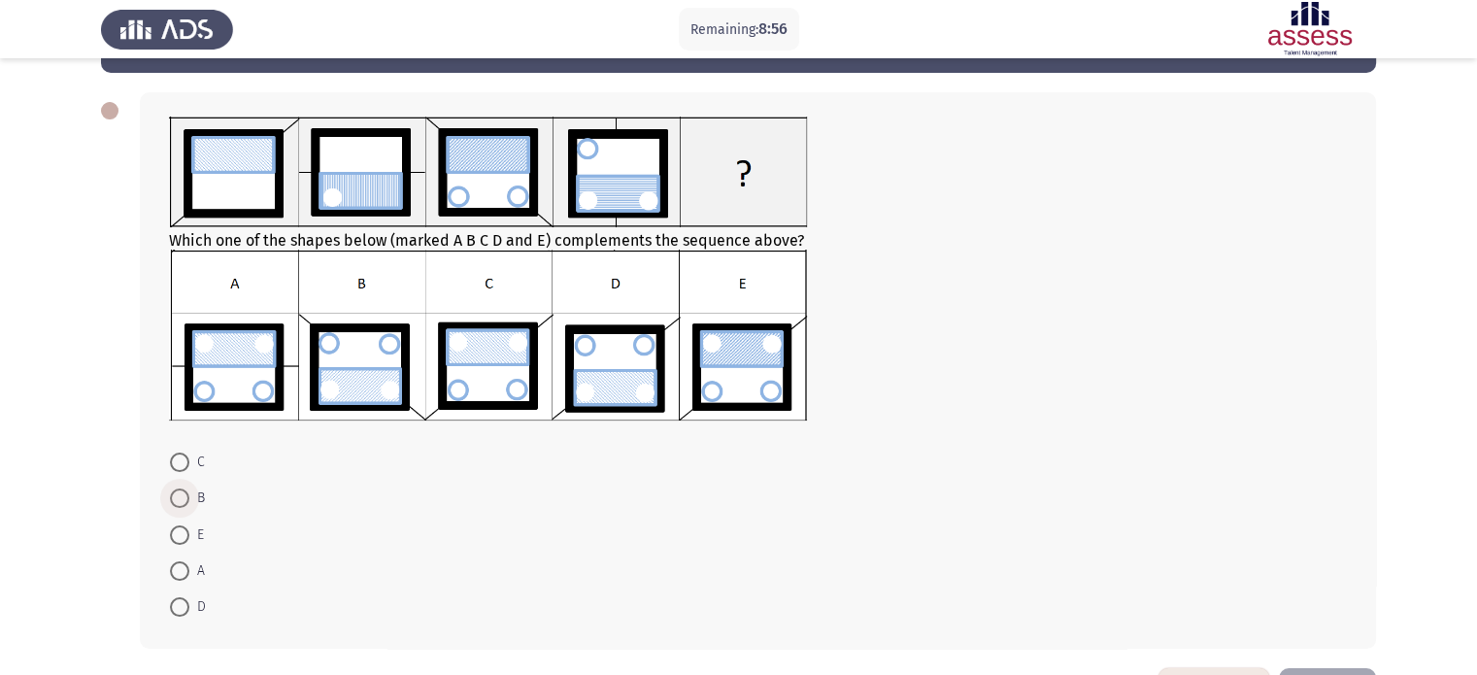
click at [179, 500] on span at bounding box center [179, 497] width 19 height 19
click at [179, 500] on input "B" at bounding box center [179, 497] width 19 height 19
radio input "true"
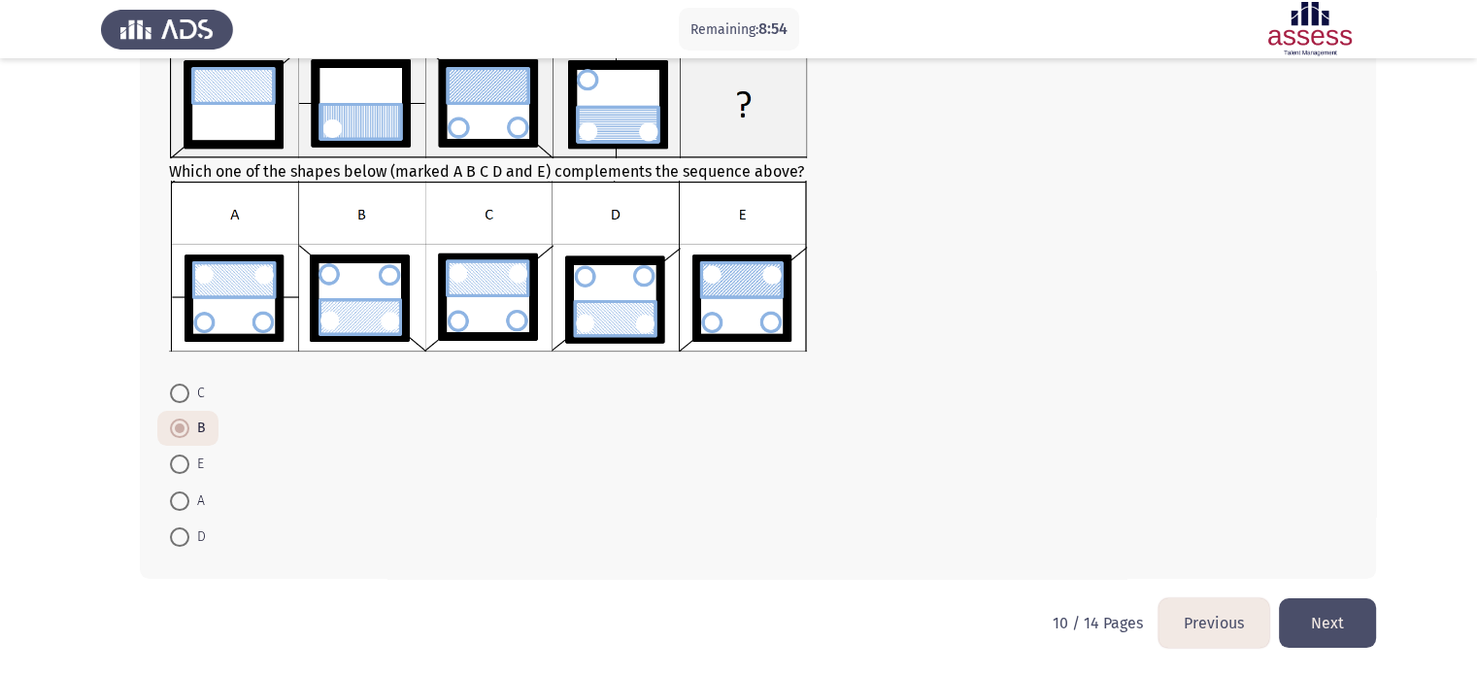
click at [1352, 625] on button "Next" at bounding box center [1327, 623] width 97 height 50
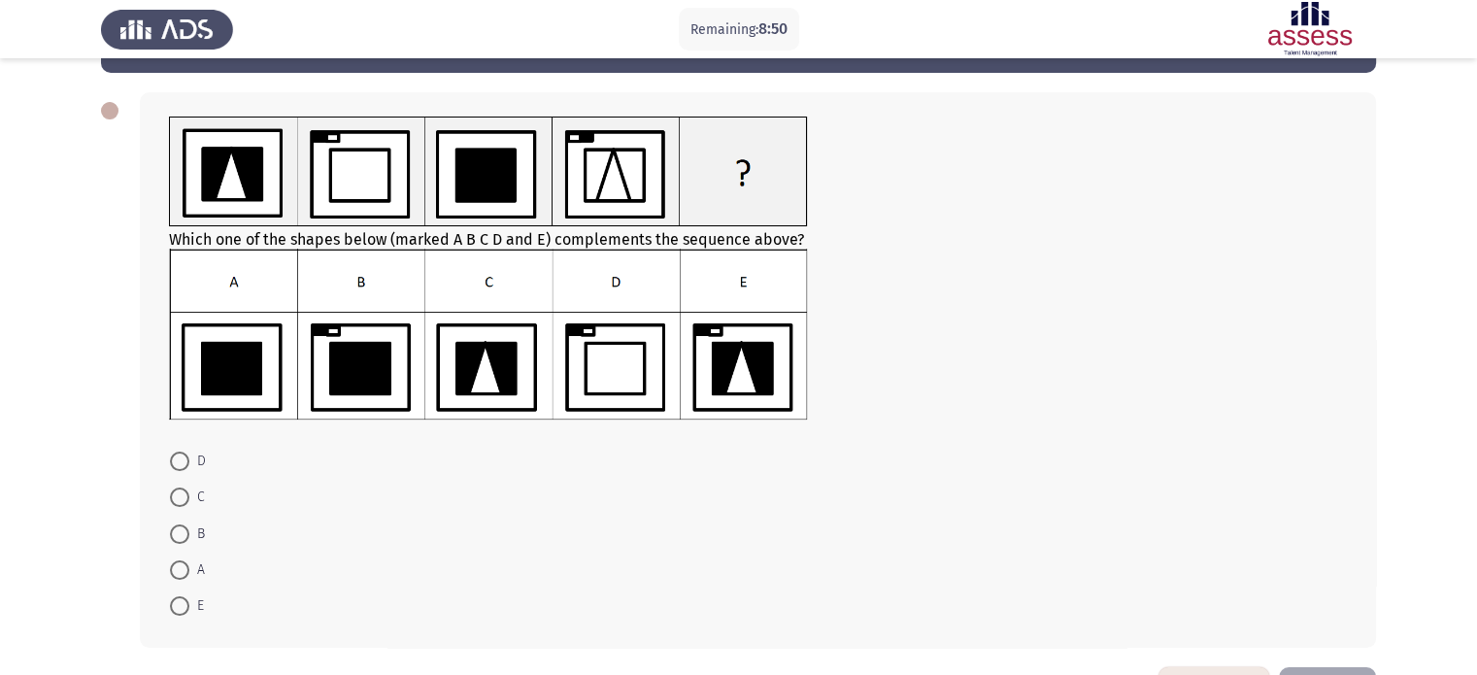
scroll to position [70, 0]
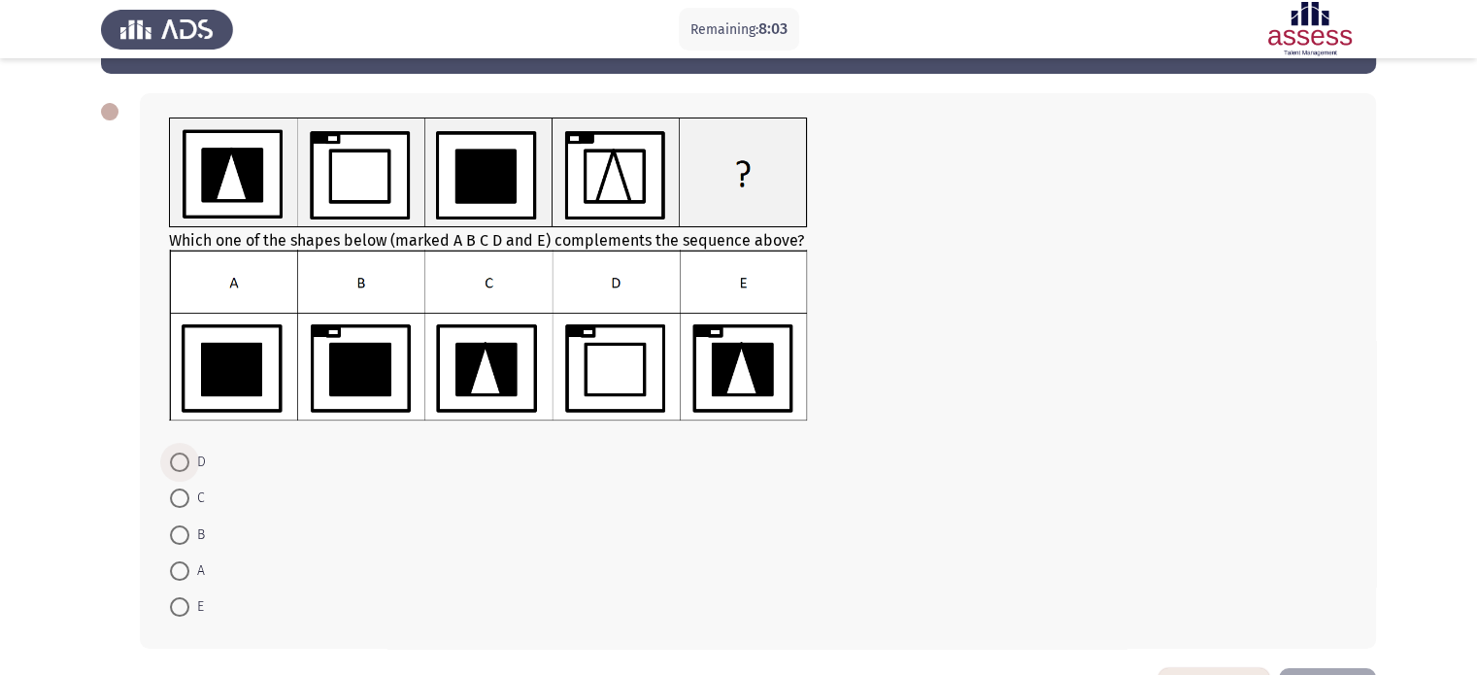
click at [185, 457] on span at bounding box center [179, 461] width 19 height 19
click at [185, 457] on input "D" at bounding box center [179, 461] width 19 height 19
radio input "true"
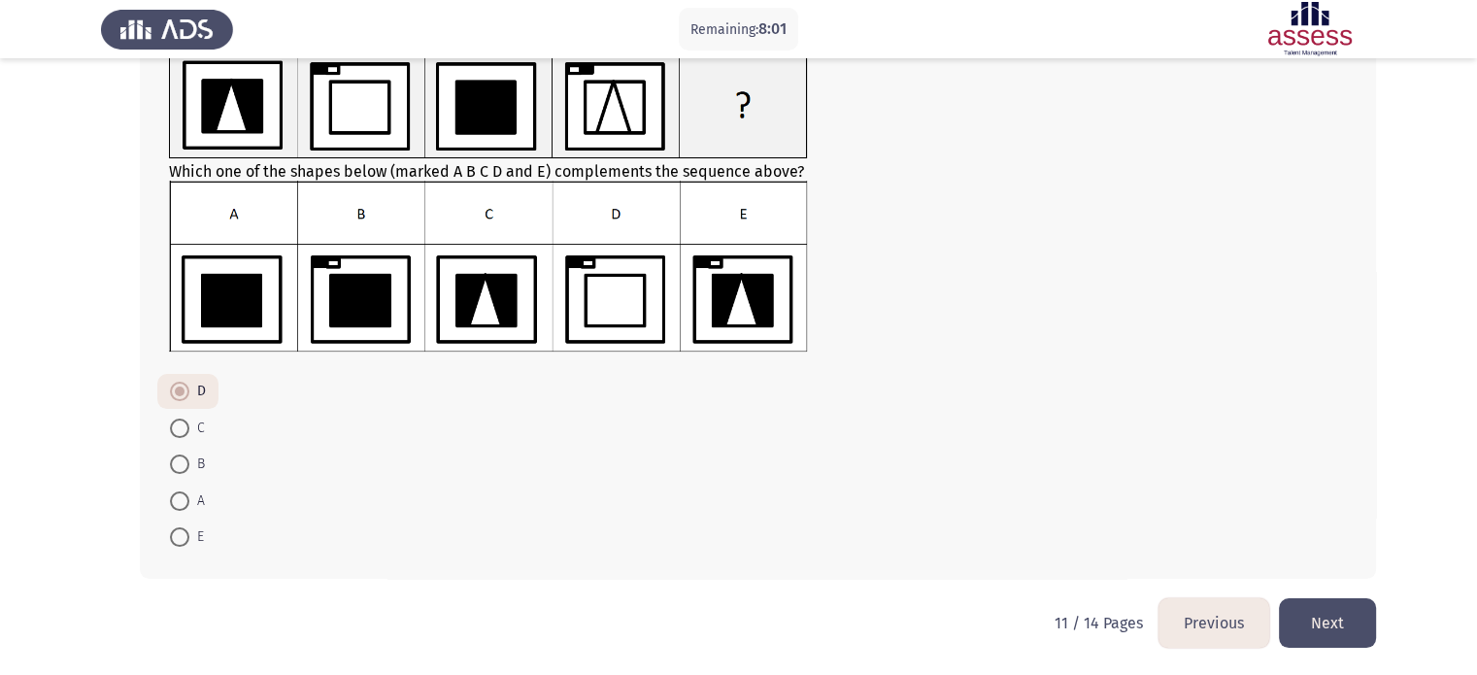
click at [1349, 646] on button "Next" at bounding box center [1327, 623] width 97 height 50
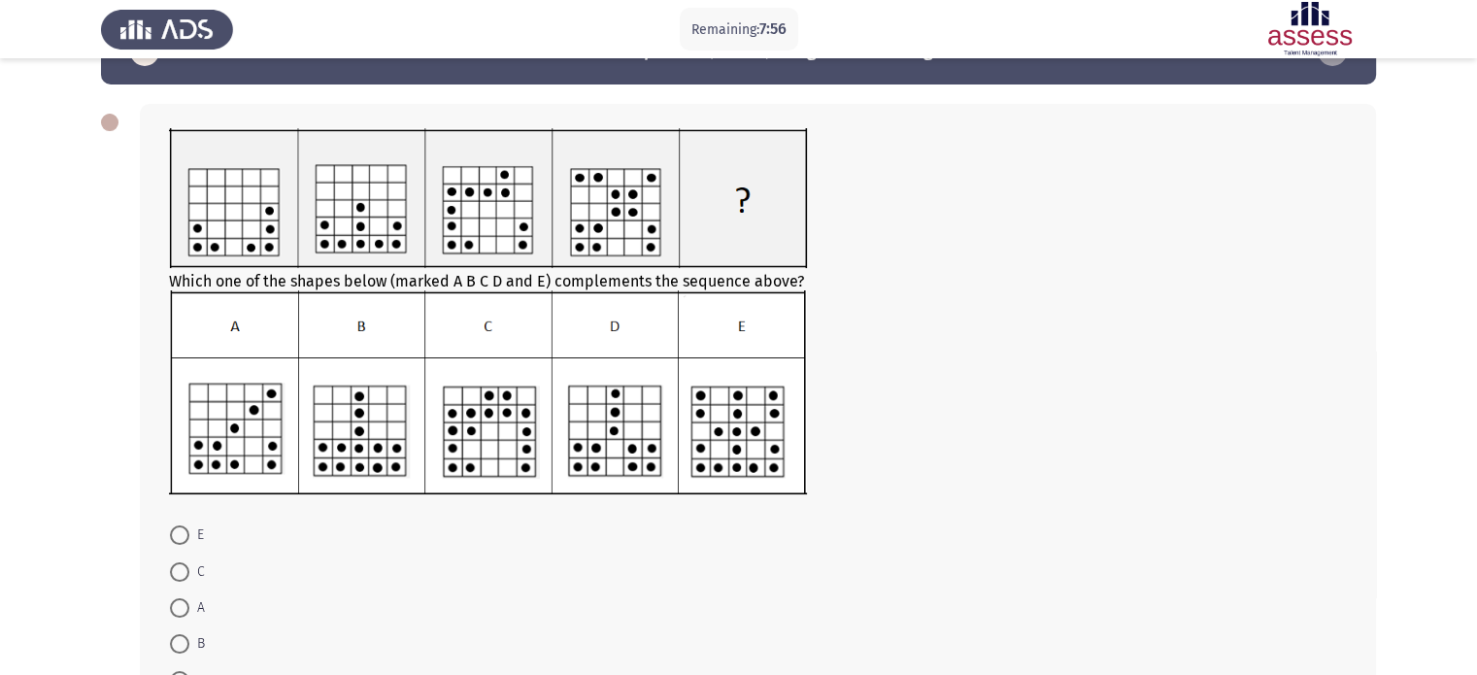
scroll to position [62, 0]
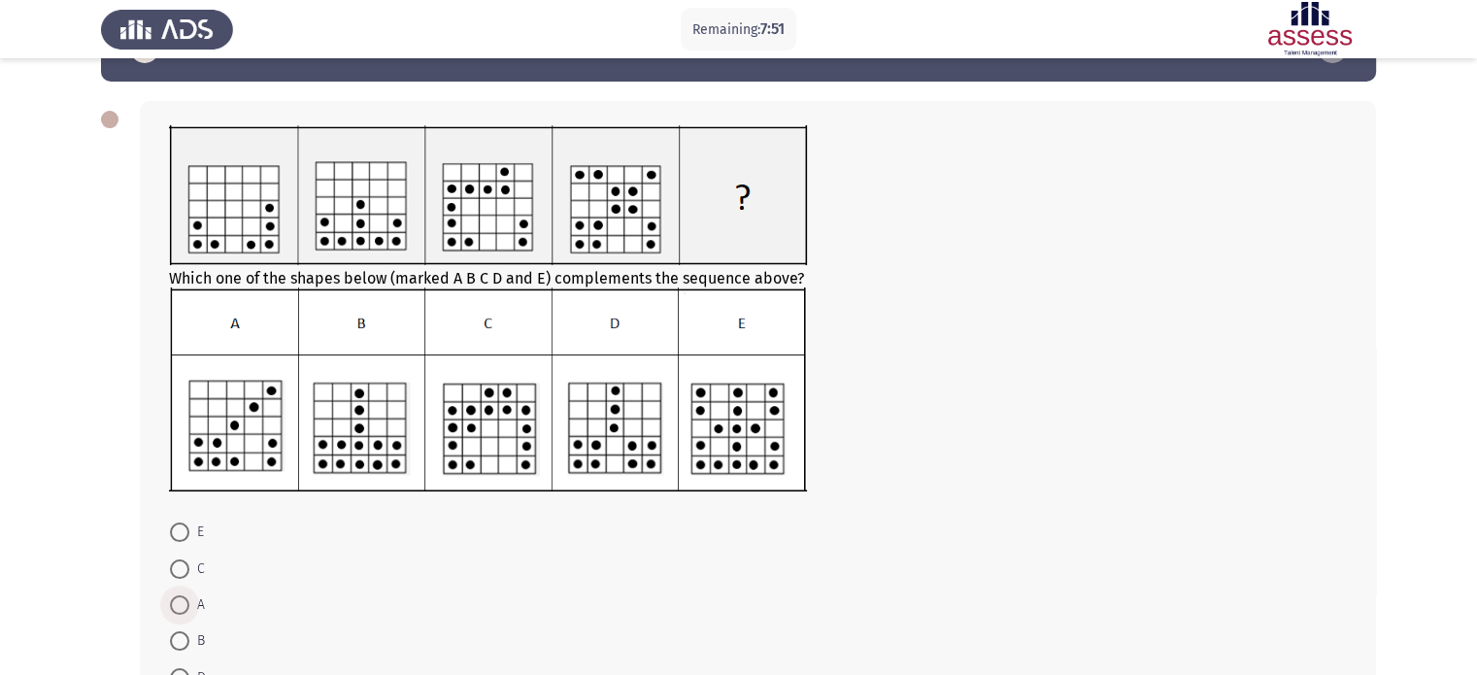
click at [192, 601] on span "A" at bounding box center [197, 604] width 16 height 23
click at [189, 601] on input "A" at bounding box center [179, 604] width 19 height 19
radio input "true"
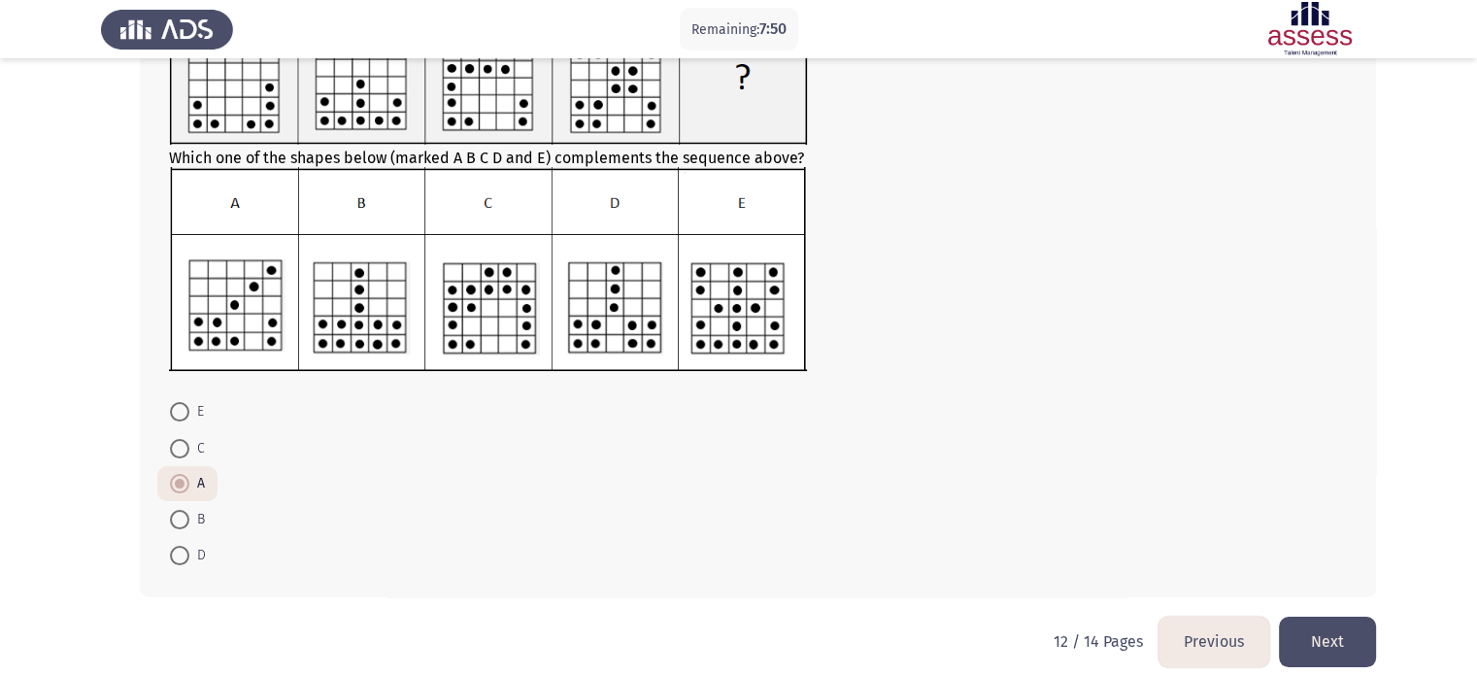
scroll to position [202, 0]
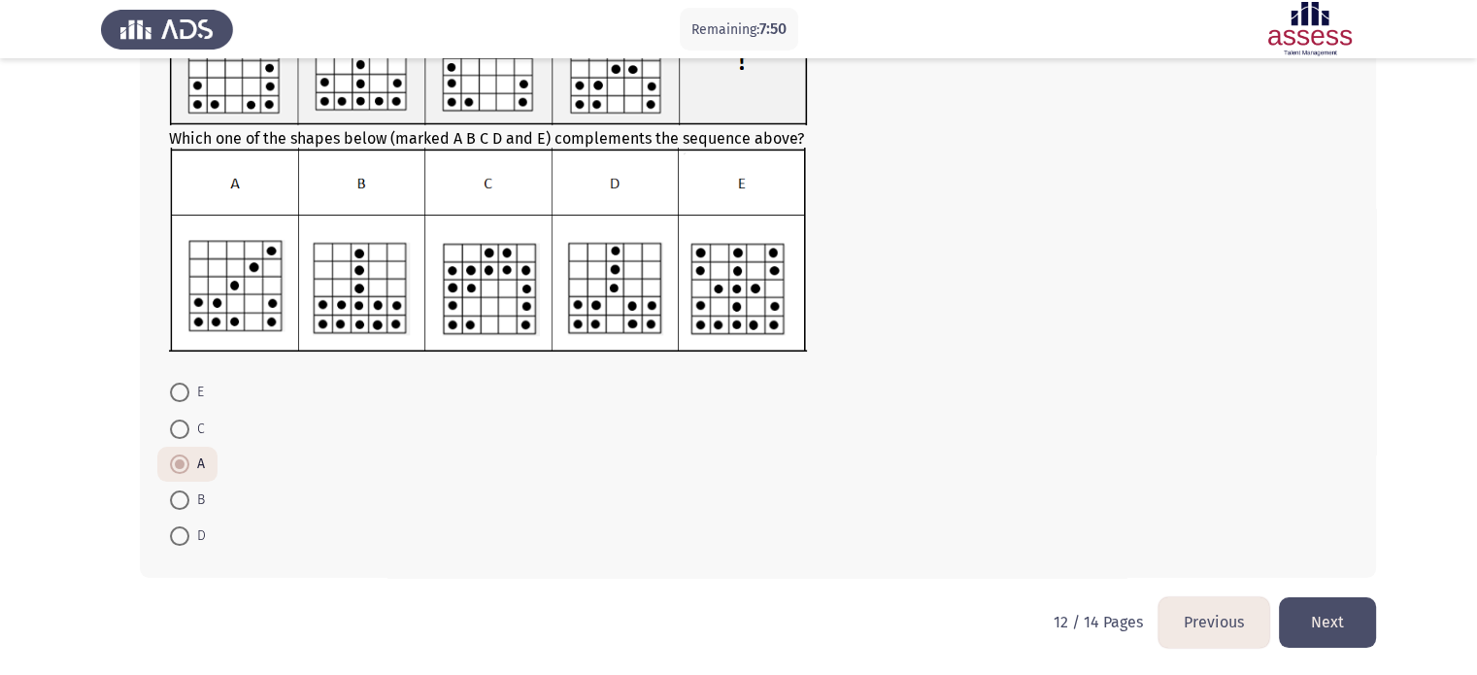
click at [1332, 612] on button "Next" at bounding box center [1327, 622] width 97 height 50
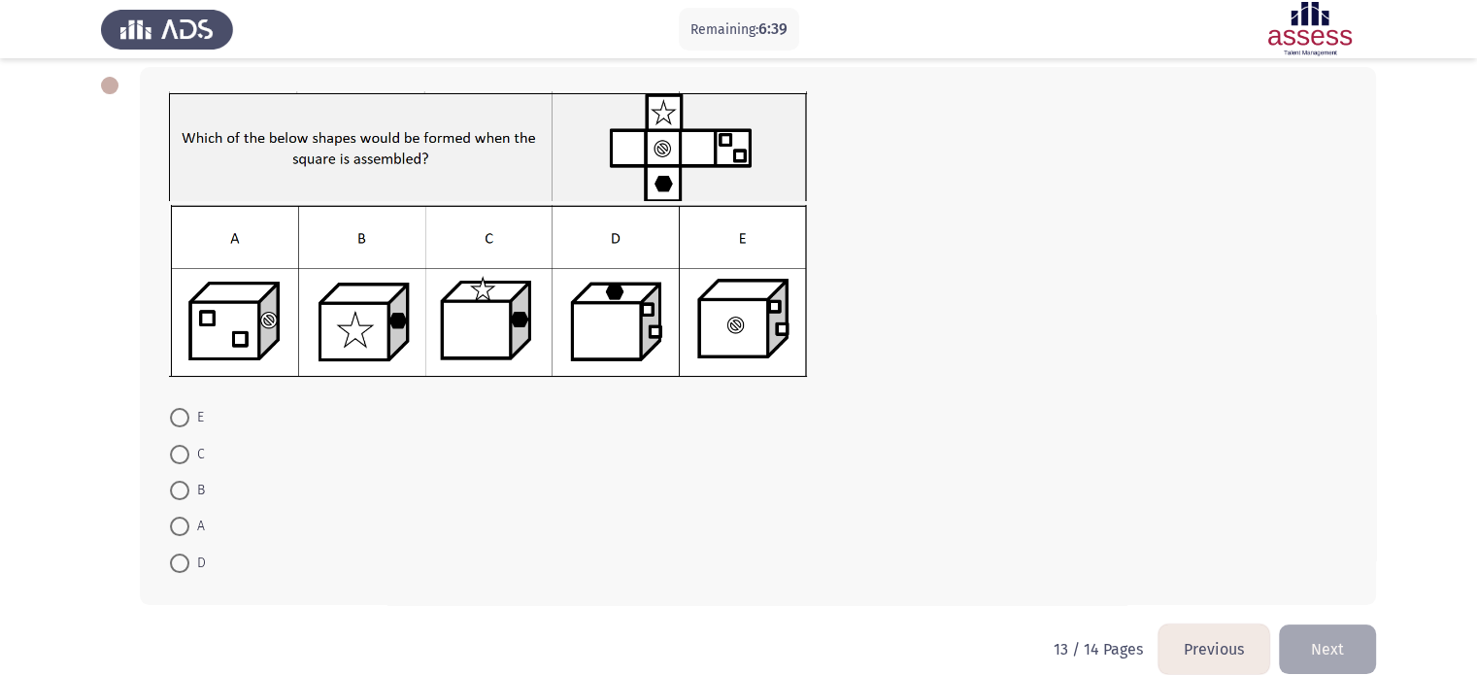
scroll to position [93, 0]
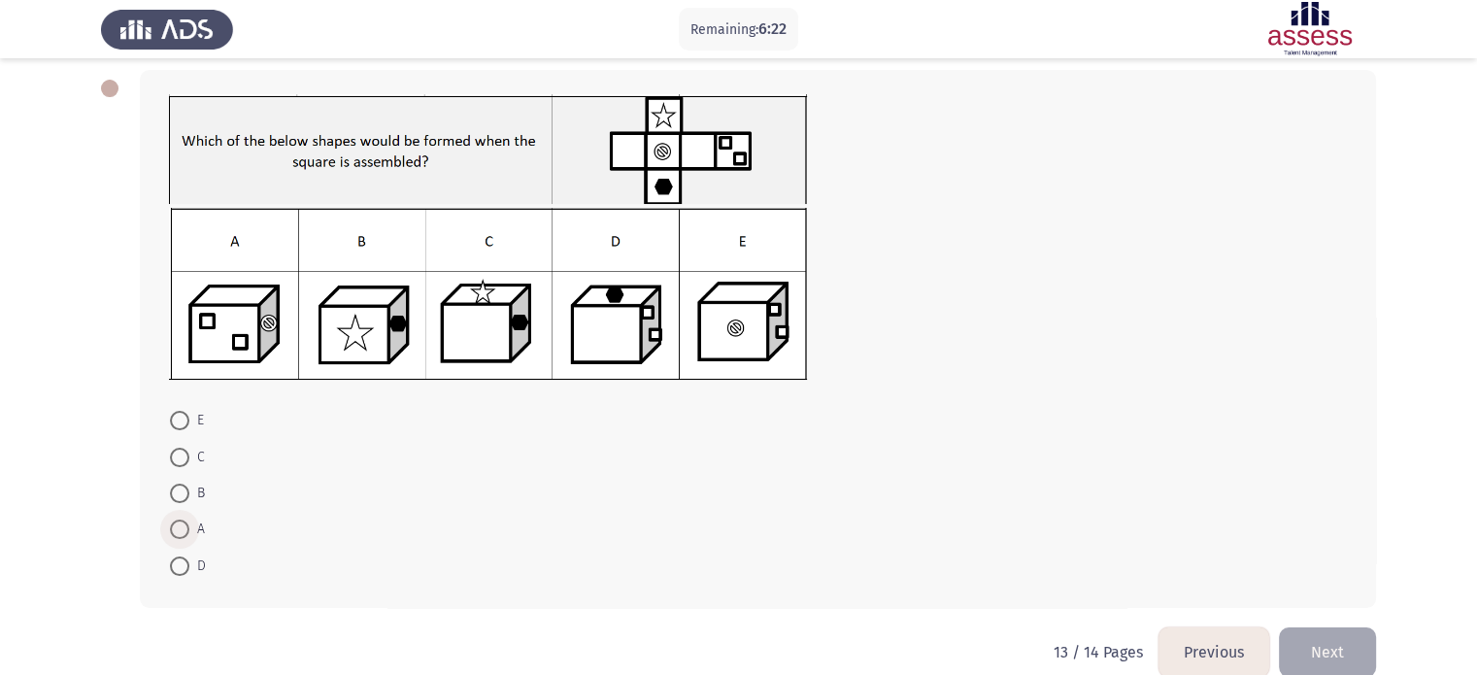
click at [179, 522] on span at bounding box center [179, 528] width 19 height 19
click at [179, 522] on input "A" at bounding box center [179, 528] width 19 height 19
radio input "true"
click at [1309, 647] on button "Next" at bounding box center [1327, 650] width 97 height 50
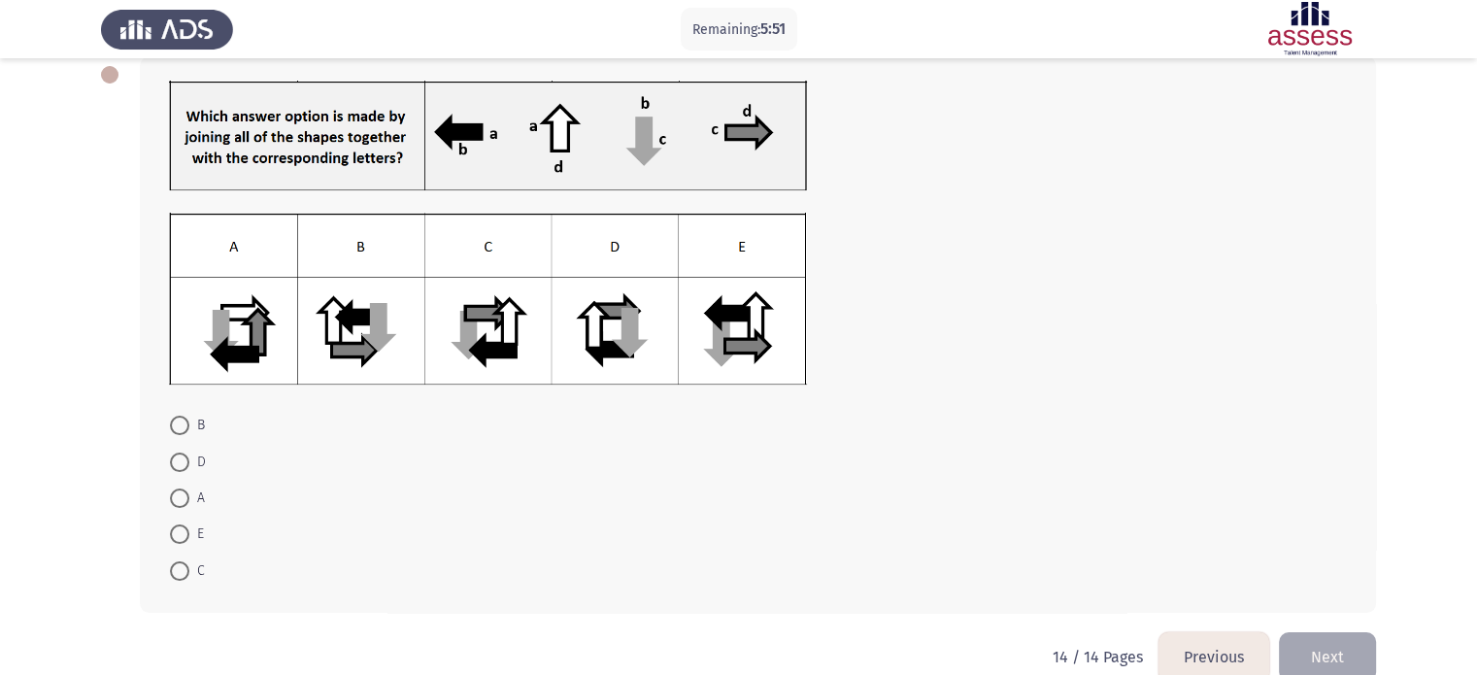
scroll to position [109, 0]
click at [183, 455] on span at bounding box center [179, 460] width 19 height 19
click at [183, 455] on input "D" at bounding box center [179, 460] width 19 height 19
radio input "true"
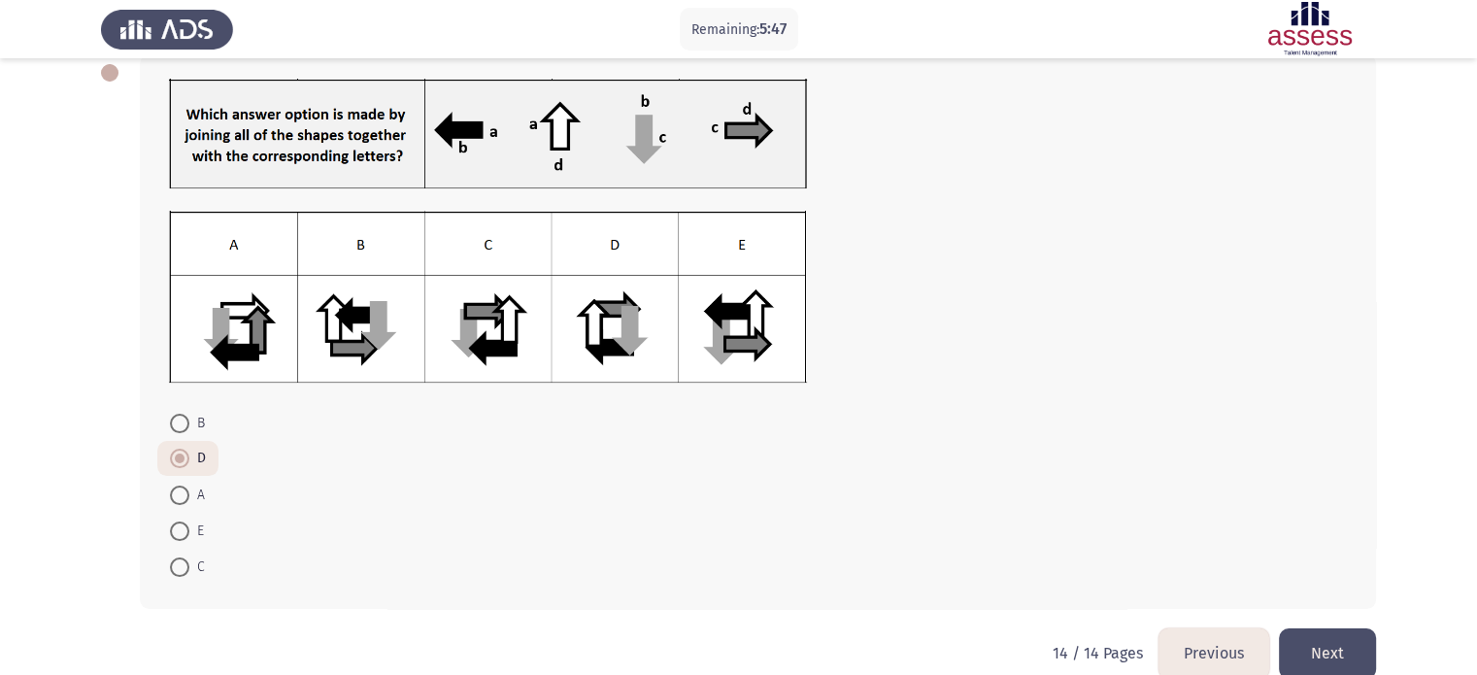
drag, startPoint x: 1348, startPoint y: 651, endPoint x: 1359, endPoint y: 638, distance: 17.9
click at [1354, 637] on button "Next" at bounding box center [1327, 653] width 97 height 50
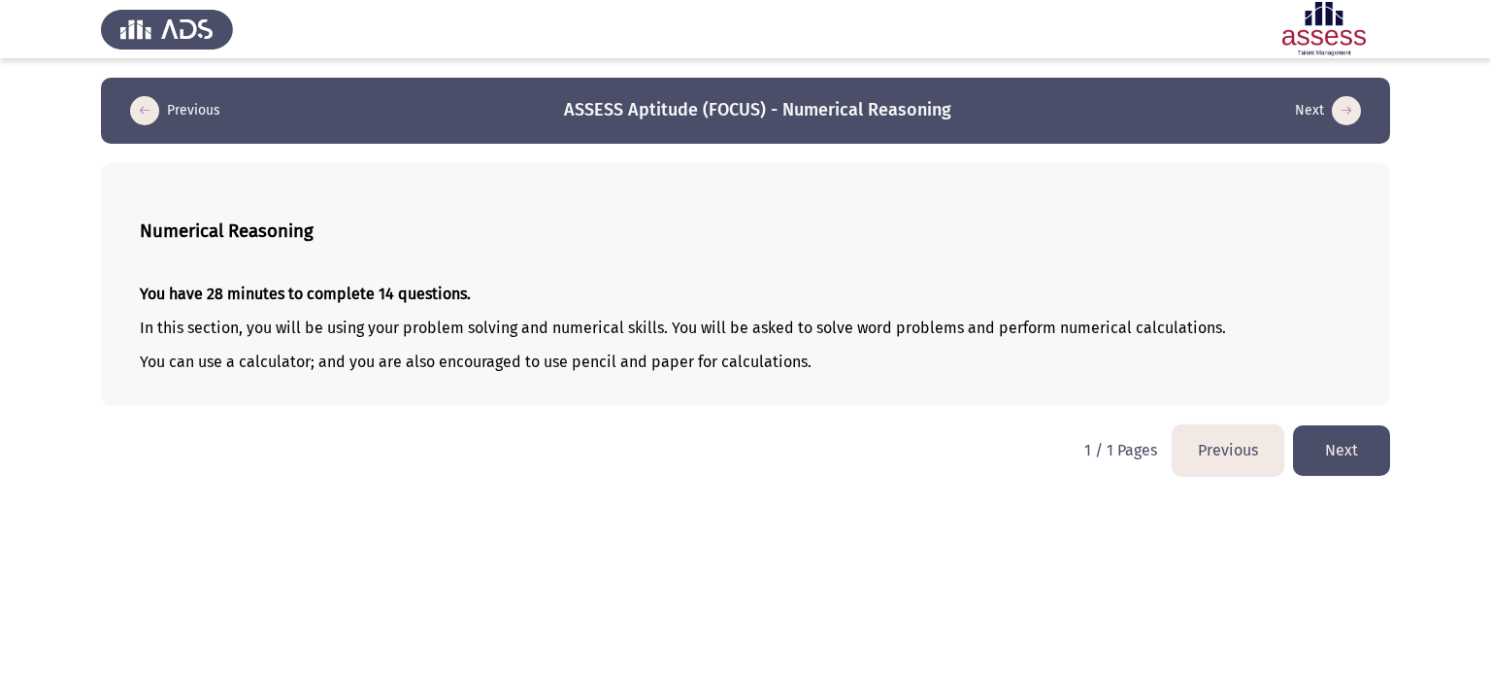
click at [1343, 444] on button "Next" at bounding box center [1341, 450] width 97 height 50
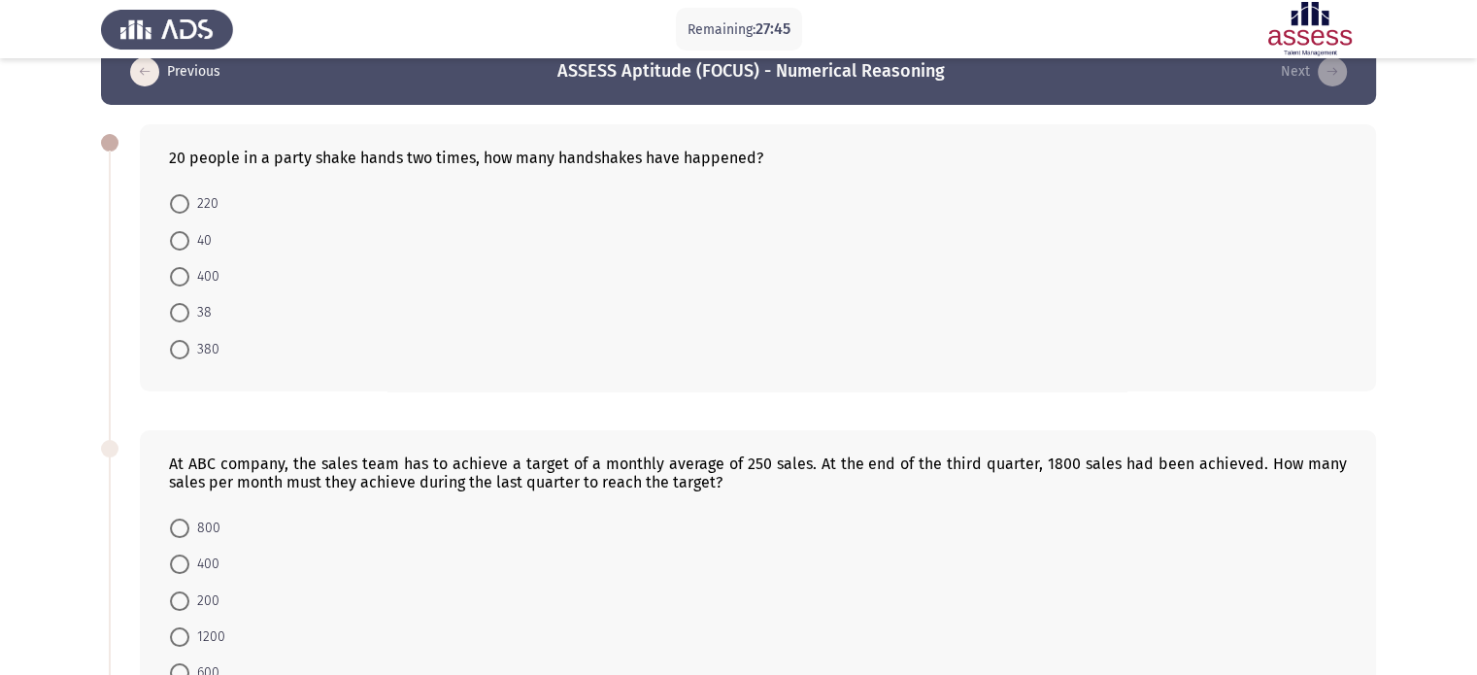
scroll to position [45, 0]
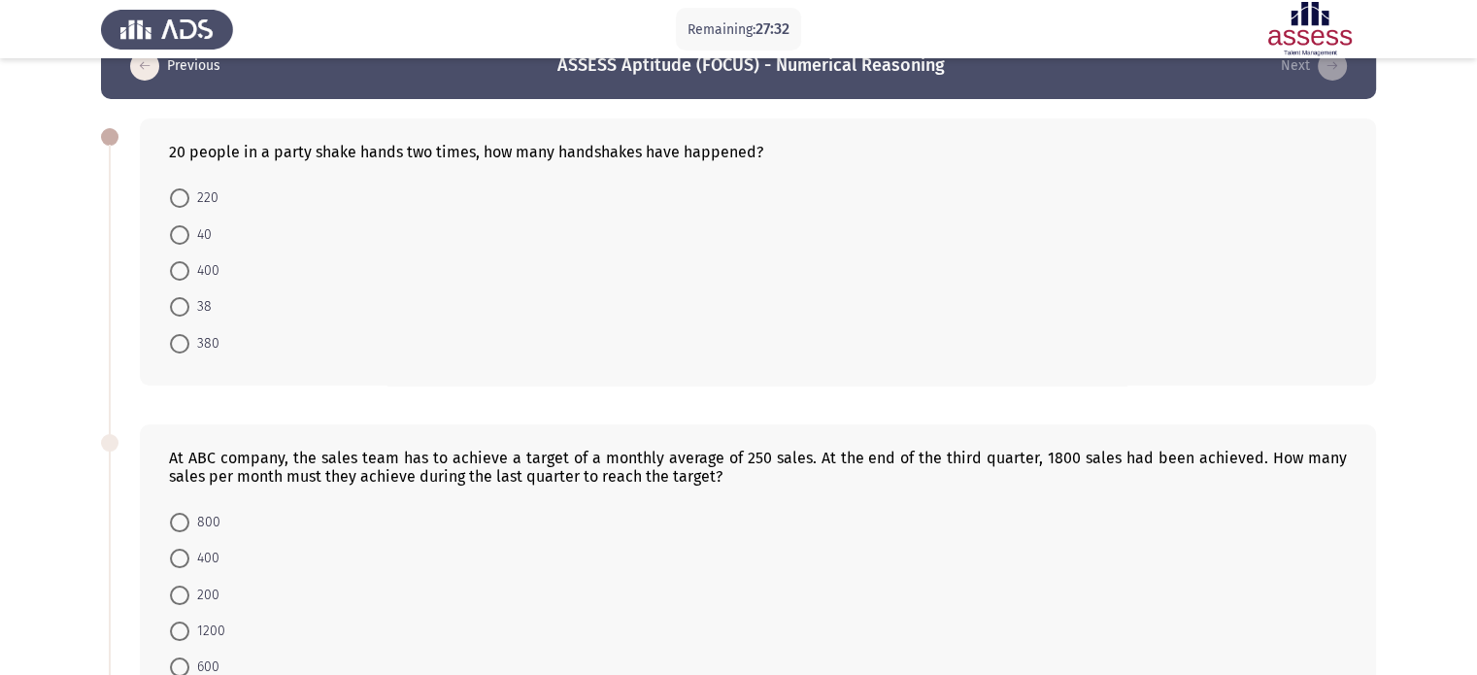
click at [199, 340] on span "380" at bounding box center [204, 343] width 30 height 23
click at [189, 340] on input "380" at bounding box center [179, 343] width 19 height 19
radio input "true"
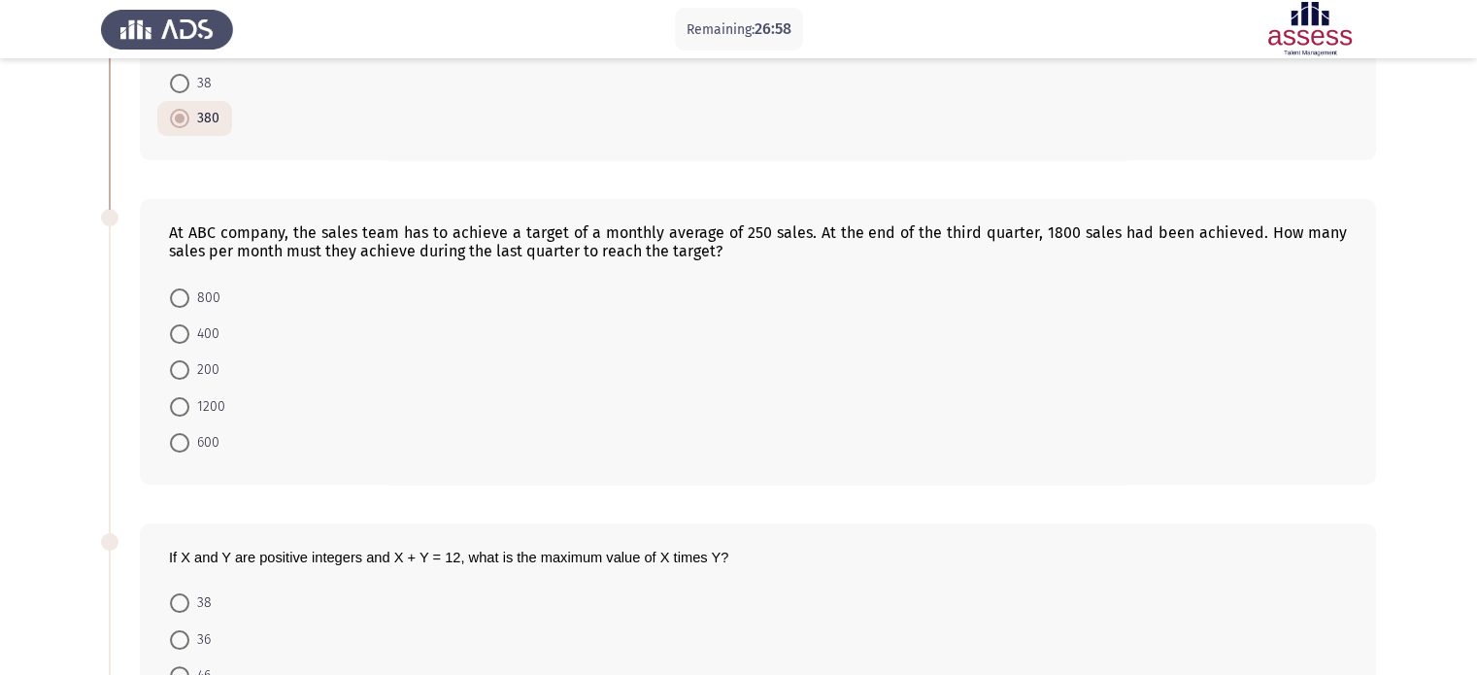
scroll to position [281, 0]
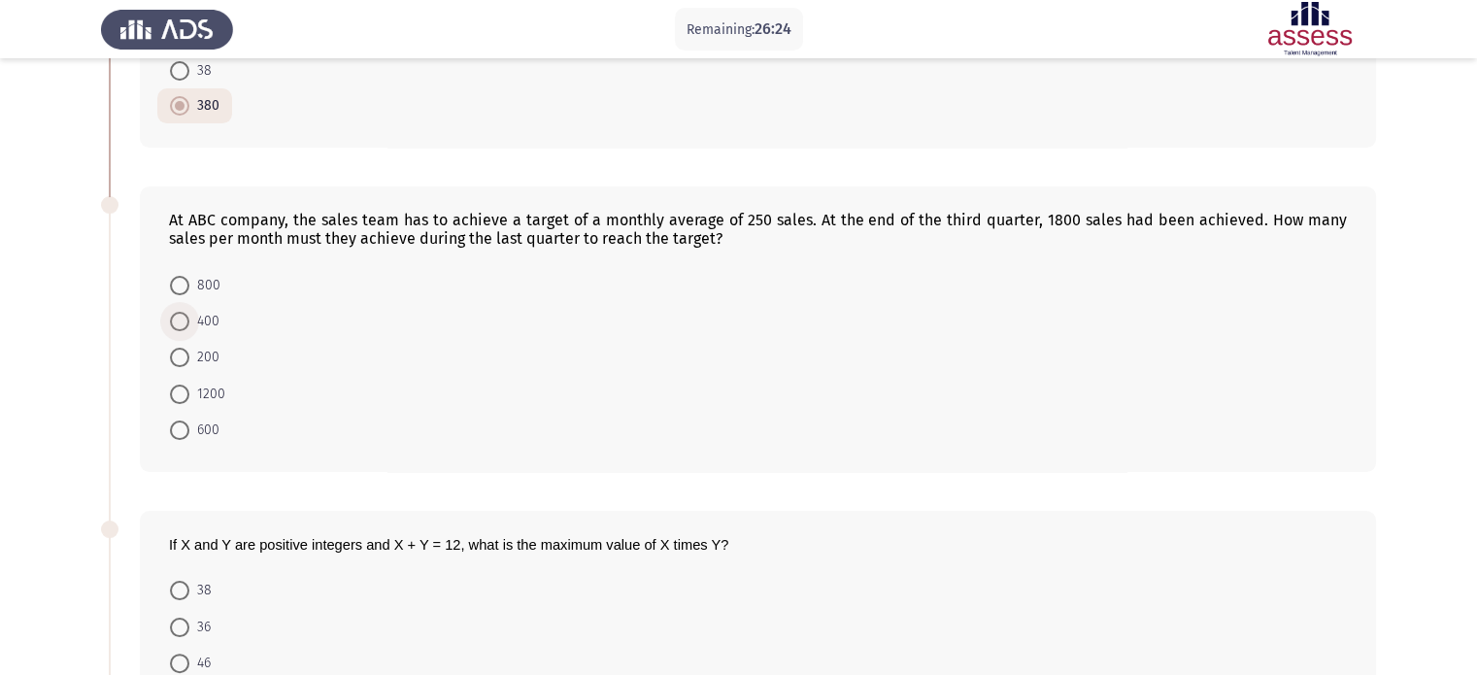
click at [178, 317] on span at bounding box center [179, 321] width 19 height 19
click at [178, 317] on input "400" at bounding box center [179, 321] width 19 height 19
radio input "true"
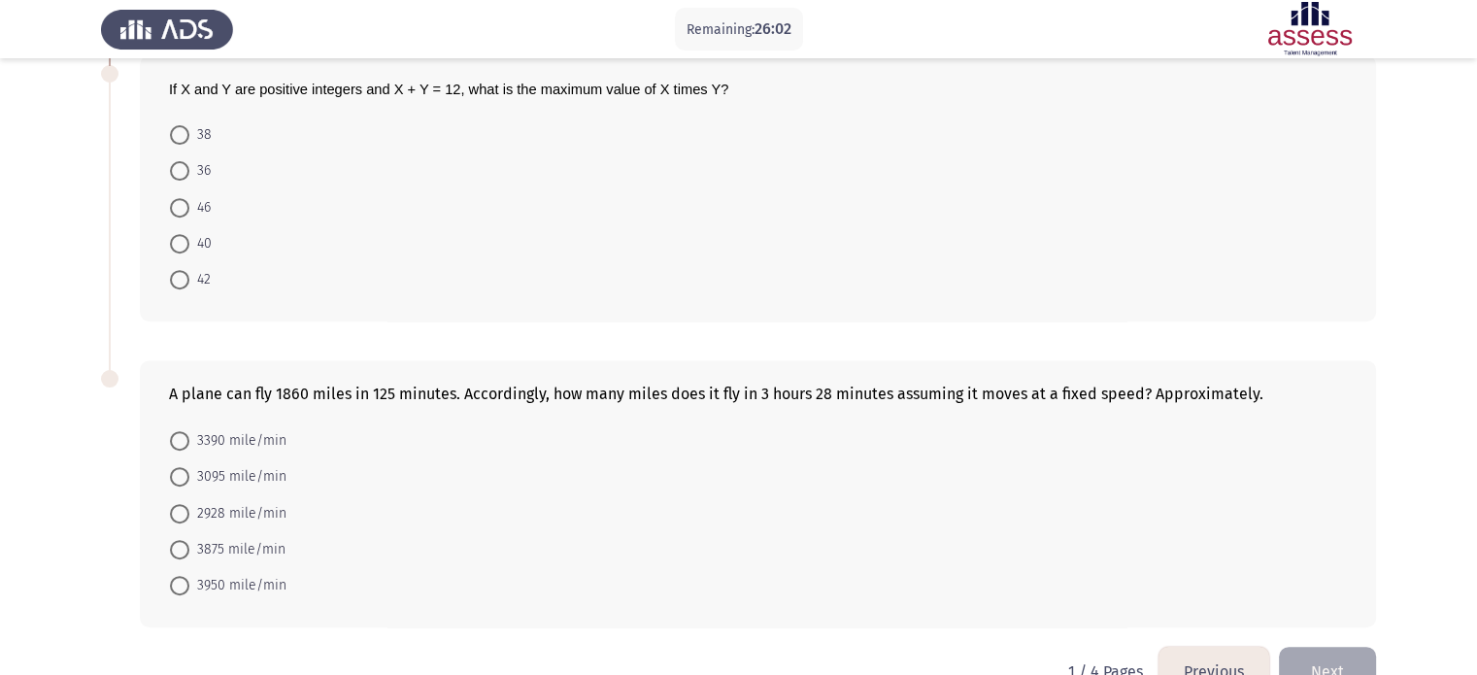
scroll to position [734, 0]
click at [254, 544] on span "3875 mile/min" at bounding box center [237, 550] width 96 height 23
click at [189, 544] on input "3875 mile/min" at bounding box center [179, 550] width 19 height 19
radio input "true"
click at [189, 176] on span "36" at bounding box center [199, 171] width 21 height 23
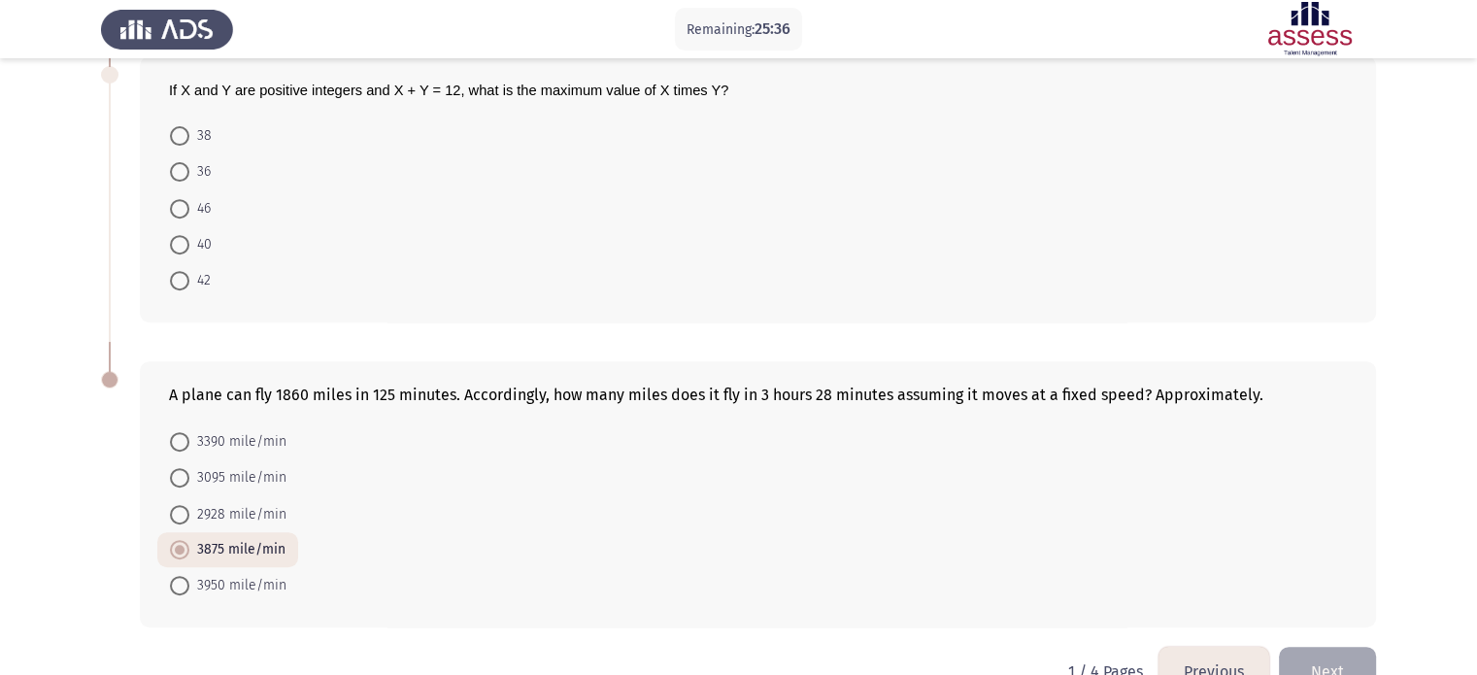
click at [189, 176] on input "36" at bounding box center [179, 171] width 19 height 19
radio input "true"
click at [1315, 663] on button "Next" at bounding box center [1327, 671] width 97 height 50
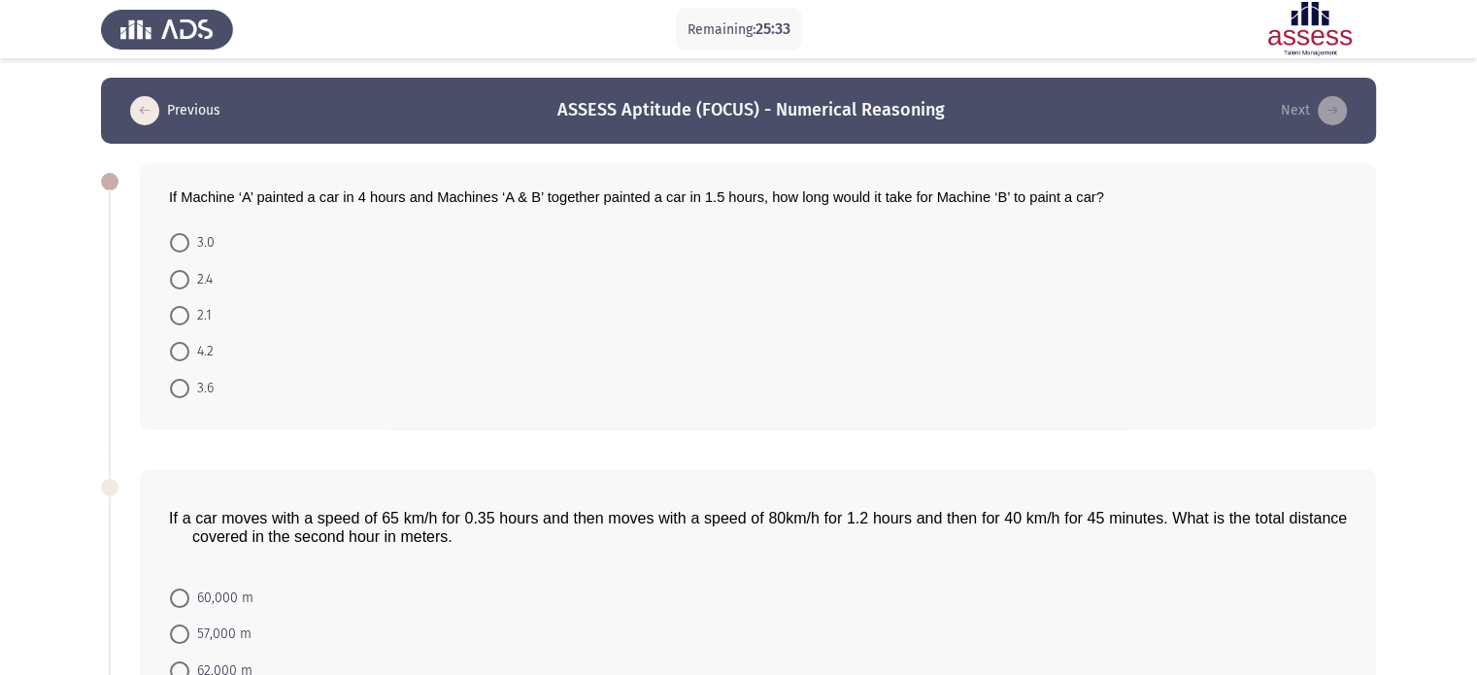
drag, startPoint x: 1472, startPoint y: 242, endPoint x: 1483, endPoint y: 250, distance: 13.2
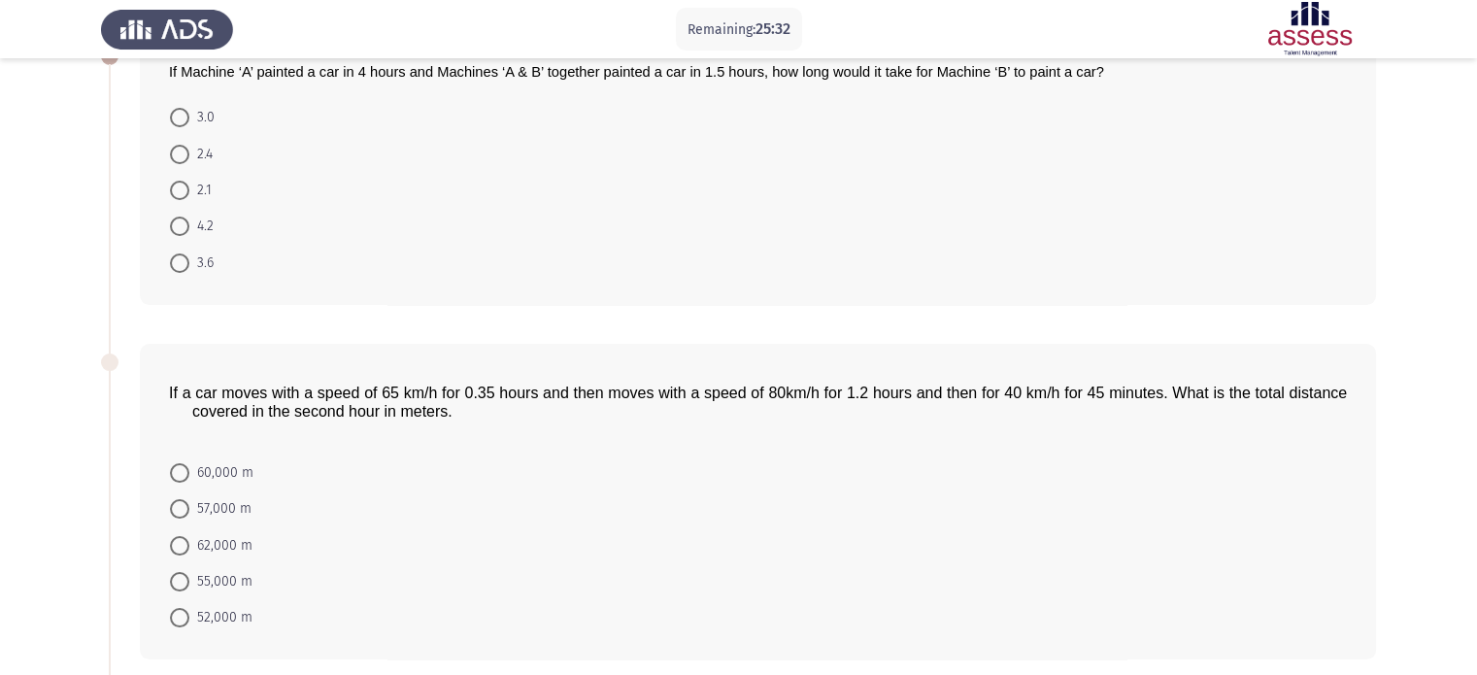
scroll to position [111, 0]
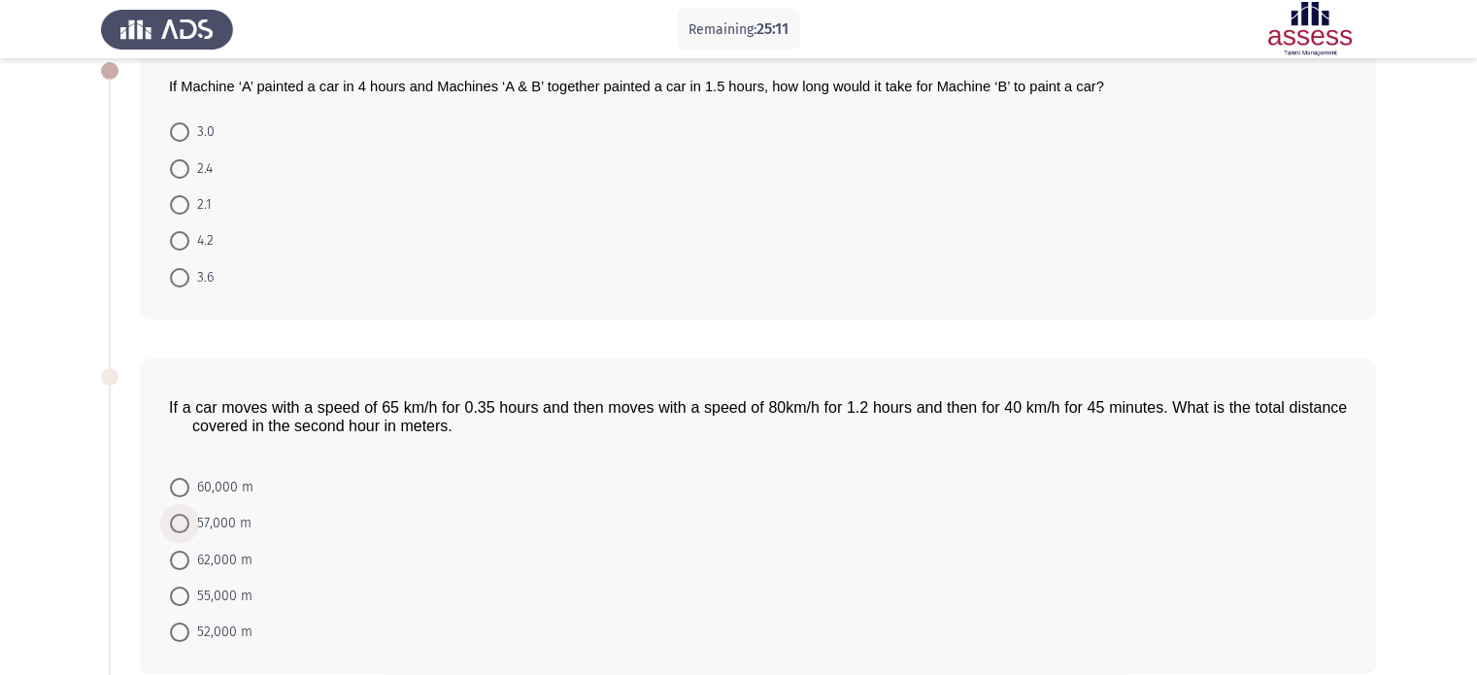
click at [216, 528] on span "57,000 m" at bounding box center [220, 523] width 62 height 23
click at [189, 528] on input "57,000 m" at bounding box center [179, 523] width 19 height 19
radio input "true"
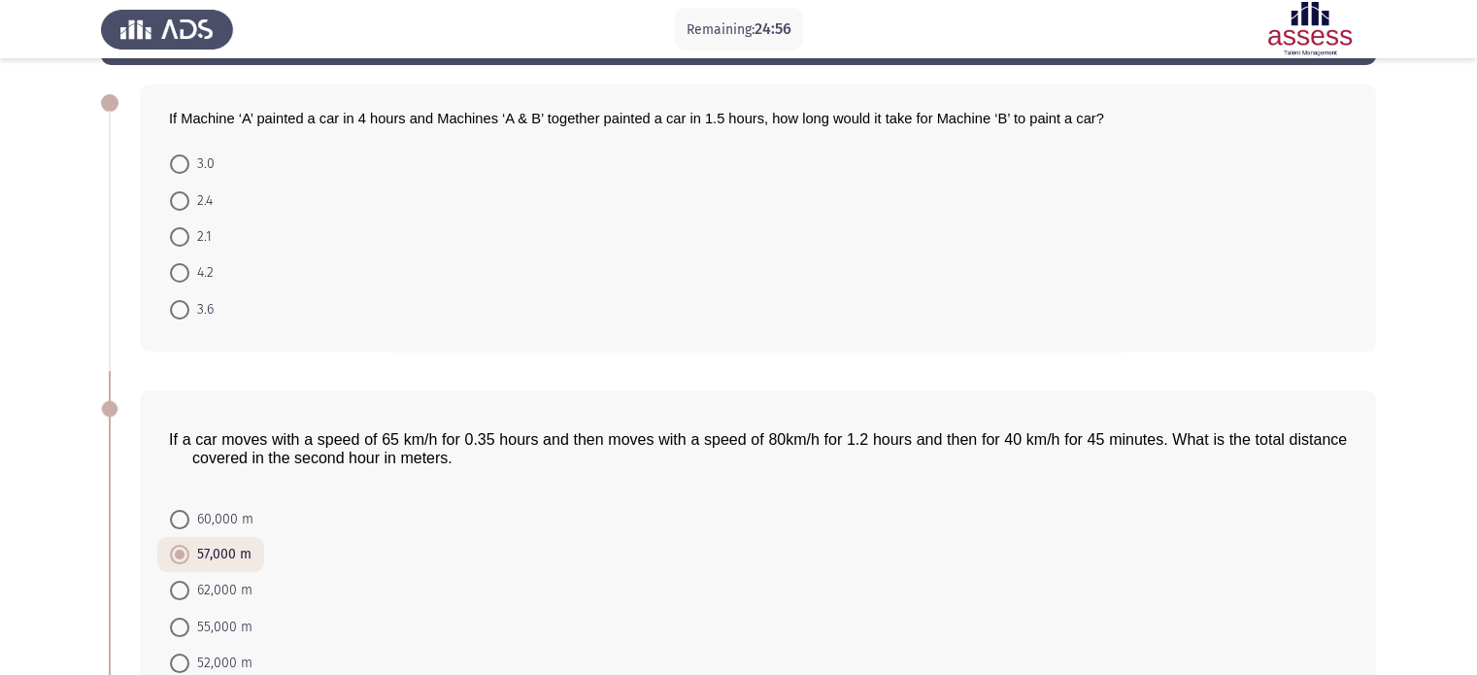
scroll to position [53, 0]
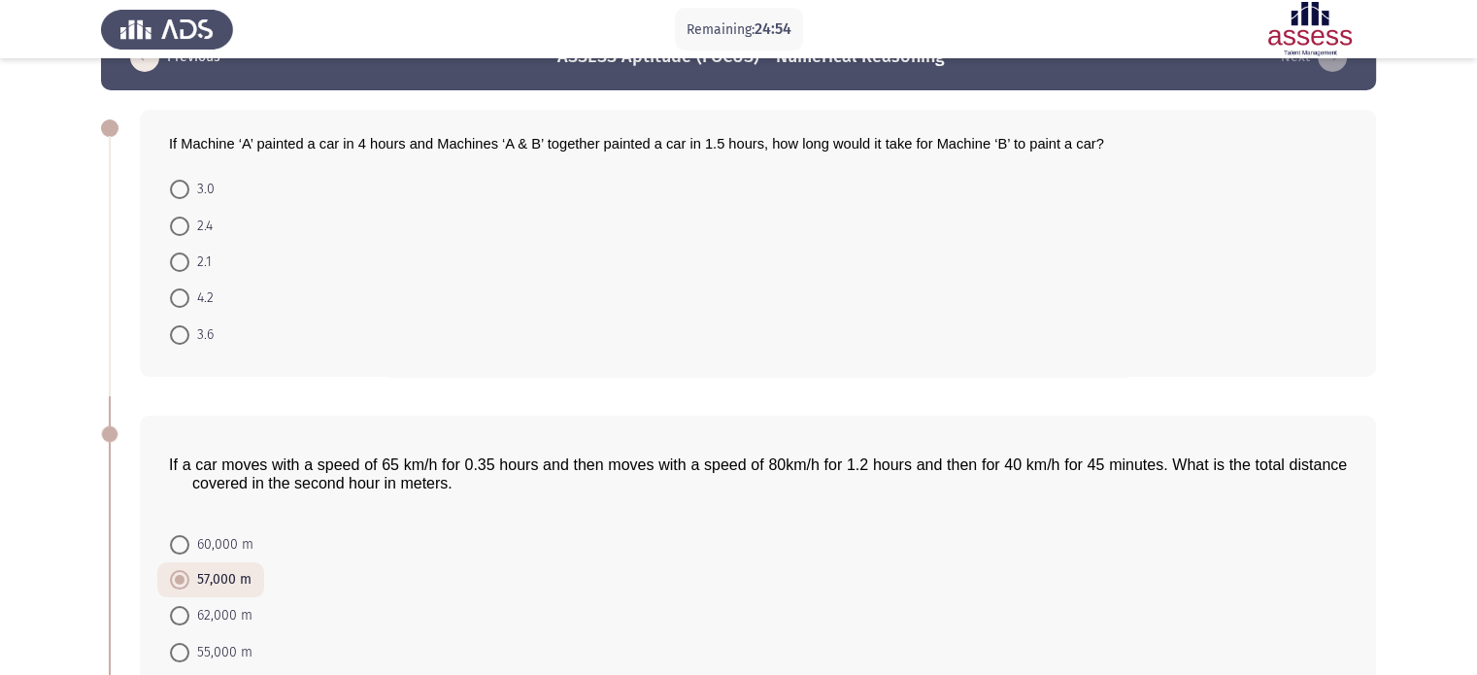
click at [183, 223] on span at bounding box center [179, 226] width 19 height 19
click at [183, 223] on input "2.4" at bounding box center [179, 226] width 19 height 19
radio input "true"
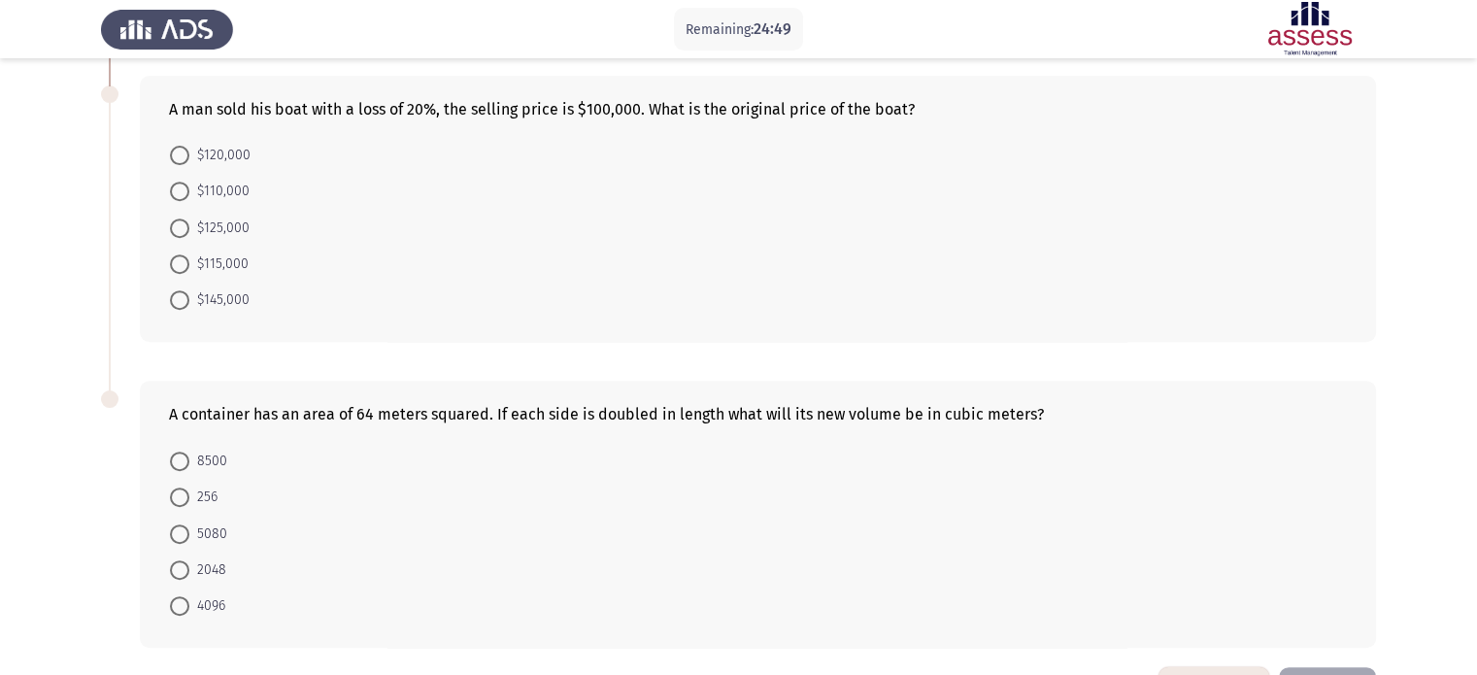
scroll to position [734, 0]
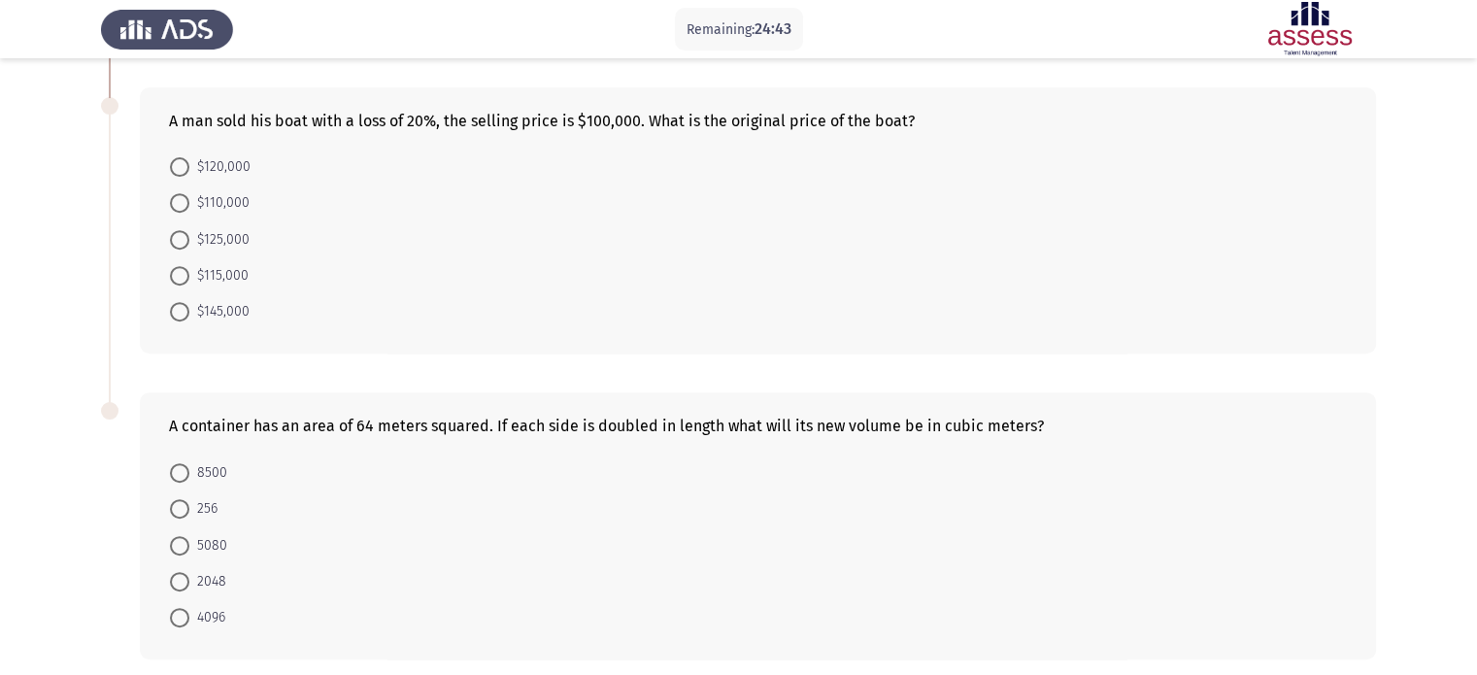
click at [206, 228] on span "$125,000" at bounding box center [219, 239] width 60 height 23
click at [189, 230] on input "$125,000" at bounding box center [179, 239] width 19 height 19
radio input "true"
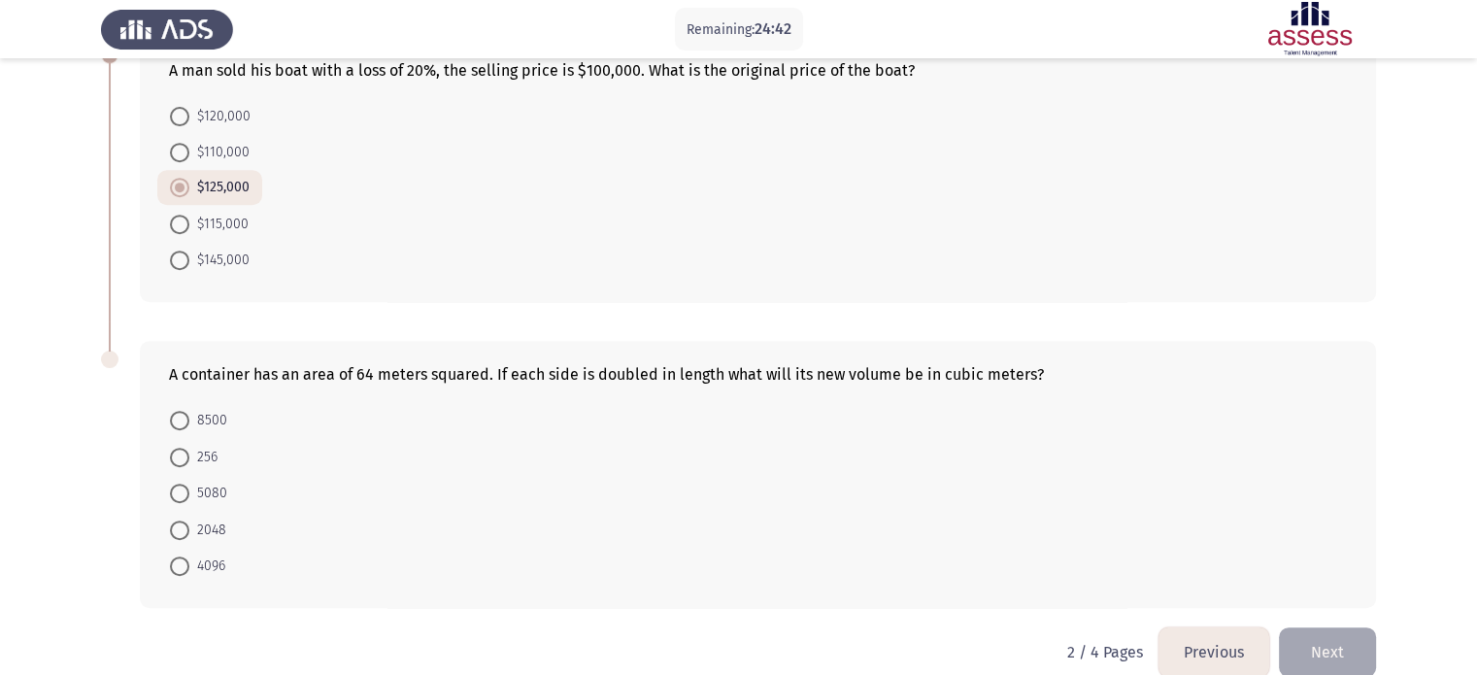
scroll to position [812, 0]
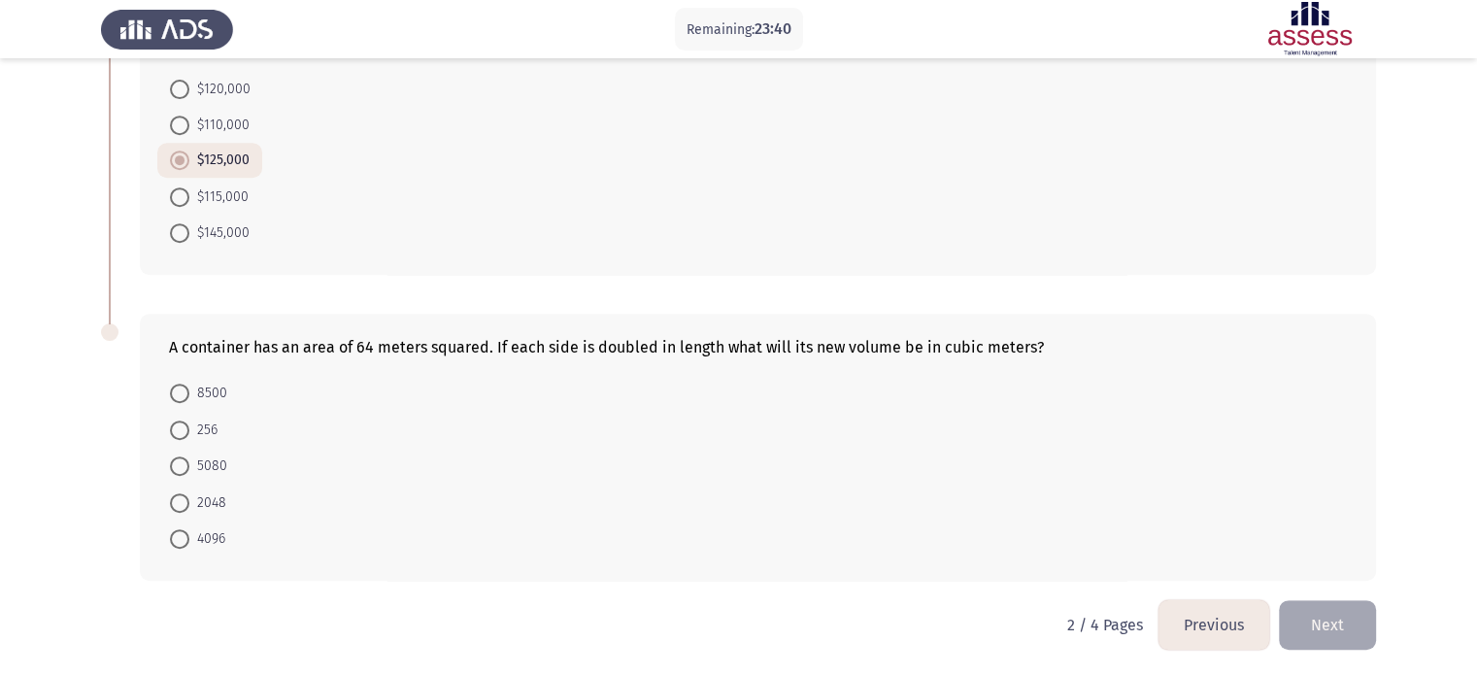
click at [215, 504] on span "2048" at bounding box center [207, 502] width 37 height 23
click at [189, 504] on input "2048" at bounding box center [179, 502] width 19 height 19
radio input "true"
click at [1339, 618] on button "Next" at bounding box center [1327, 624] width 97 height 50
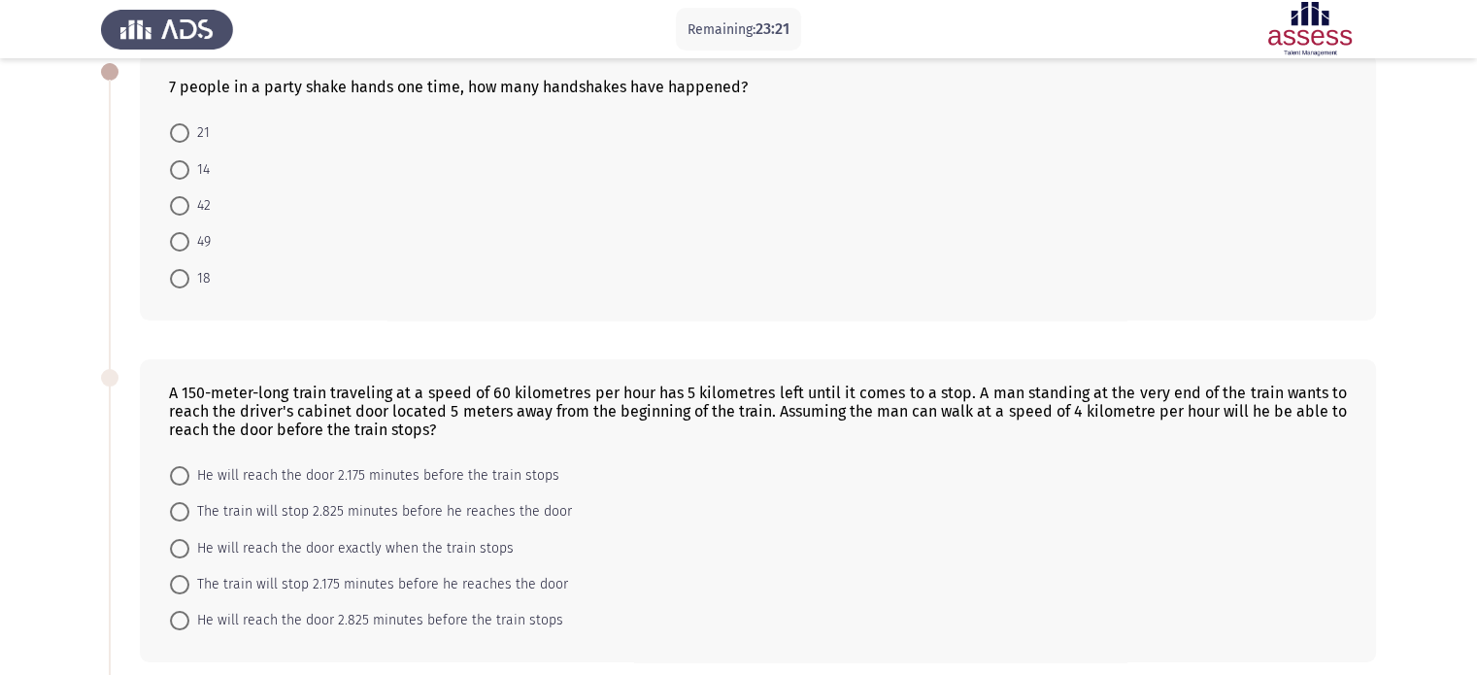
scroll to position [105, 0]
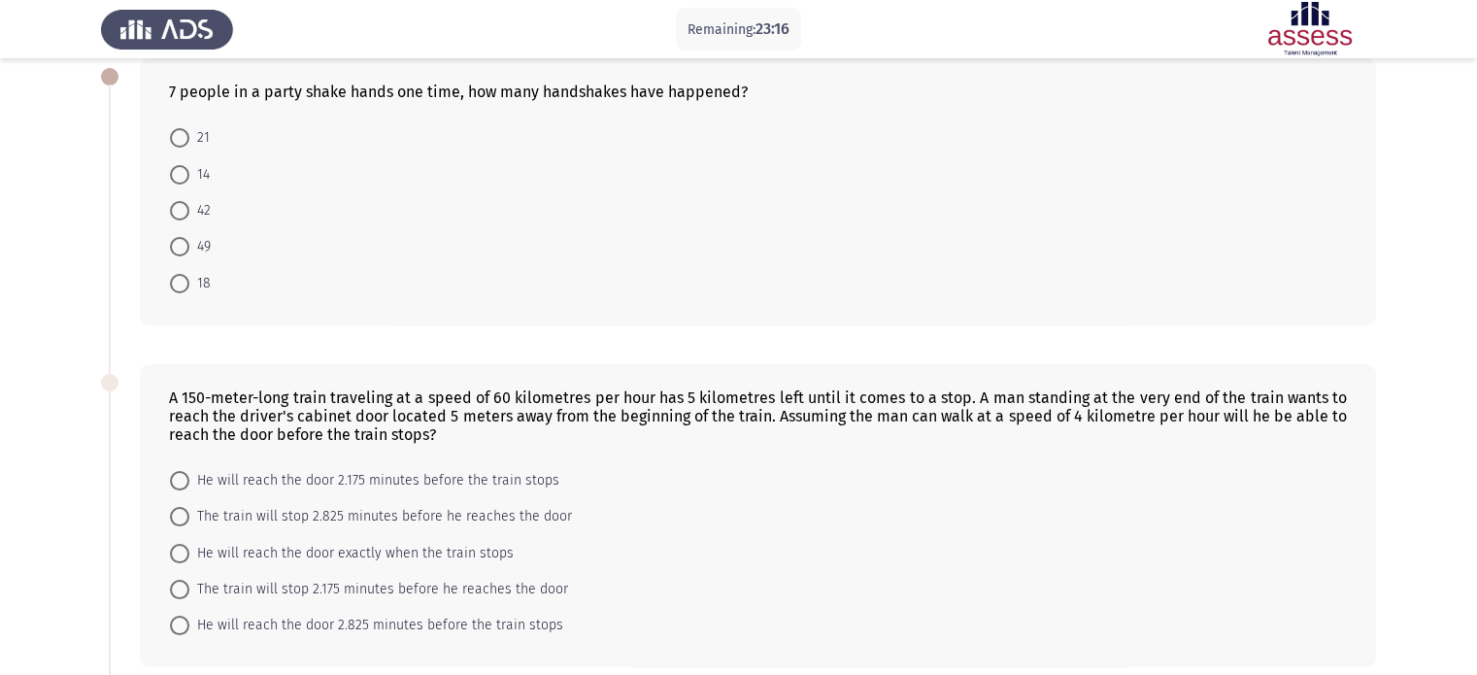
click at [186, 131] on span at bounding box center [179, 137] width 19 height 19
click at [186, 131] on input "21" at bounding box center [179, 137] width 19 height 19
radio input "true"
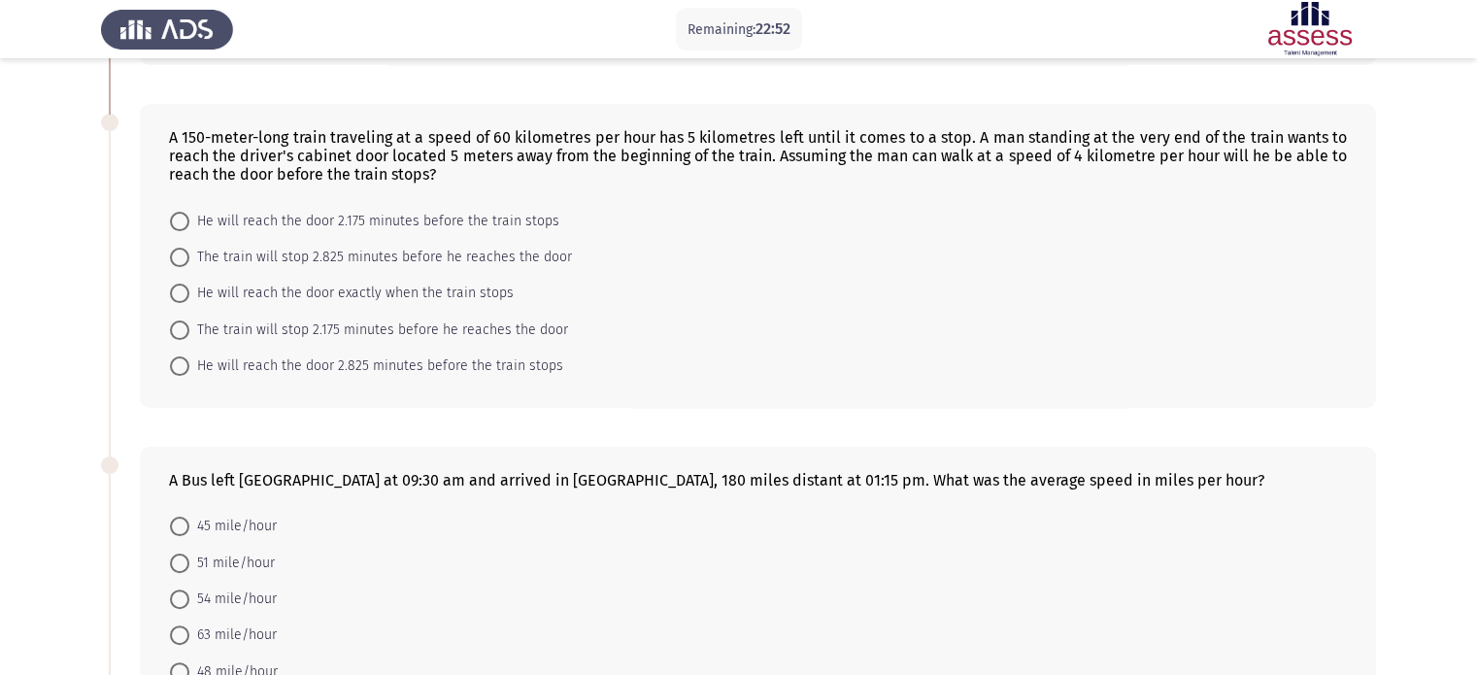
scroll to position [371, 0]
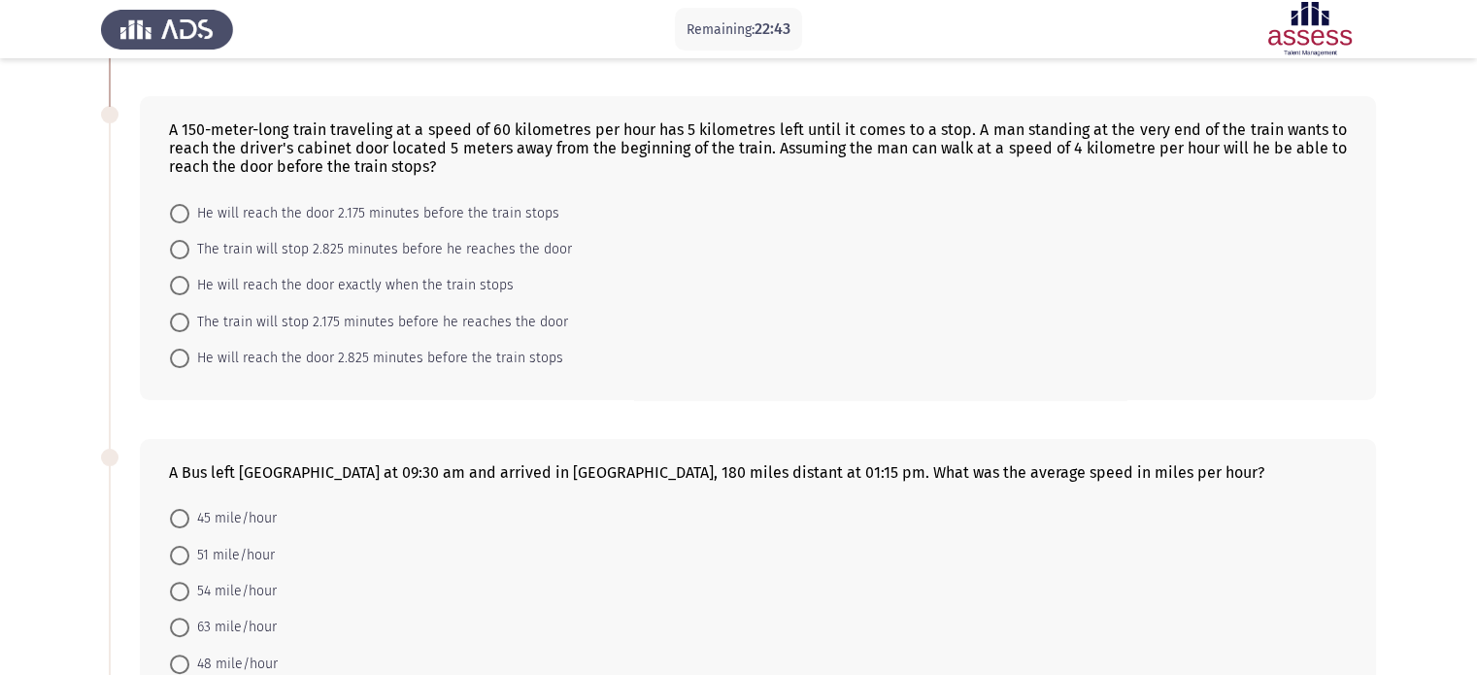
click at [469, 349] on span "He will reach the door 2.825 minutes before the train stops" at bounding box center [376, 358] width 374 height 23
click at [189, 349] on input "He will reach the door 2.825 minutes before the train stops" at bounding box center [179, 358] width 19 height 19
radio input "true"
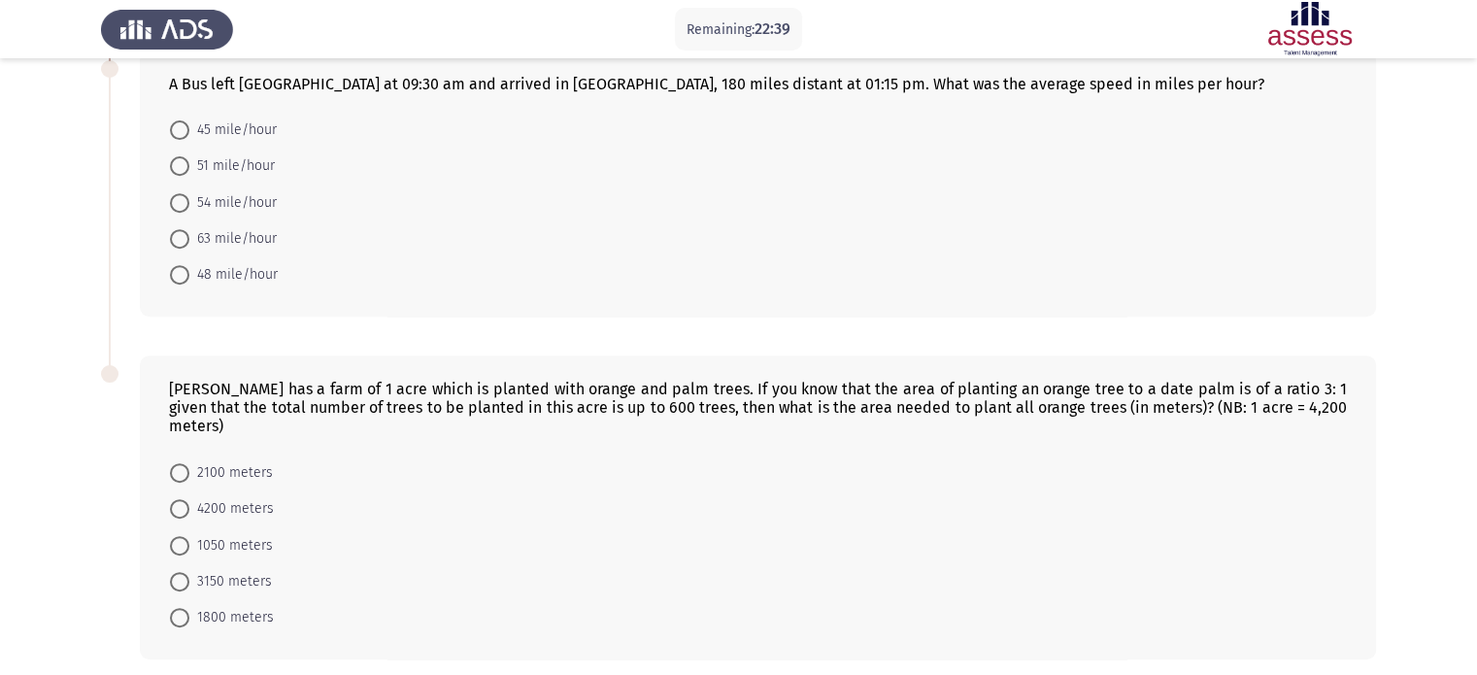
scroll to position [760, 0]
click at [217, 131] on span "45 mile/hour" at bounding box center [232, 128] width 87 height 23
click at [189, 131] on input "45 mile/hour" at bounding box center [179, 127] width 19 height 19
radio input "true"
click at [221, 267] on span "48 mile/hour" at bounding box center [233, 271] width 88 height 23
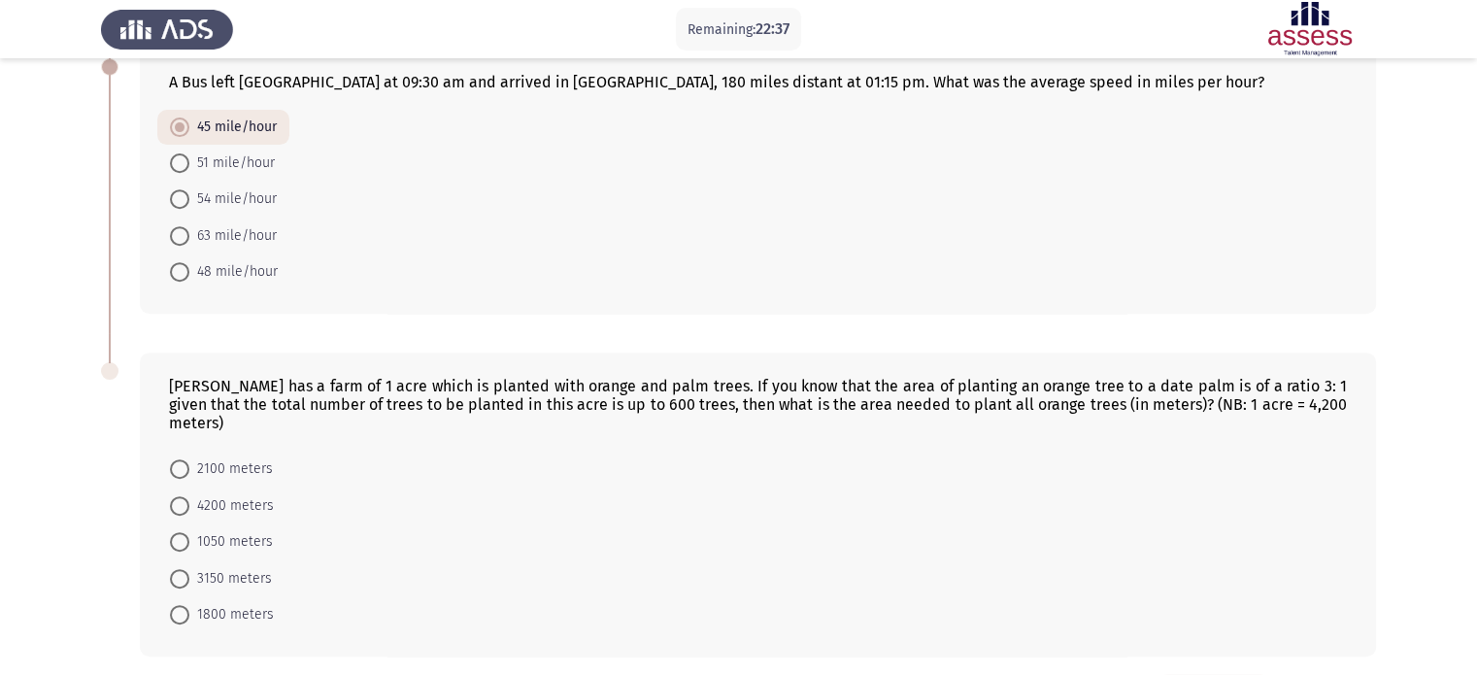
click at [189, 267] on input "48 mile/hour" at bounding box center [179, 271] width 19 height 19
radio input "true"
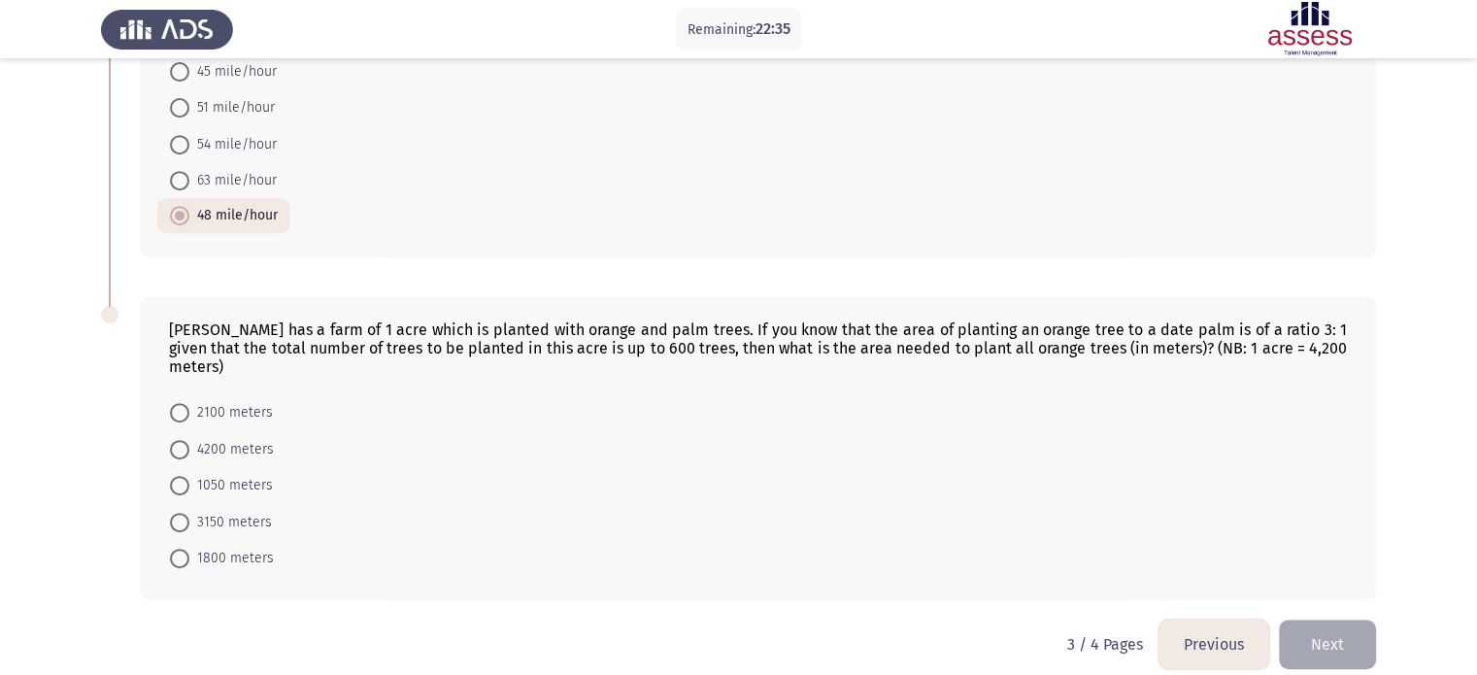
scroll to position [818, 0]
click at [230, 472] on span "1050 meters" at bounding box center [230, 483] width 83 height 23
click at [189, 474] on input "1050 meters" at bounding box center [179, 483] width 19 height 19
radio input "true"
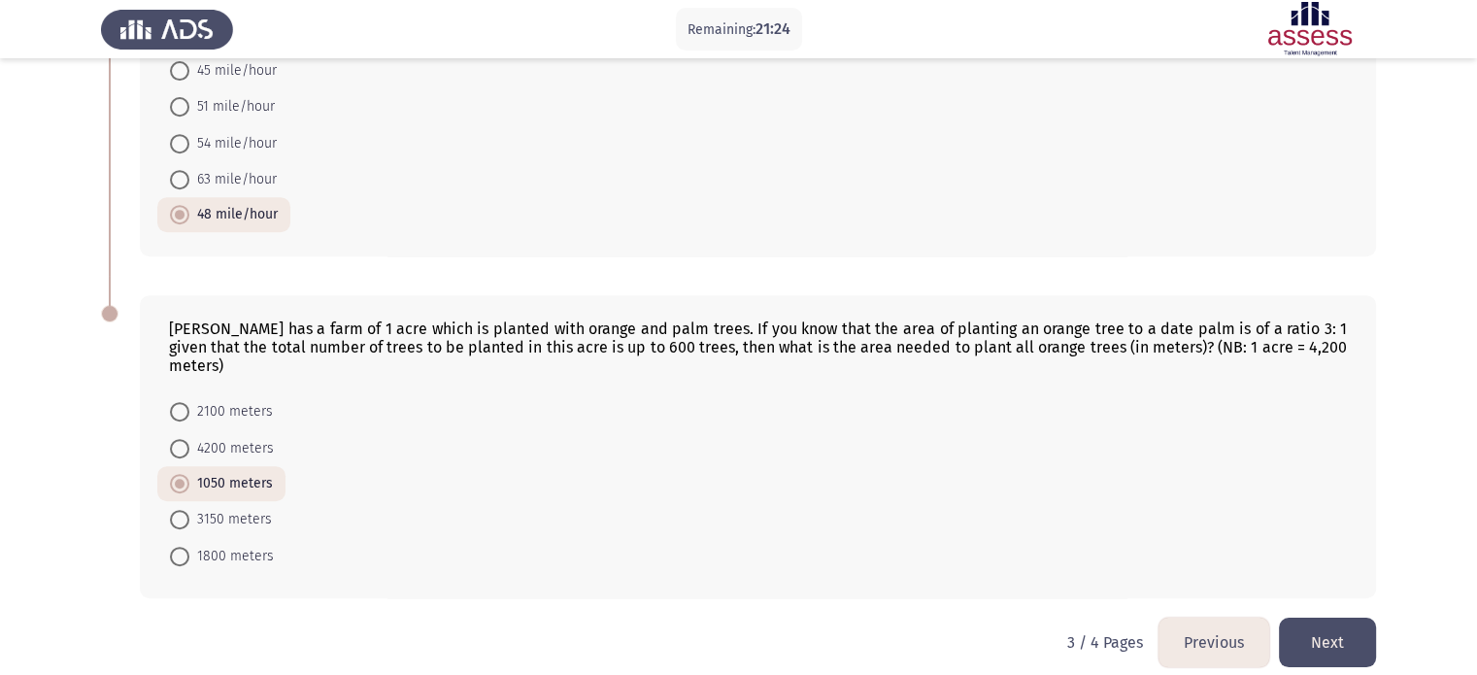
click at [250, 508] on span "3150 meters" at bounding box center [230, 519] width 83 height 23
click at [189, 510] on input "3150 meters" at bounding box center [179, 519] width 19 height 19
radio input "true"
click at [1359, 621] on button "Next" at bounding box center [1327, 642] width 97 height 50
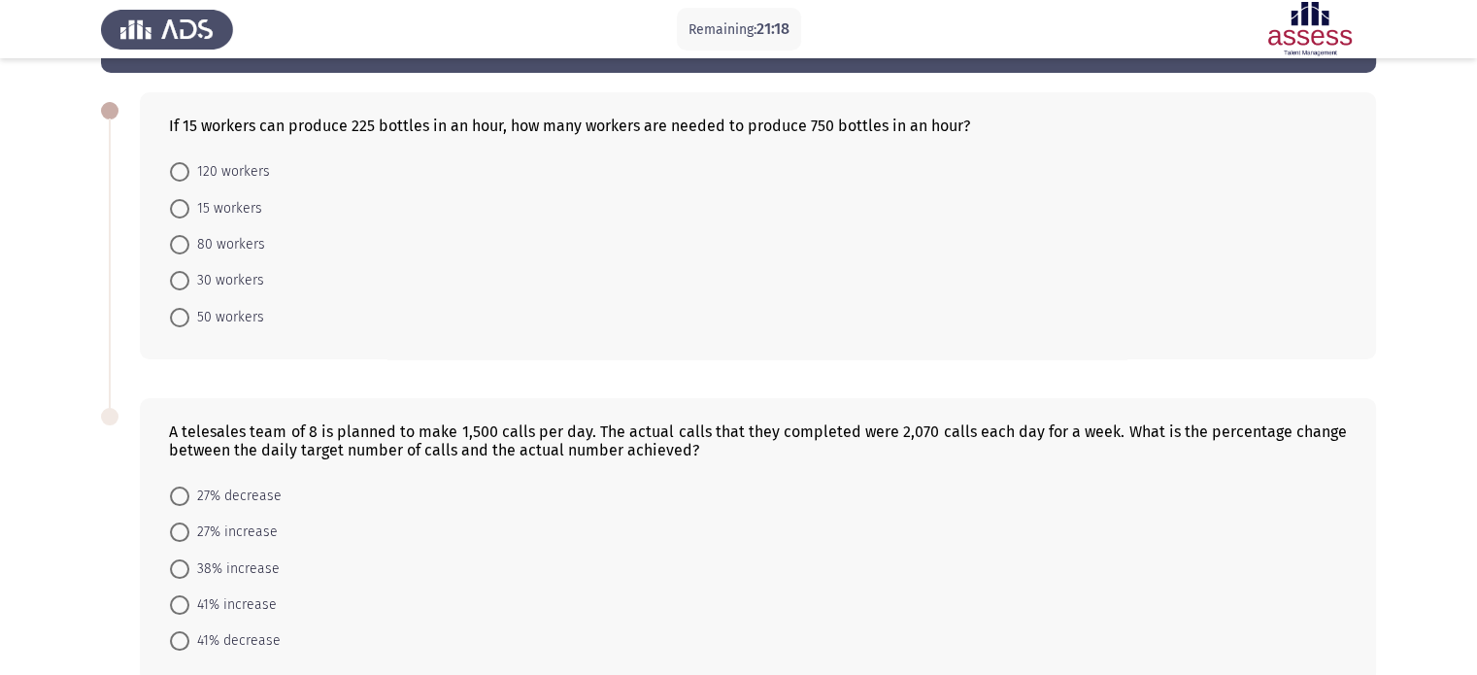
scroll to position [73, 0]
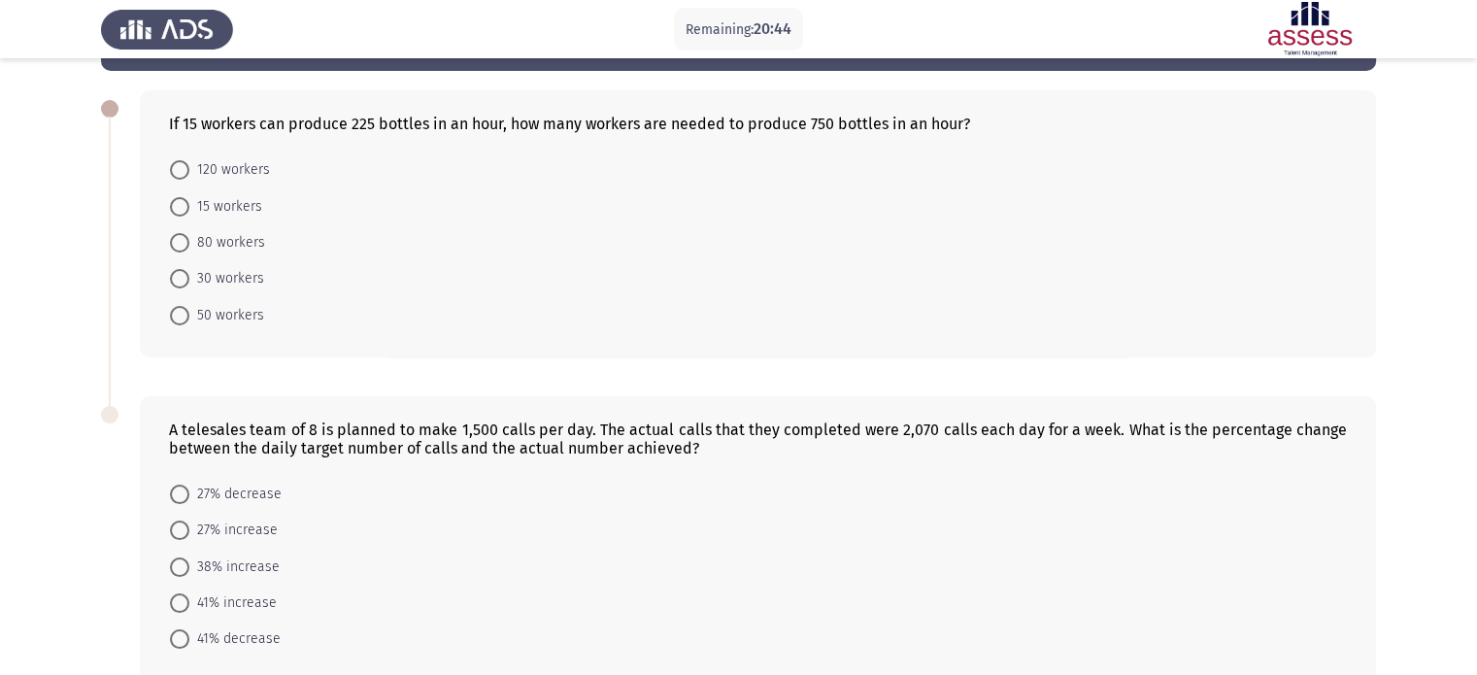
click at [183, 314] on span at bounding box center [179, 315] width 19 height 19
click at [183, 314] on input "50 workers" at bounding box center [179, 315] width 19 height 19
radio input "true"
drag, startPoint x: 1468, startPoint y: 142, endPoint x: 1478, endPoint y: 283, distance: 141.1
click at [1477, 283] on html "Remaining: 20:34 Previous ASSESS Aptitude (FOCUS) - Numerical Reasoning Next If…" at bounding box center [738, 352] width 1477 height 850
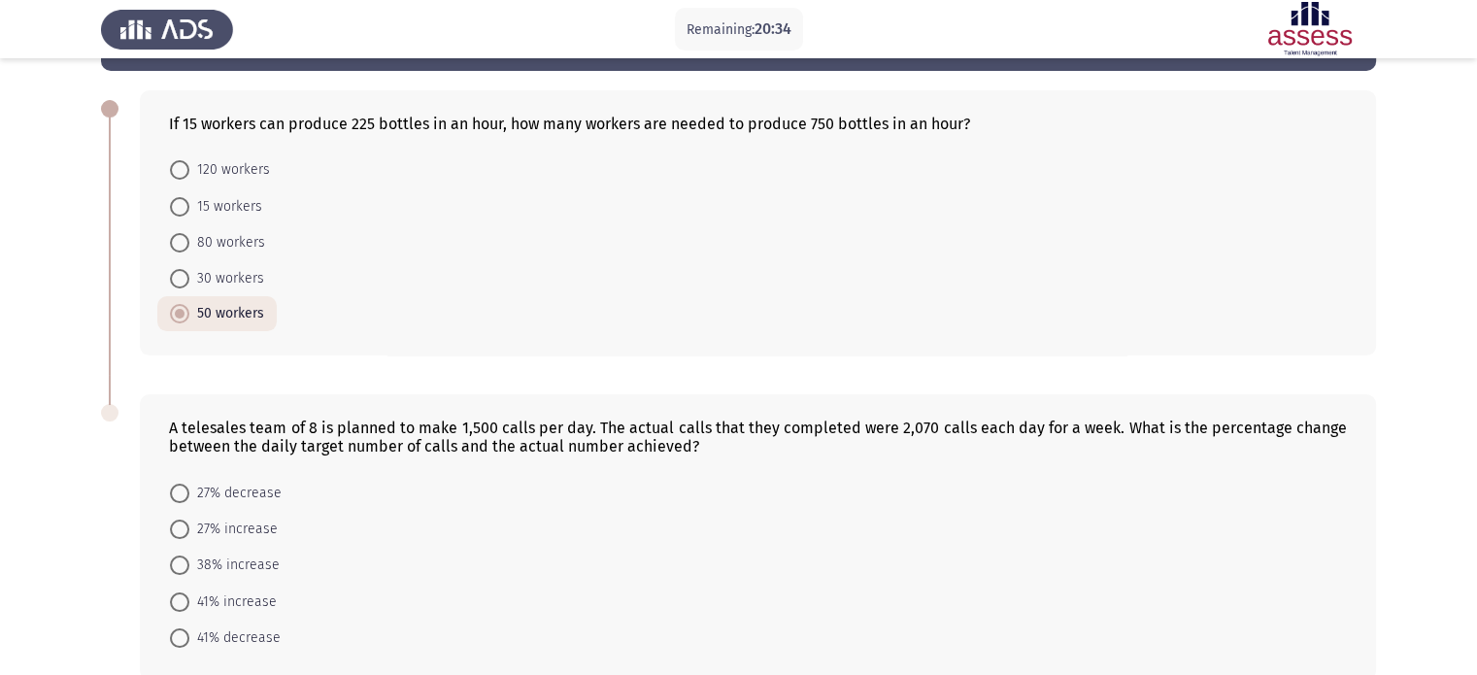
scroll to position [174, 0]
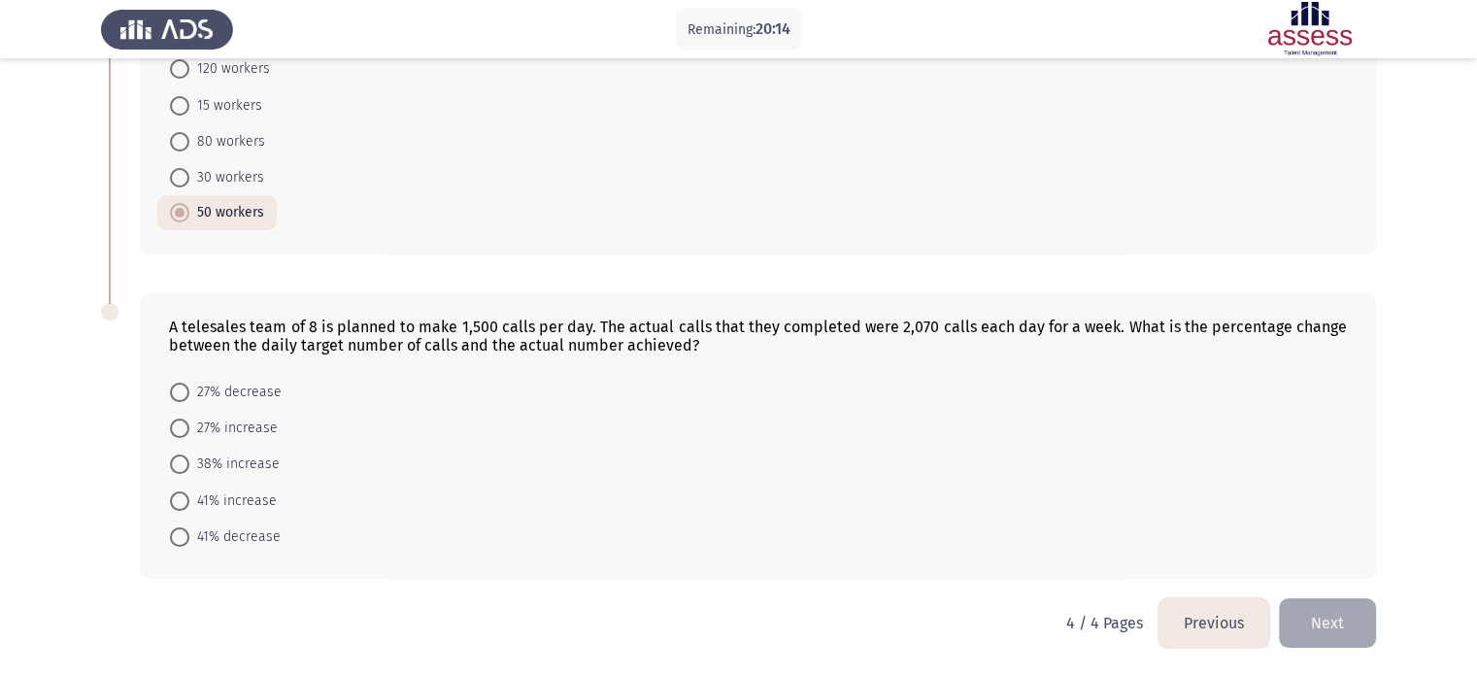
click at [215, 459] on span "38% increase" at bounding box center [234, 463] width 90 height 23
click at [189, 459] on input "38% increase" at bounding box center [179, 463] width 19 height 19
radio input "true"
click at [1341, 621] on button "Next" at bounding box center [1327, 624] width 97 height 50
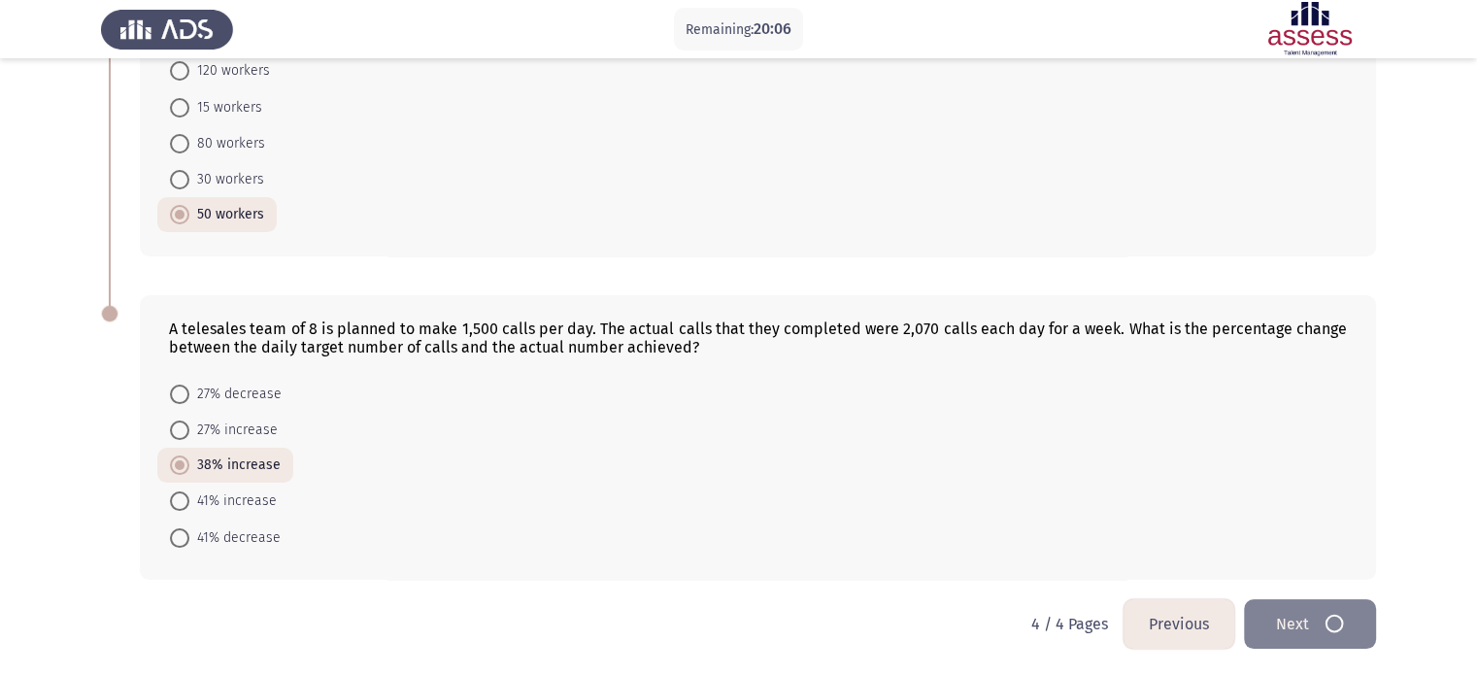
scroll to position [0, 0]
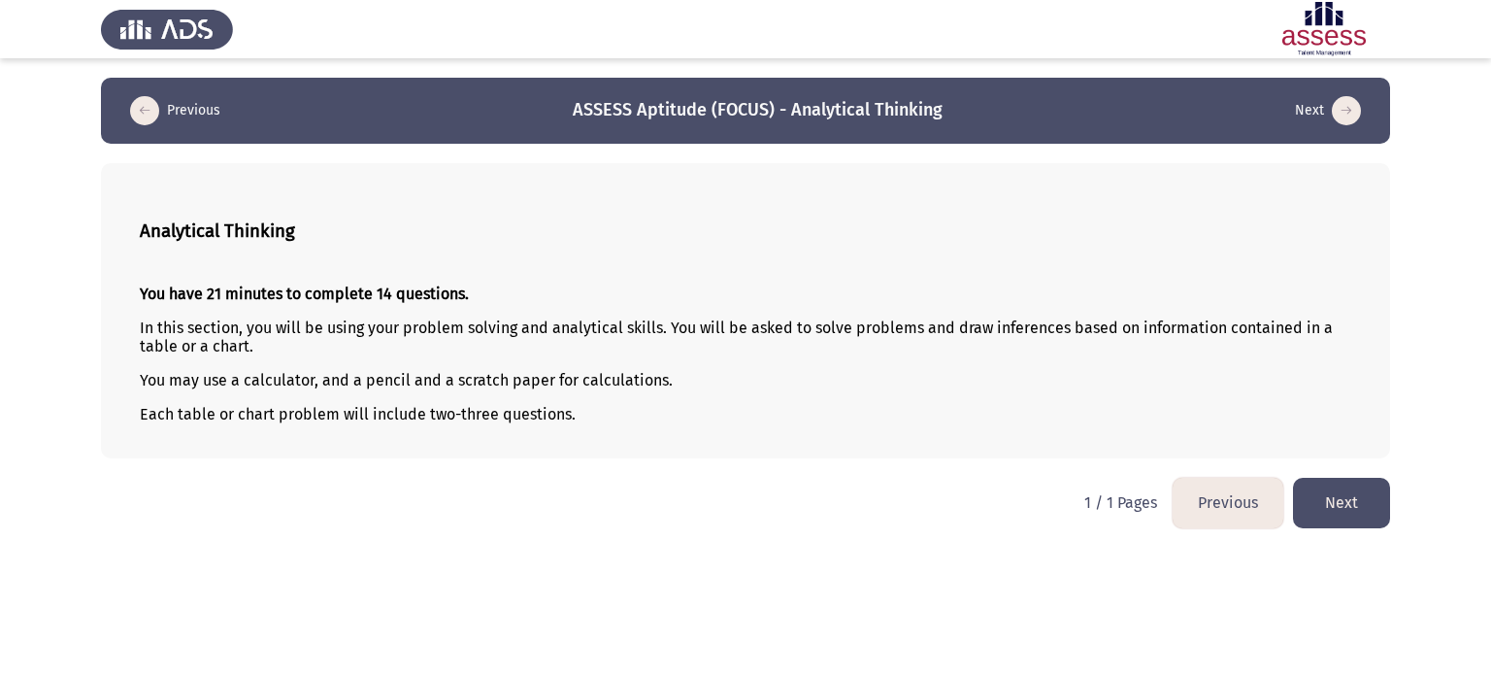
click at [1365, 519] on button "Next" at bounding box center [1341, 503] width 97 height 50
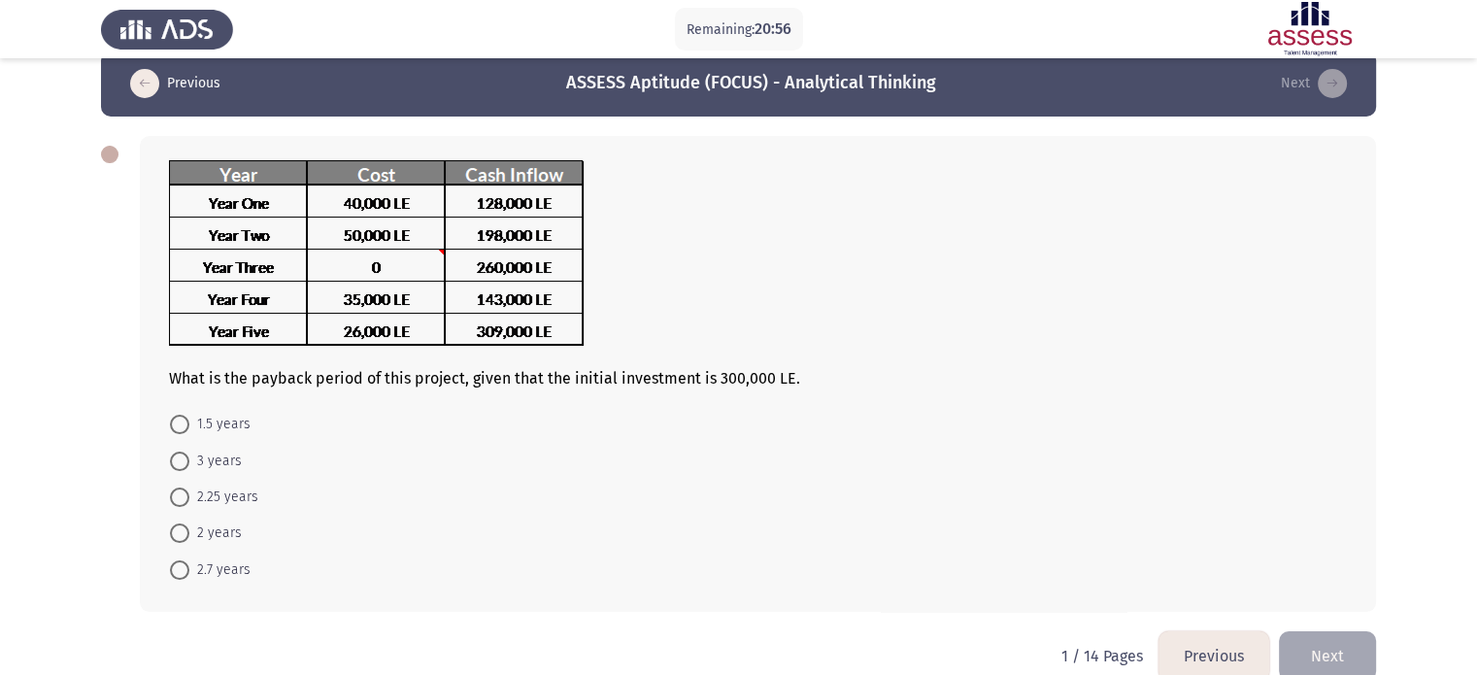
scroll to position [26, 0]
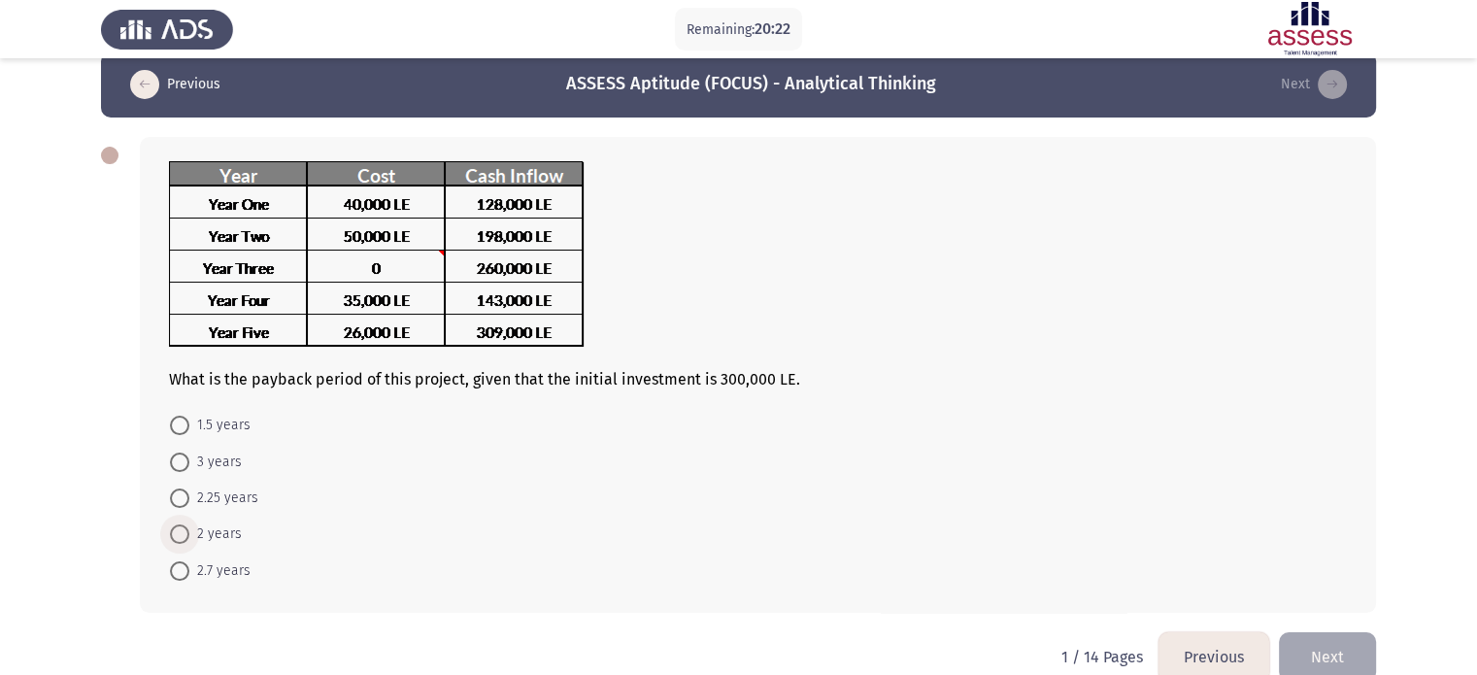
click at [209, 531] on span "2 years" at bounding box center [215, 533] width 52 height 23
click at [189, 531] on input "2 years" at bounding box center [179, 533] width 19 height 19
radio input "true"
click at [1324, 652] on button "Next" at bounding box center [1327, 655] width 97 height 50
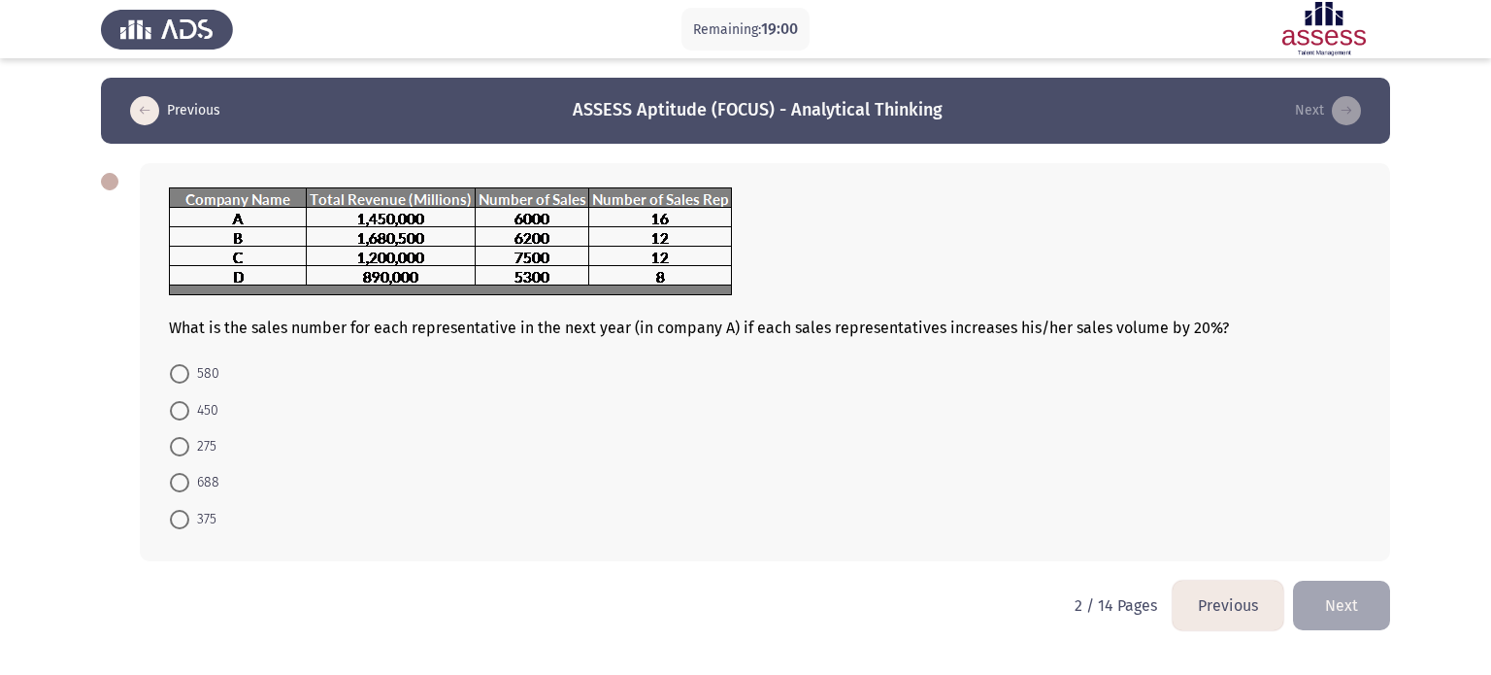
click at [206, 478] on span "688" at bounding box center [204, 482] width 30 height 23
click at [189, 478] on input "688" at bounding box center [179, 482] width 19 height 19
radio input "true"
click at [1348, 585] on button "Next" at bounding box center [1341, 604] width 97 height 50
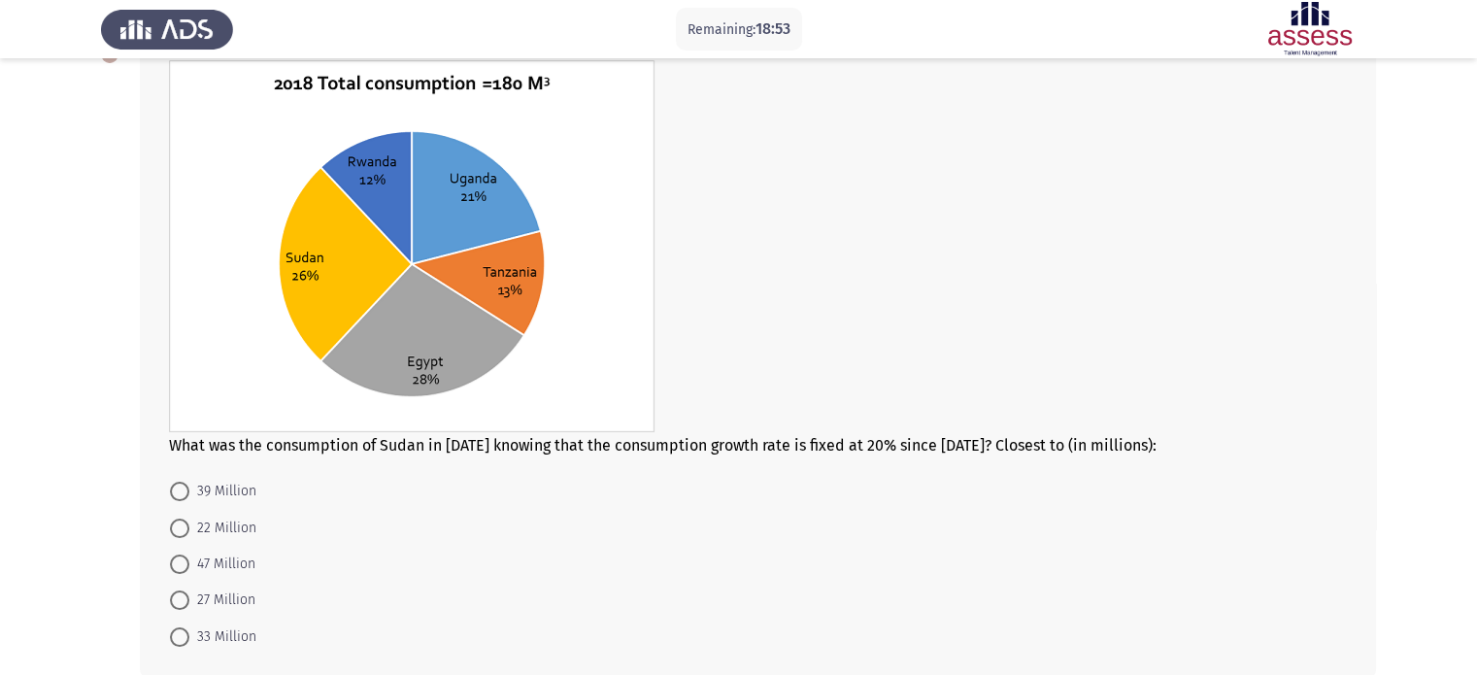
scroll to position [126, 0]
click at [223, 565] on span "47 Million" at bounding box center [222, 564] width 66 height 23
click at [189, 565] on input "47 Million" at bounding box center [179, 564] width 19 height 19
radio input "true"
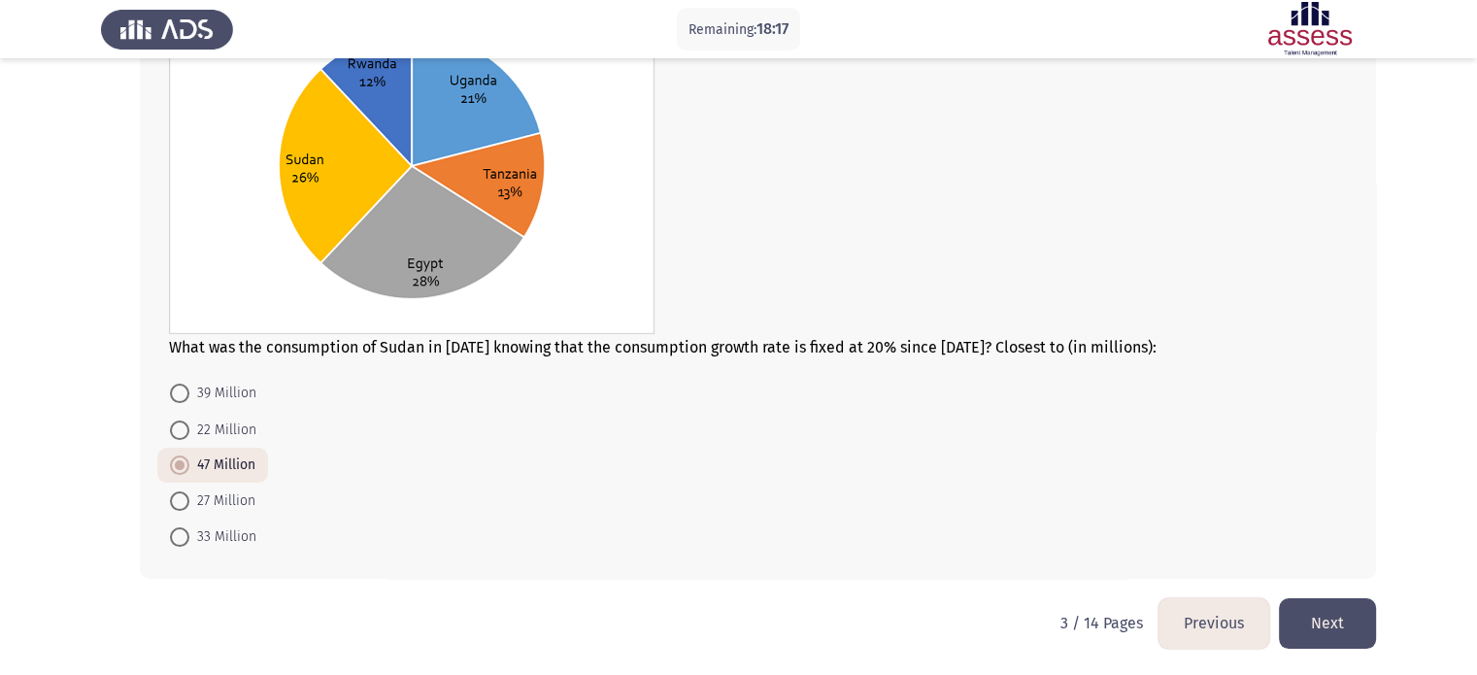
click at [1356, 627] on button "Next" at bounding box center [1327, 623] width 97 height 50
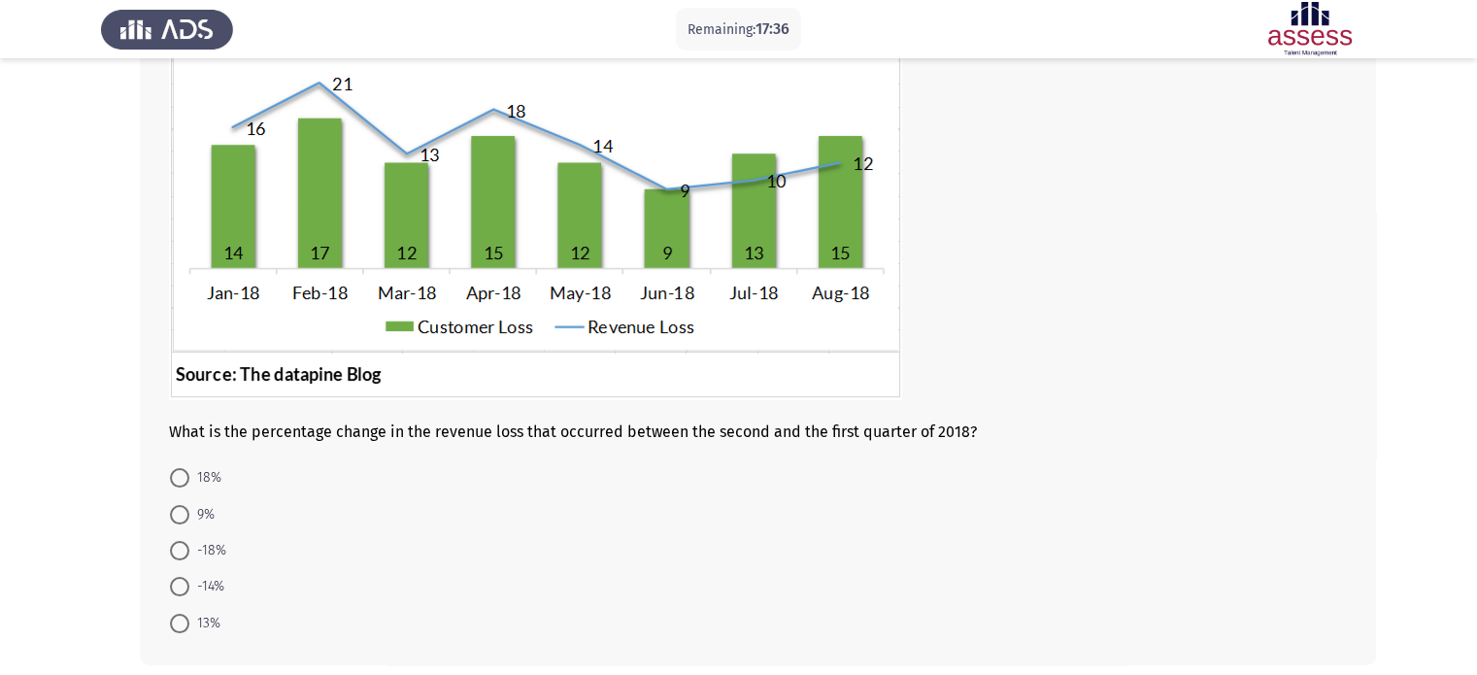
scroll to position [204, 0]
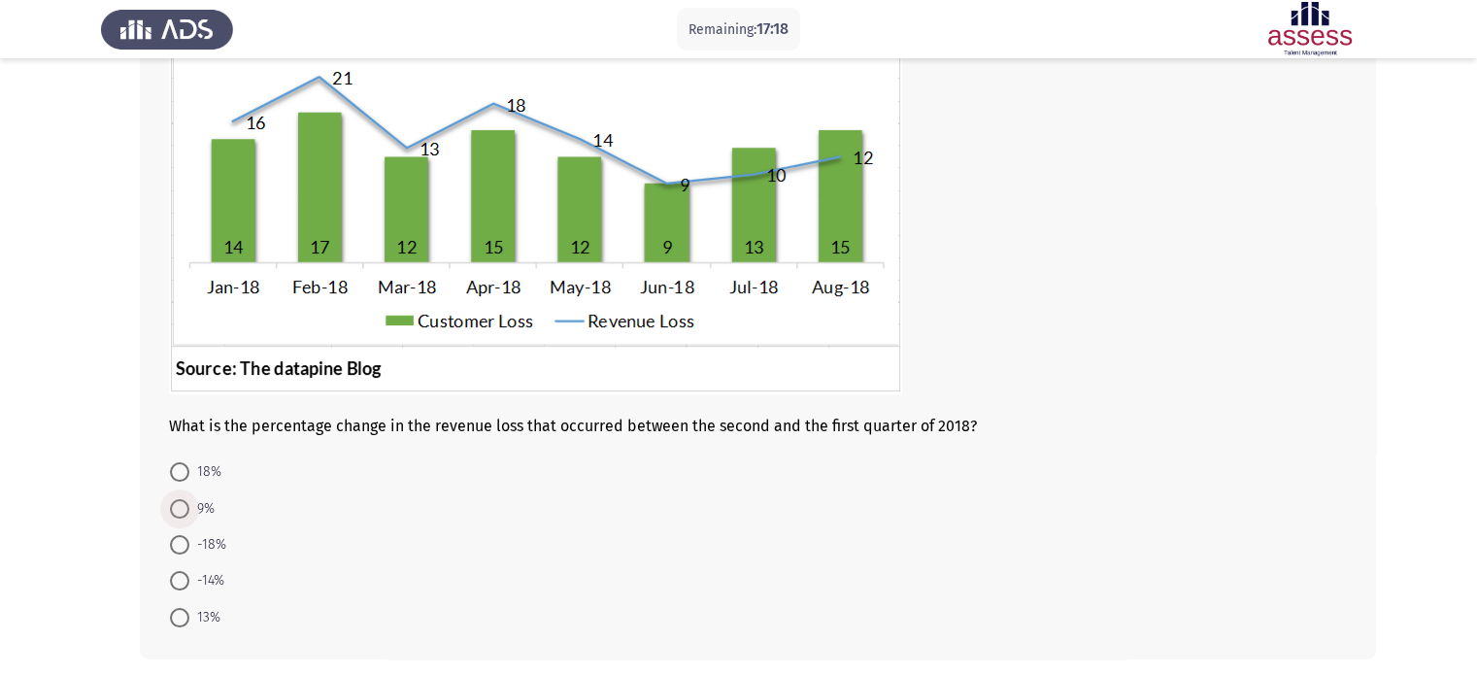
click at [179, 510] on span at bounding box center [179, 508] width 19 height 19
click at [179, 510] on input "9%" at bounding box center [179, 508] width 19 height 19
radio input "true"
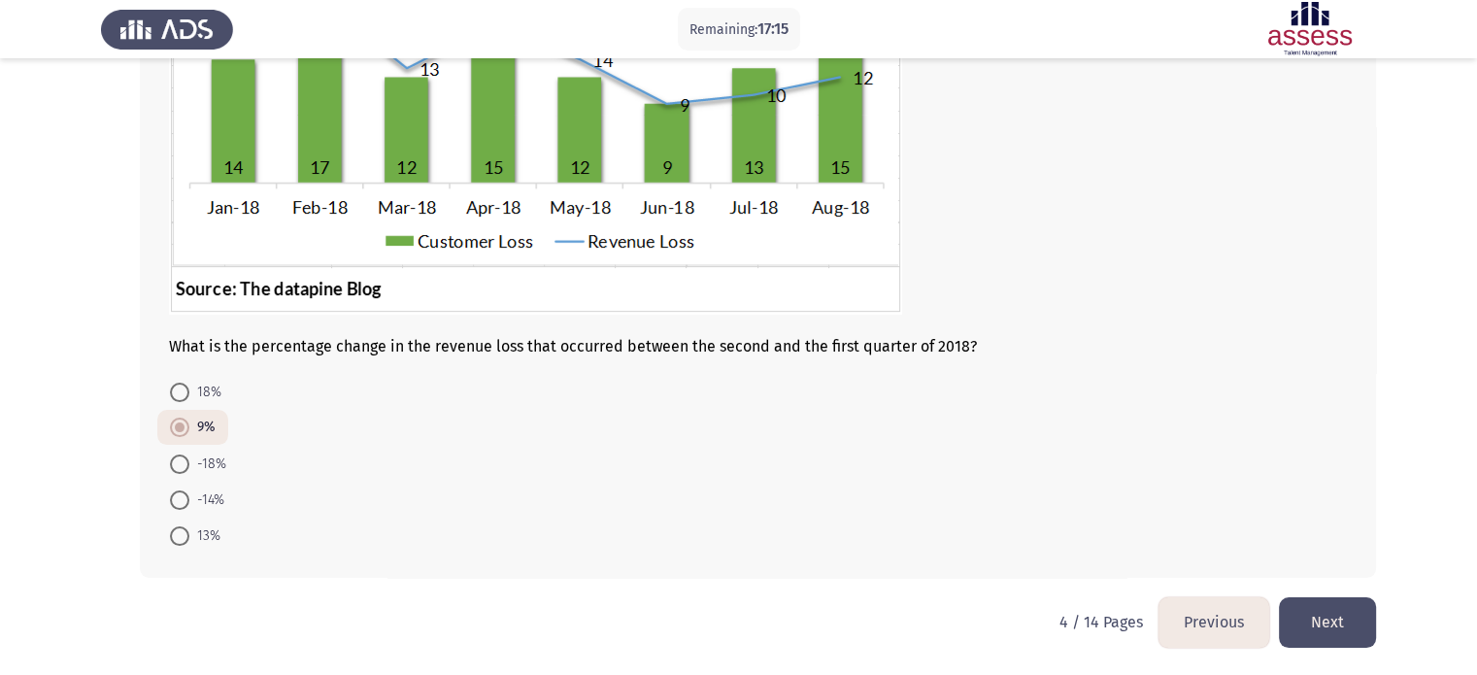
click at [1365, 634] on button "Next" at bounding box center [1327, 622] width 97 height 50
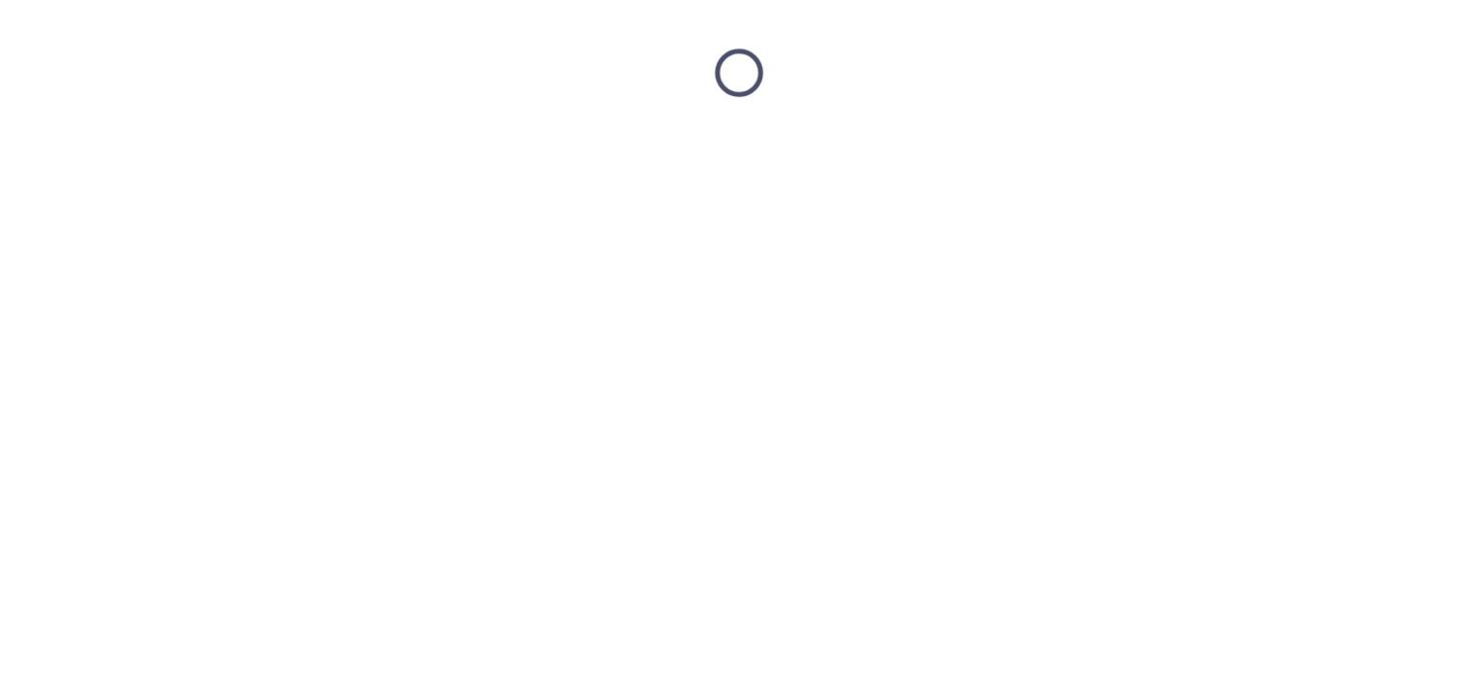
scroll to position [0, 0]
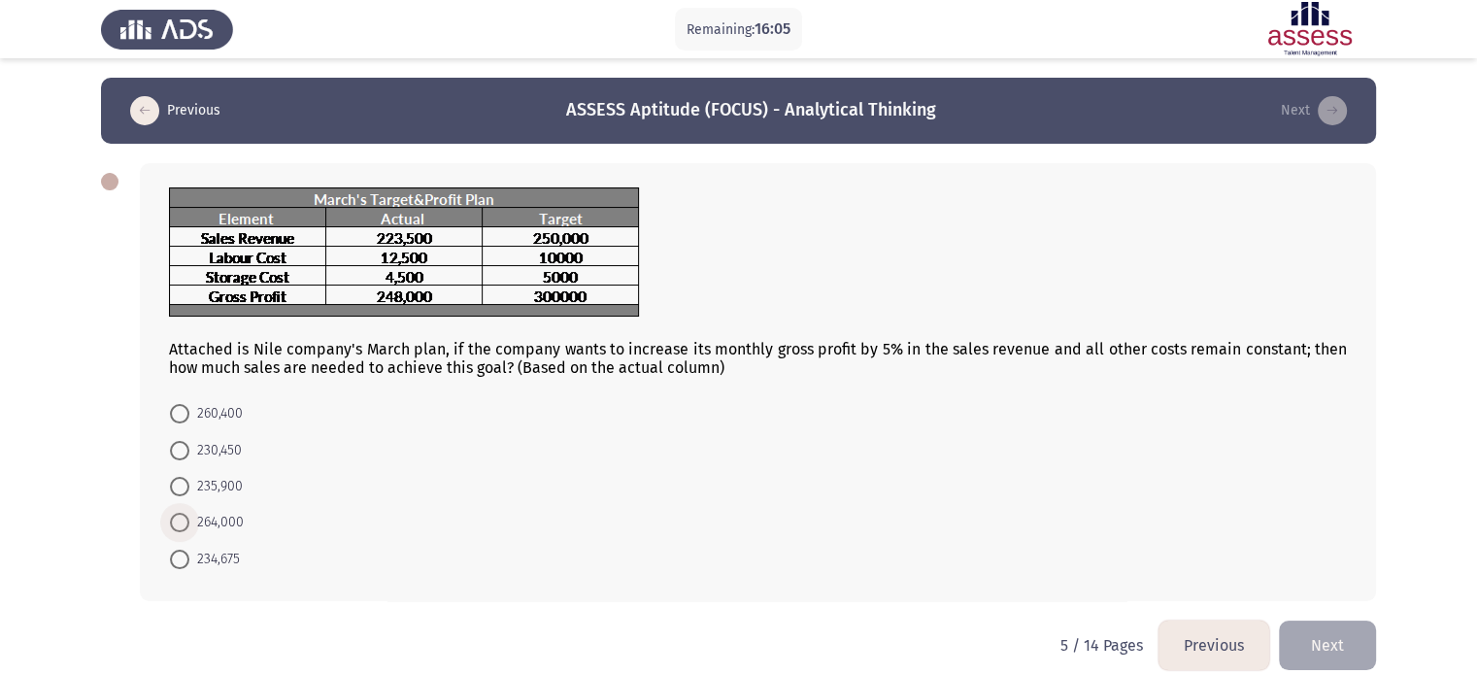
click at [191, 518] on span "264,000" at bounding box center [216, 522] width 54 height 23
click at [189, 518] on input "264,000" at bounding box center [179, 522] width 19 height 19
radio input "true"
click at [1305, 626] on button "Next" at bounding box center [1327, 643] width 97 height 50
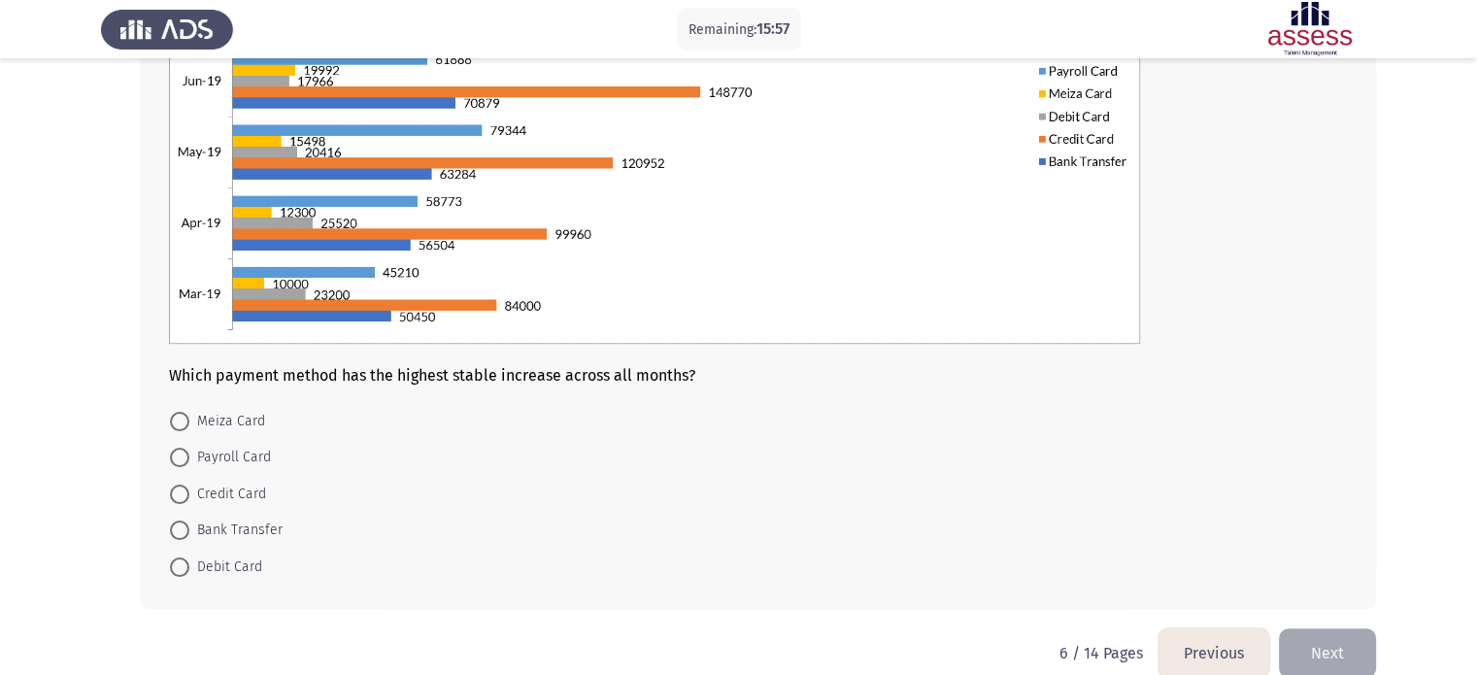
scroll to position [338, 0]
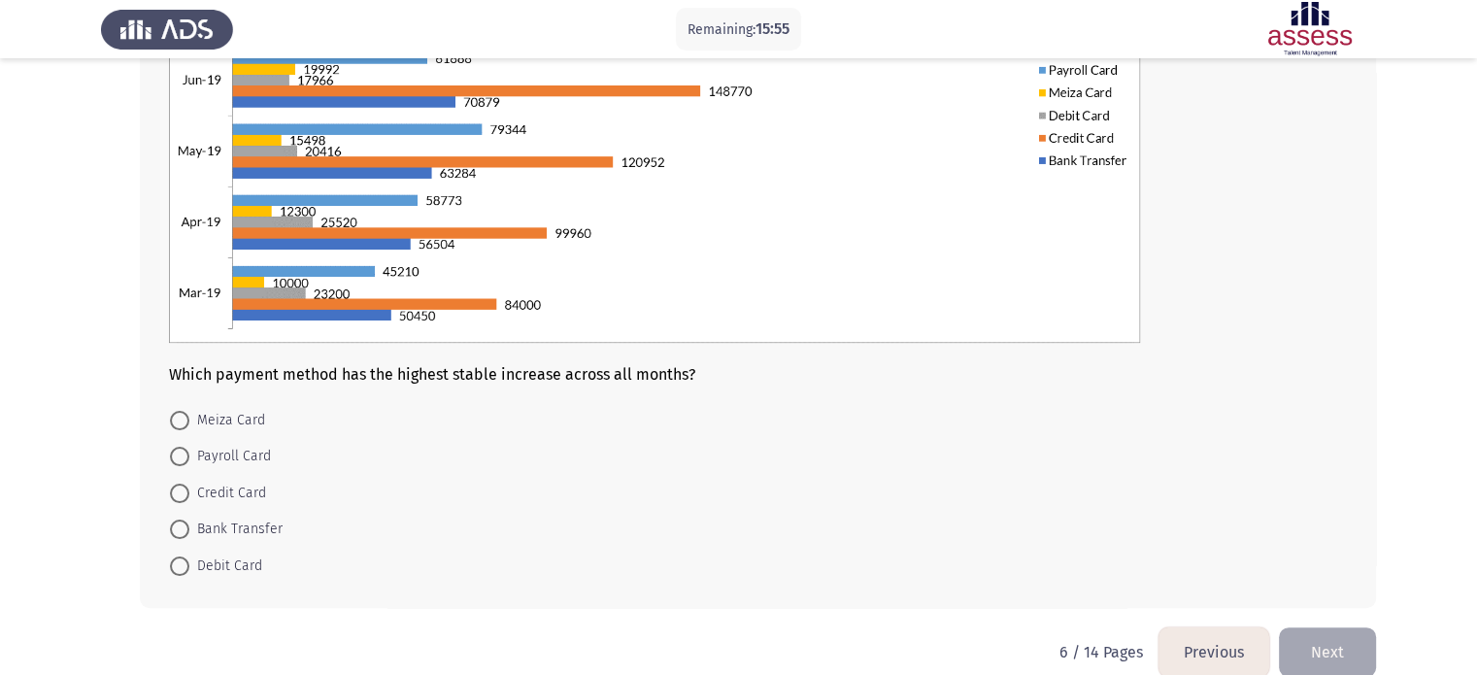
click at [220, 527] on span "Bank Transfer" at bounding box center [235, 528] width 93 height 23
click at [189, 527] on input "Bank Transfer" at bounding box center [179, 528] width 19 height 19
radio input "true"
click at [1335, 657] on button "Next" at bounding box center [1327, 650] width 97 height 50
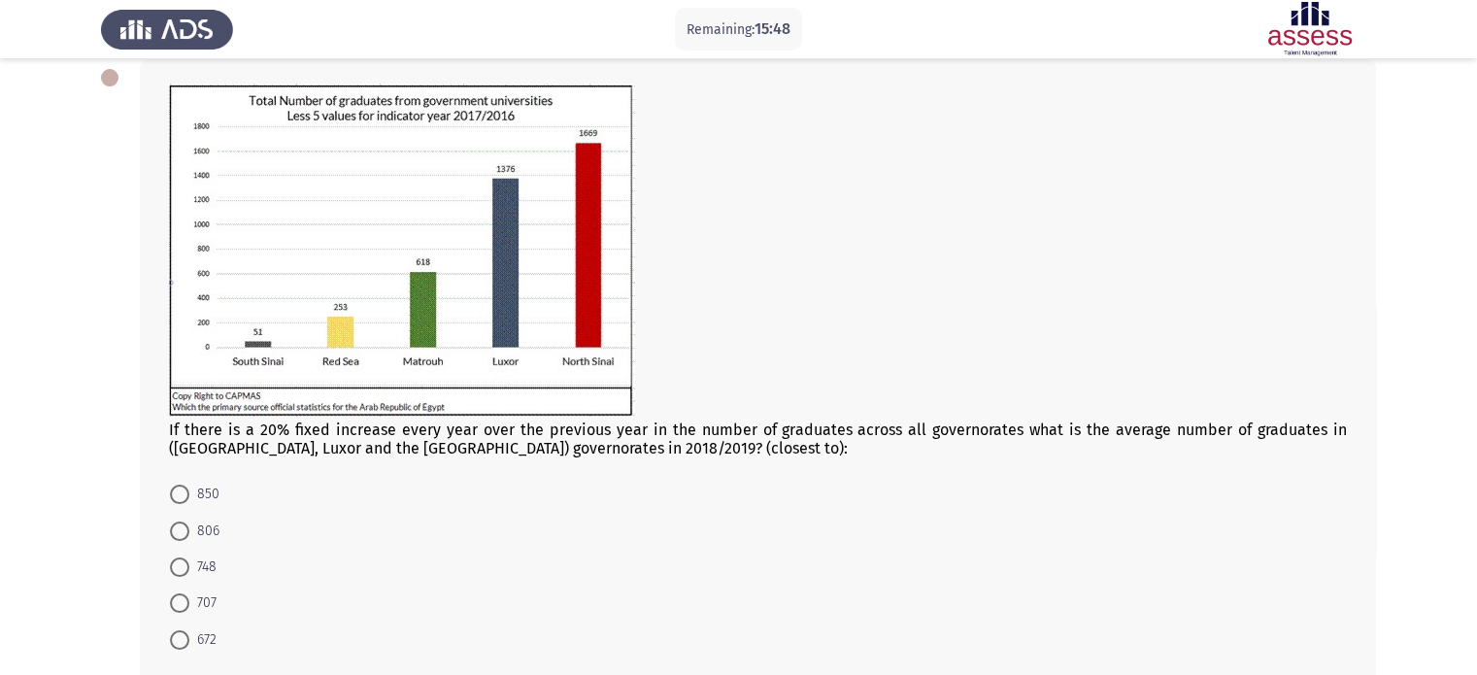
scroll to position [92, 0]
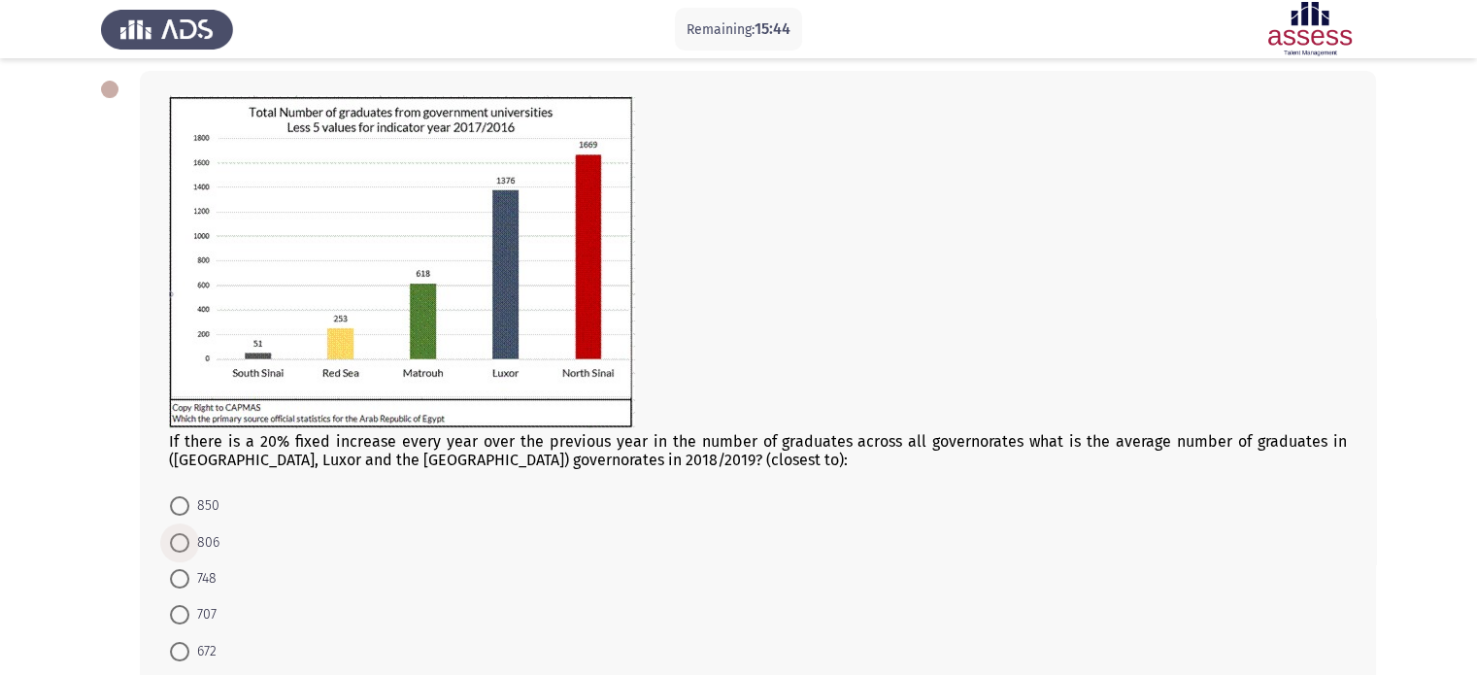
click at [180, 541] on span at bounding box center [179, 542] width 19 height 19
click at [180, 541] on input "806" at bounding box center [179, 542] width 19 height 19
radio input "true"
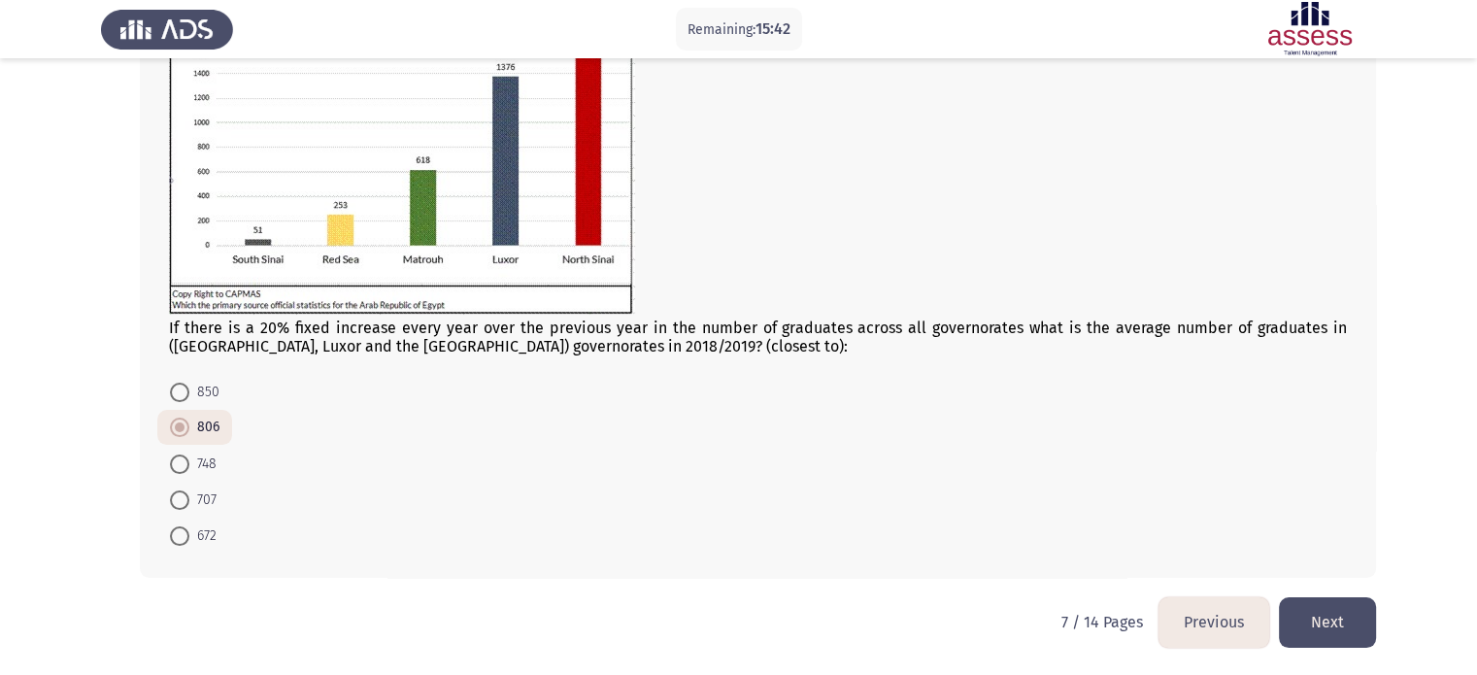
click at [1306, 606] on button "Next" at bounding box center [1327, 622] width 97 height 50
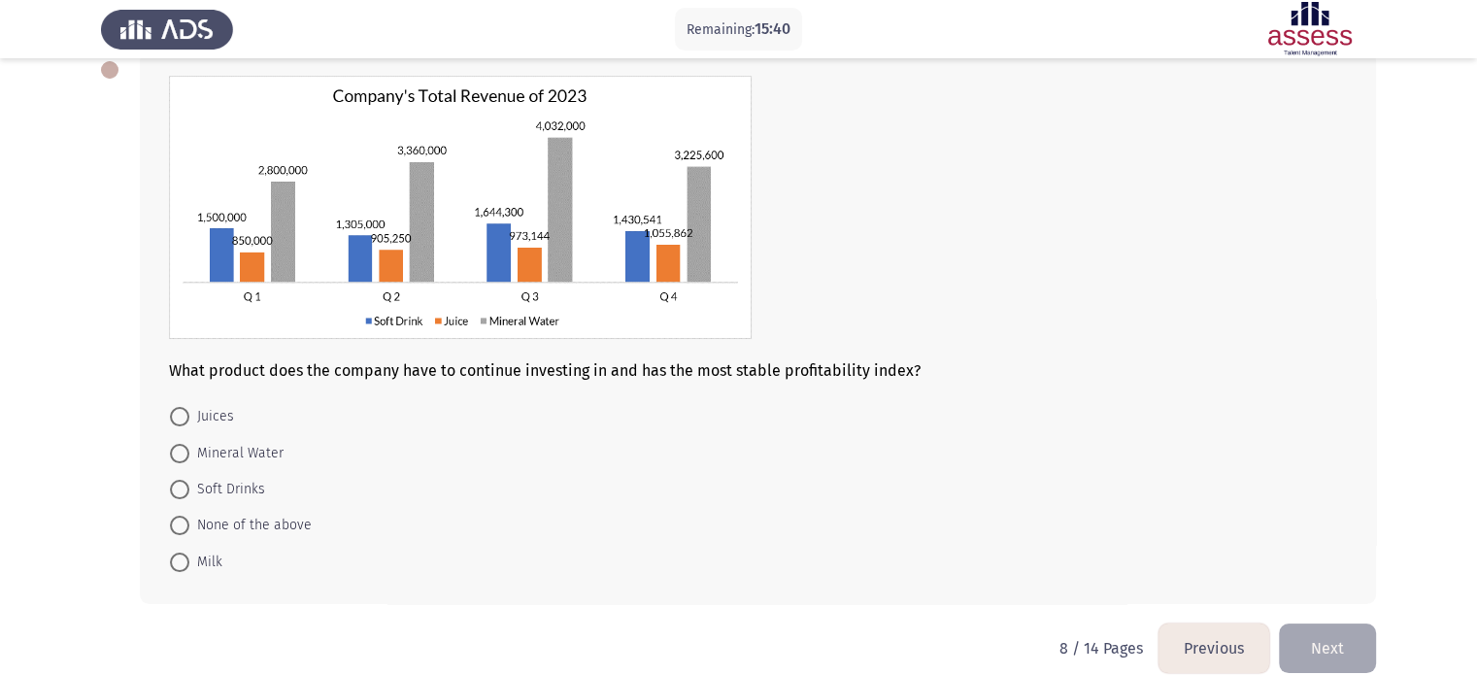
scroll to position [113, 0]
click at [198, 490] on span "Soft Drinks" at bounding box center [227, 488] width 76 height 23
click at [189, 490] on input "Soft Drinks" at bounding box center [179, 488] width 19 height 19
radio input "true"
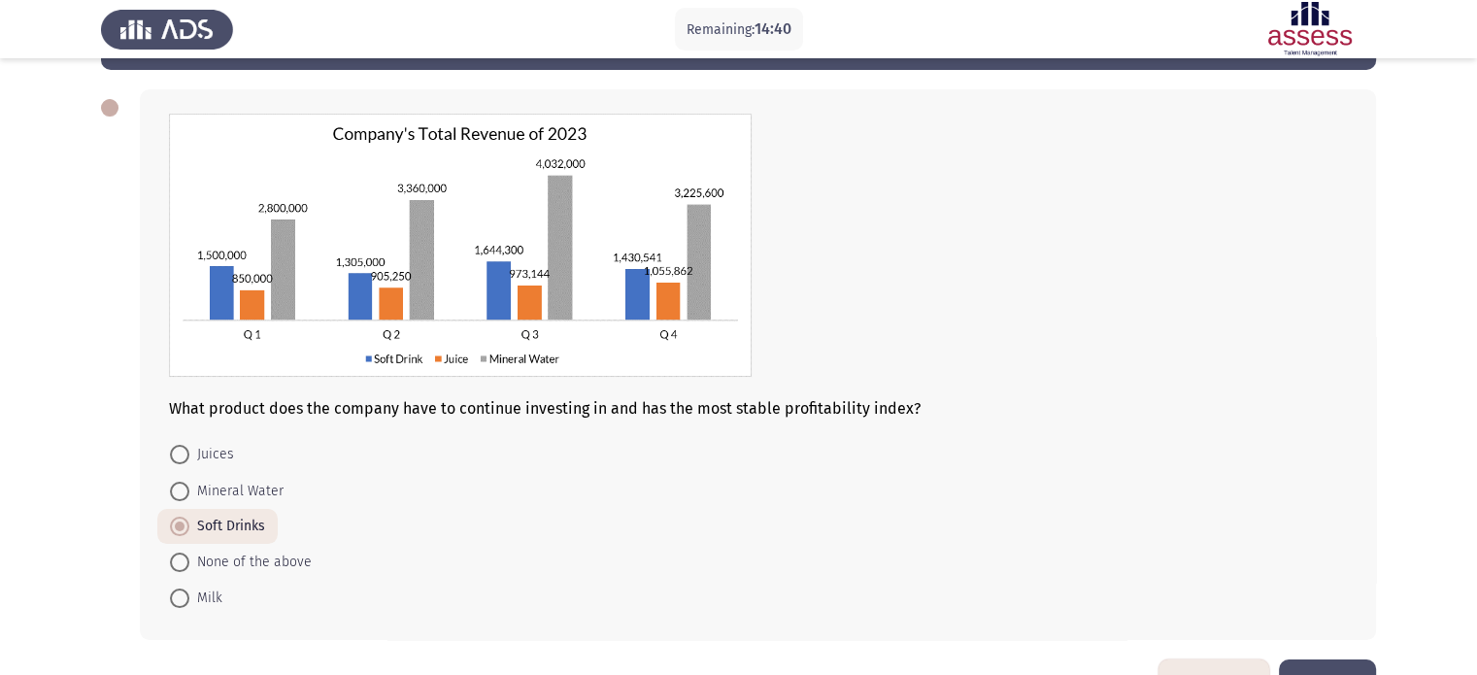
scroll to position [136, 0]
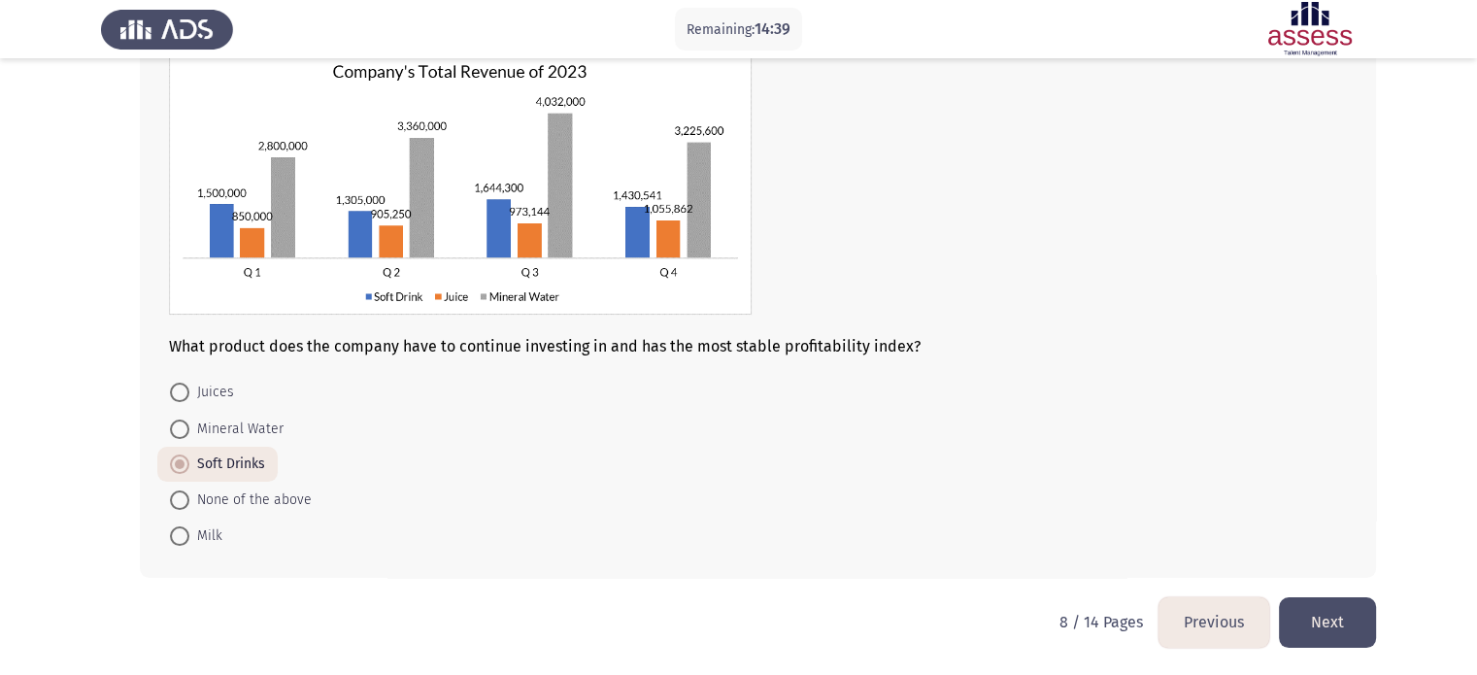
click at [1367, 616] on button "Next" at bounding box center [1327, 622] width 97 height 50
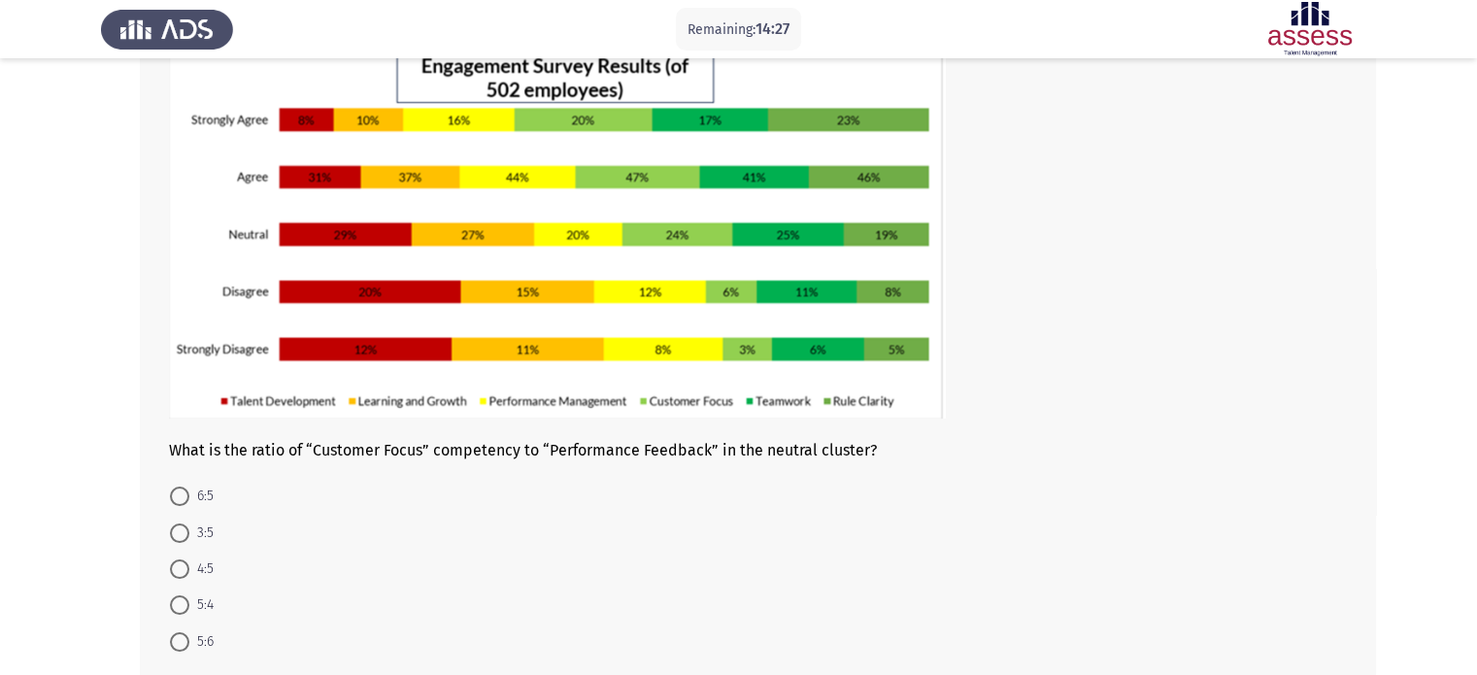
scroll to position [140, 0]
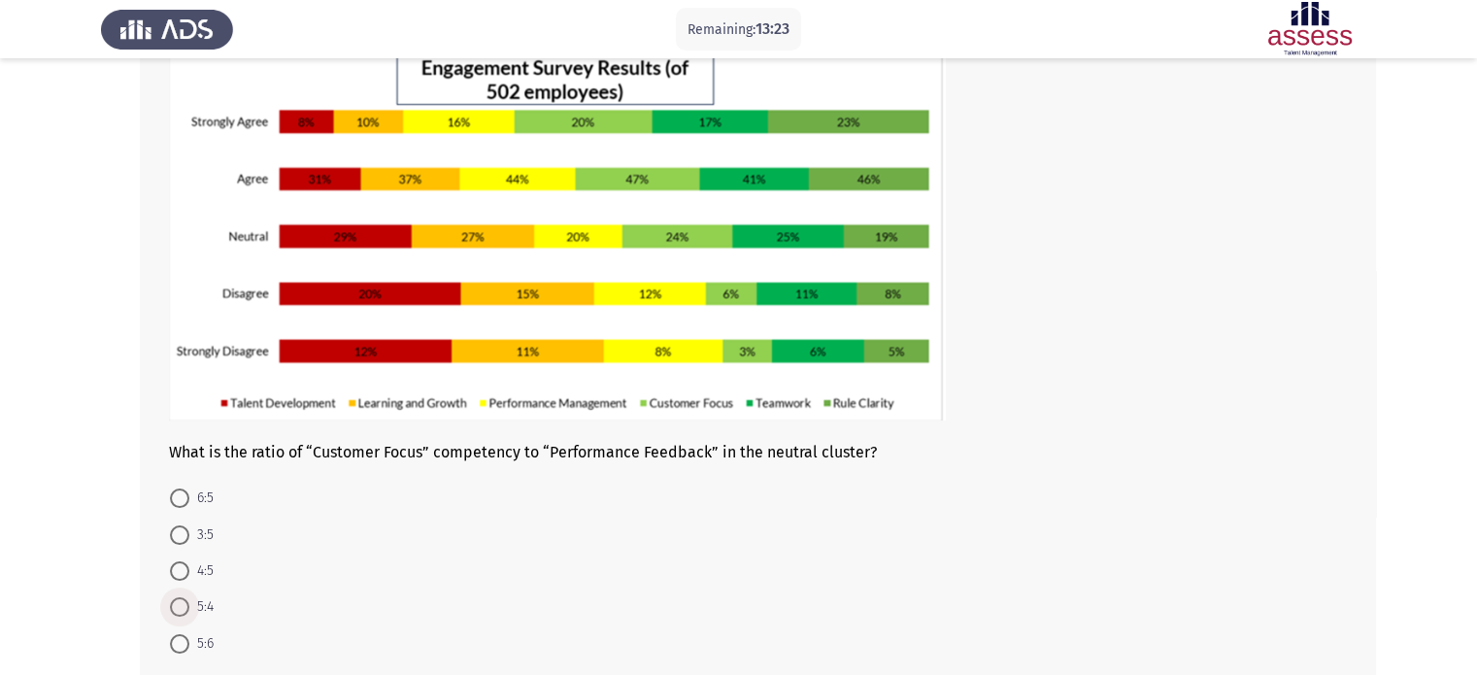
click at [179, 606] on span at bounding box center [179, 606] width 19 height 19
click at [179, 606] on input "5:4" at bounding box center [179, 606] width 19 height 19
radio input "true"
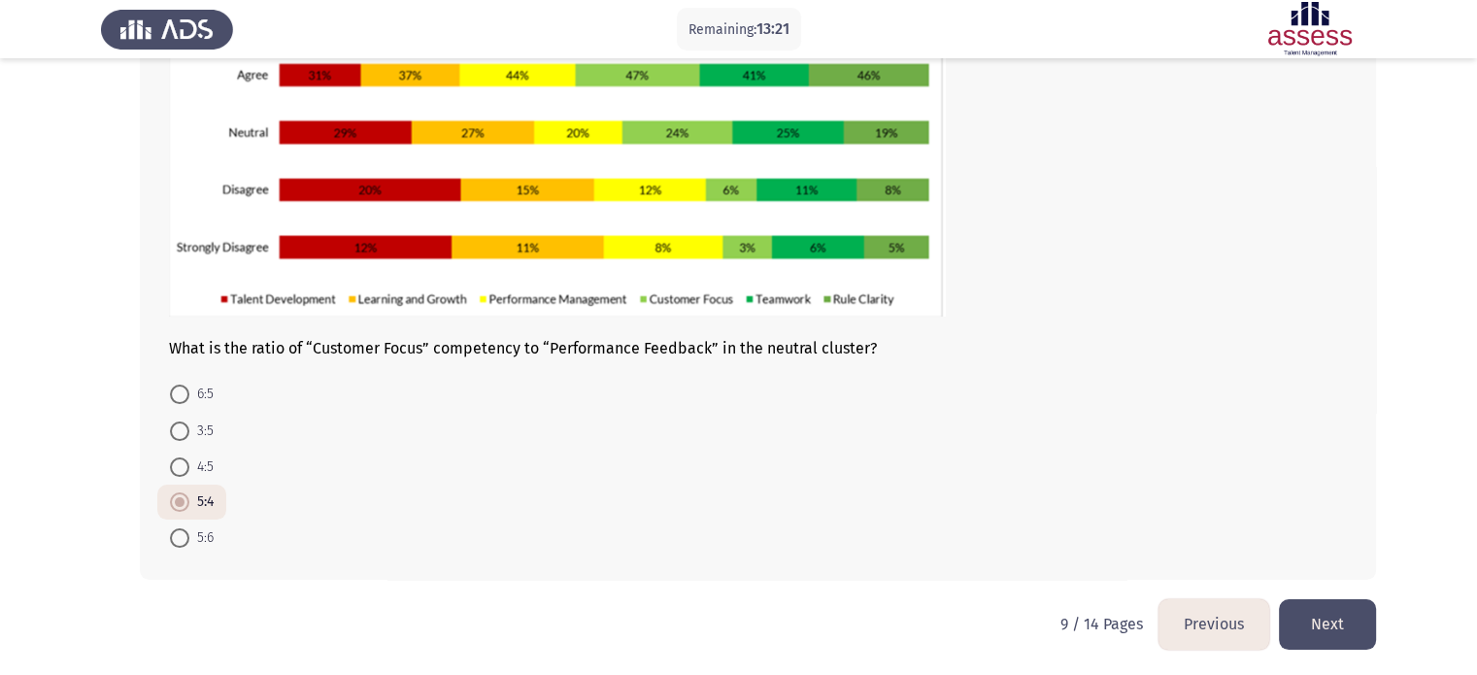
scroll to position [245, 0]
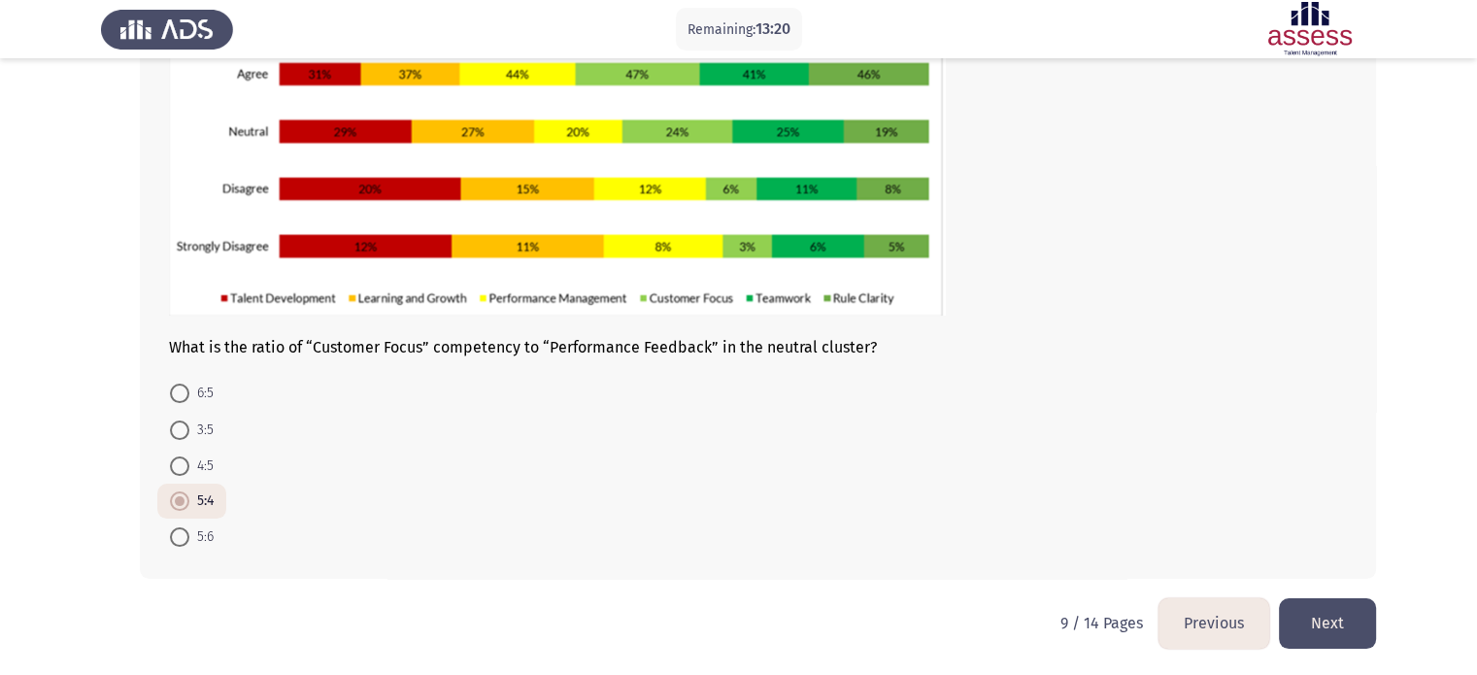
click at [1332, 628] on button "Next" at bounding box center [1327, 623] width 97 height 50
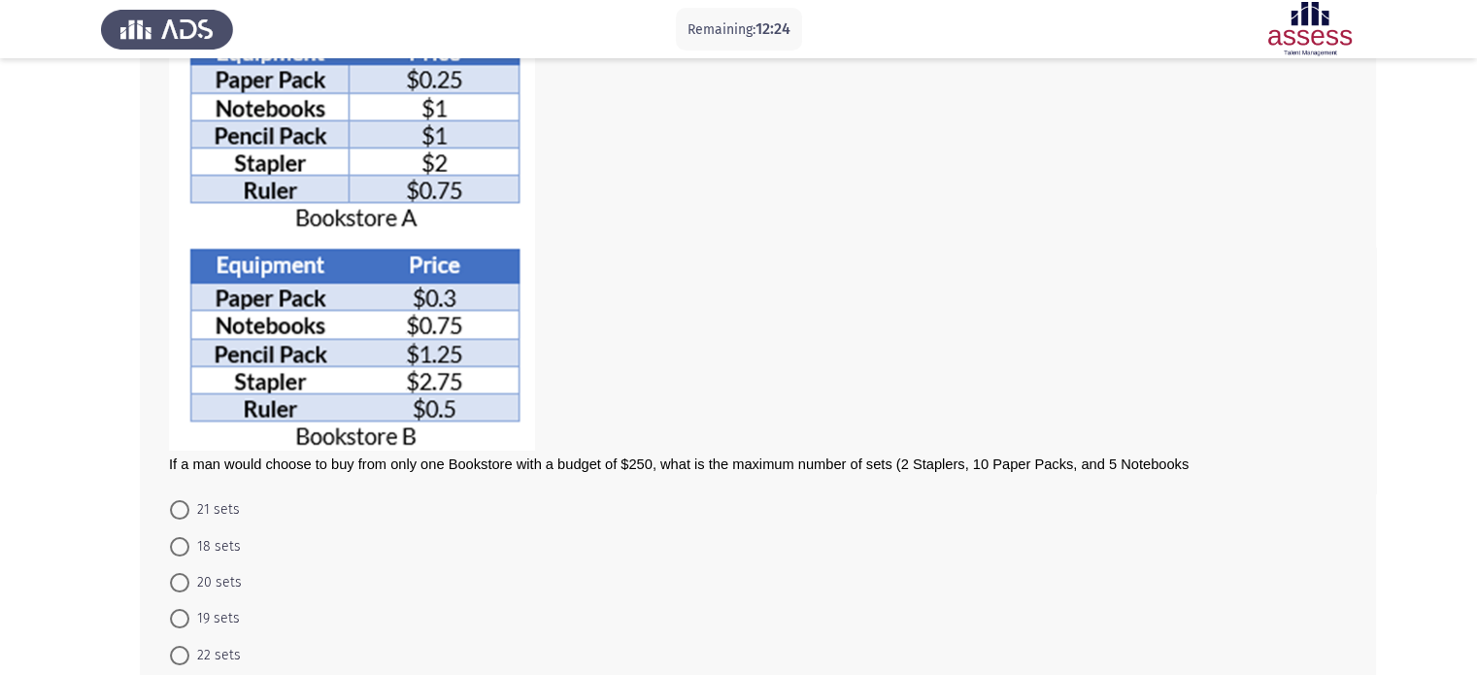
scroll to position [163, 0]
click at [192, 582] on span "20 sets" at bounding box center [215, 582] width 52 height 23
click at [189, 582] on input "20 sets" at bounding box center [179, 582] width 19 height 19
radio input "true"
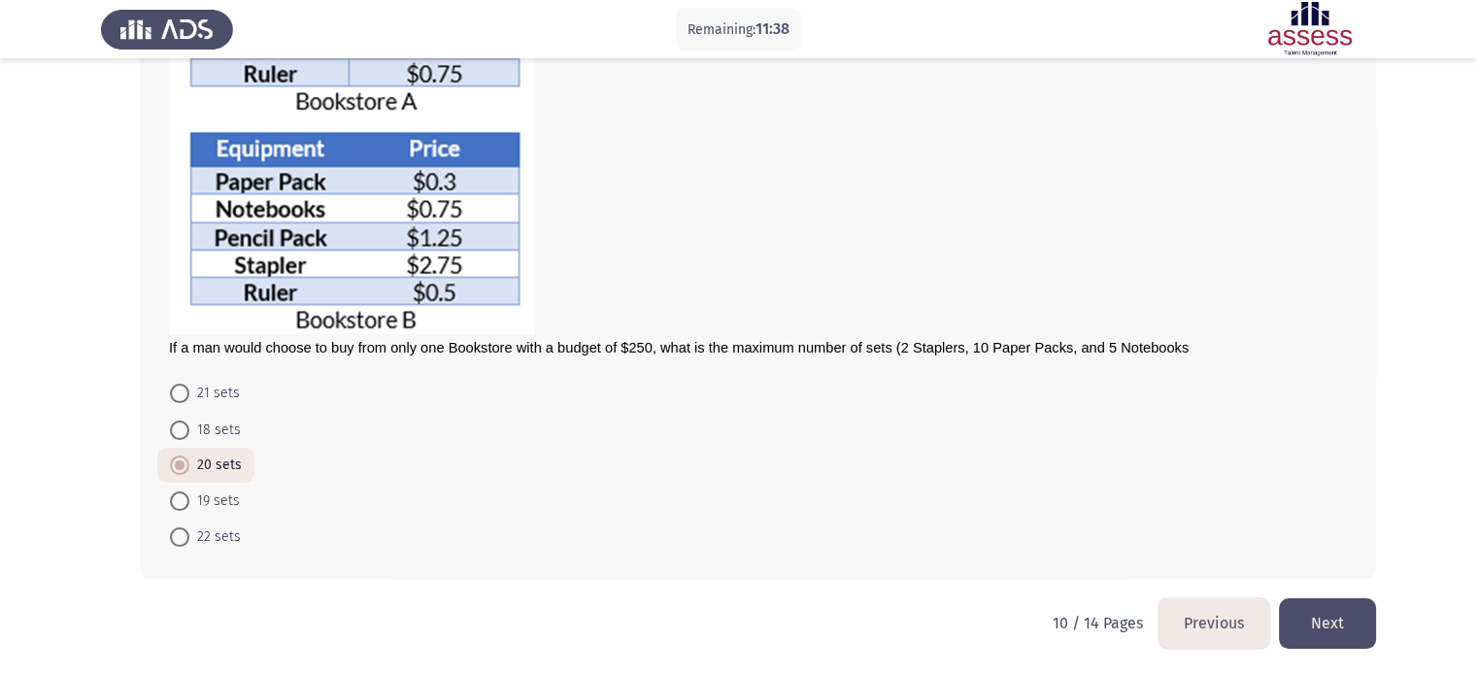
click at [1352, 619] on button "Next" at bounding box center [1327, 623] width 97 height 50
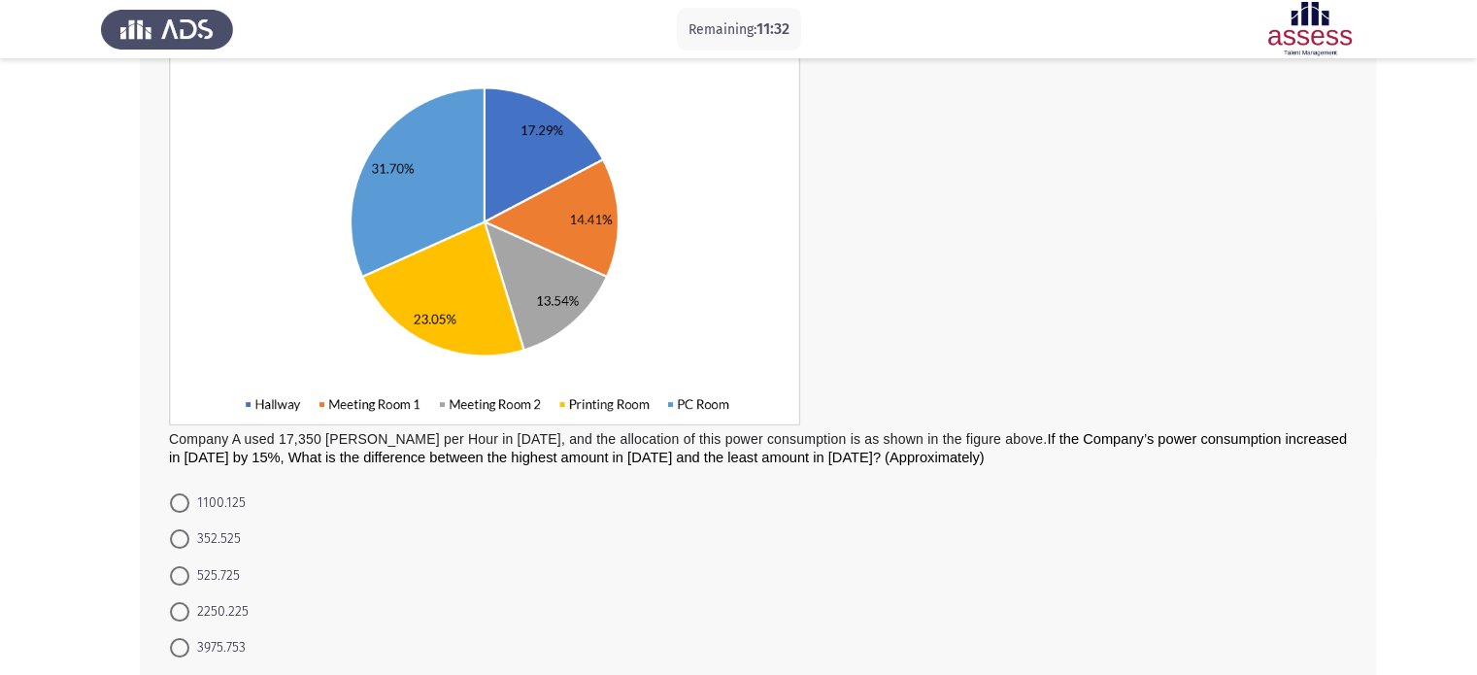
scroll to position [202, 0]
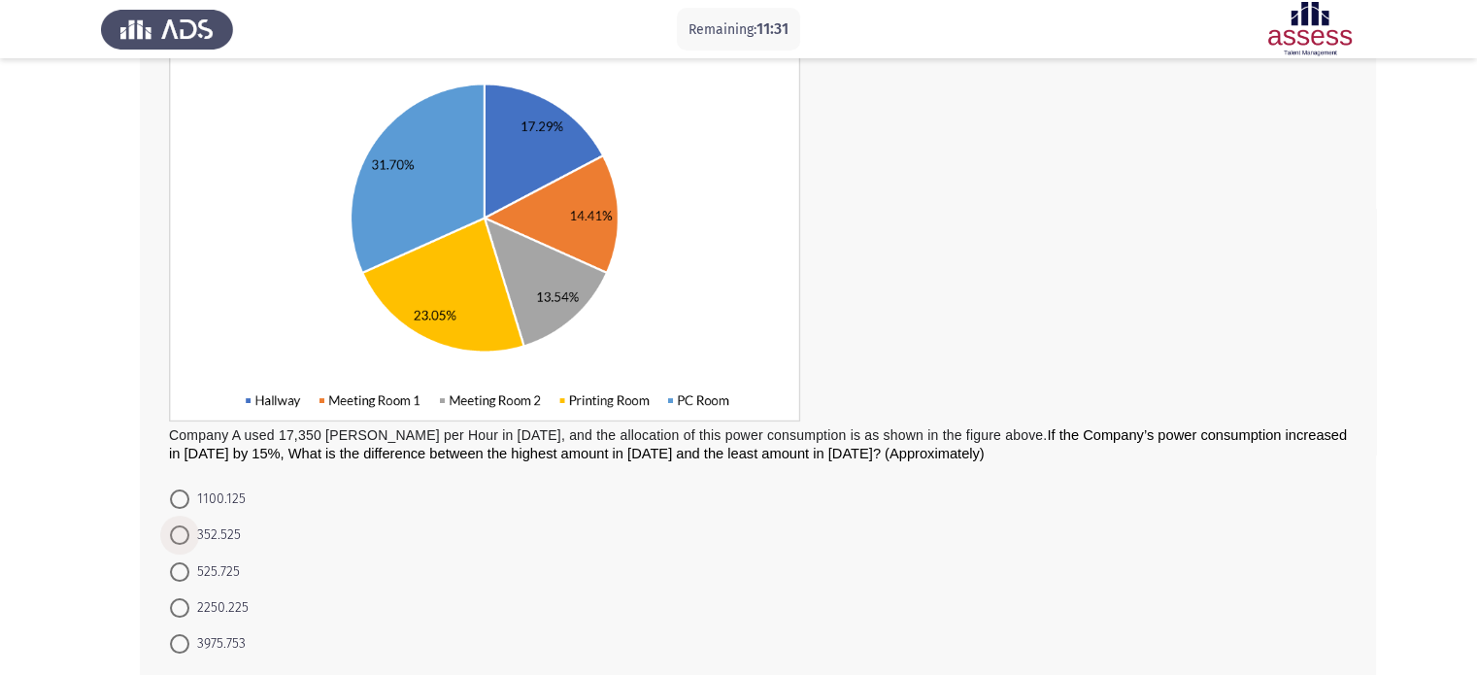
click at [180, 526] on span at bounding box center [179, 534] width 19 height 19
click at [180, 526] on input "352.525" at bounding box center [179, 534] width 19 height 19
radio input "true"
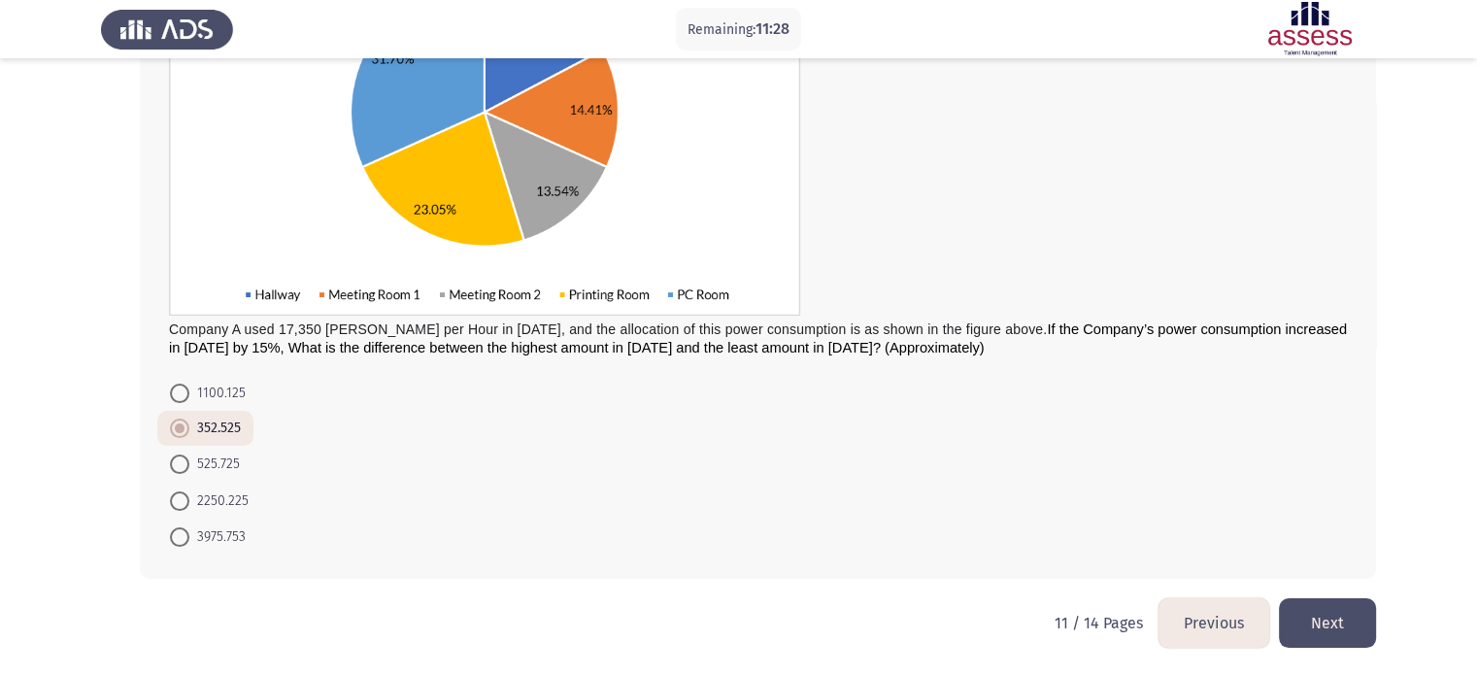
click at [1342, 621] on button "Next" at bounding box center [1327, 623] width 97 height 50
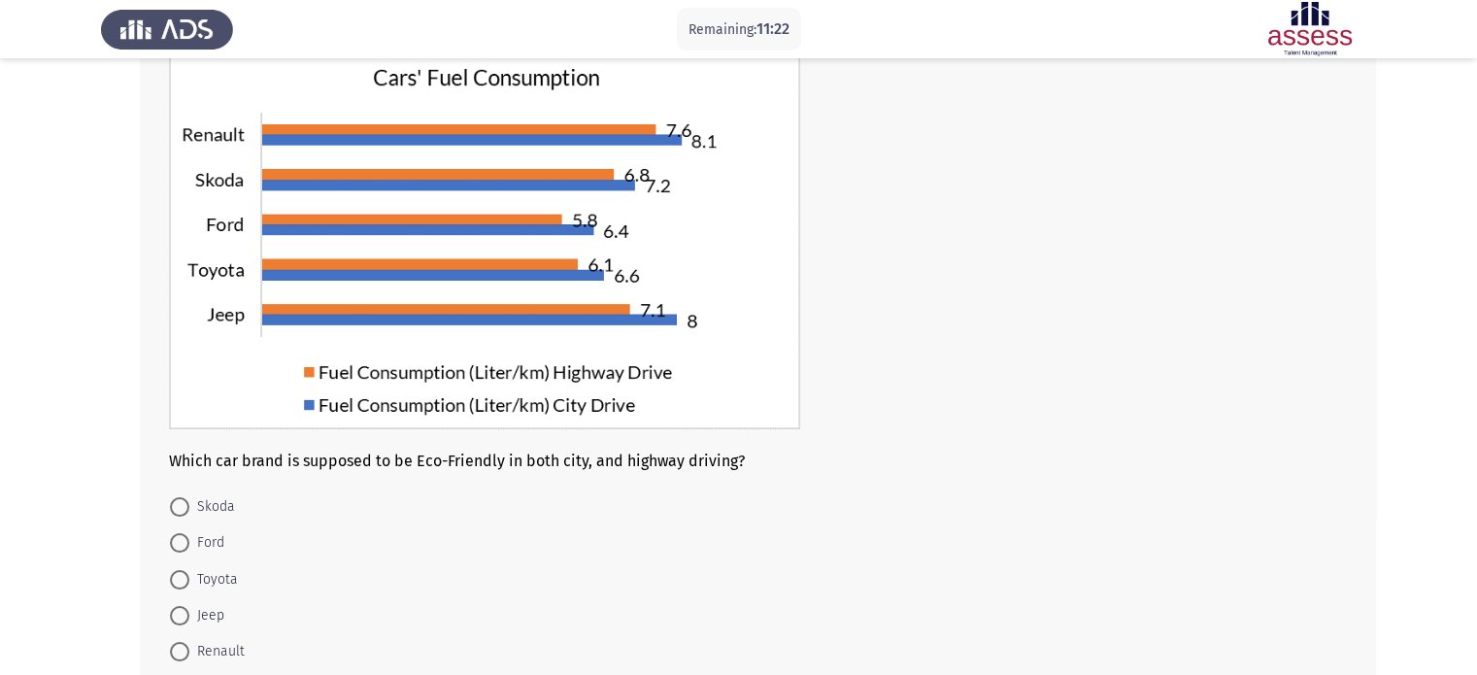
scroll to position [136, 0]
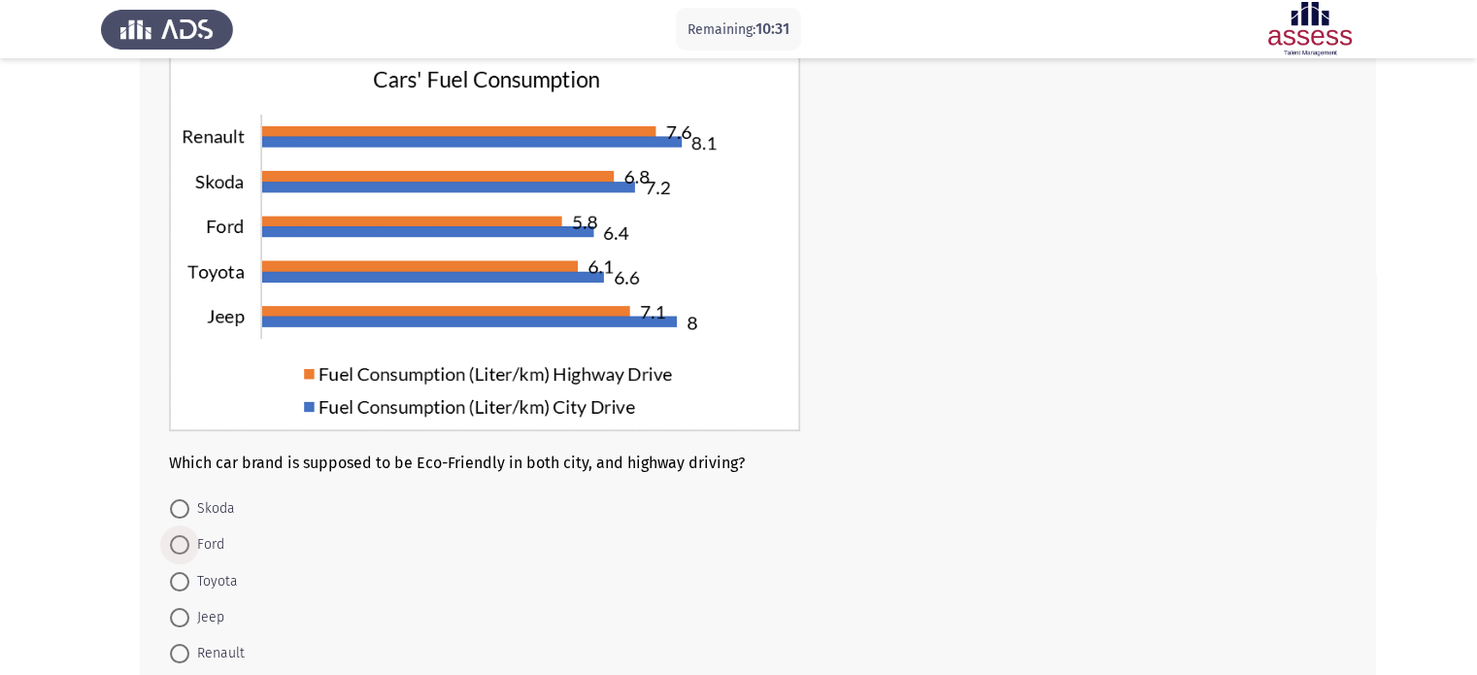
click at [198, 547] on span "Ford" at bounding box center [206, 544] width 35 height 23
click at [189, 547] on input "Ford" at bounding box center [179, 544] width 19 height 19
radio input "true"
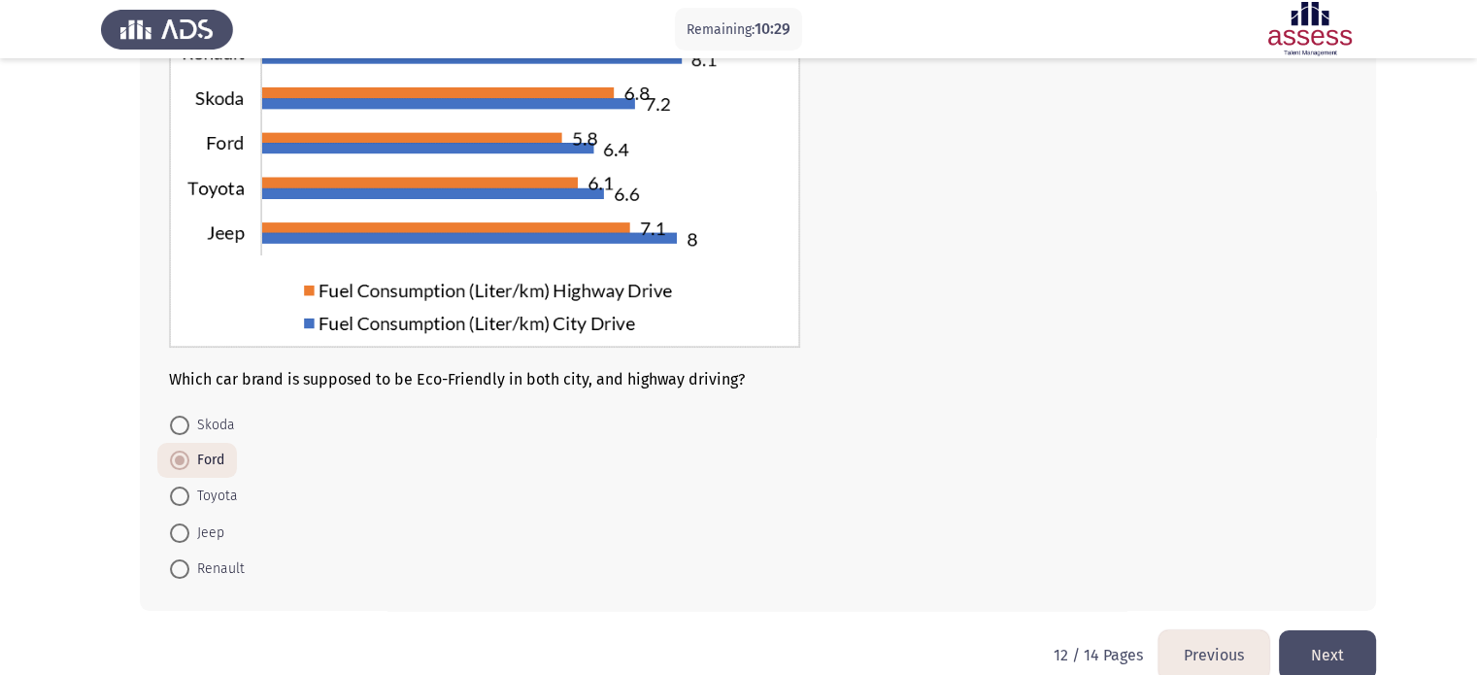
scroll to position [252, 0]
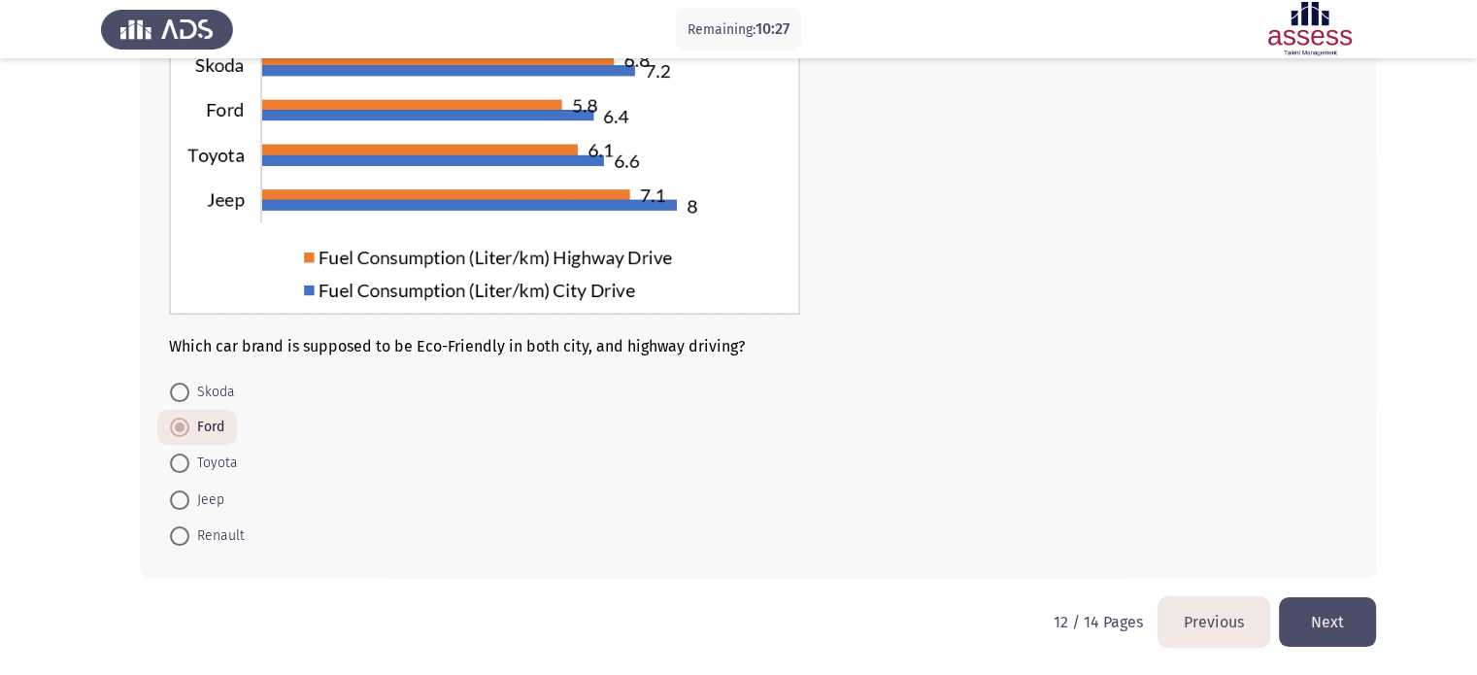
click at [1322, 616] on button "Next" at bounding box center [1327, 622] width 97 height 50
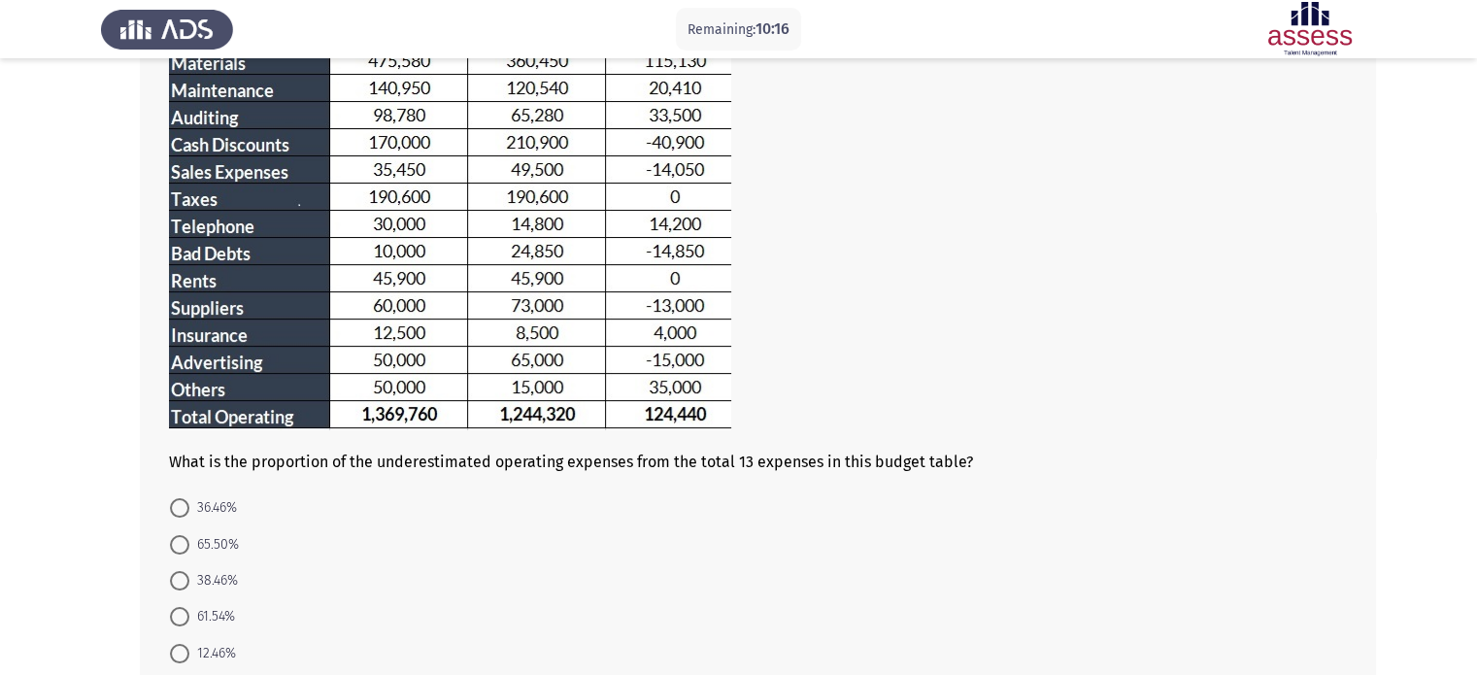
scroll to position [214, 0]
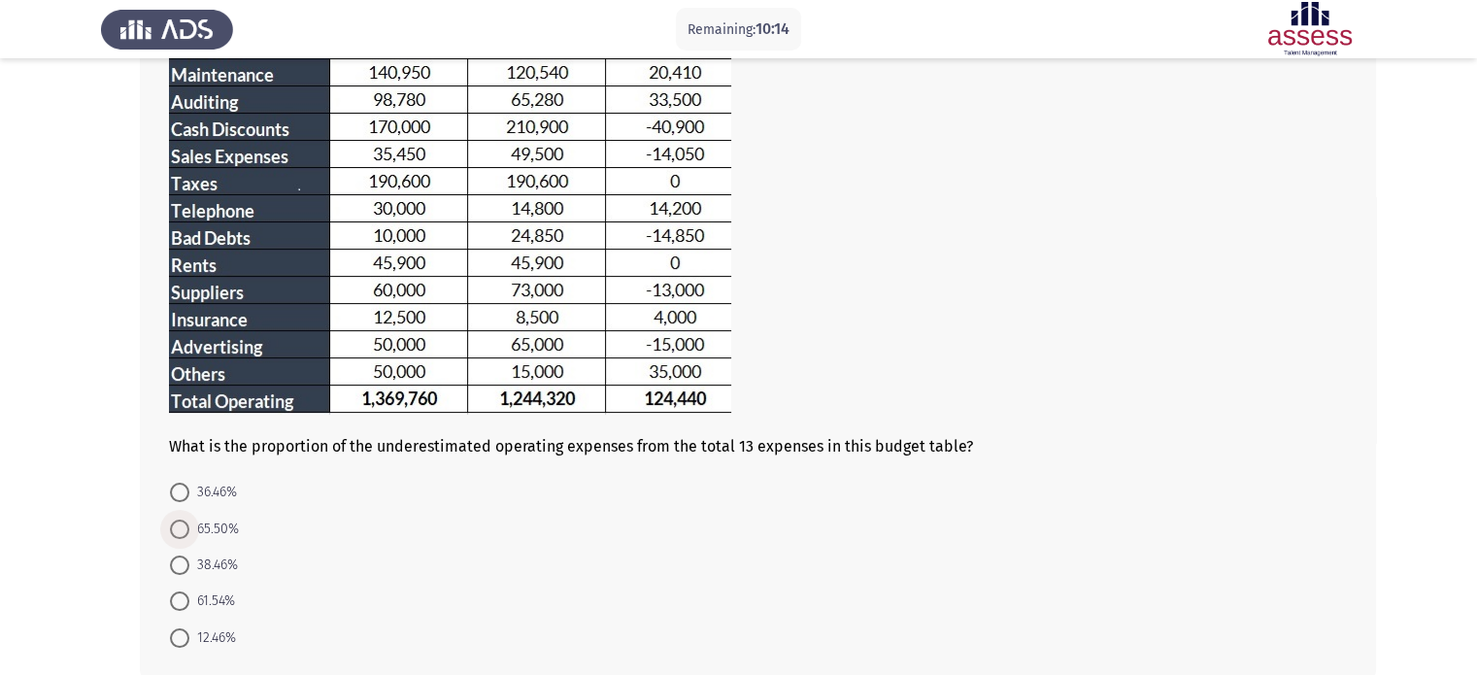
click at [202, 527] on span "65.50%" at bounding box center [214, 528] width 50 height 23
click at [189, 527] on input "65.50%" at bounding box center [179, 528] width 19 height 19
radio input "true"
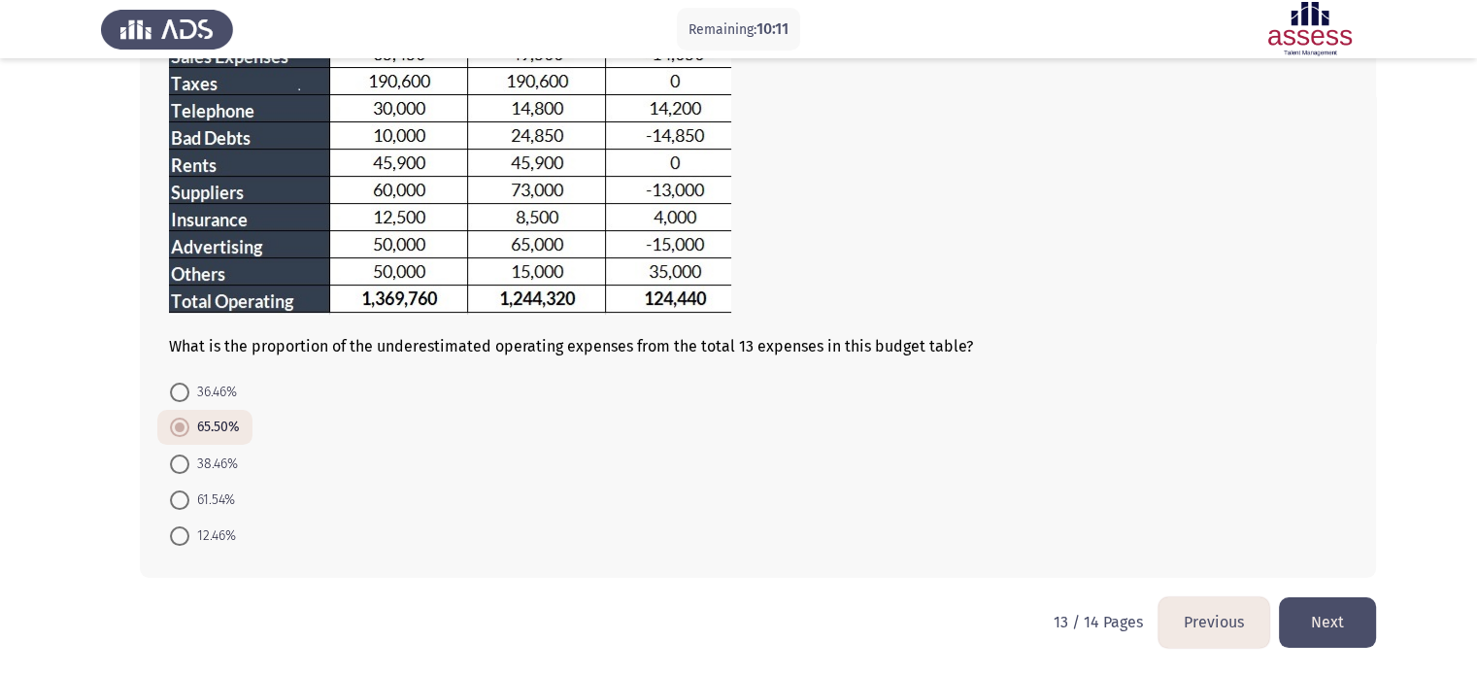
click at [1337, 621] on button "Next" at bounding box center [1327, 622] width 97 height 50
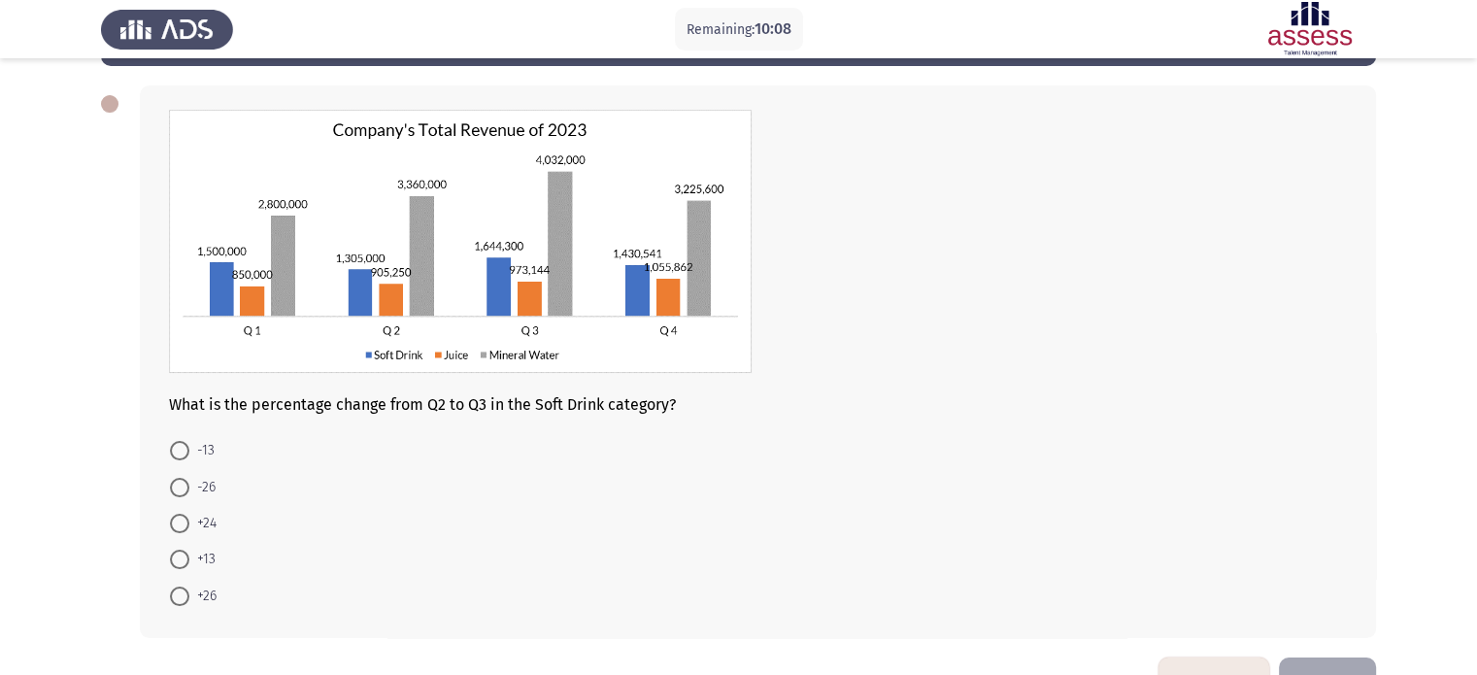
scroll to position [78, 0]
click at [195, 599] on span "+26" at bounding box center [202, 595] width 27 height 23
click at [189, 599] on input "+26" at bounding box center [179, 595] width 19 height 19
radio input "true"
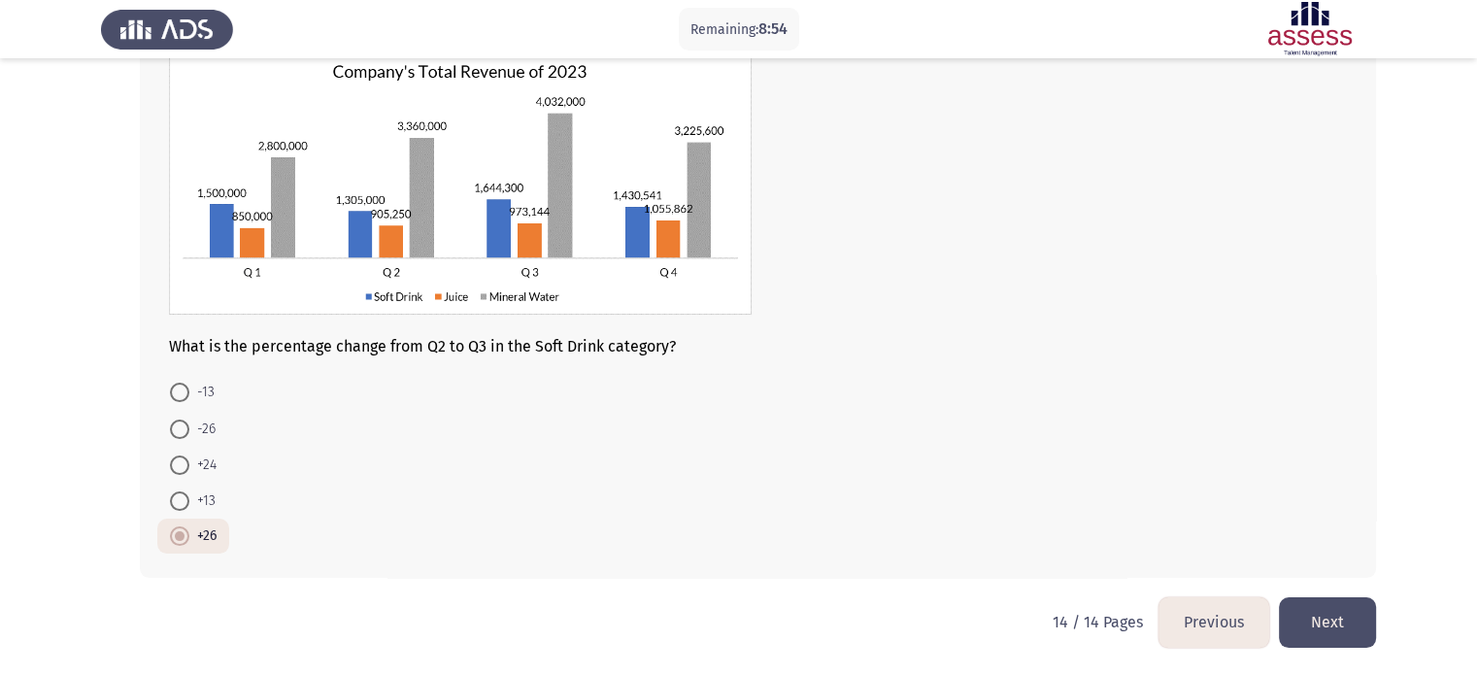
click at [1307, 606] on button "Next" at bounding box center [1327, 622] width 97 height 50
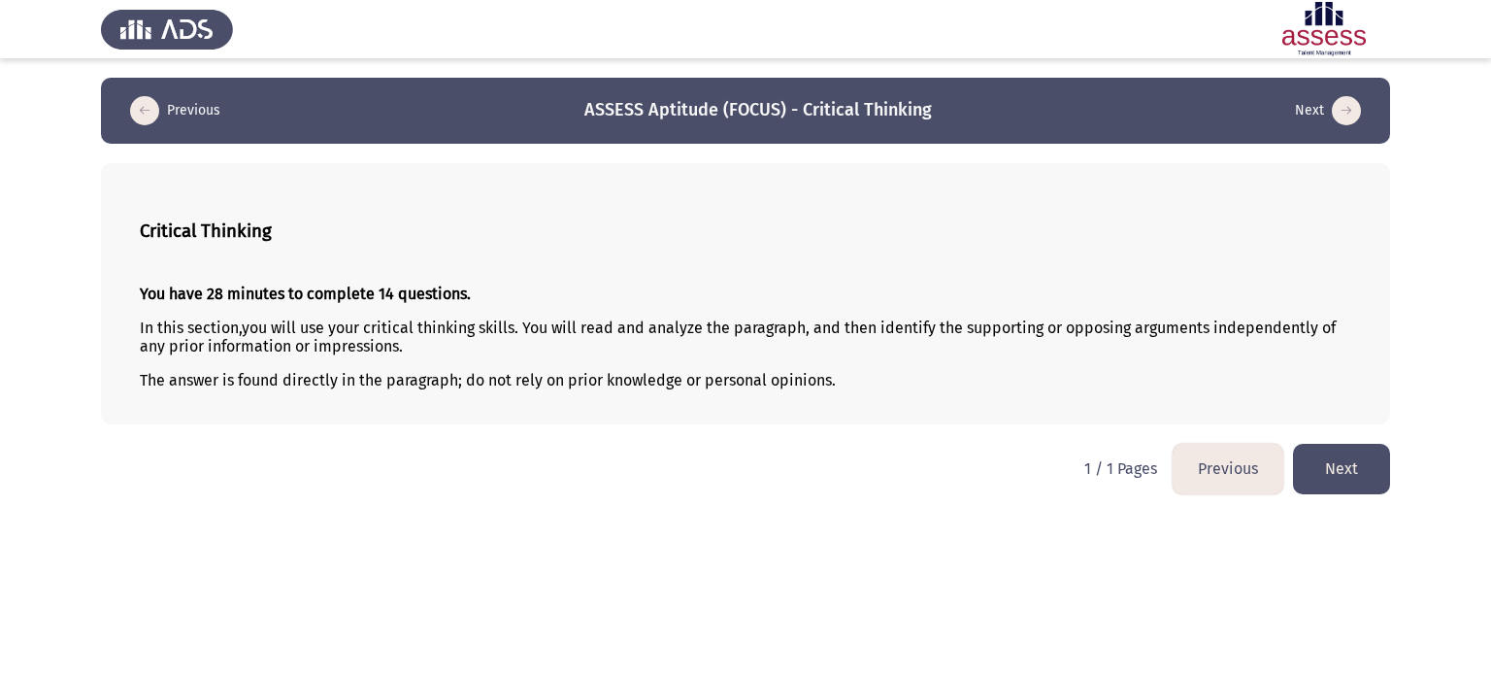
click at [1350, 464] on button "Next" at bounding box center [1341, 469] width 97 height 50
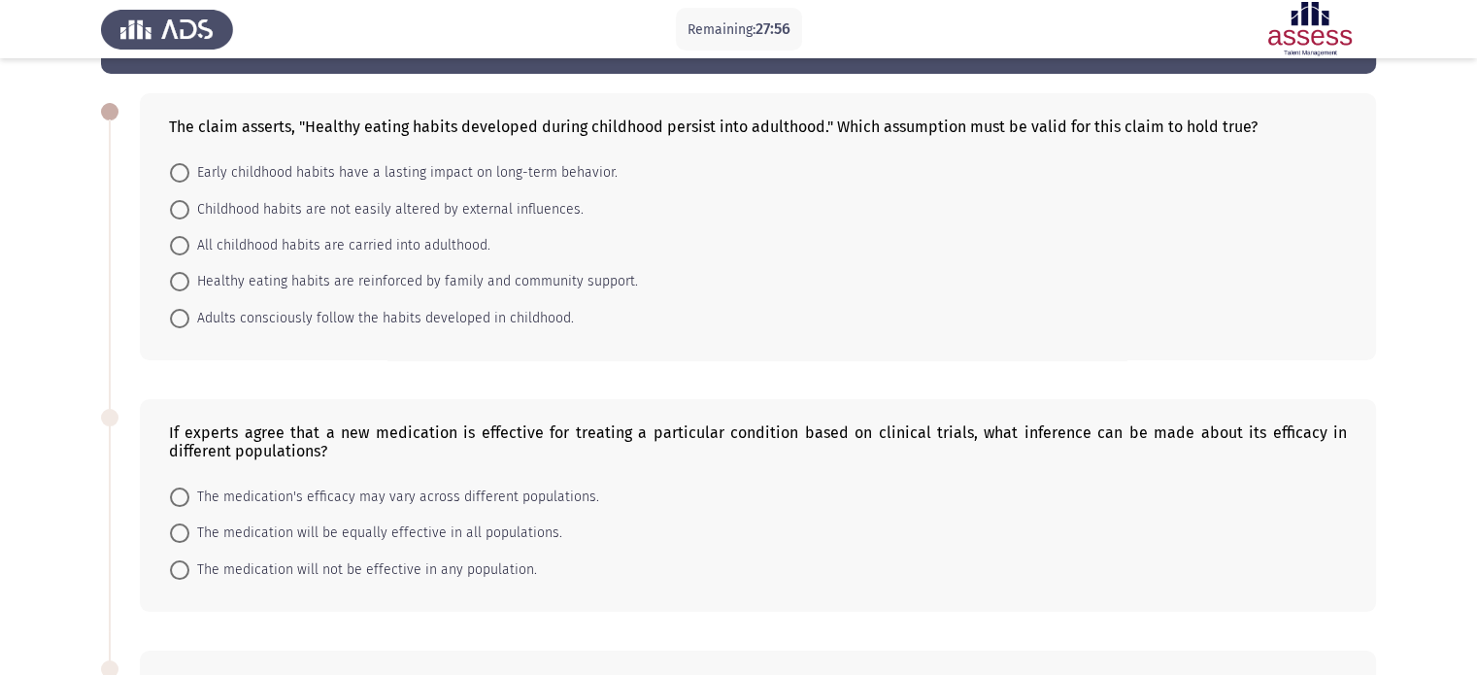
scroll to position [74, 0]
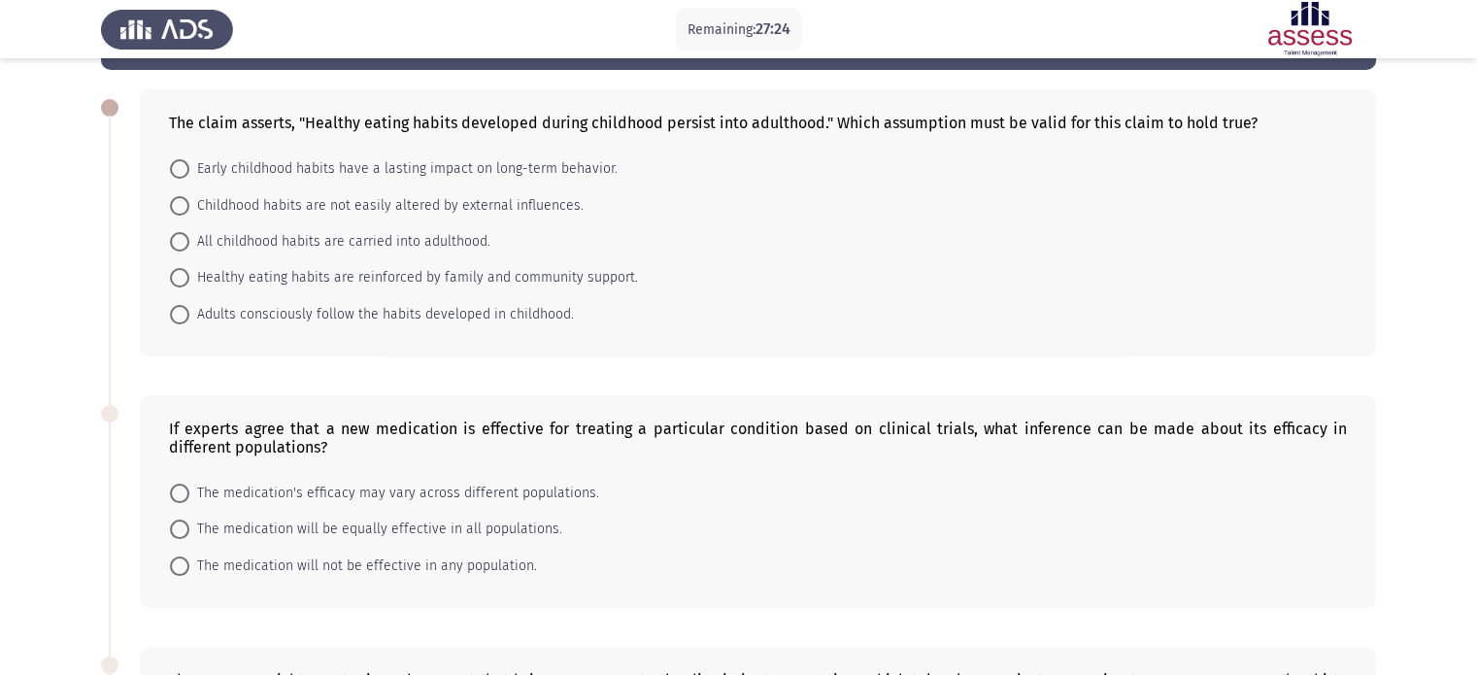
click at [526, 492] on span "The medication's efficacy may vary across different populations." at bounding box center [394, 493] width 410 height 23
click at [189, 492] on input "The medication's efficacy may vary across different populations." at bounding box center [179, 493] width 19 height 19
radio input "true"
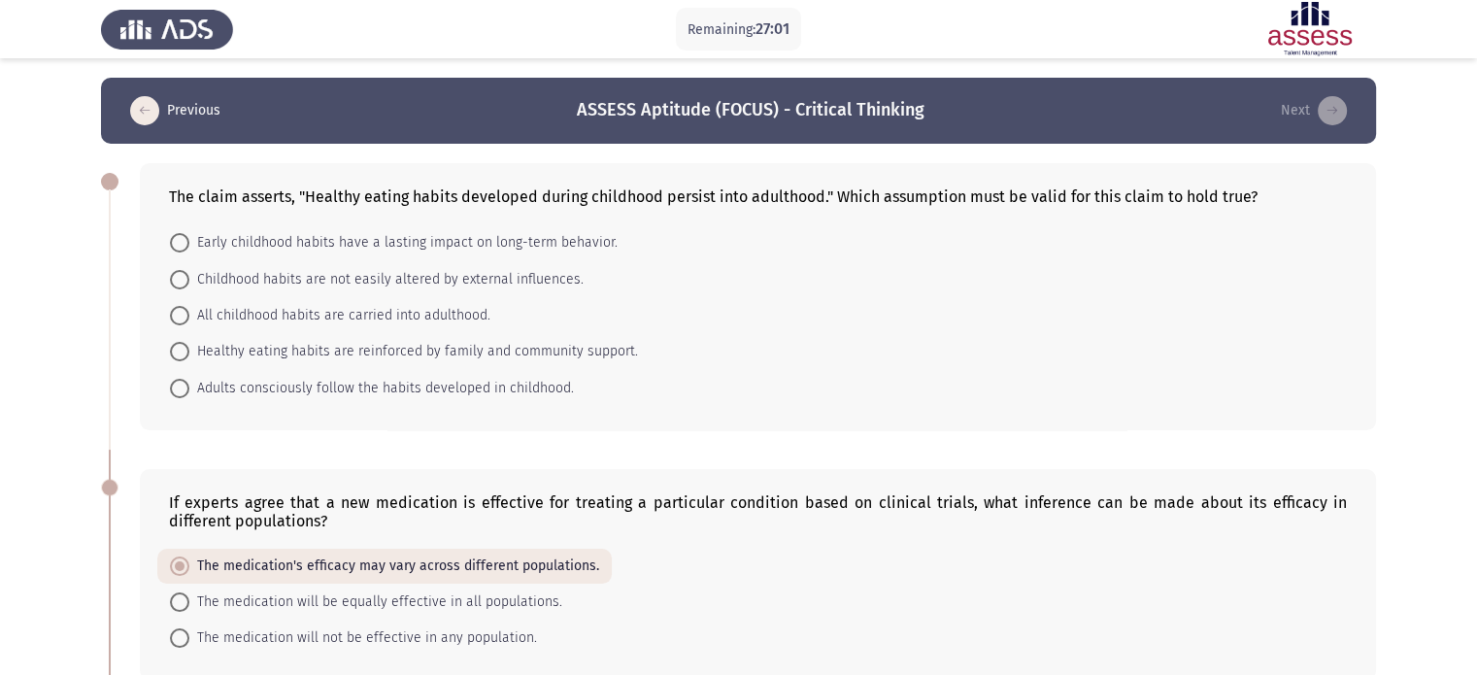
scroll to position [0, 0]
click at [277, 248] on span "Early childhood habits have a lasting impact on long-term behavior." at bounding box center [403, 242] width 428 height 23
click at [189, 248] on input "Early childhood habits have a lasting impact on long-term behavior." at bounding box center [179, 242] width 19 height 19
radio input "true"
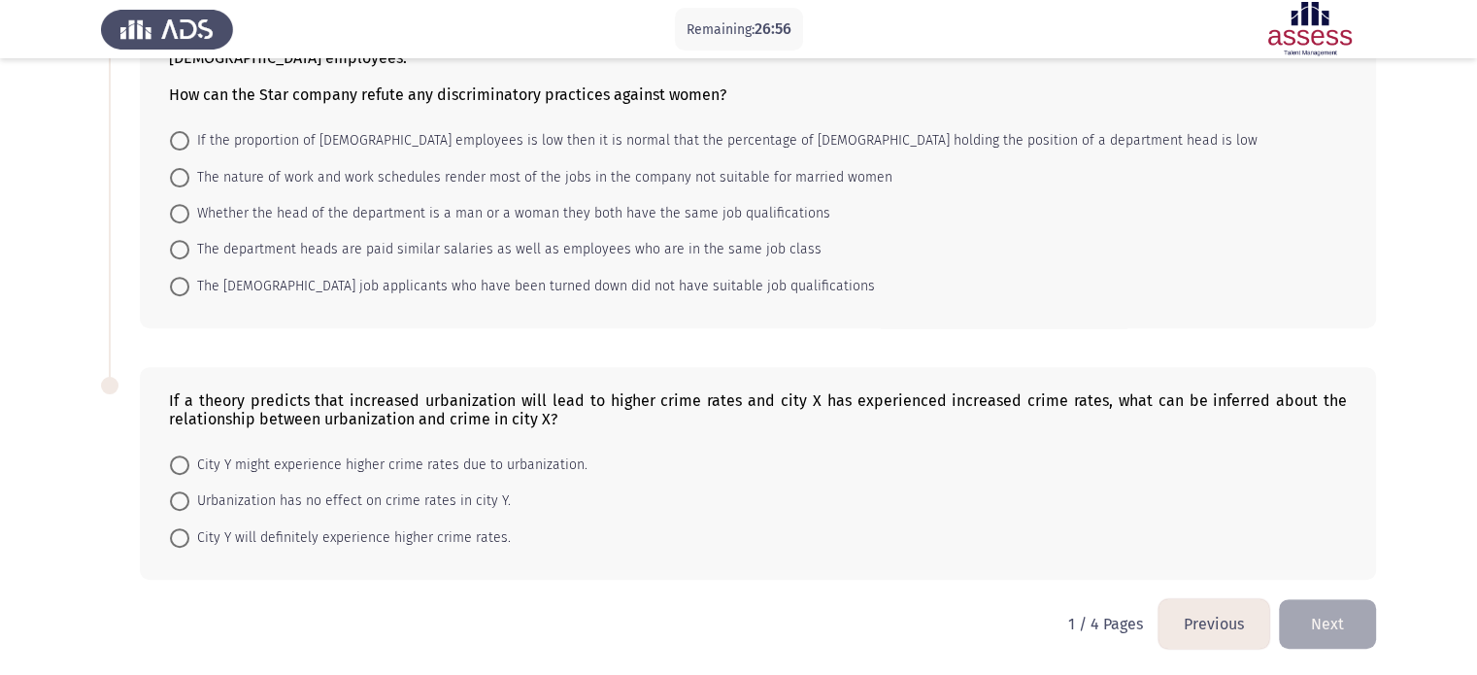
scroll to position [731, 0]
click at [427, 460] on span "City Y might experience higher crime rates due to urbanization." at bounding box center [388, 463] width 398 height 23
click at [189, 460] on input "City Y might experience higher crime rates due to urbanization." at bounding box center [179, 463] width 19 height 19
radio input "true"
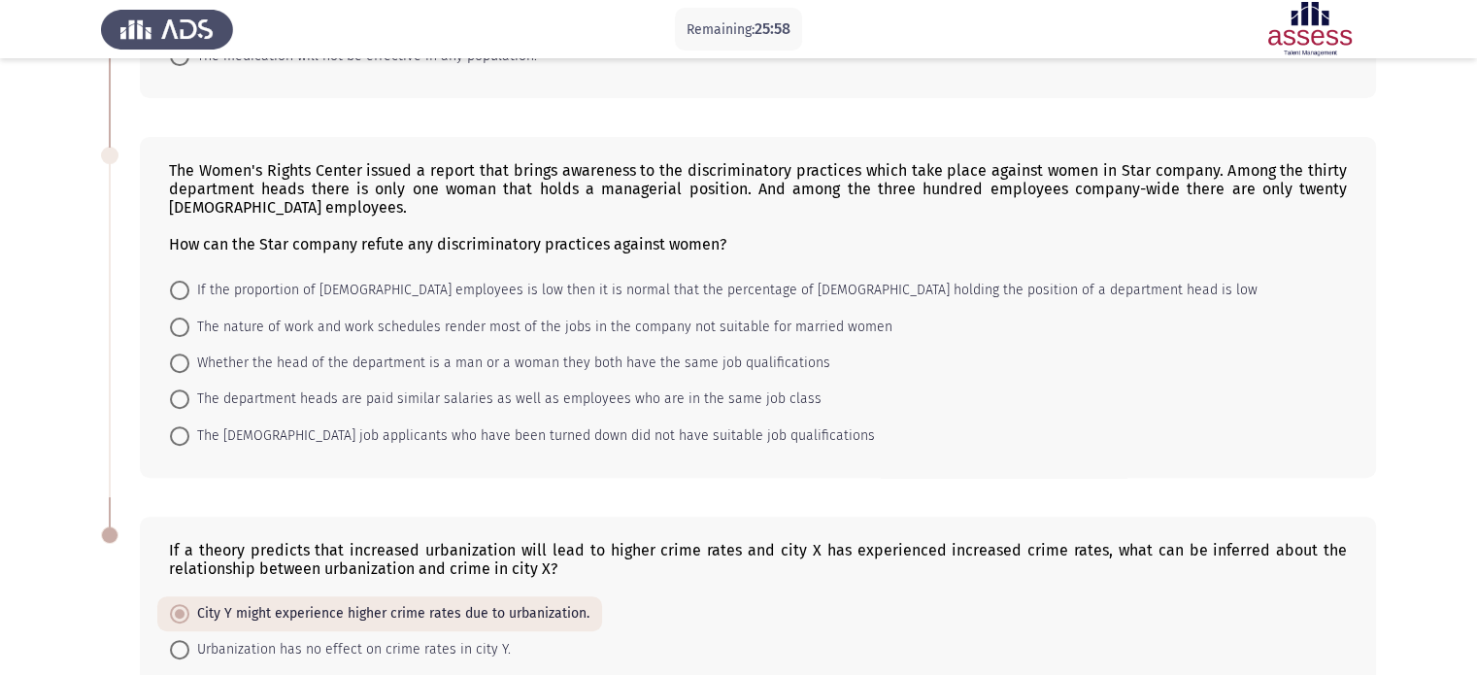
scroll to position [570, 0]
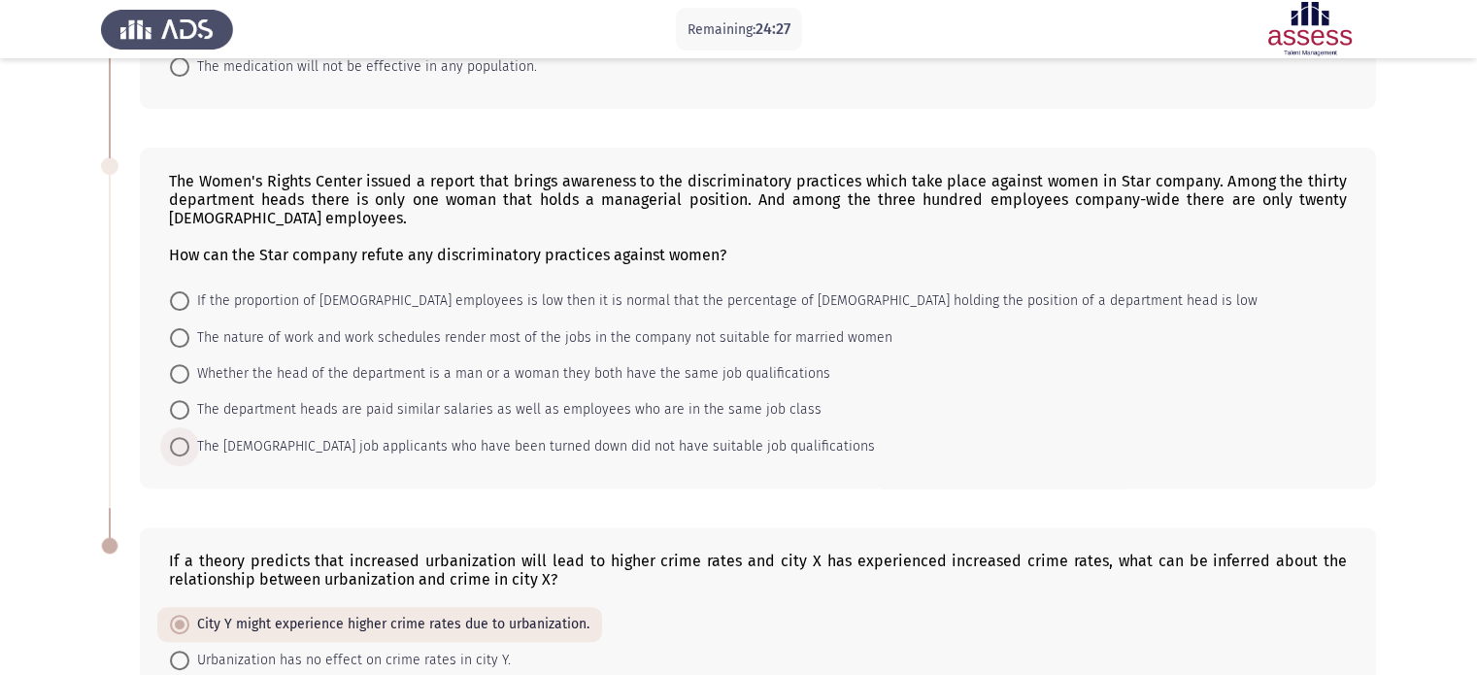
click at [539, 443] on span "The [DEMOGRAPHIC_DATA] job applicants who have been turned down did not have su…" at bounding box center [531, 446] width 685 height 23
click at [189, 443] on input "The [DEMOGRAPHIC_DATA] job applicants who have been turned down did not have su…" at bounding box center [179, 446] width 19 height 19
radio input "true"
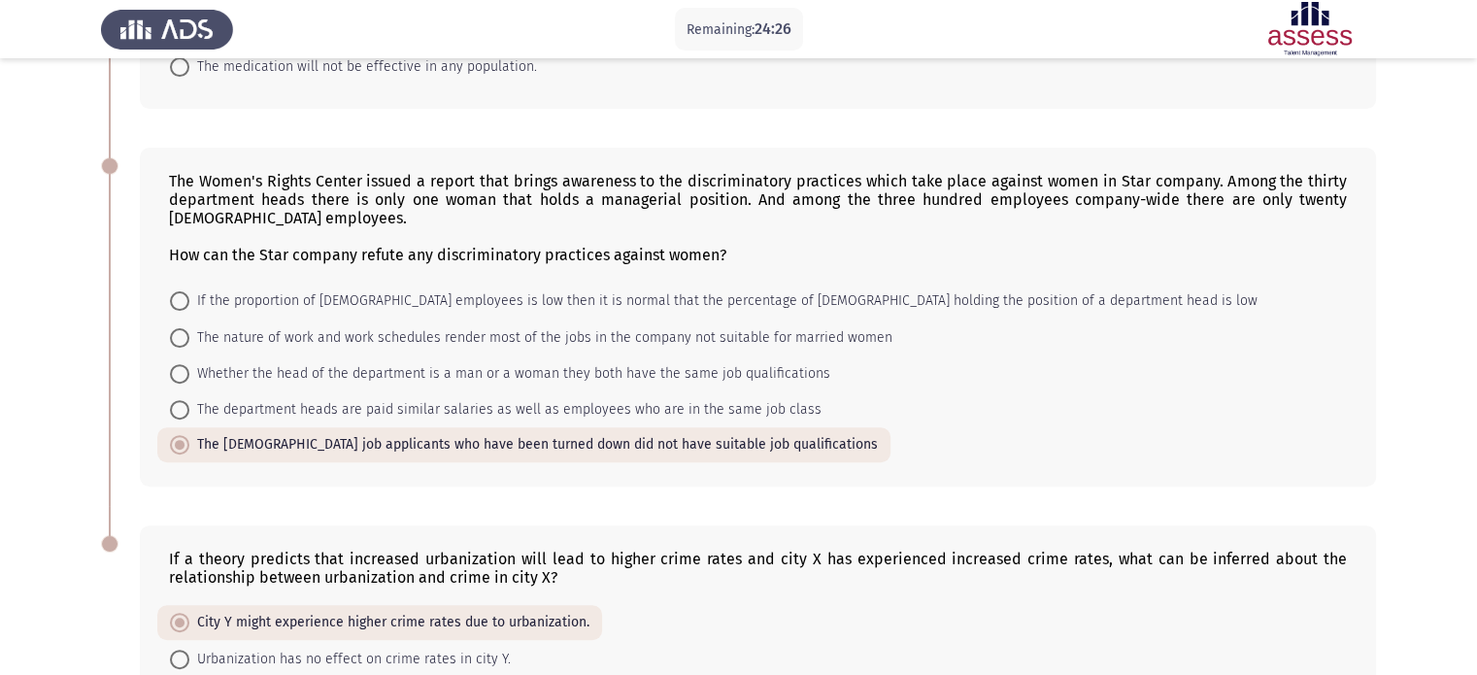
scroll to position [729, 0]
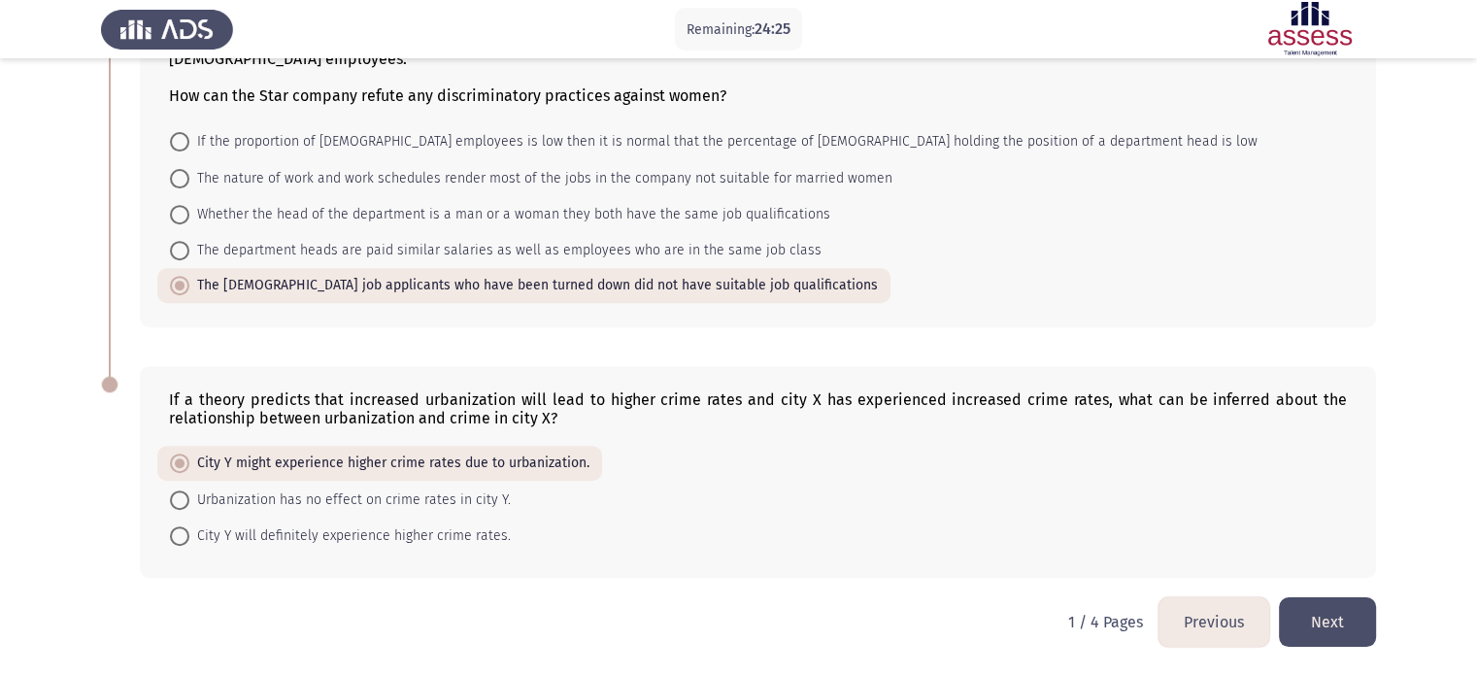
click at [1317, 642] on button "Next" at bounding box center [1327, 622] width 97 height 50
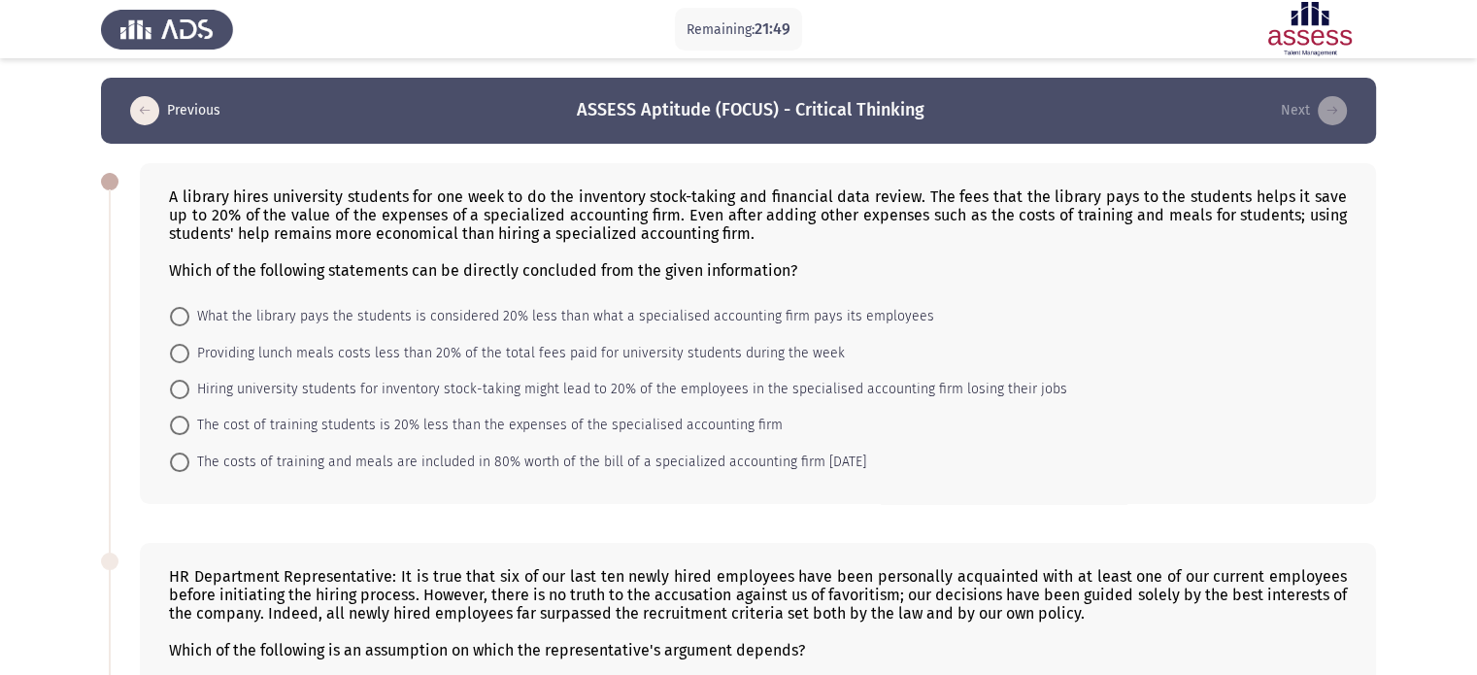
click at [753, 462] on span "The costs of training and meals are included in 80% worth of the bill of a spec…" at bounding box center [527, 462] width 677 height 23
click at [189, 462] on input "The costs of training and meals are included in 80% worth of the bill of a spec…" at bounding box center [179, 461] width 19 height 19
radio input "true"
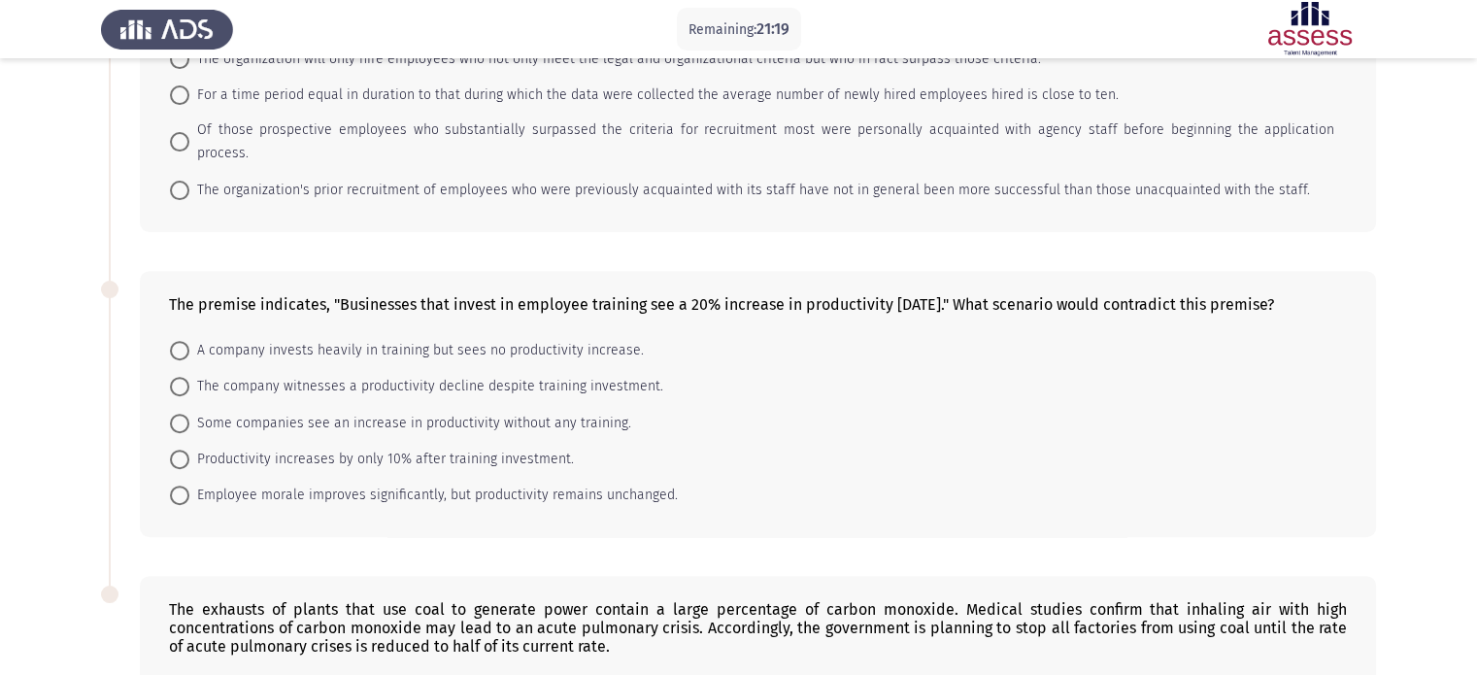
scroll to position [672, 0]
click at [686, 179] on span "The organization's prior recruitment of employees who were previously acquainte…" at bounding box center [749, 190] width 1120 height 23
click at [189, 181] on input "The organization's prior recruitment of employees who were previously acquainte…" at bounding box center [179, 190] width 19 height 19
radio input "true"
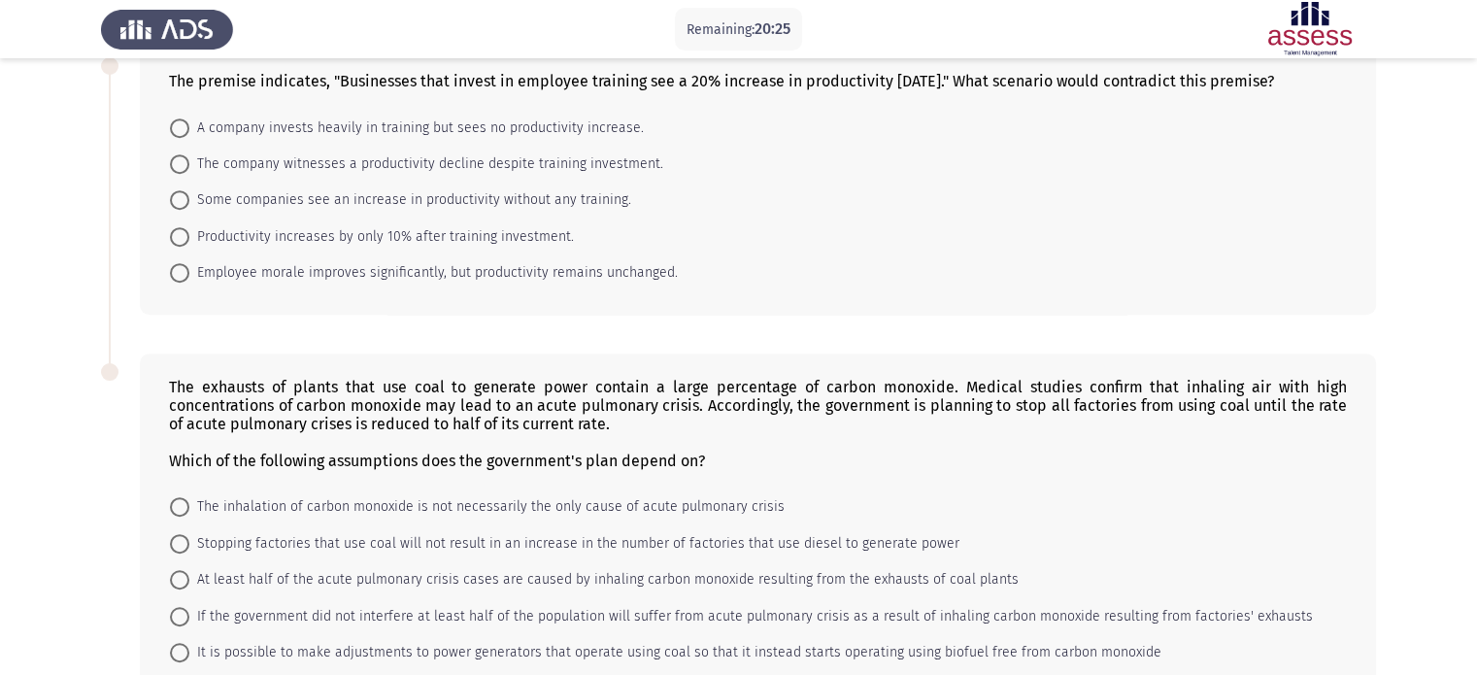
scroll to position [888, 0]
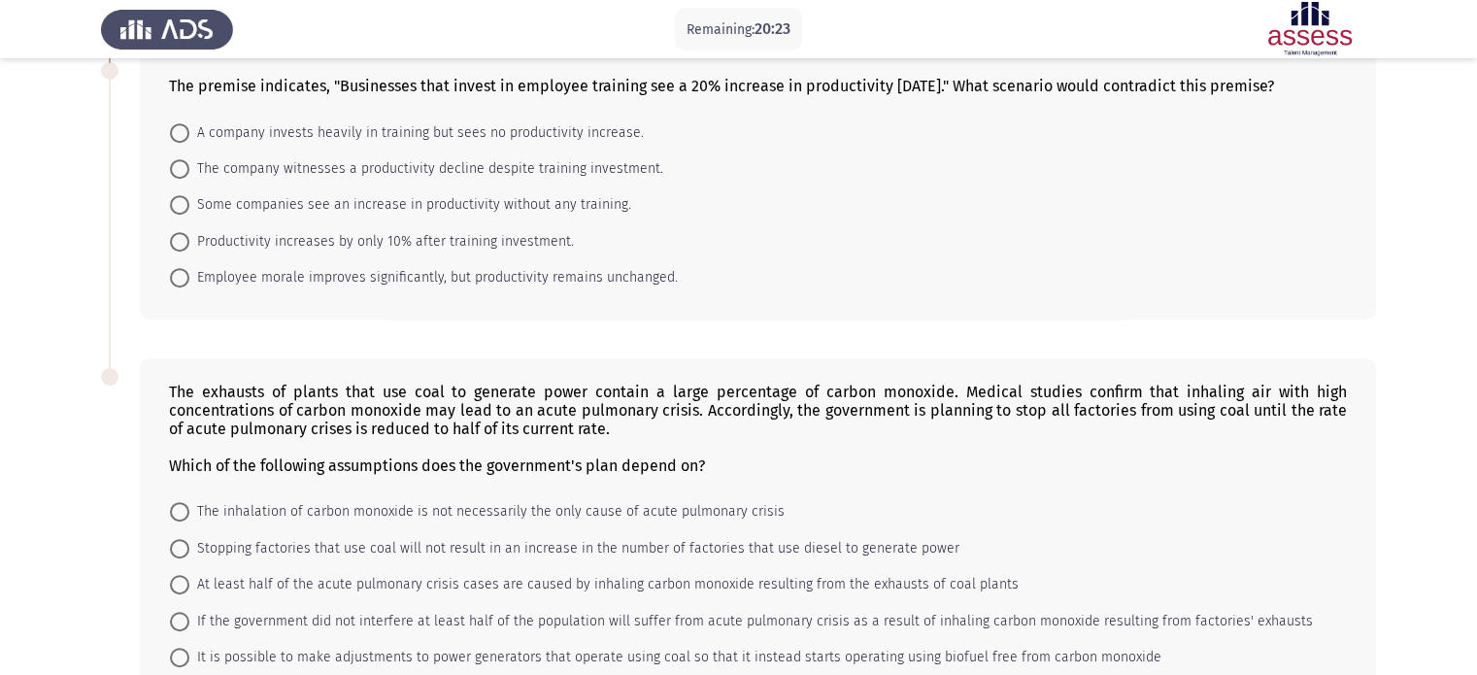
click at [478, 205] on span "Some companies see an increase in productivity without any training." at bounding box center [410, 204] width 442 height 23
click at [189, 205] on input "Some companies see an increase in productivity without any training." at bounding box center [179, 204] width 19 height 19
radio input "true"
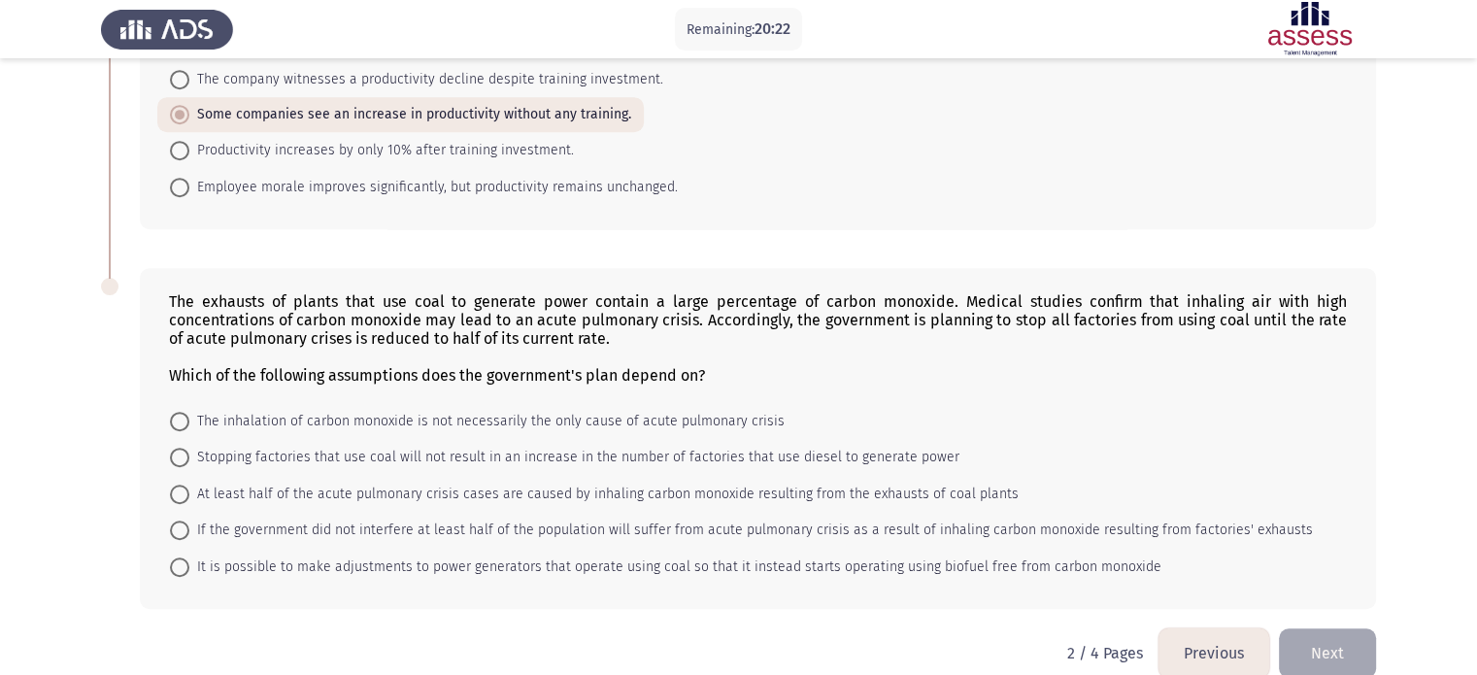
scroll to position [1005, 0]
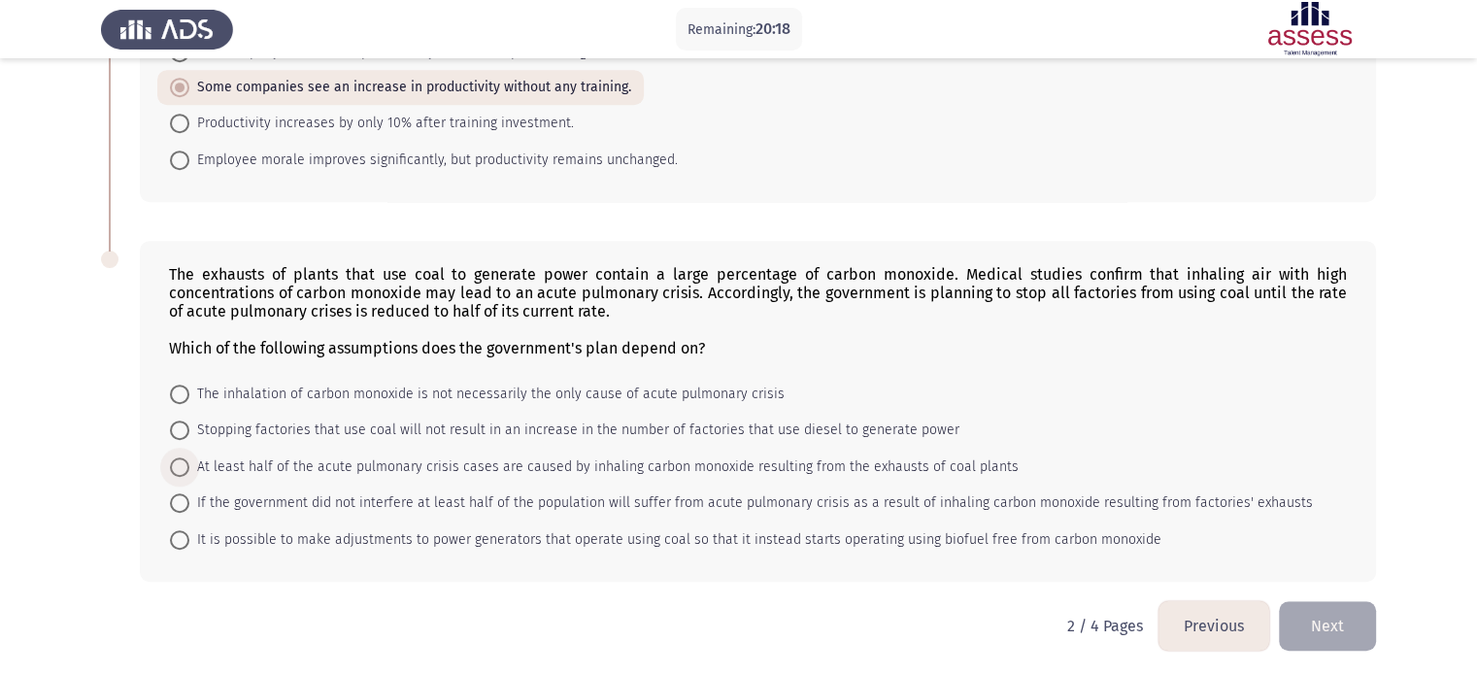
click at [426, 469] on span "At least half of the acute pulmonary crisis cases are caused by inhaling carbon…" at bounding box center [603, 466] width 829 height 23
click at [189, 469] on input "At least half of the acute pulmonary crisis cases are caused by inhaling carbon…" at bounding box center [179, 466] width 19 height 19
radio input "true"
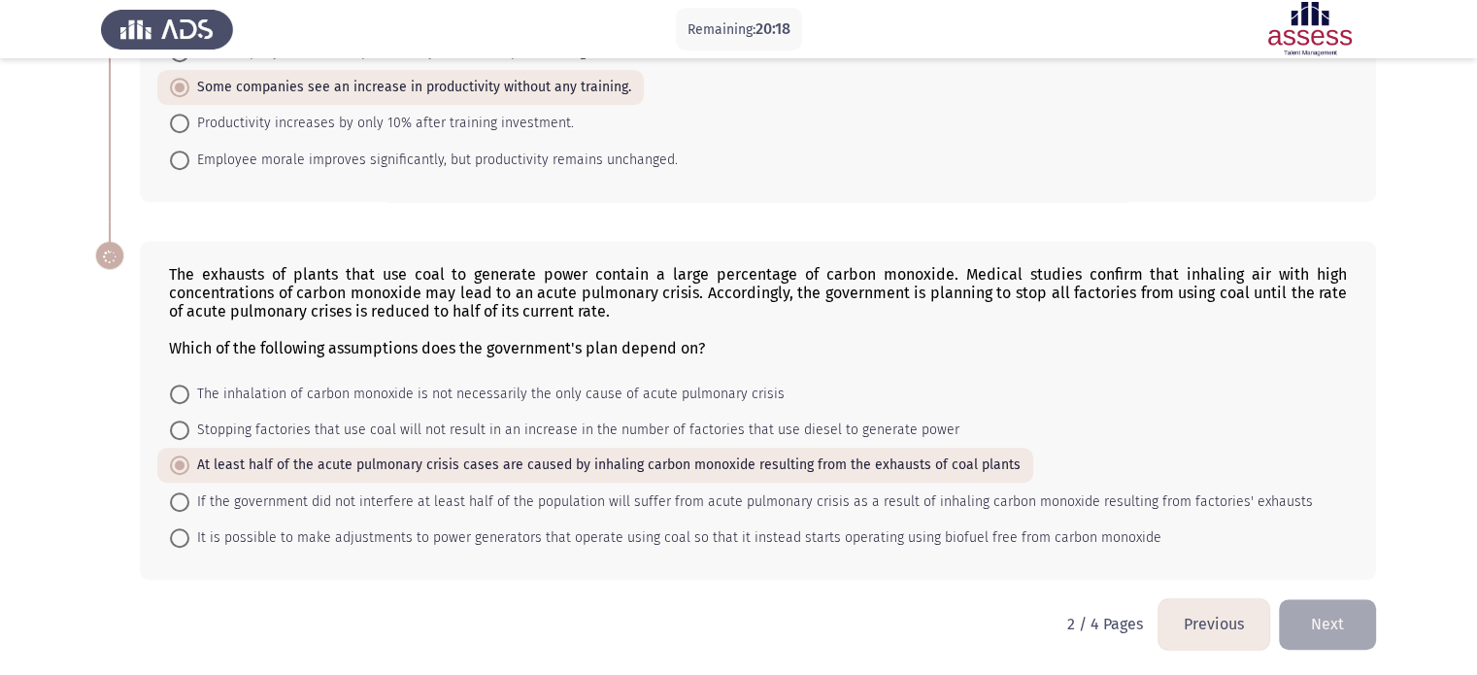
scroll to position [1004, 0]
click at [1353, 632] on button "Next" at bounding box center [1327, 625] width 97 height 50
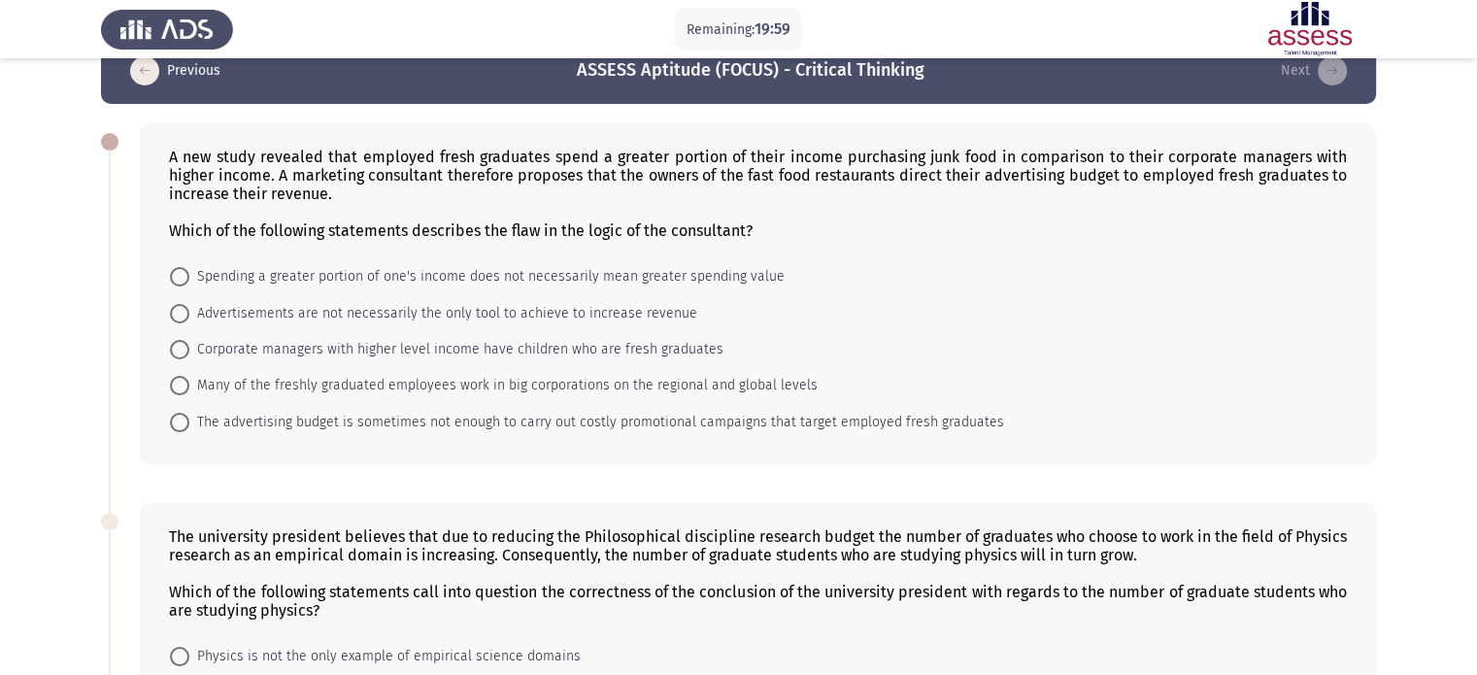
scroll to position [0, 0]
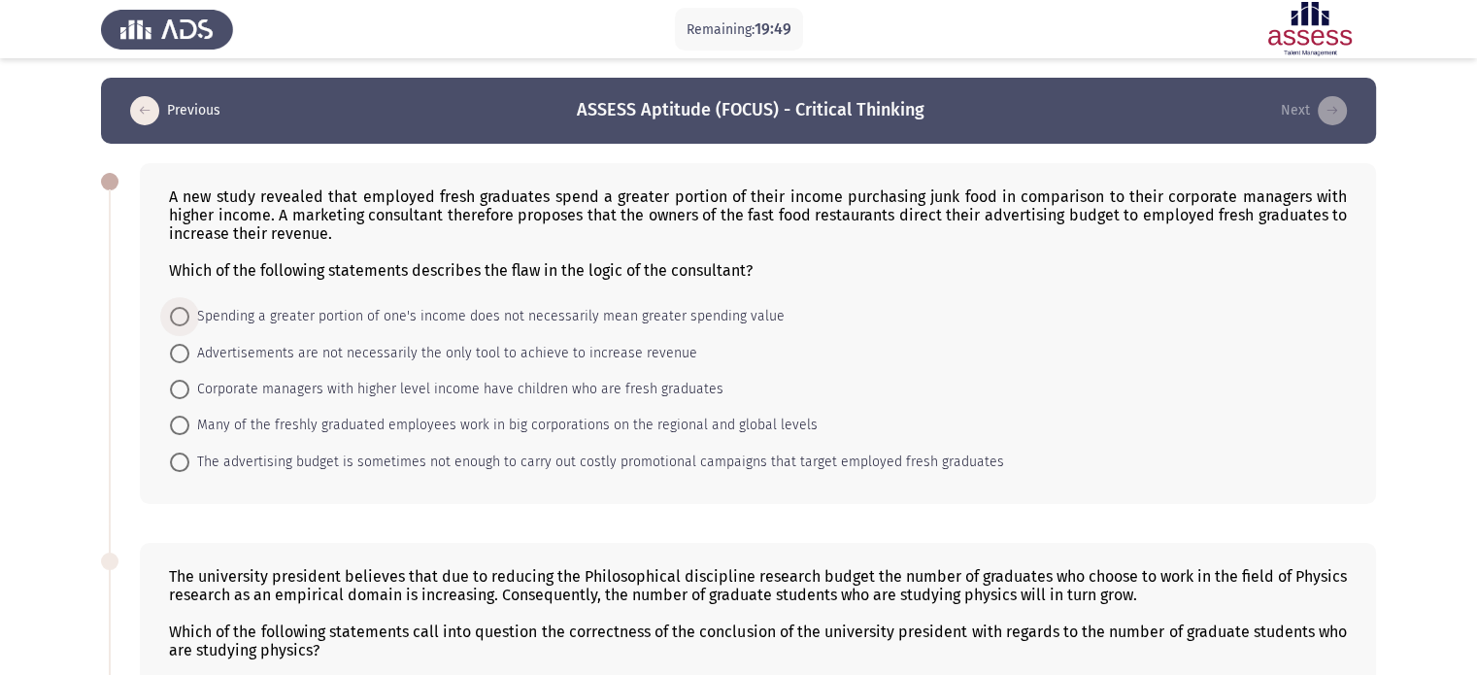
click at [544, 317] on span "Spending a greater portion of one's income does not necessarily mean greater sp…" at bounding box center [486, 316] width 595 height 23
click at [189, 317] on input "Spending a greater portion of one's income does not necessarily mean greater sp…" at bounding box center [179, 316] width 19 height 19
radio input "true"
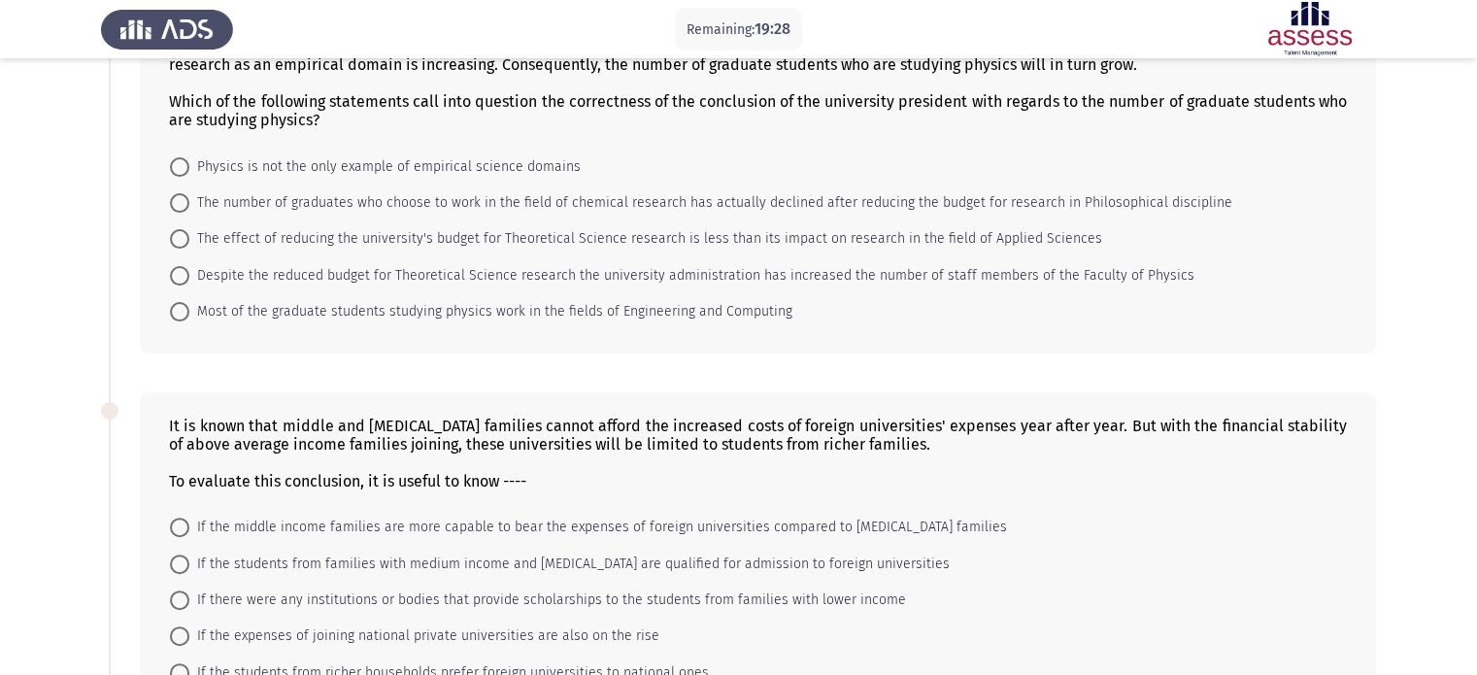
scroll to position [528, 0]
click at [742, 433] on div "It is known that middle and [MEDICAL_DATA] families cannot afford the increased…" at bounding box center [758, 454] width 1178 height 74
click at [370, 315] on span "Most of the graduate students studying physics work in the fields of Engineerin…" at bounding box center [490, 311] width 603 height 23
click at [189, 315] on input "Most of the graduate students studying physics work in the fields of Engineerin…" at bounding box center [179, 311] width 19 height 19
radio input "true"
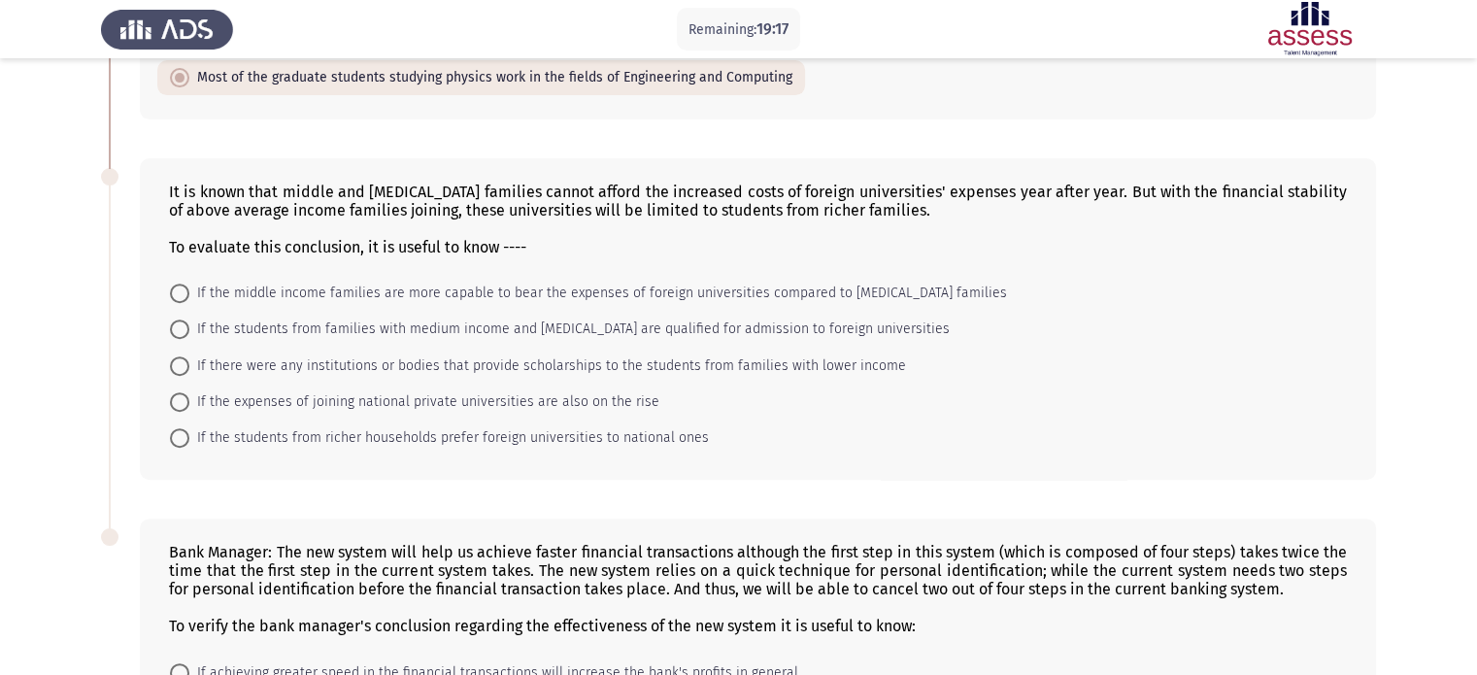
scroll to position [763, 0]
click at [479, 330] on span "If the students from families with medium income and [MEDICAL_DATA] are qualifi…" at bounding box center [569, 327] width 760 height 23
click at [189, 330] on input "If the students from families with medium income and [MEDICAL_DATA] are qualifi…" at bounding box center [179, 326] width 19 height 19
radio input "true"
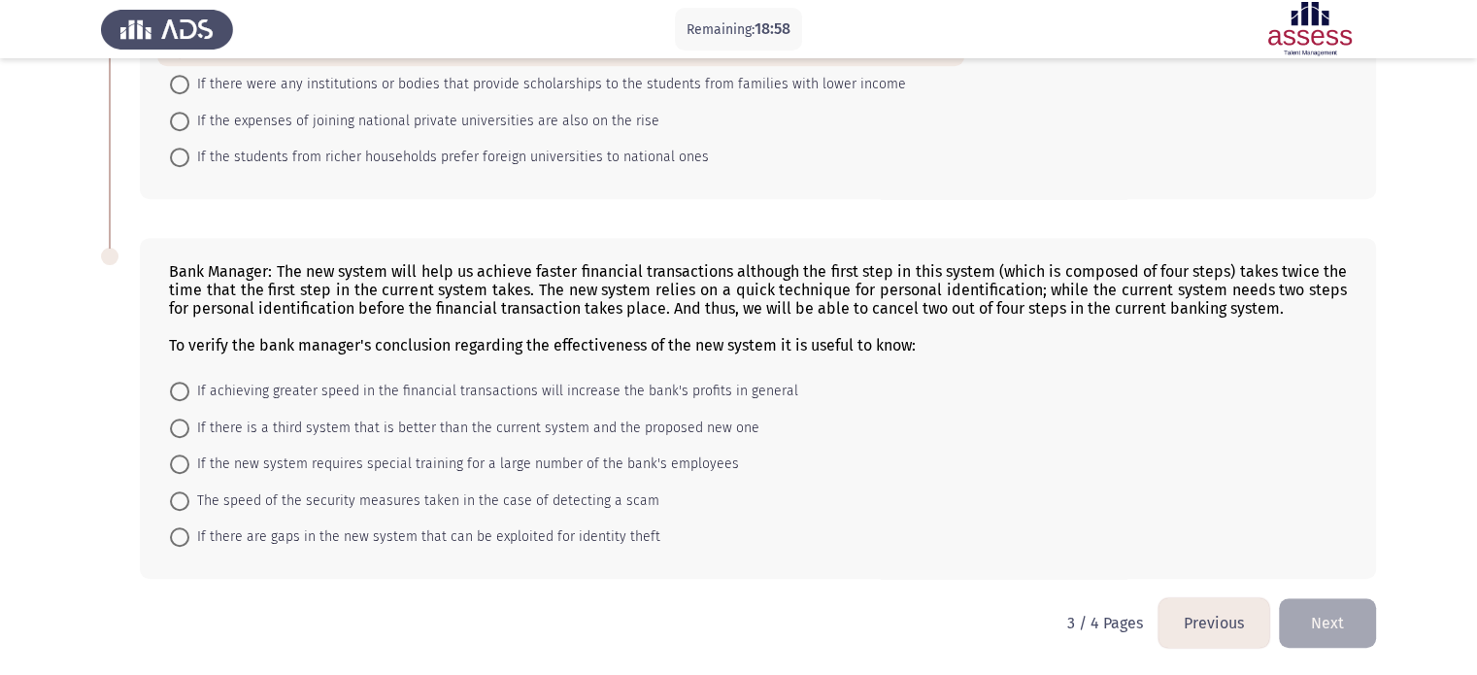
scroll to position [1042, 0]
click at [439, 532] on span "If there are gaps in the new system that can be exploited for identity theft" at bounding box center [424, 535] width 471 height 23
click at [189, 532] on input "If there are gaps in the new system that can be exploited for identity theft" at bounding box center [179, 535] width 19 height 19
radio input "true"
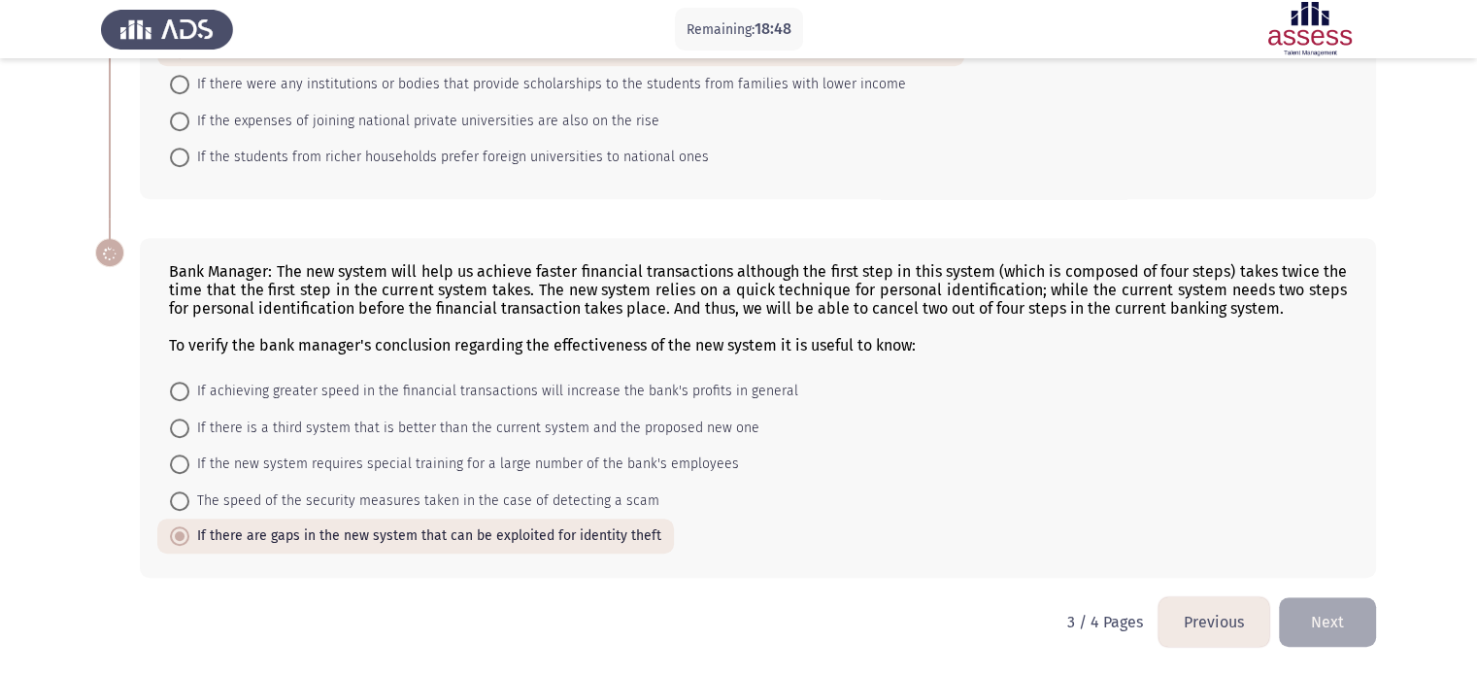
scroll to position [1041, 0]
click at [1293, 615] on button "Next" at bounding box center [1327, 622] width 97 height 50
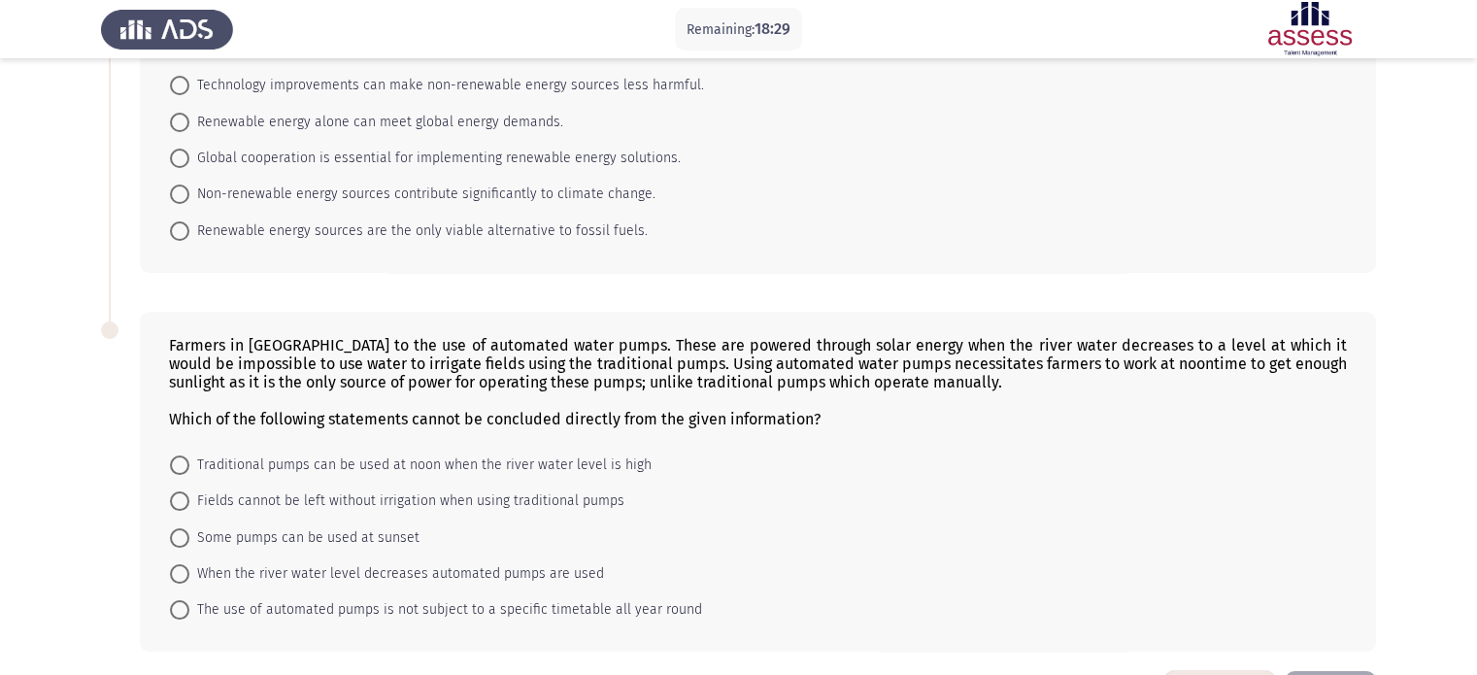
scroll to position [158, 0]
click at [609, 602] on span "The use of automated pumps is not subject to a specific timetable all year round" at bounding box center [445, 608] width 513 height 23
click at [189, 602] on input "The use of automated pumps is not subject to a specific timetable all year round" at bounding box center [179, 608] width 19 height 19
radio input "true"
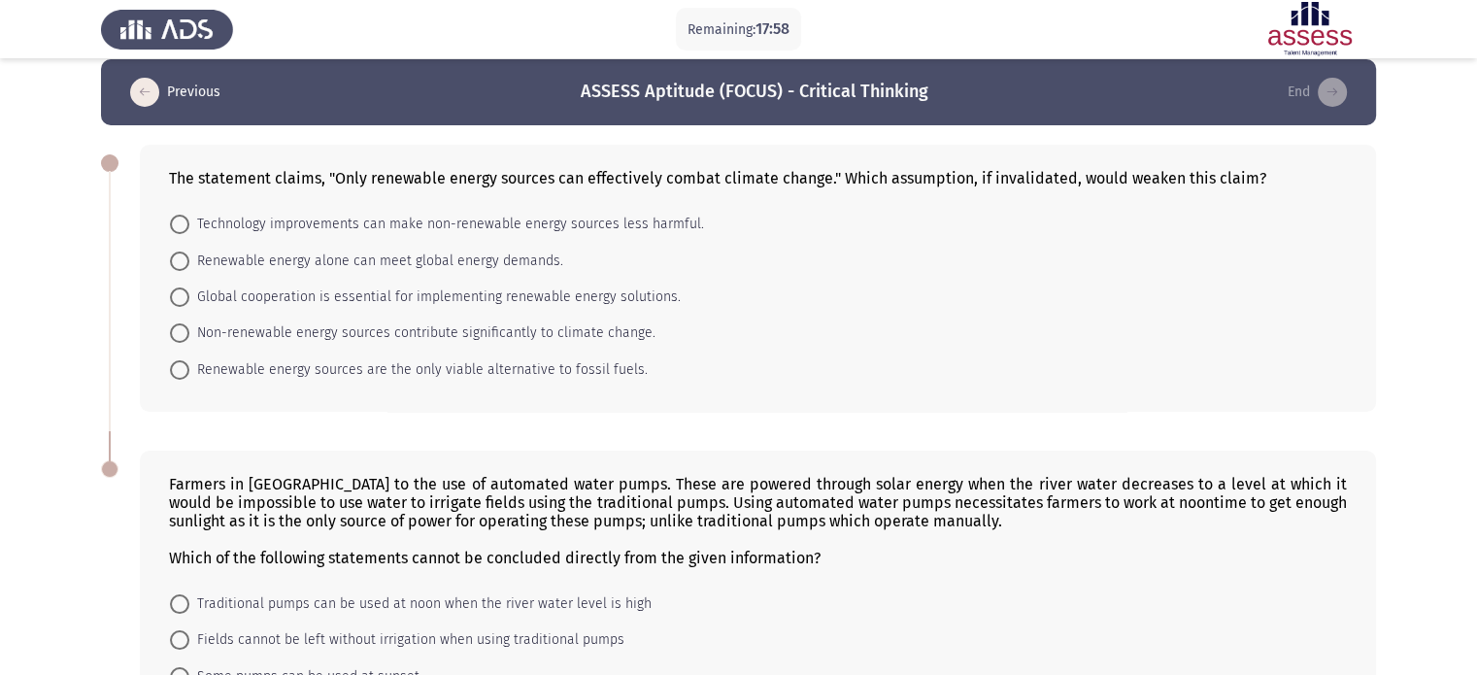
scroll to position [0, 0]
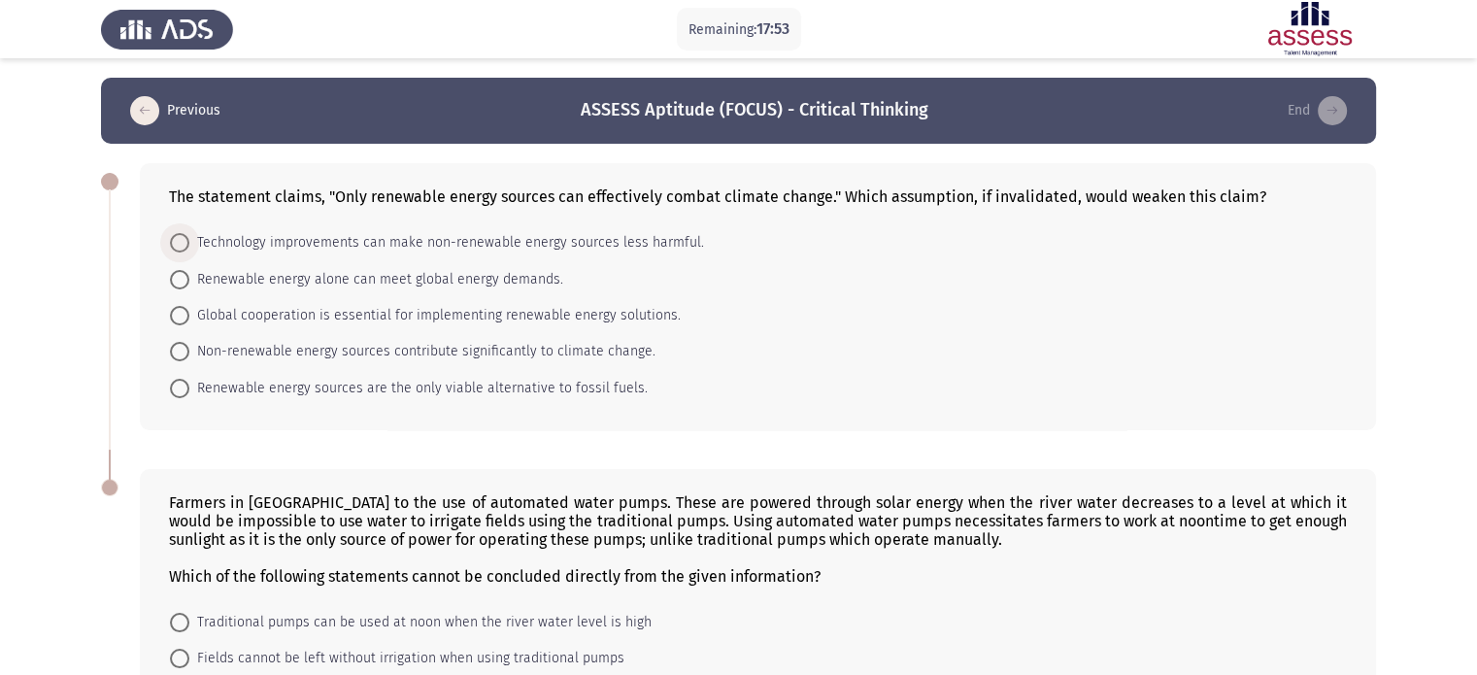
click at [346, 247] on span "Technology improvements can make non-renewable energy sources less harmful." at bounding box center [446, 242] width 515 height 23
click at [189, 247] on input "Technology improvements can make non-renewable energy sources less harmful." at bounding box center [179, 242] width 19 height 19
radio input "true"
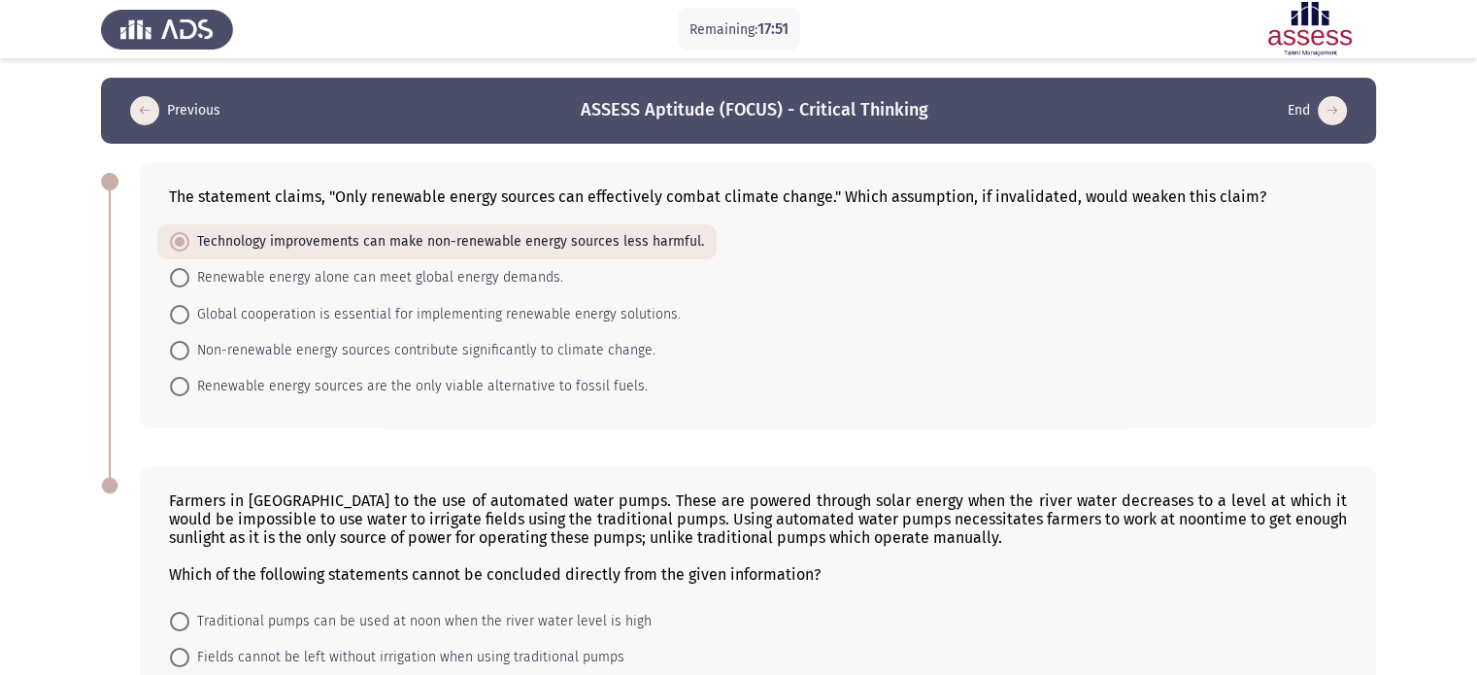
scroll to position [228, 0]
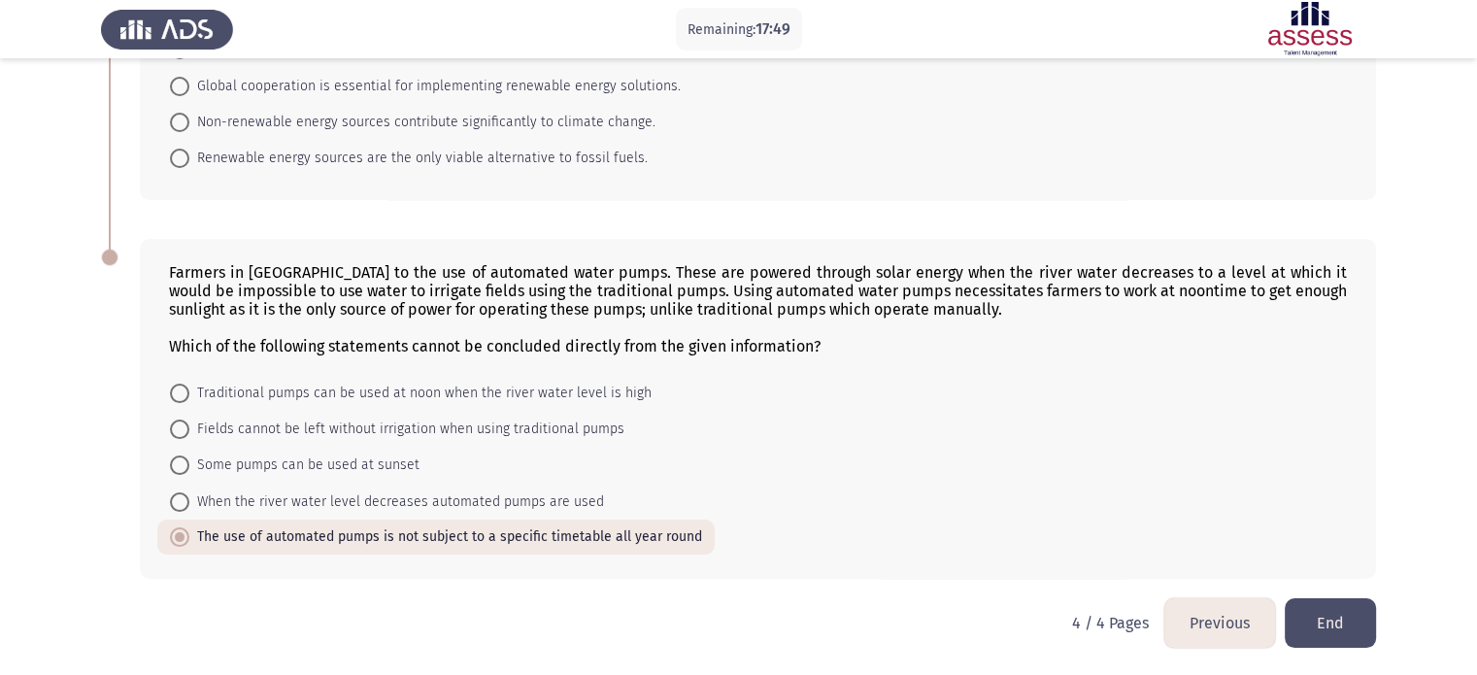
click at [1339, 628] on button "End" at bounding box center [1330, 623] width 91 height 50
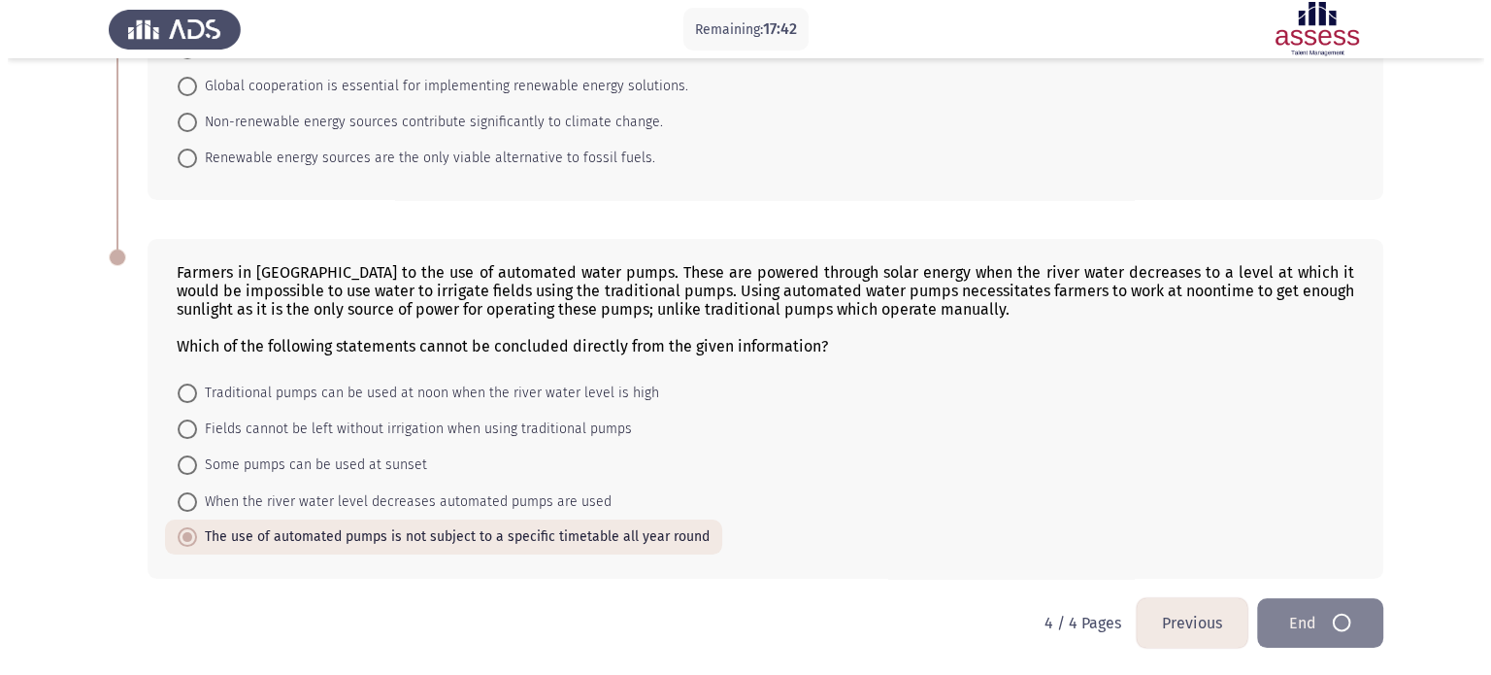
scroll to position [0, 0]
